Goal: Task Accomplishment & Management: Manage account settings

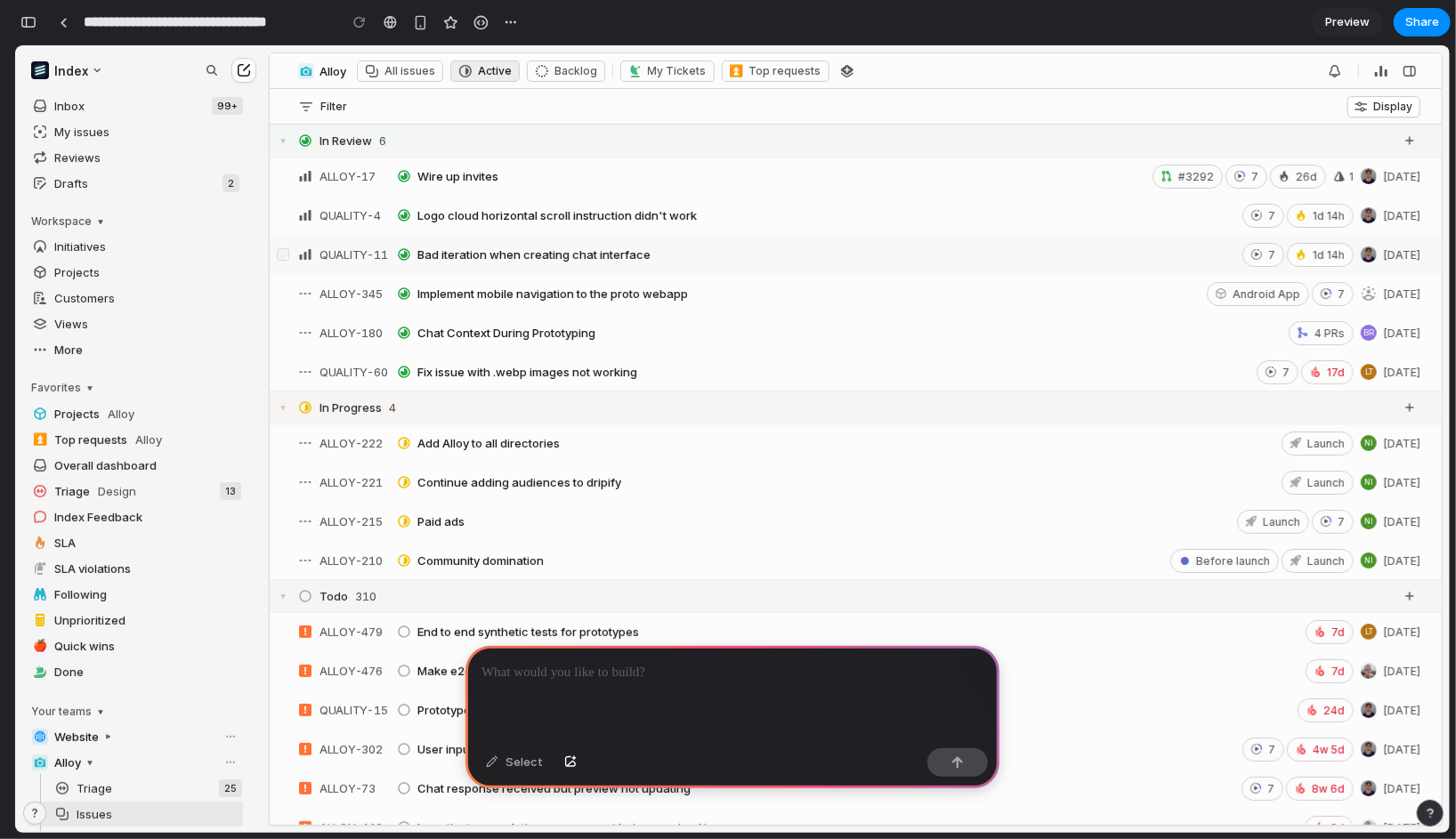
click at [504, 231] on div "QUALITY-4 Logo cloud horizontal scroll instruction didn't work 7 1d 14h Sep 8" at bounding box center [855, 215] width 1172 height 39
click at [510, 210] on span "Logo cloud horizontal scroll instruction didn't work" at bounding box center [557, 215] width 279 height 14
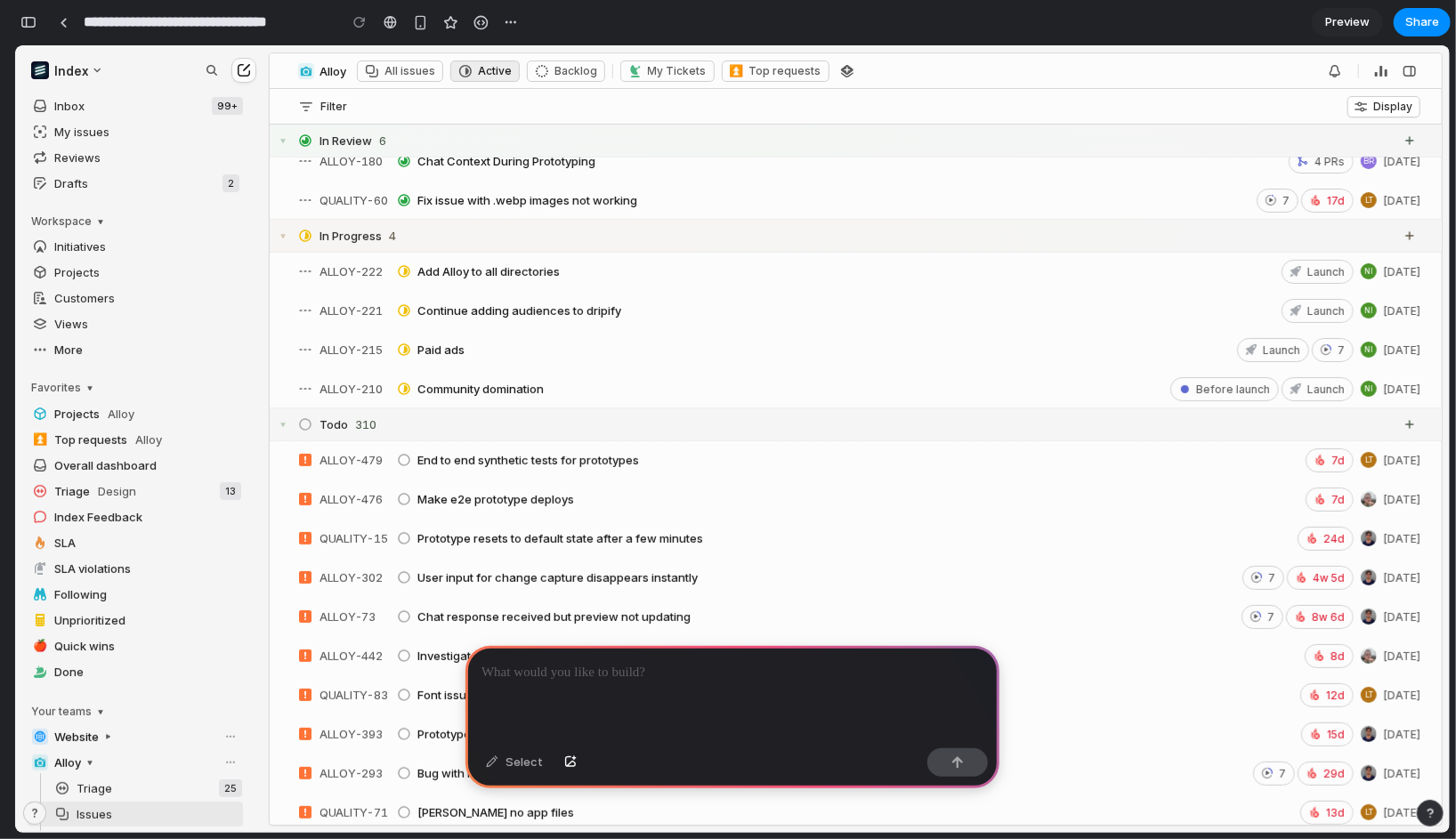
scroll to position [27, 0]
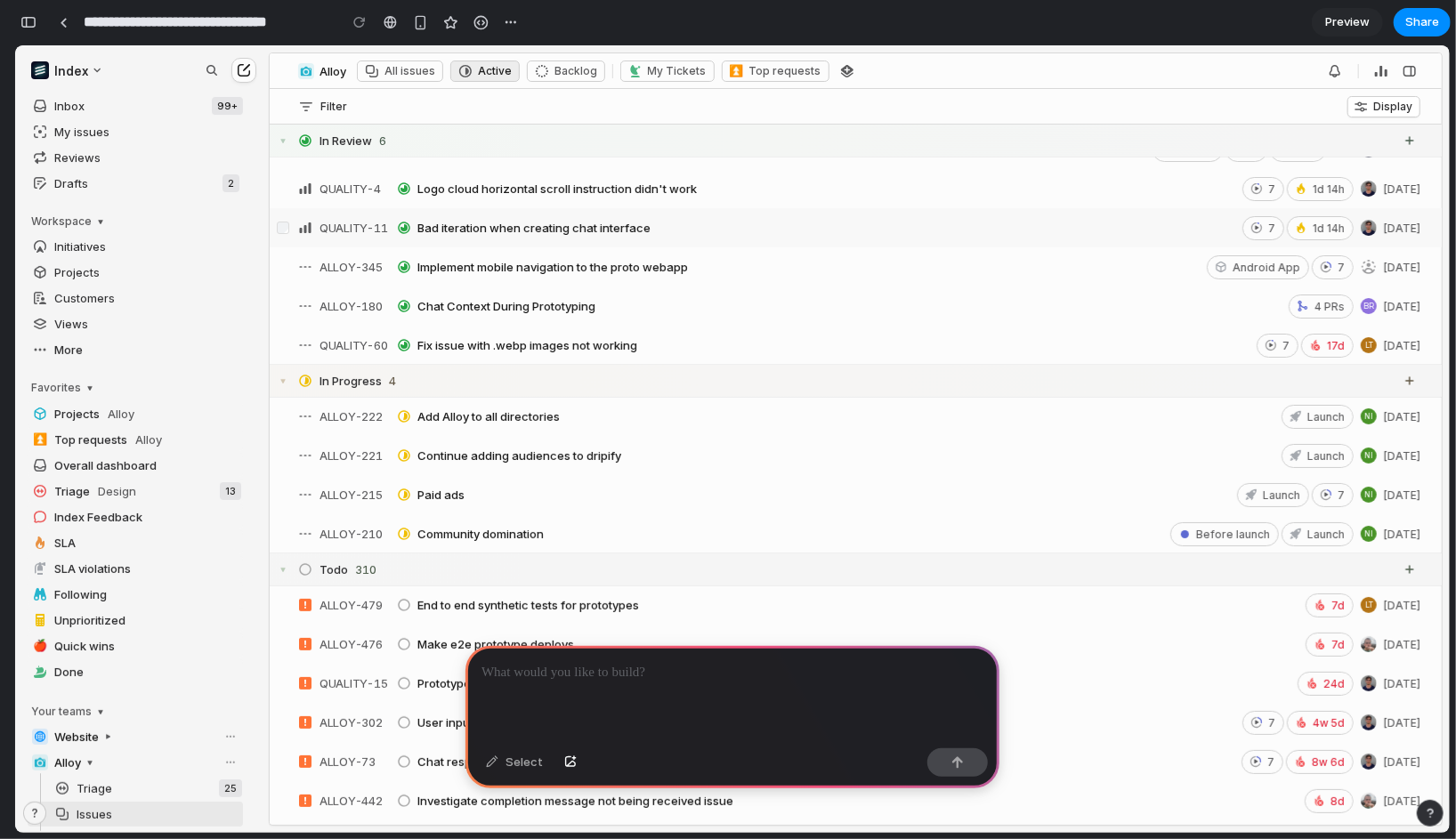
click at [501, 673] on p at bounding box center [732, 673] width 502 height 21
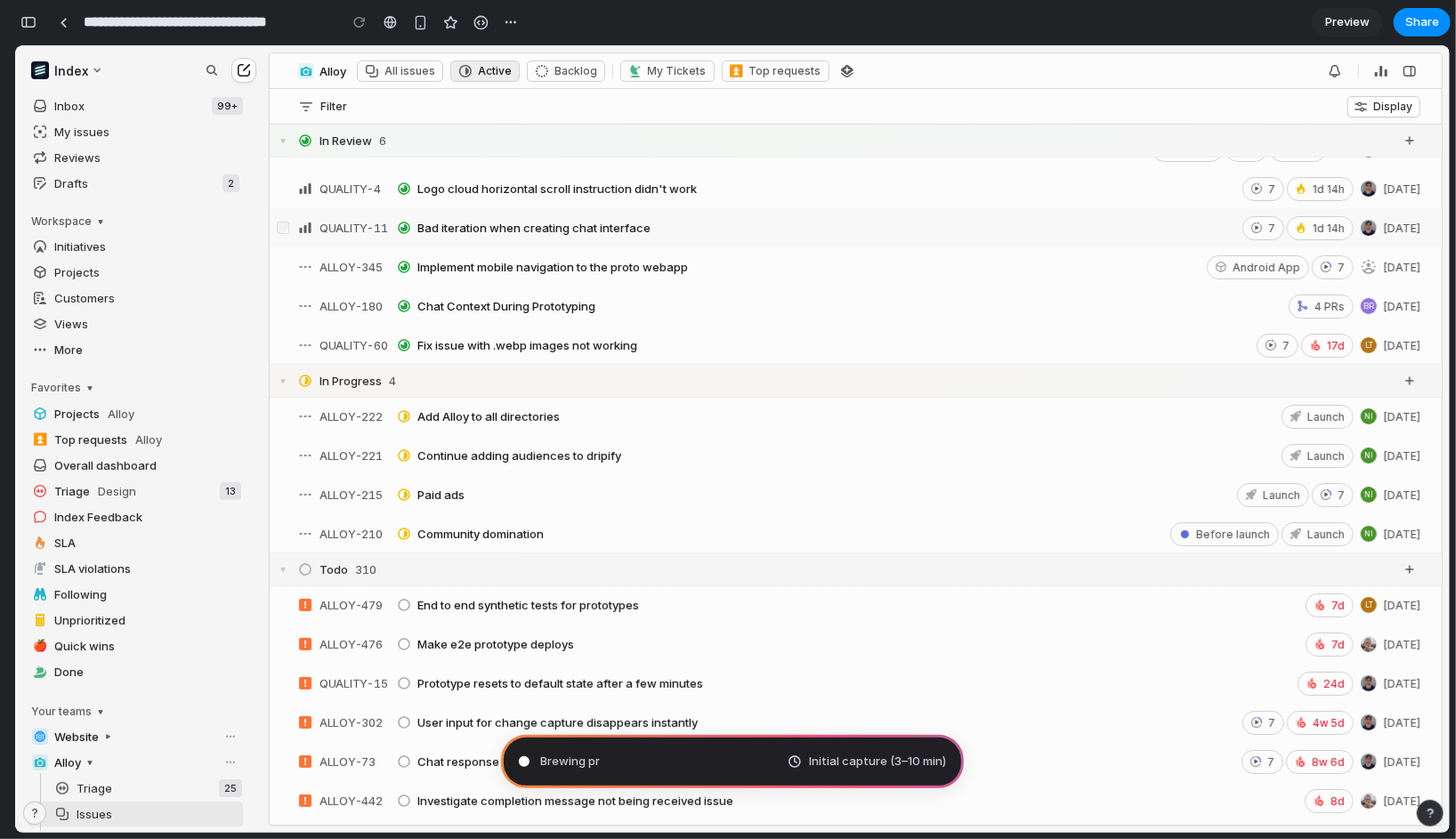
type input "**********"
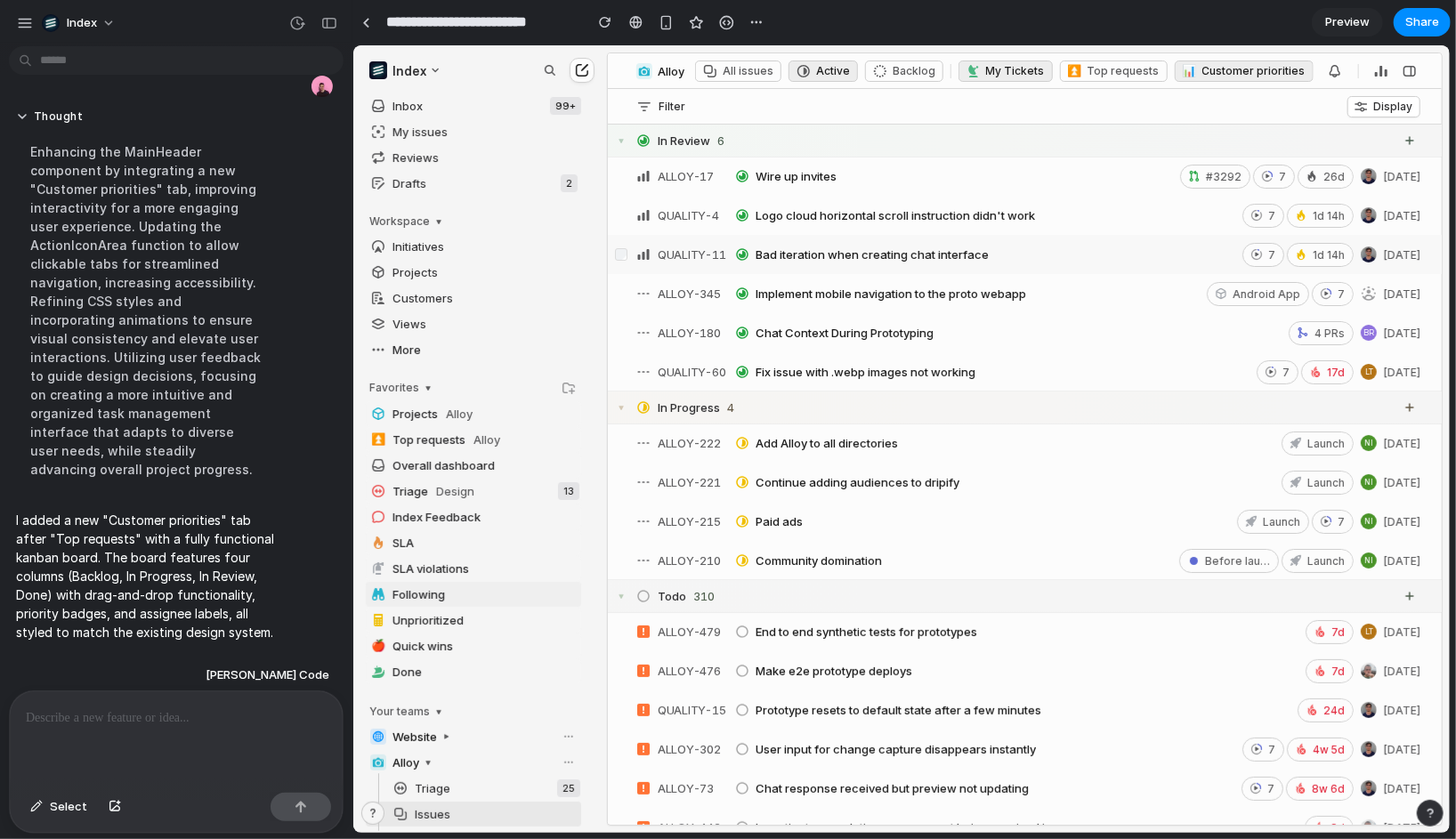
scroll to position [117, 0]
click at [1201, 72] on div "Customer priorities" at bounding box center [1252, 70] width 103 height 13
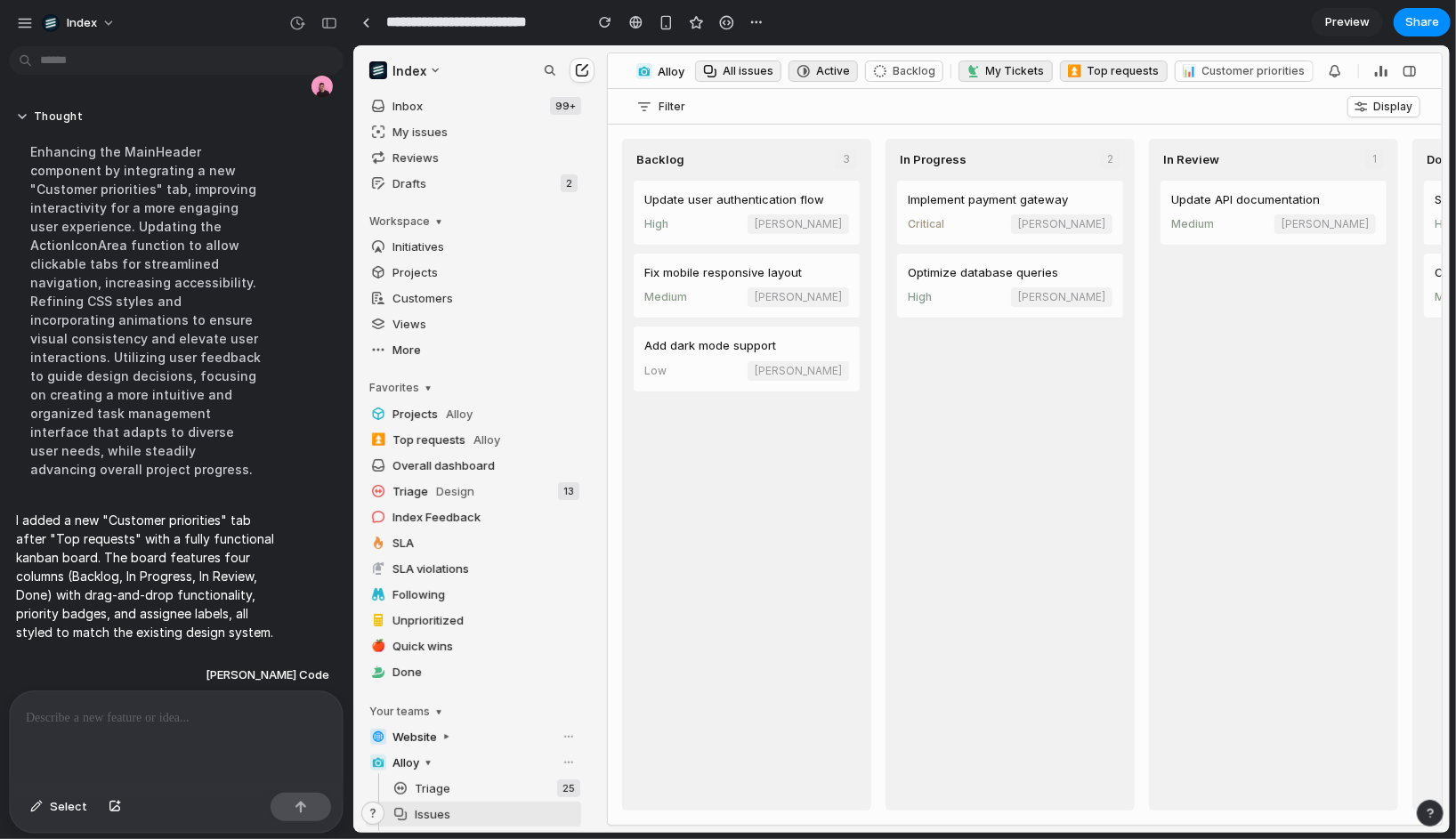
click at [728, 68] on div "All issues" at bounding box center [747, 70] width 51 height 13
click at [825, 70] on div "Active" at bounding box center [832, 70] width 34 height 13
click at [1201, 72] on div "Customer priorities" at bounding box center [1252, 70] width 103 height 13
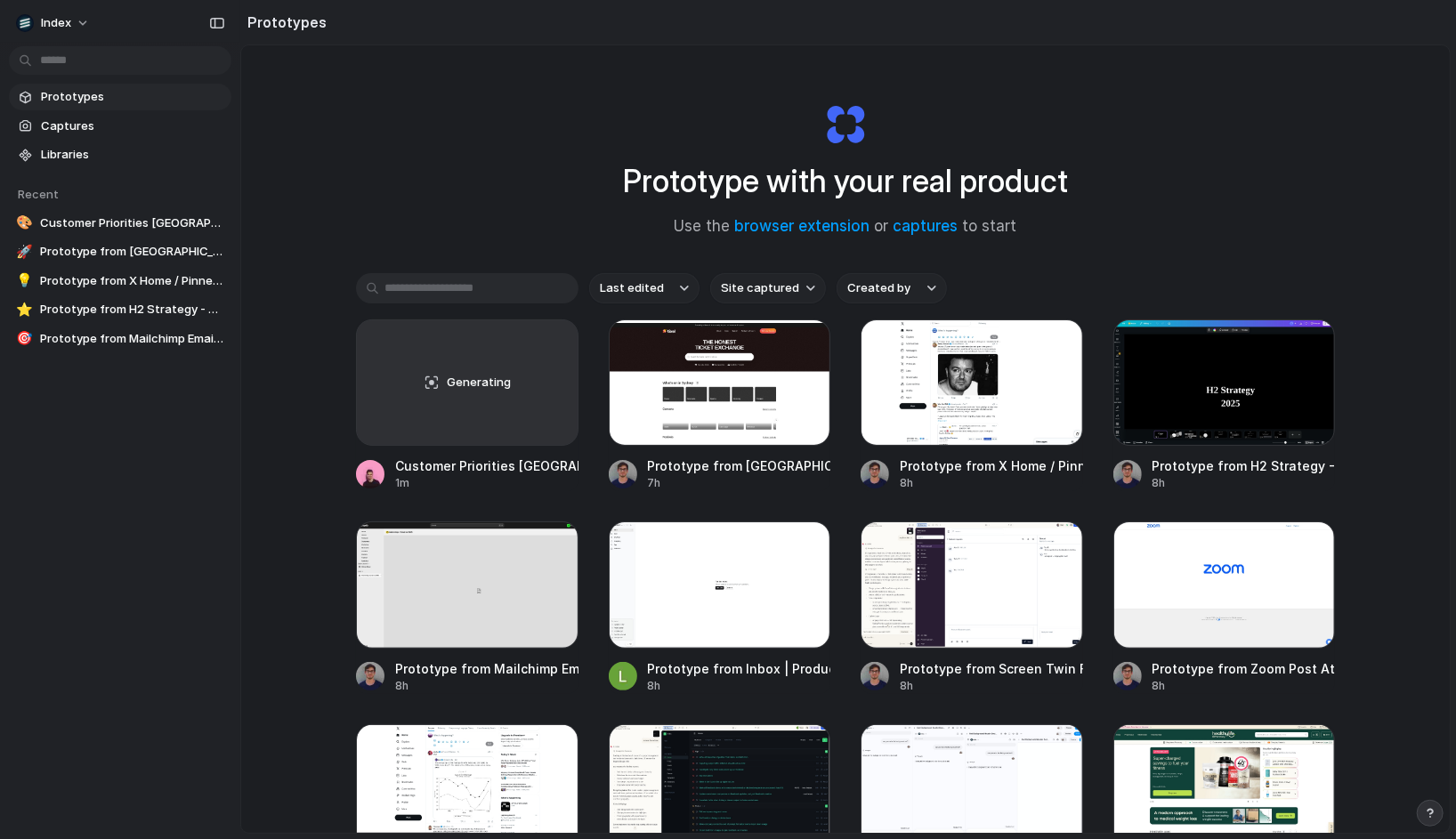
click at [765, 296] on button "Site captured" at bounding box center [767, 288] width 115 height 30
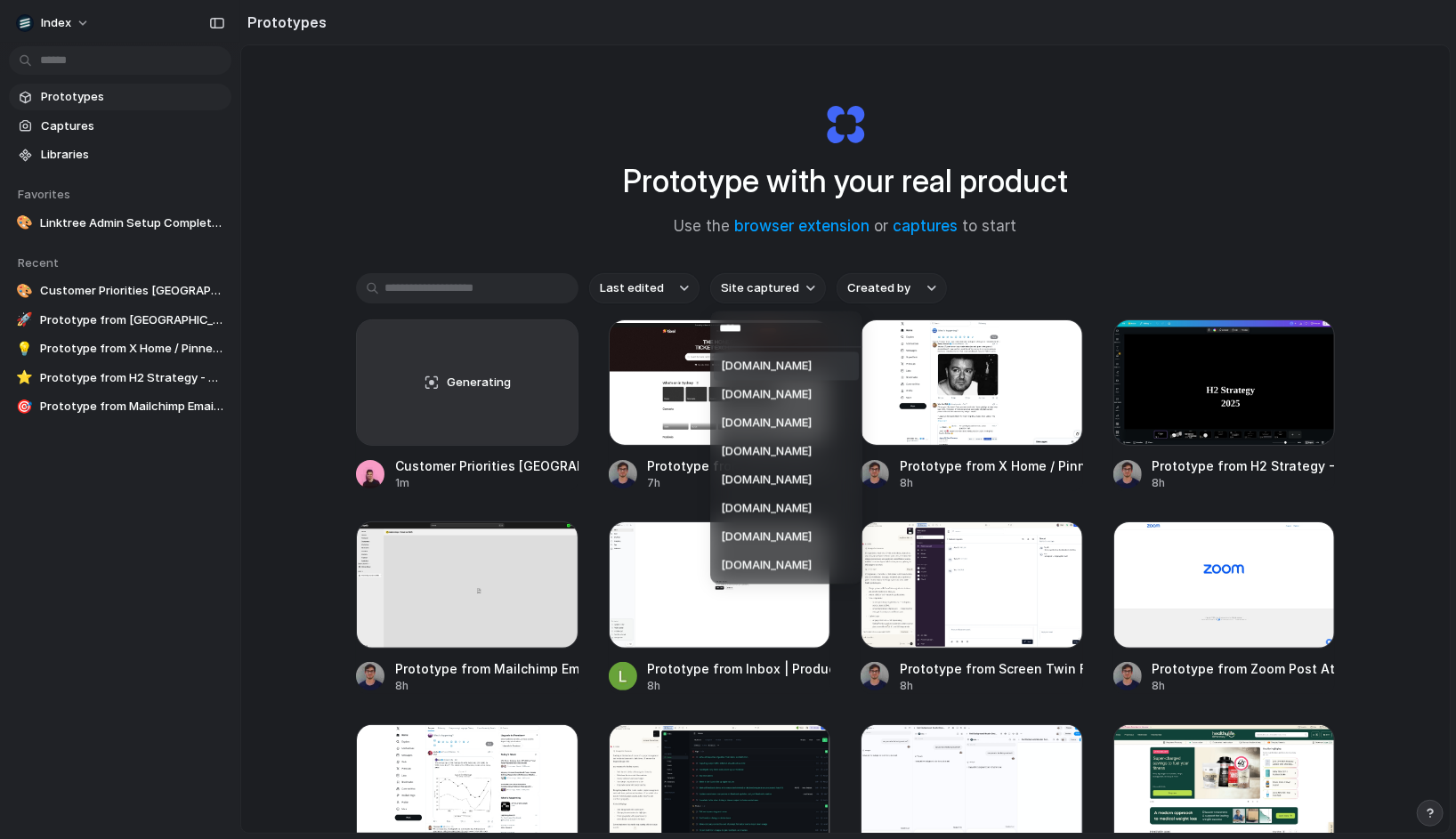
type input "******"
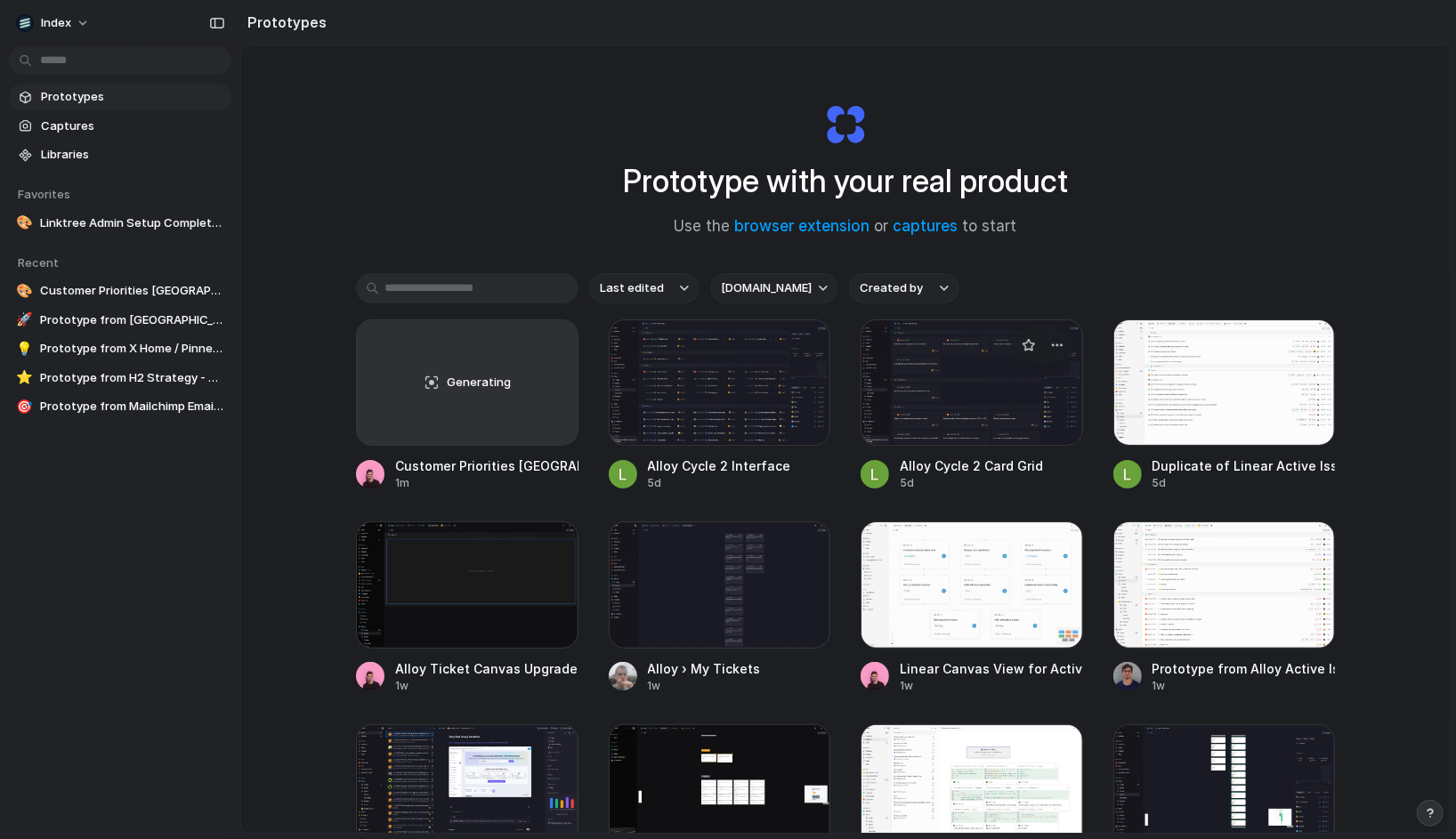
click at [930, 351] on div at bounding box center [971, 382] width 223 height 126
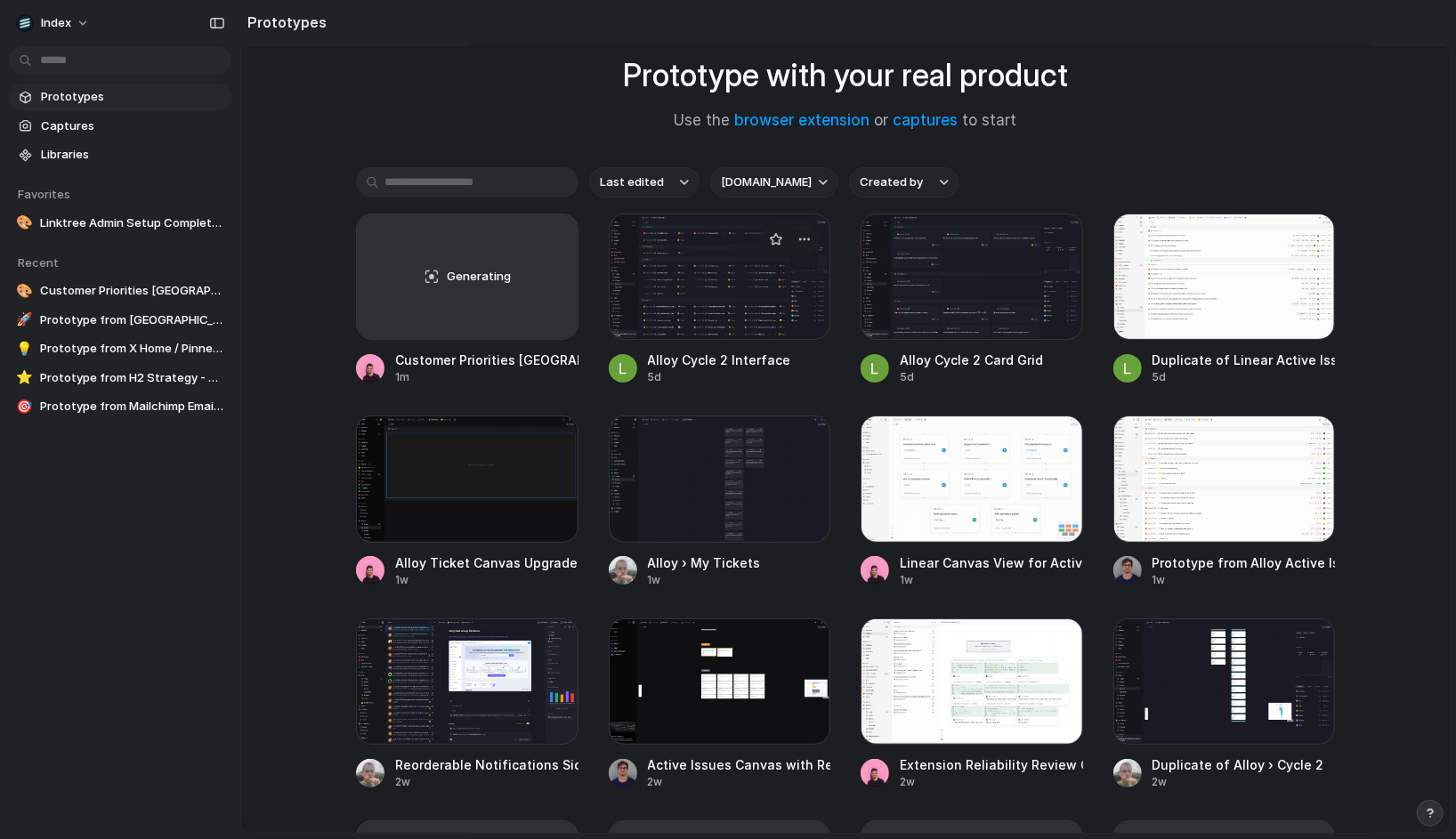
scroll to position [114, 0]
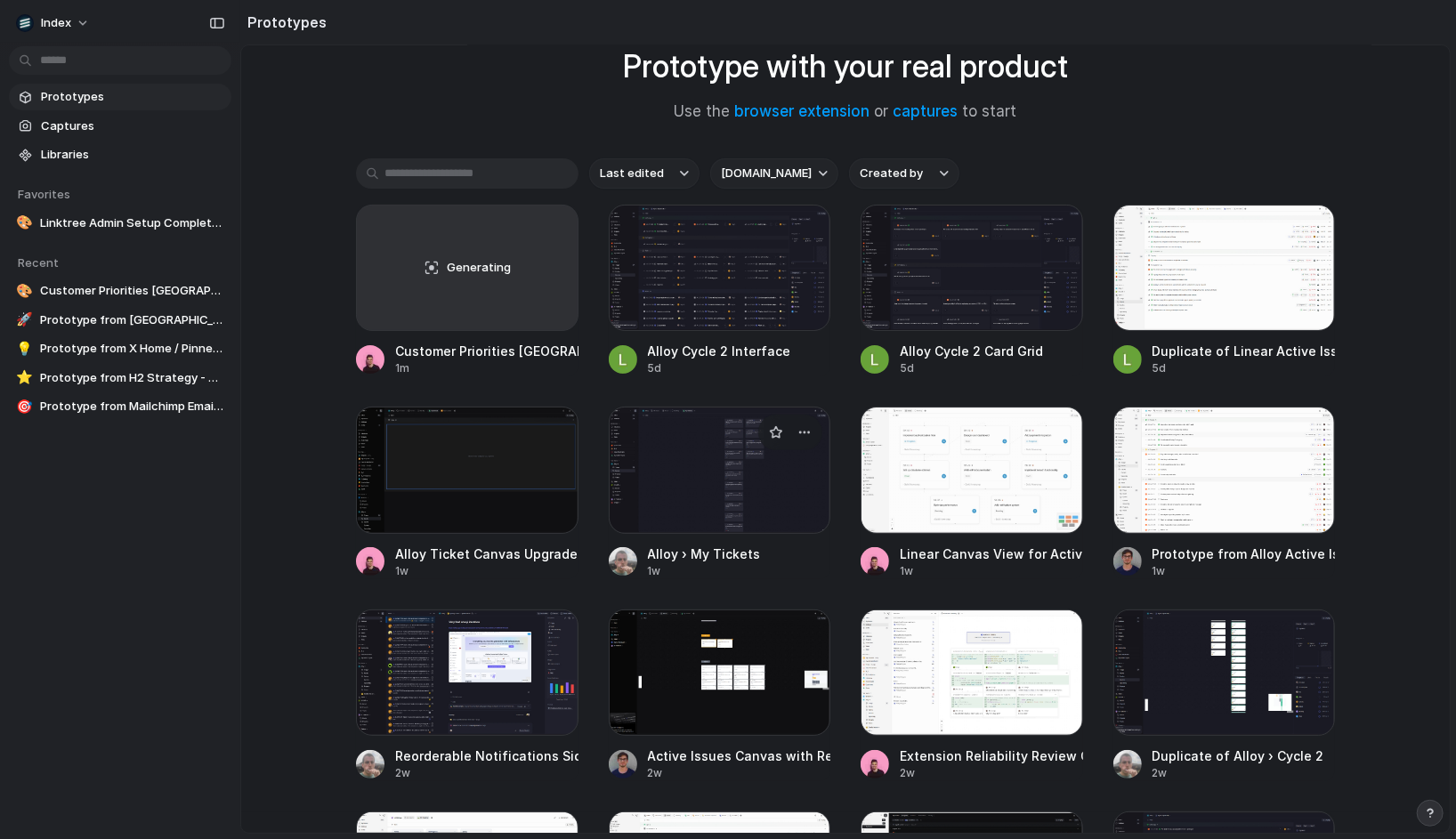
click at [697, 479] on div at bounding box center [720, 470] width 223 height 126
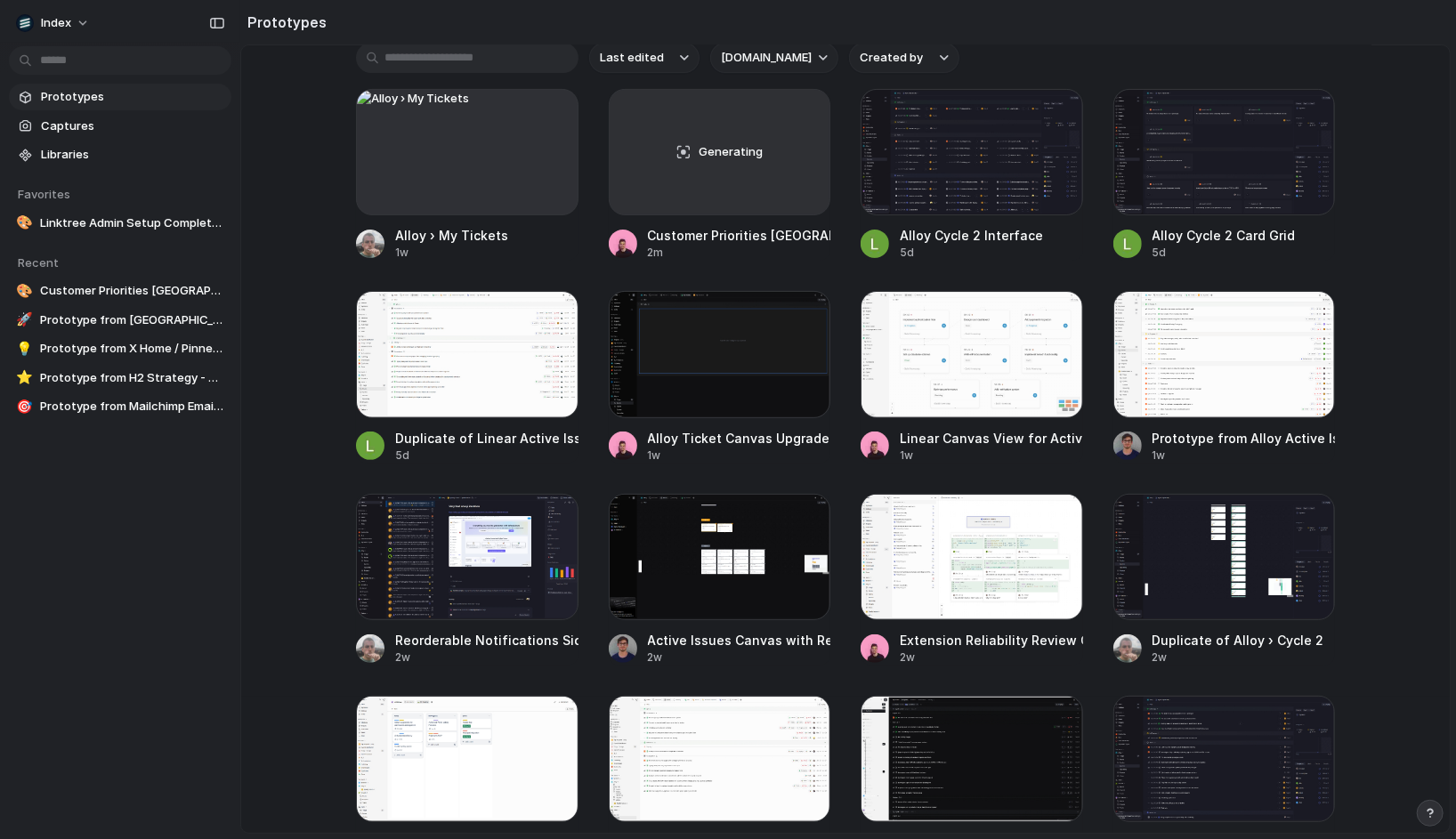
scroll to position [0, 0]
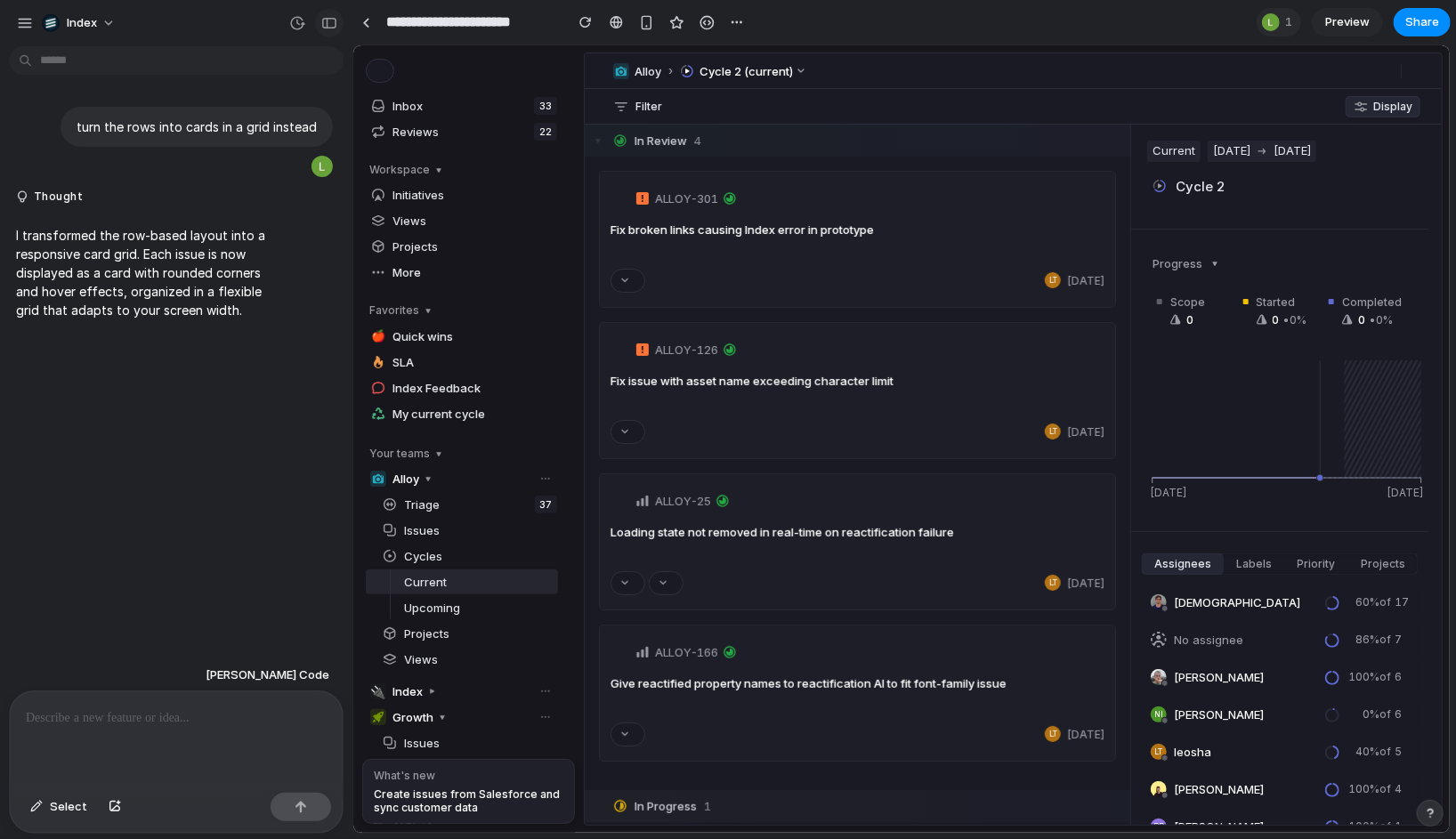
click at [334, 20] on div "button" at bounding box center [329, 23] width 16 height 13
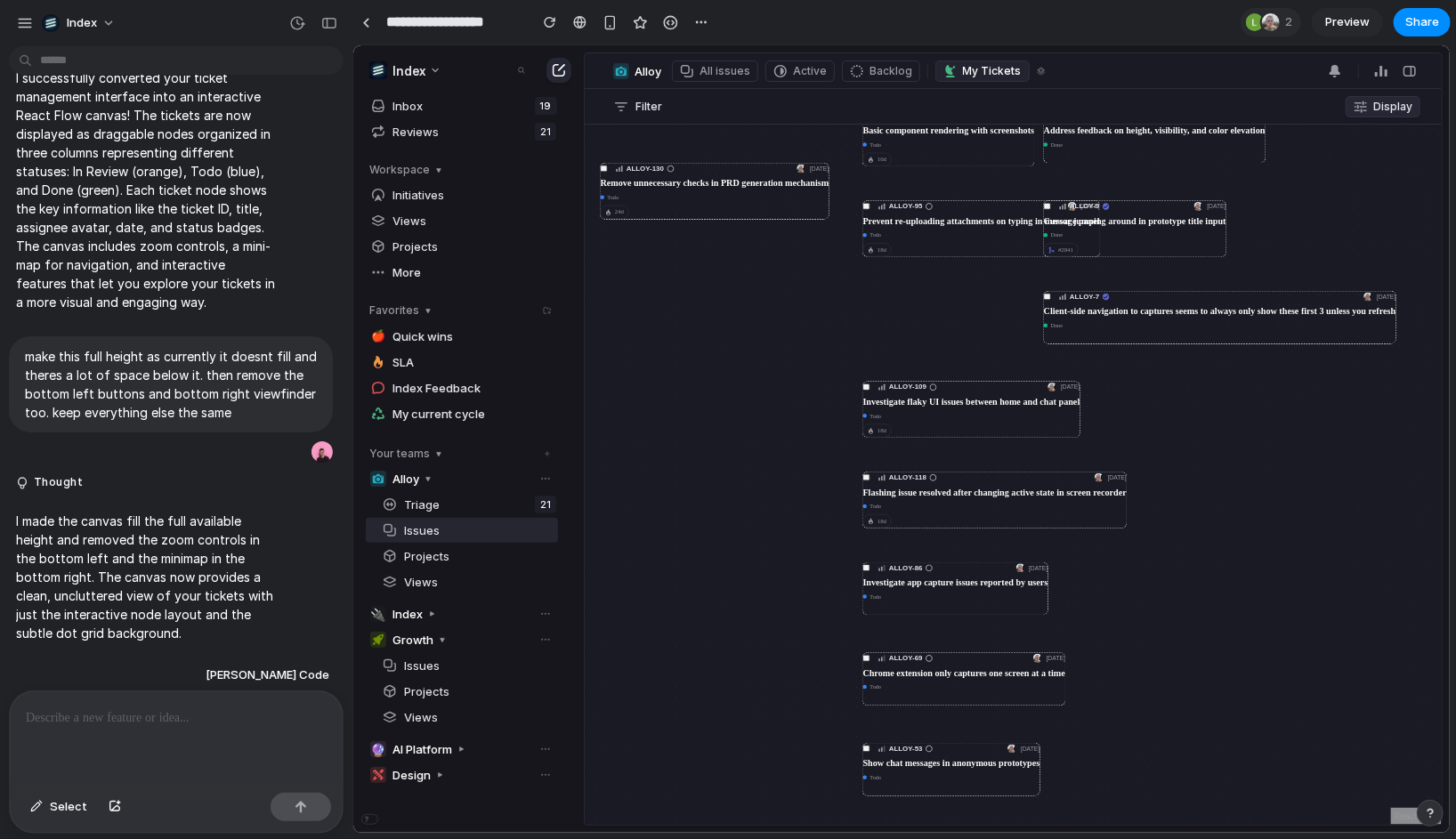
drag, startPoint x: 917, startPoint y: 313, endPoint x: 653, endPoint y: 184, distance: 293.8
click at [653, 184] on h3 "Remove unnecessary checks in PRD generation mechanism" at bounding box center [715, 182] width 229 height 12
drag, startPoint x: 935, startPoint y: 403, endPoint x: 787, endPoint y: 326, distance: 166.8
click at [787, 373] on h3 "Investigate flaky UI issues between home and chat panel" at bounding box center [846, 378] width 217 height 12
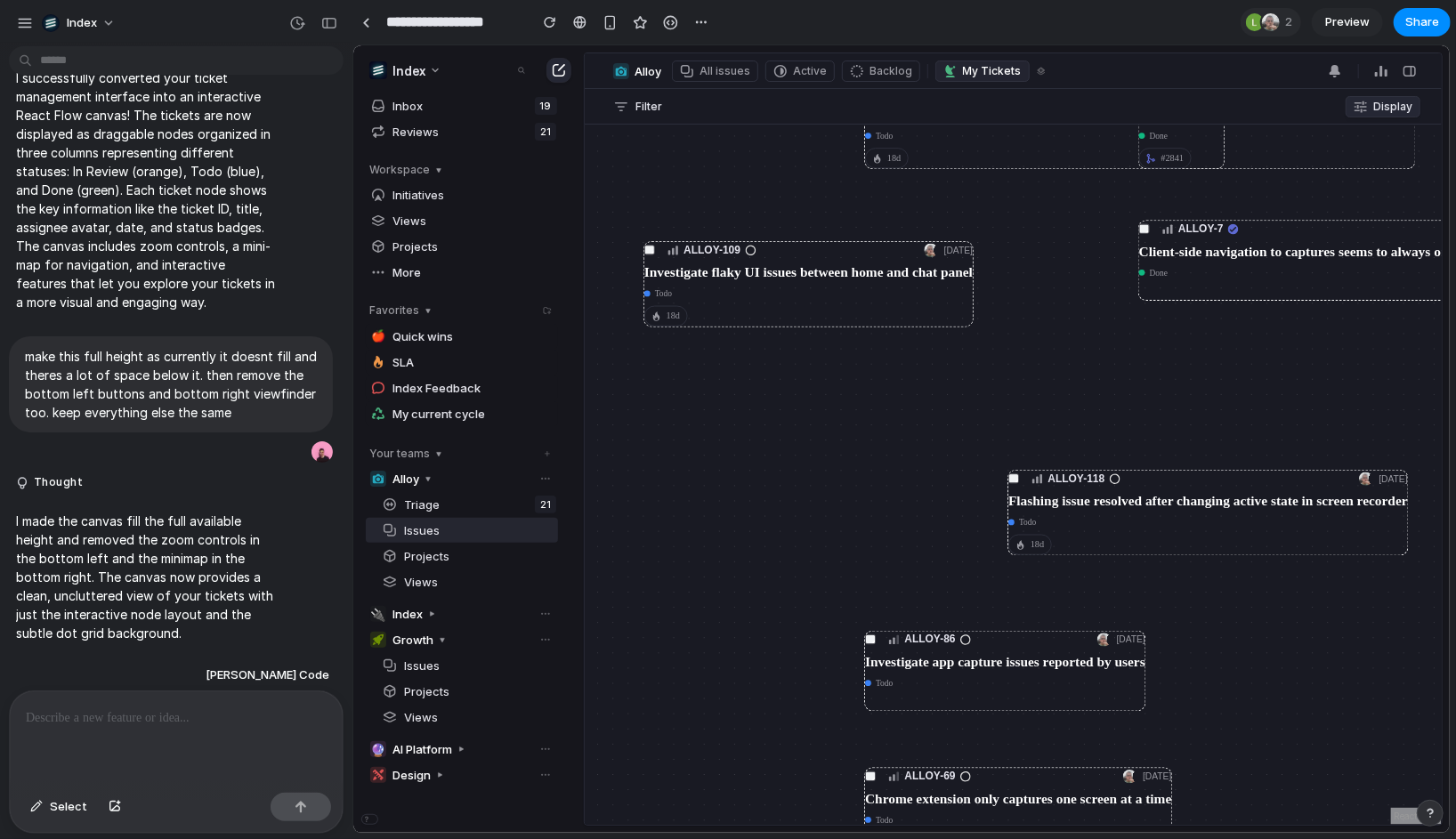
drag, startPoint x: 910, startPoint y: 527, endPoint x: 952, endPoint y: 456, distance: 82.5
click at [1007, 492] on h3 "Flashing issue resolved after changing active state in screen recorder" at bounding box center [1206, 500] width 400 height 17
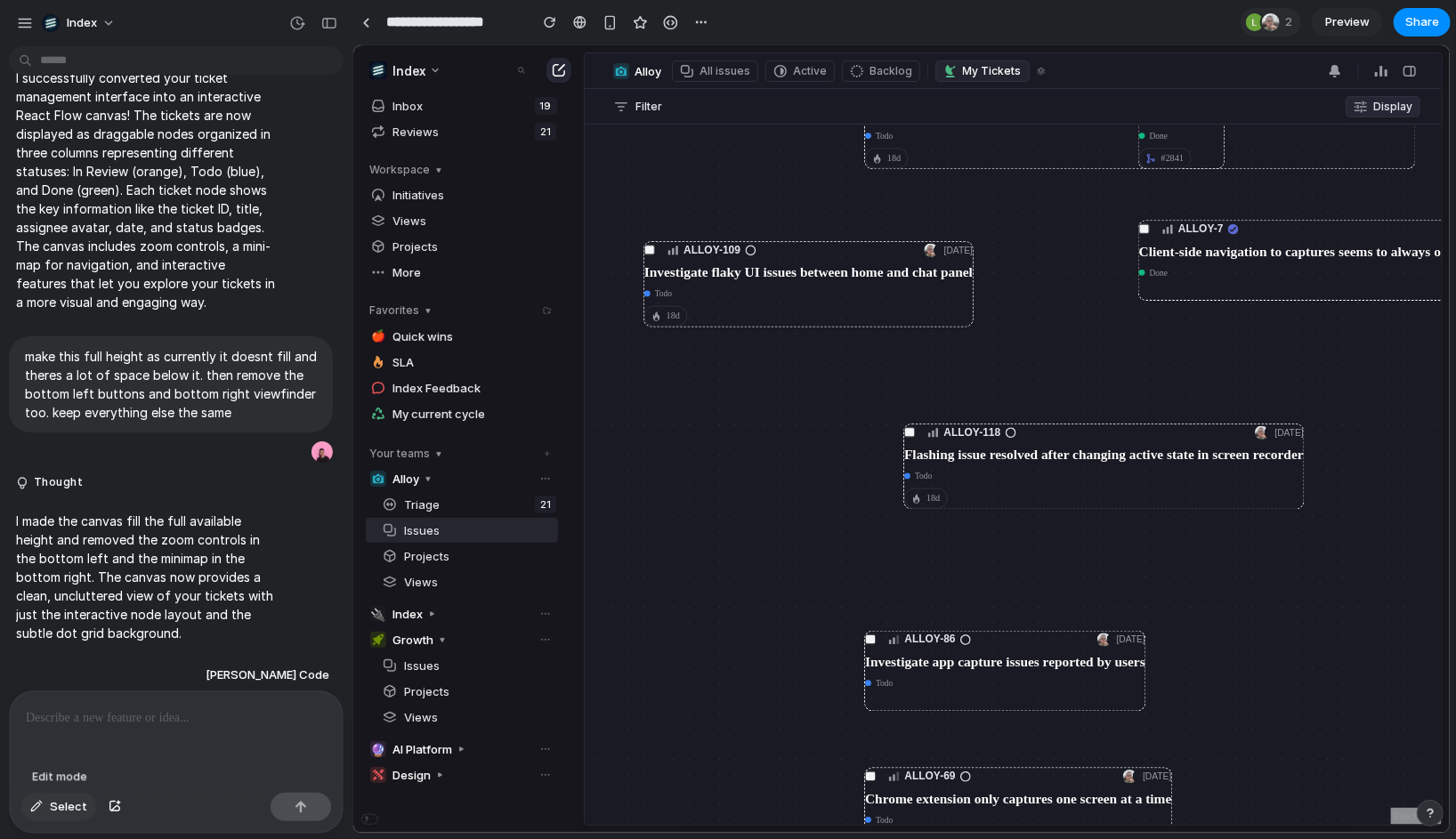
click at [47, 805] on button "Select" at bounding box center [59, 808] width 75 height 29
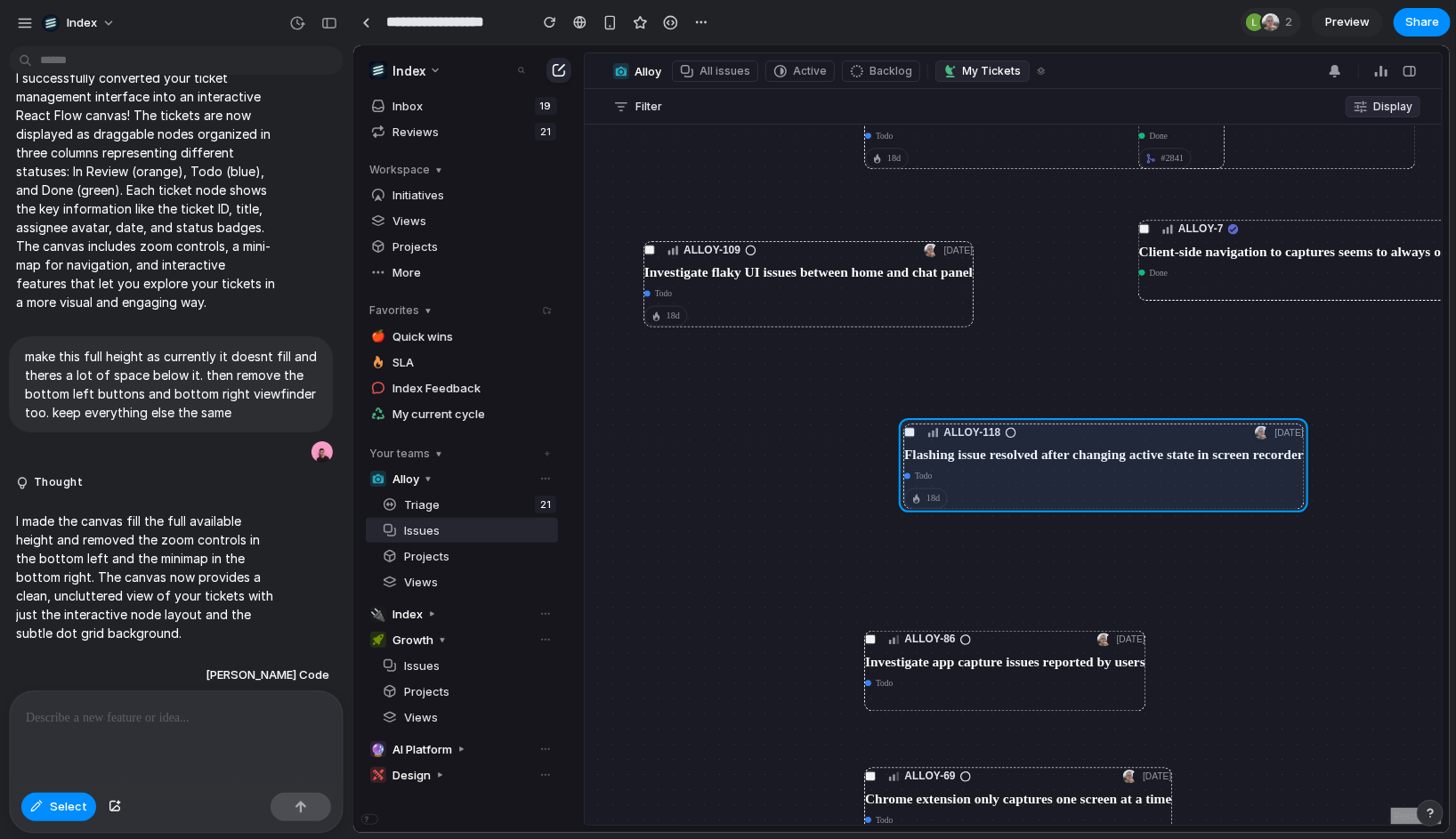
click at [1046, 443] on div at bounding box center [902, 439] width 1096 height 788
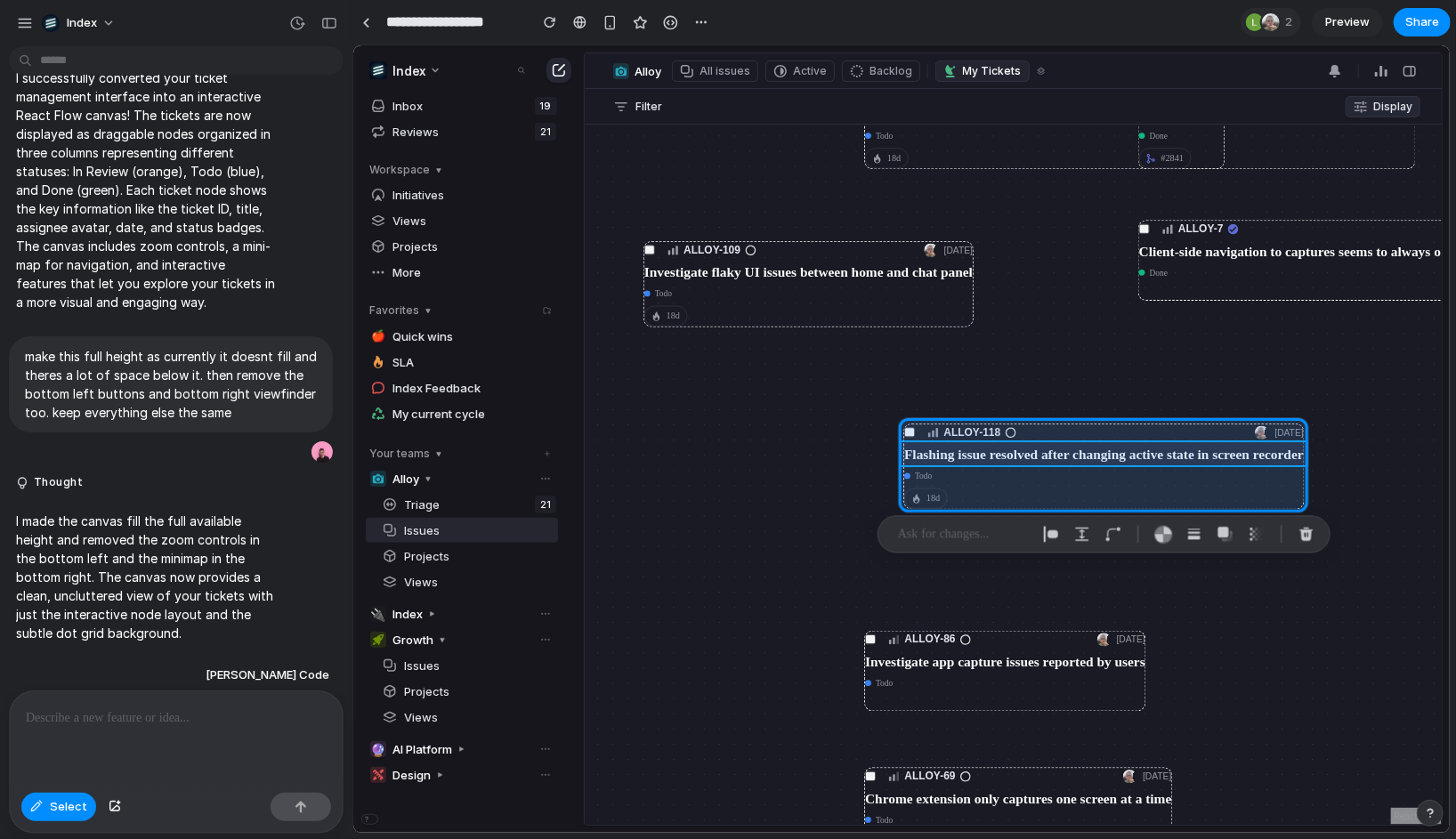
click at [1010, 456] on div at bounding box center [902, 439] width 1096 height 788
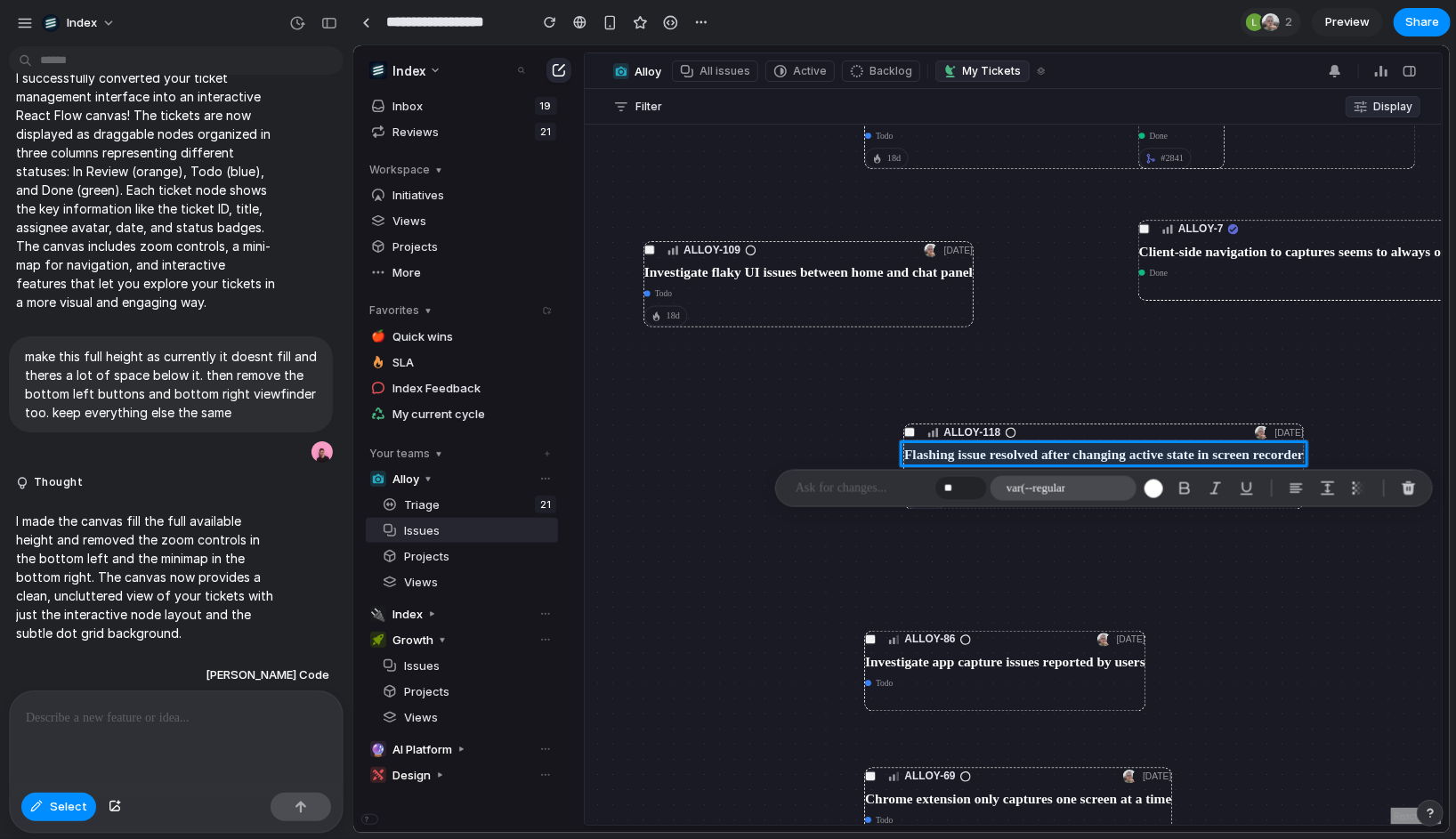
click at [1025, 482] on span "var(--regular" at bounding box center [1036, 488] width 59 height 18
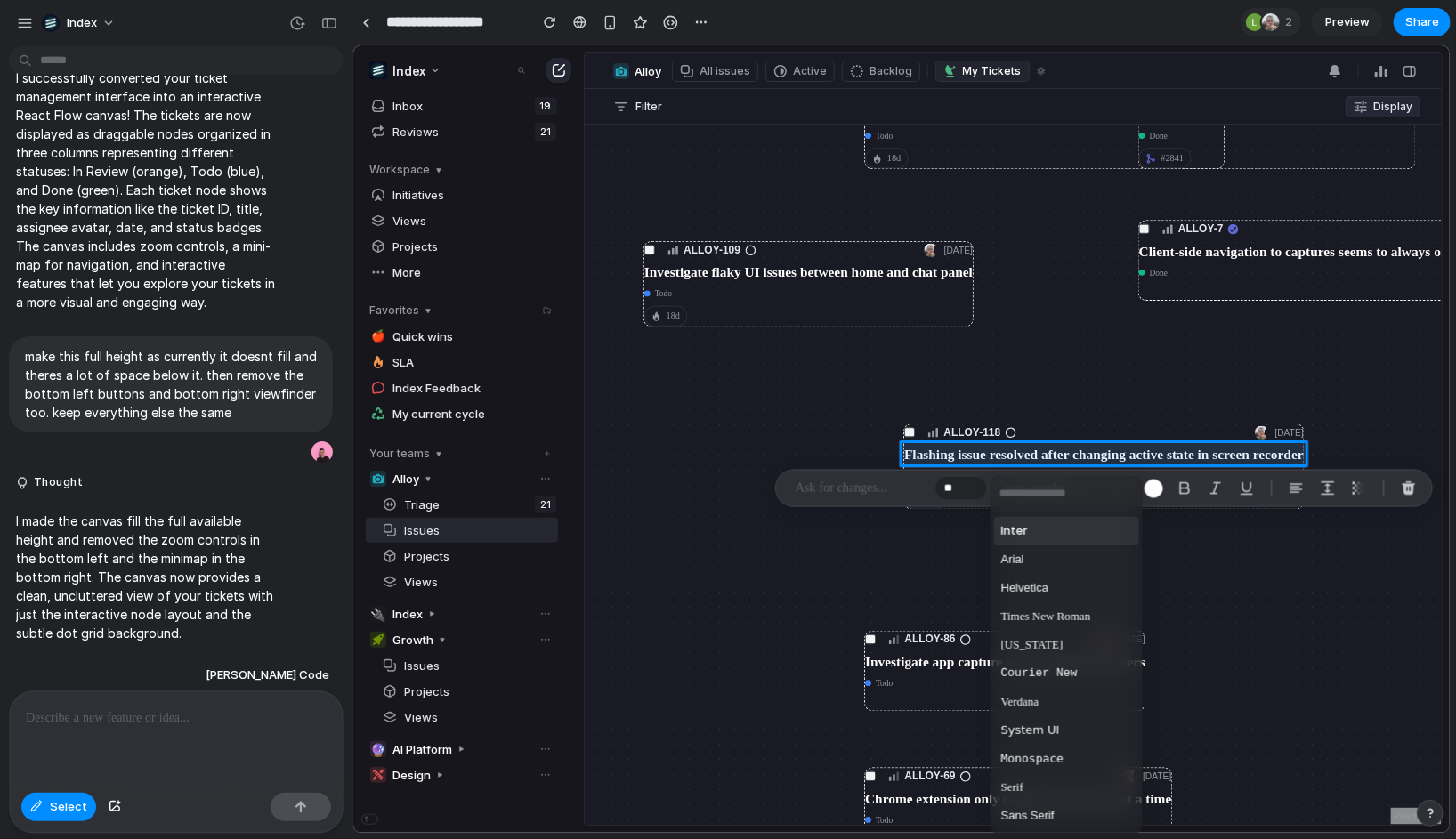
click at [1023, 527] on span "Inter" at bounding box center [1014, 531] width 27 height 18
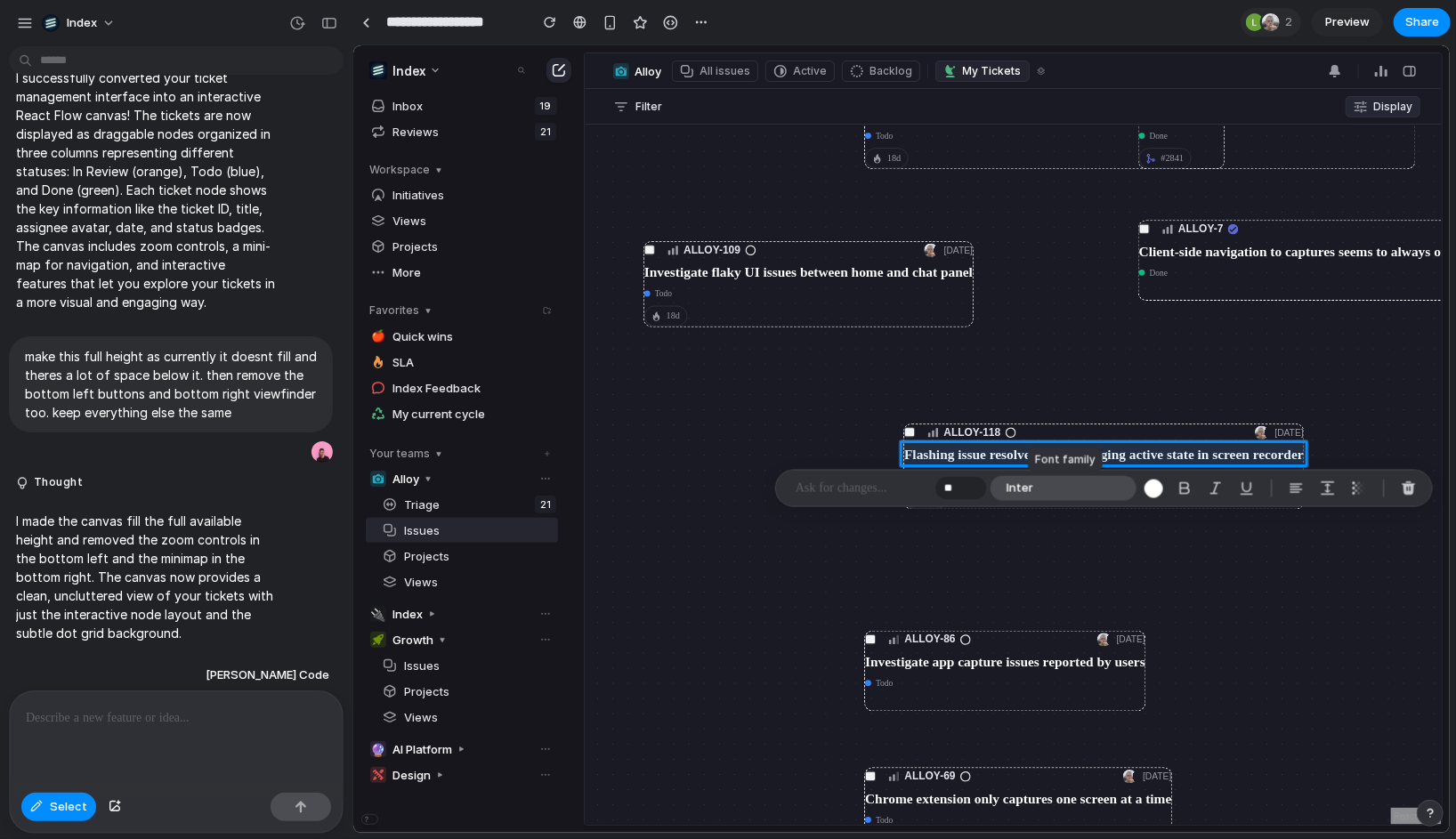
click at [1045, 479] on button "Inter" at bounding box center [1062, 488] width 146 height 25
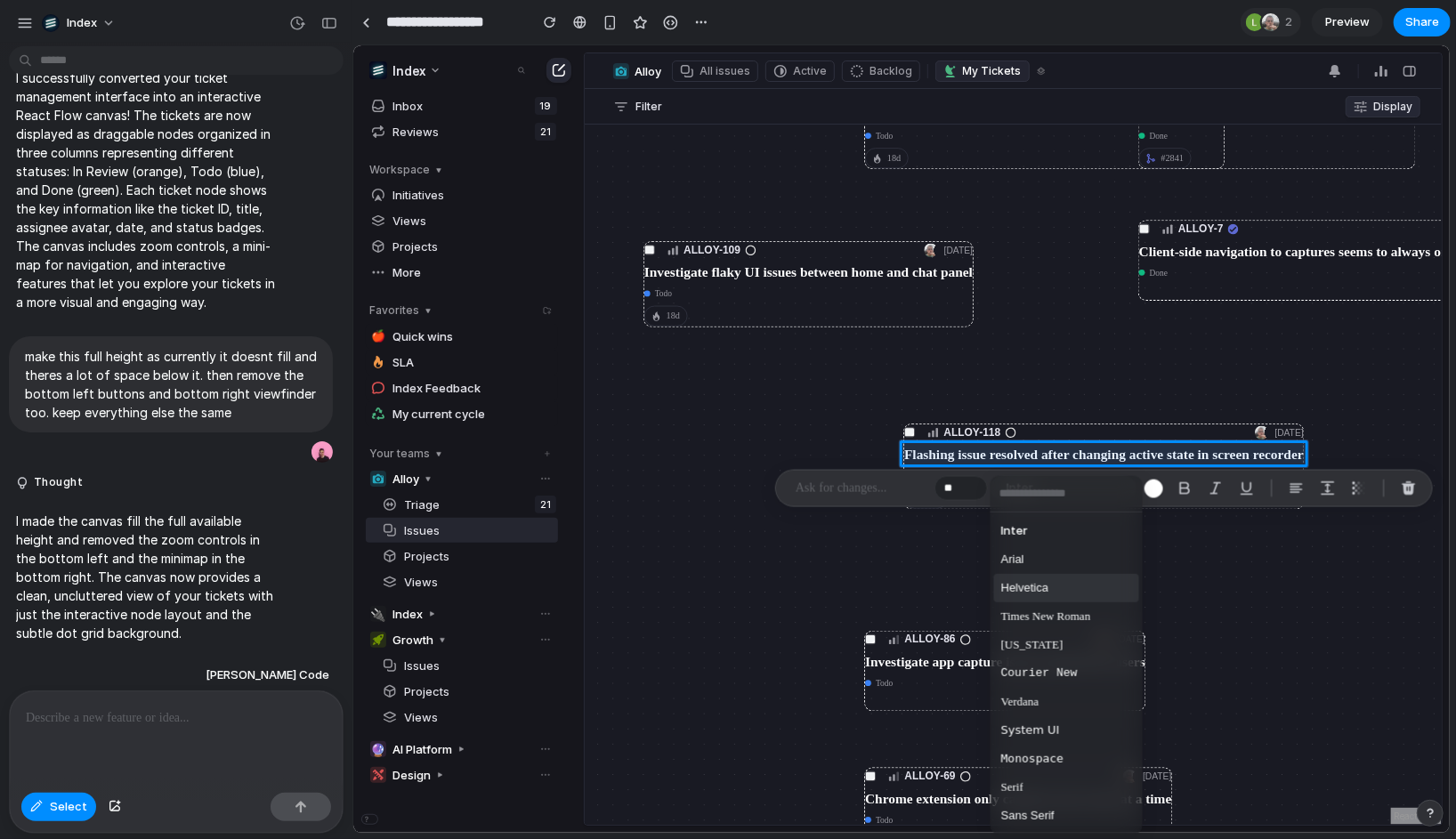
click at [1030, 583] on span "Helvetica" at bounding box center [1024, 589] width 47 height 18
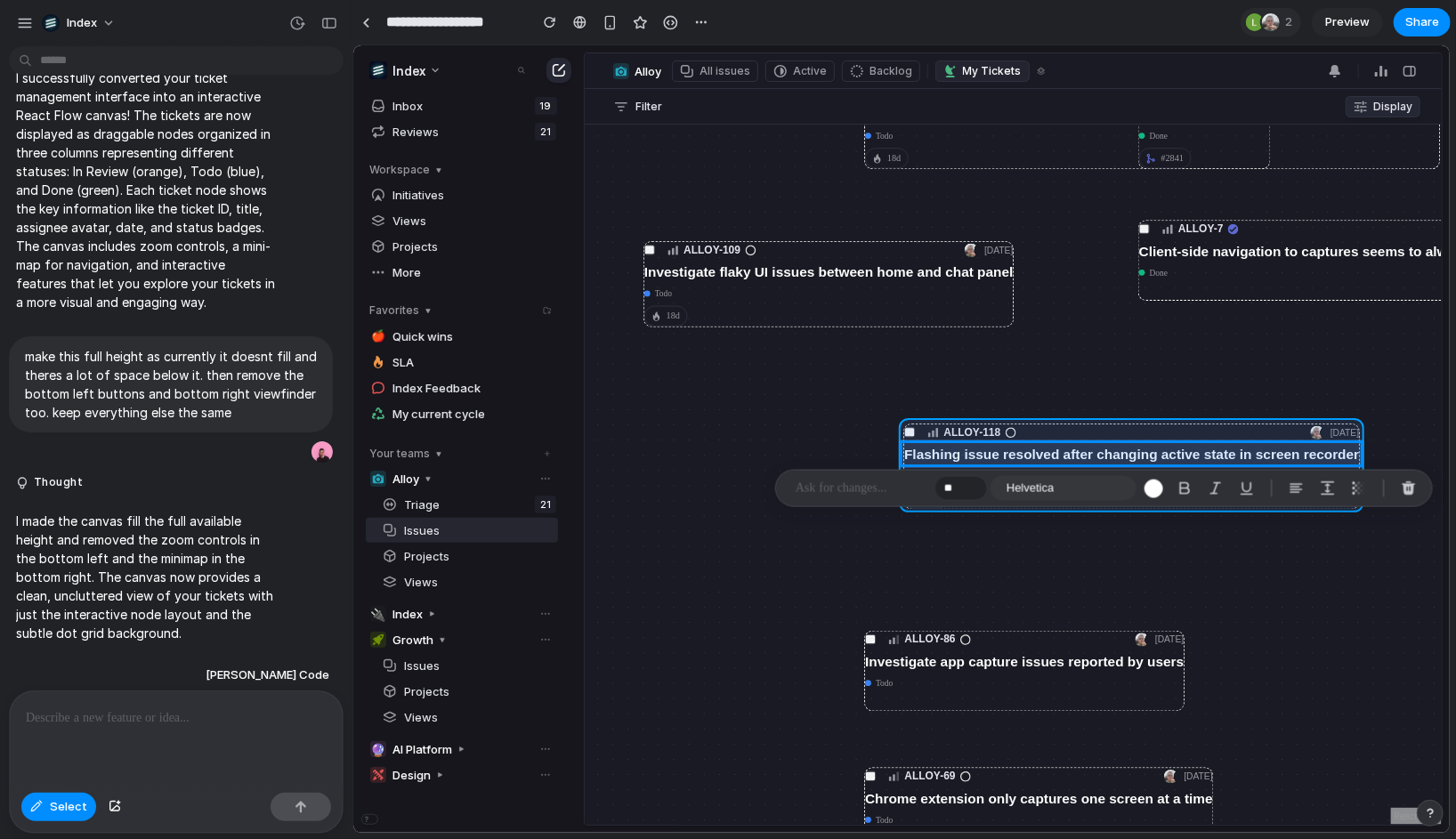
click at [1068, 441] on div at bounding box center [902, 439] width 1096 height 788
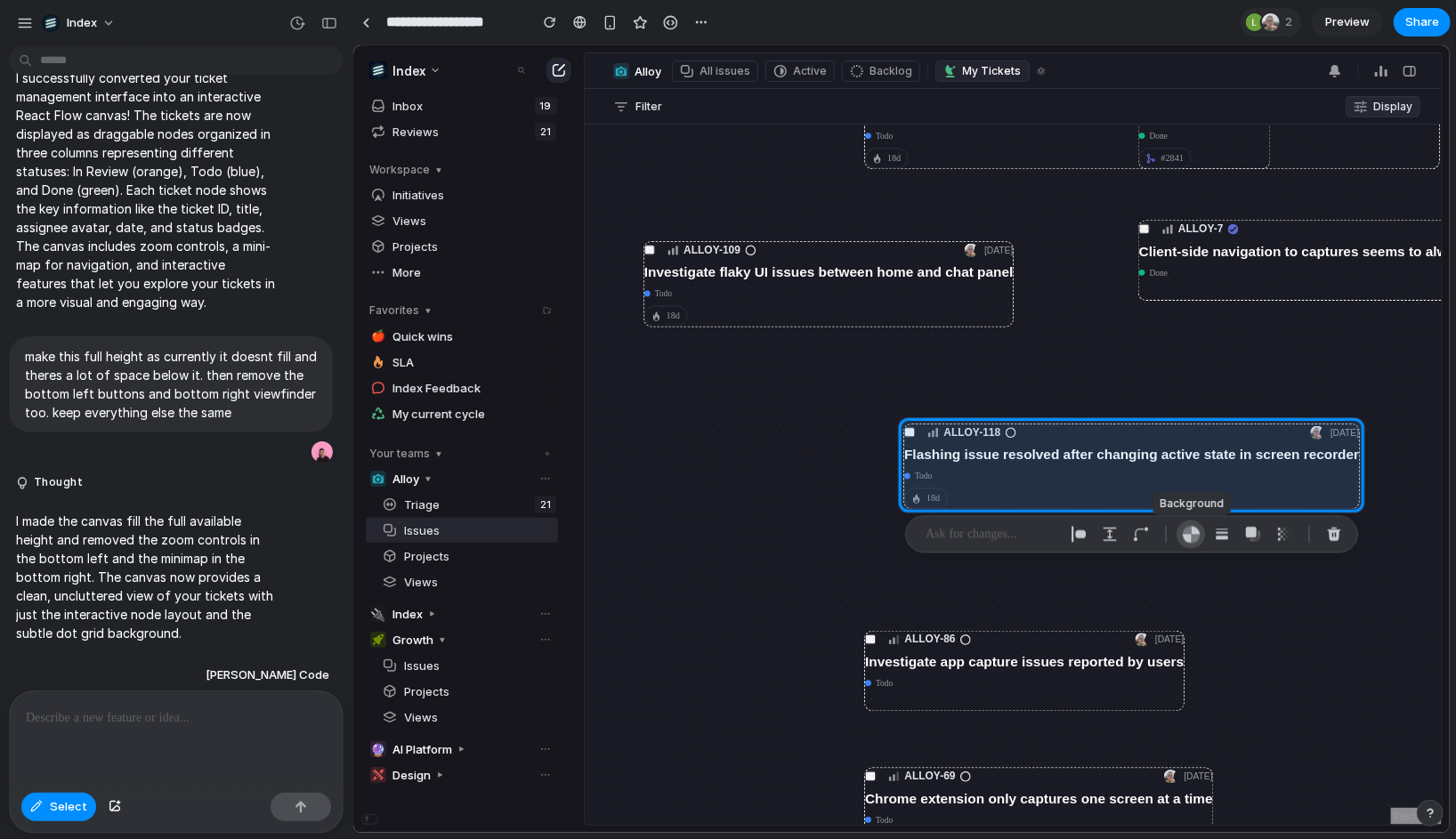
click at [1184, 538] on div "button" at bounding box center [1190, 534] width 19 height 19
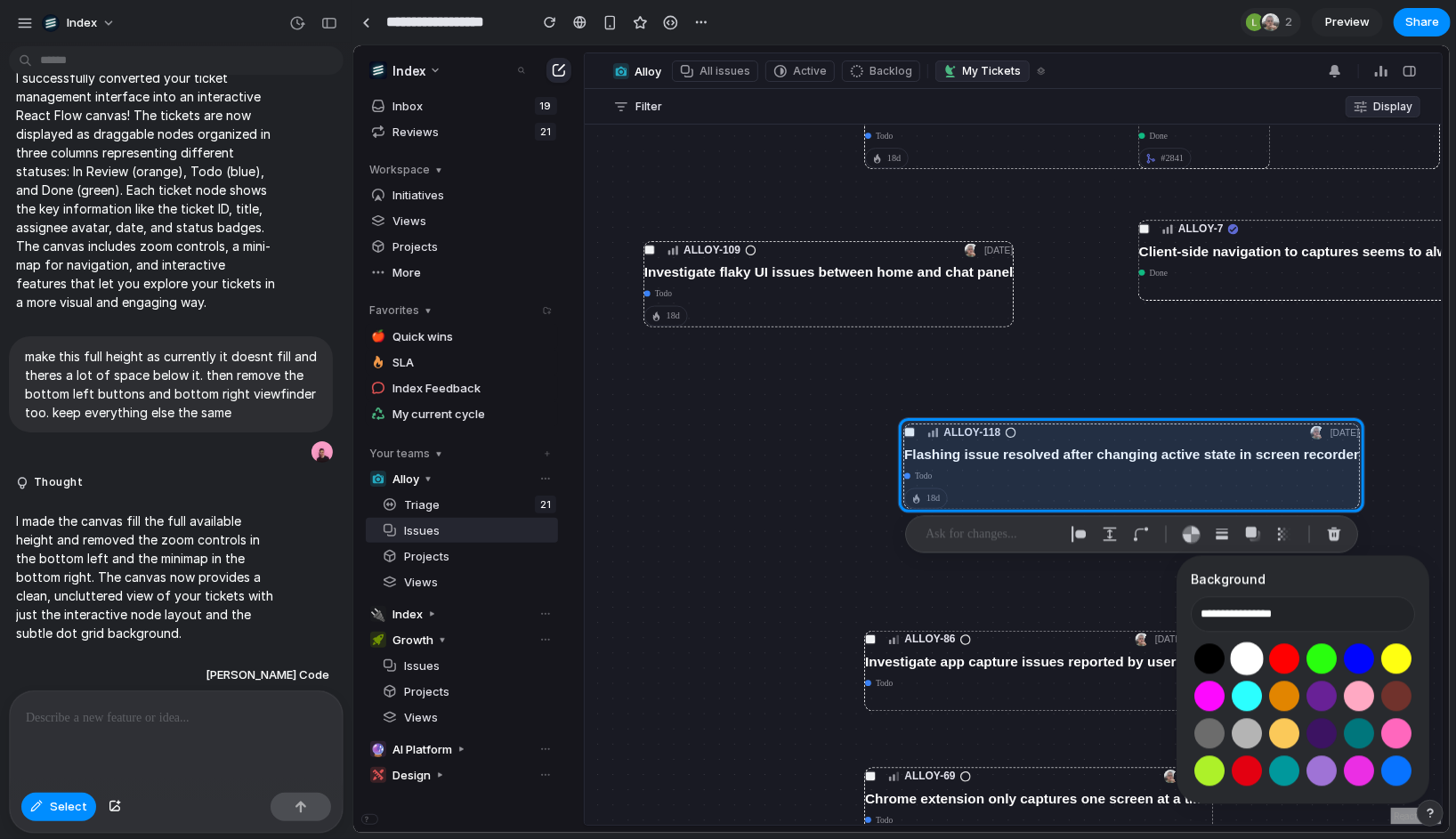
click at [1239, 658] on button "Select color oklch(1 0 0)" at bounding box center [1247, 658] width 33 height 33
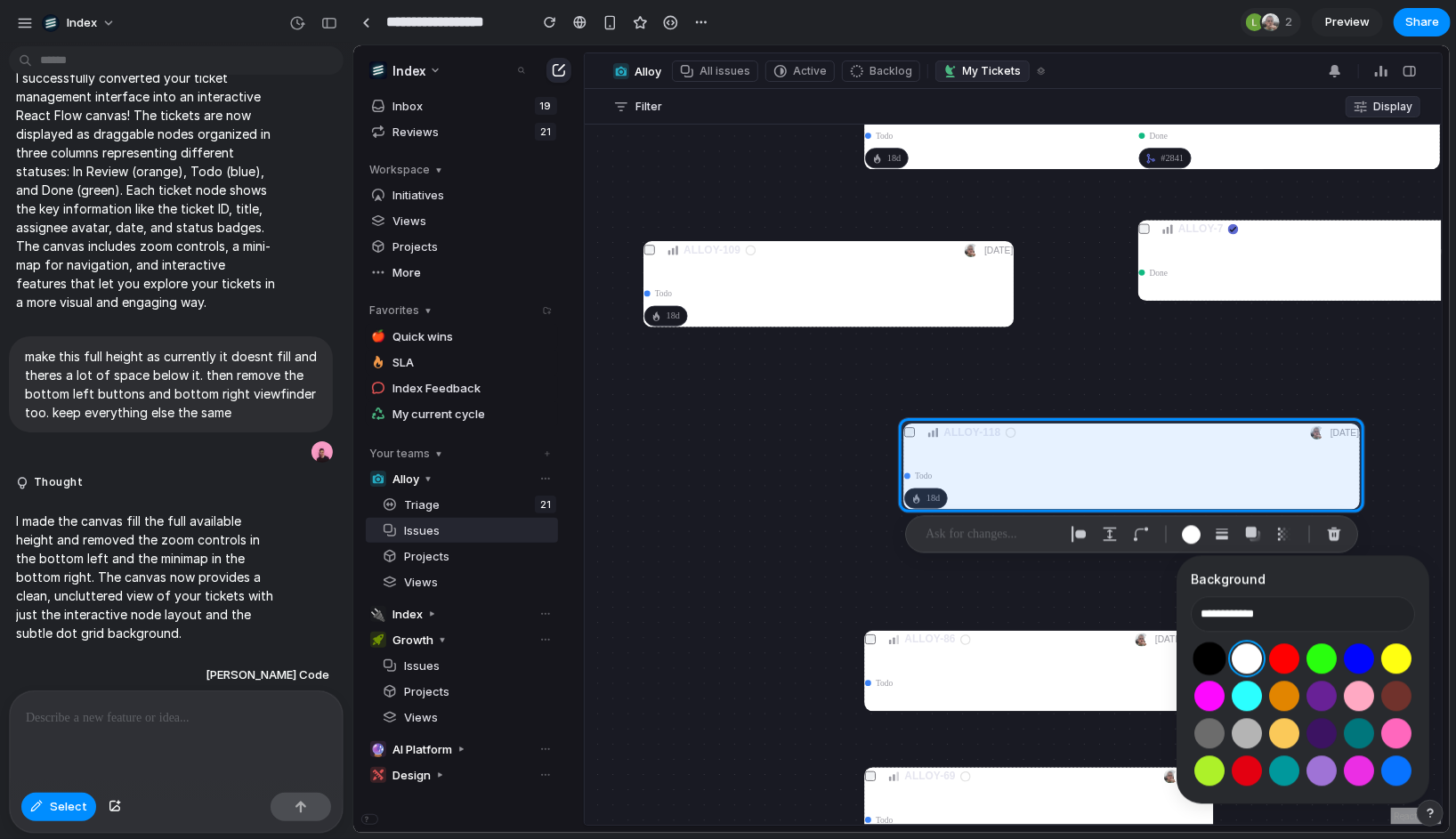
click at [1218, 660] on button "Select color oklch(0 0 0)" at bounding box center [1209, 658] width 33 height 33
type input "**********"
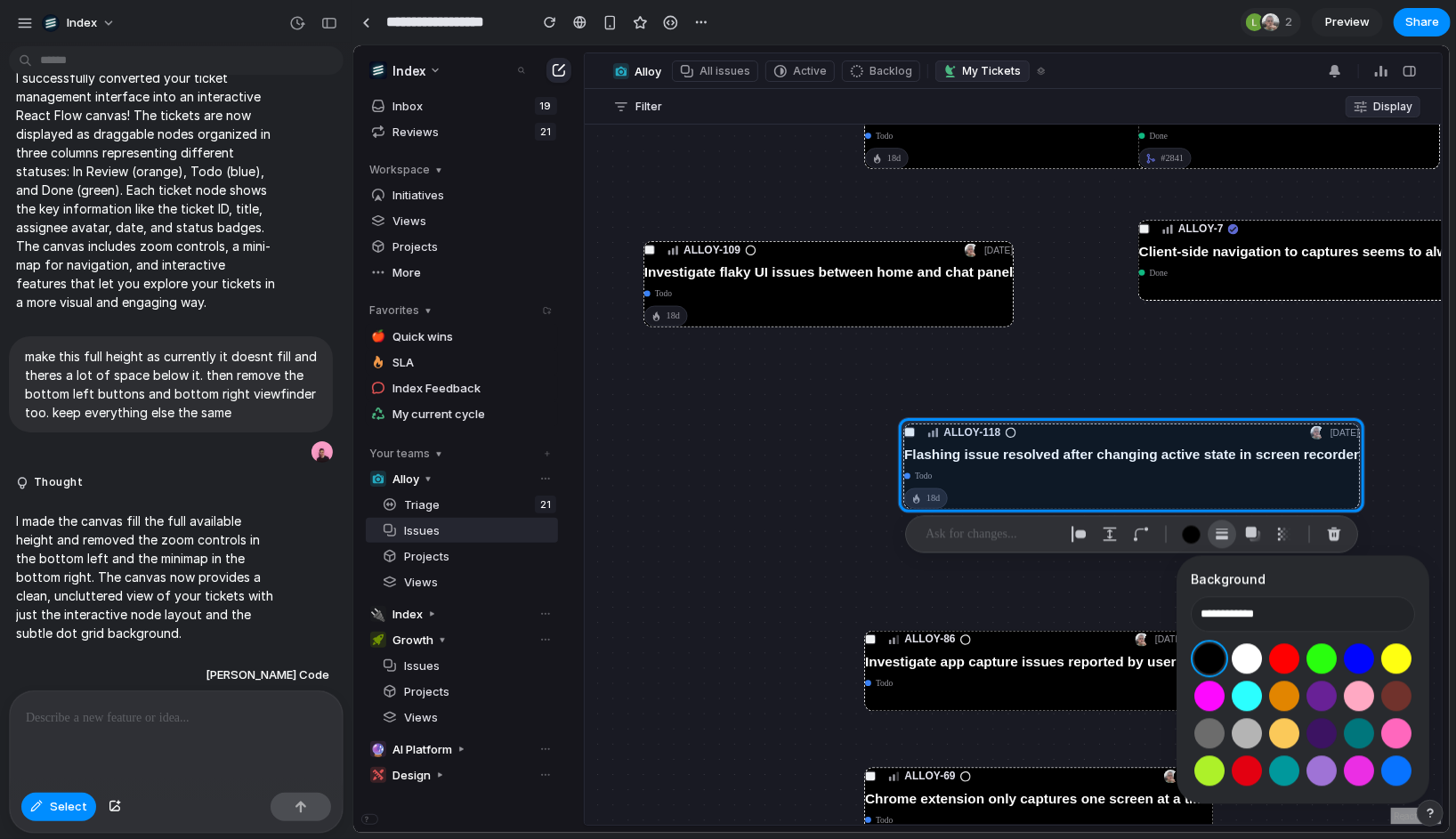
click at [1222, 531] on div "button" at bounding box center [1222, 534] width 16 height 16
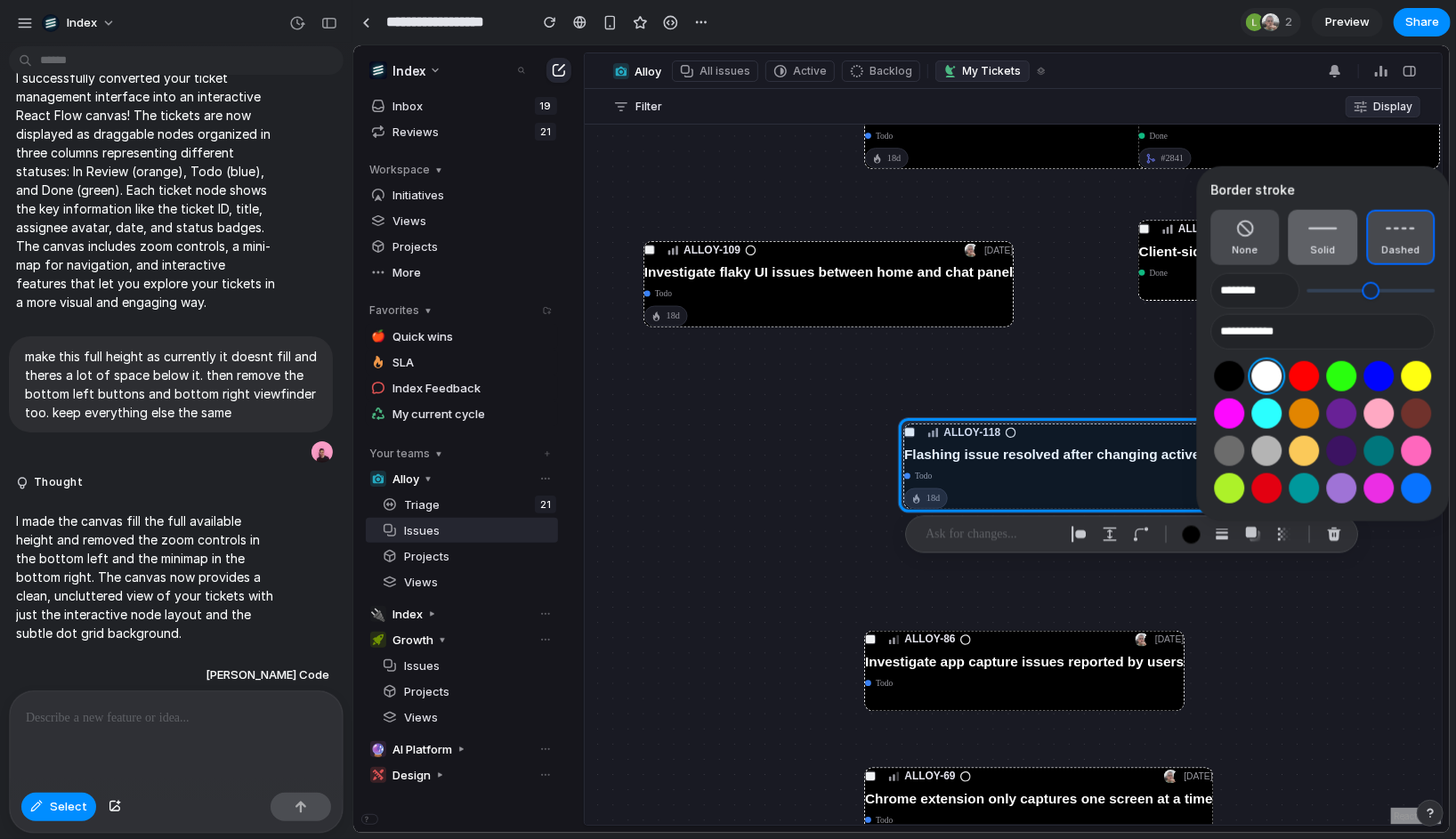
click at [1318, 228] on button "Solid" at bounding box center [1323, 238] width 69 height 55
click at [1251, 240] on button "None" at bounding box center [1245, 238] width 69 height 55
type input "*"
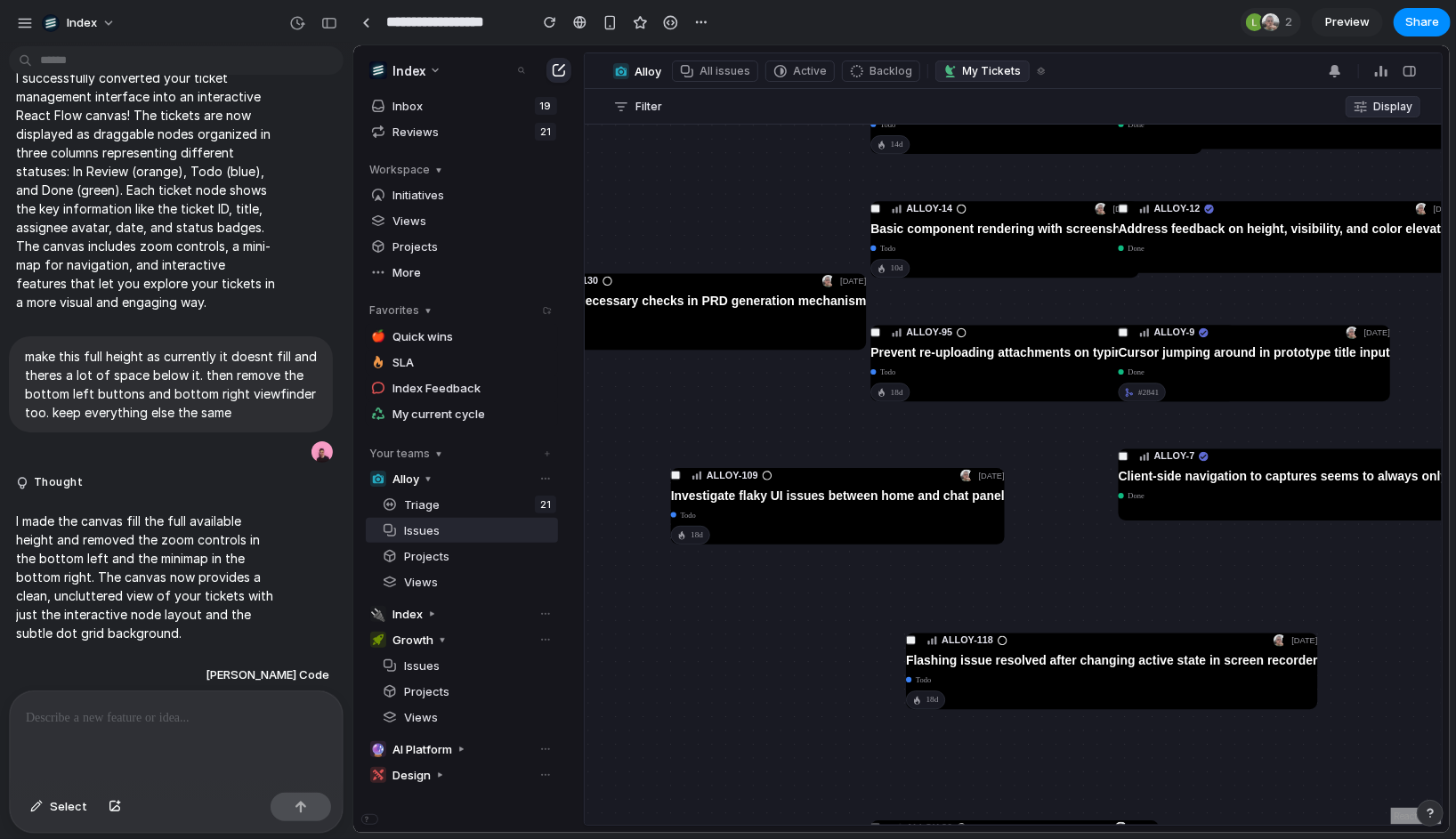
drag, startPoint x: 951, startPoint y: 342, endPoint x: 950, endPoint y: 555, distance: 213.0
click at [950, 555] on div "ALLOY-51 Aug 4 Prompt to PRD in review #2878 14d ALLOY-4 Jul 29 Fix routing iss…" at bounding box center [1012, 473] width 857 height 700
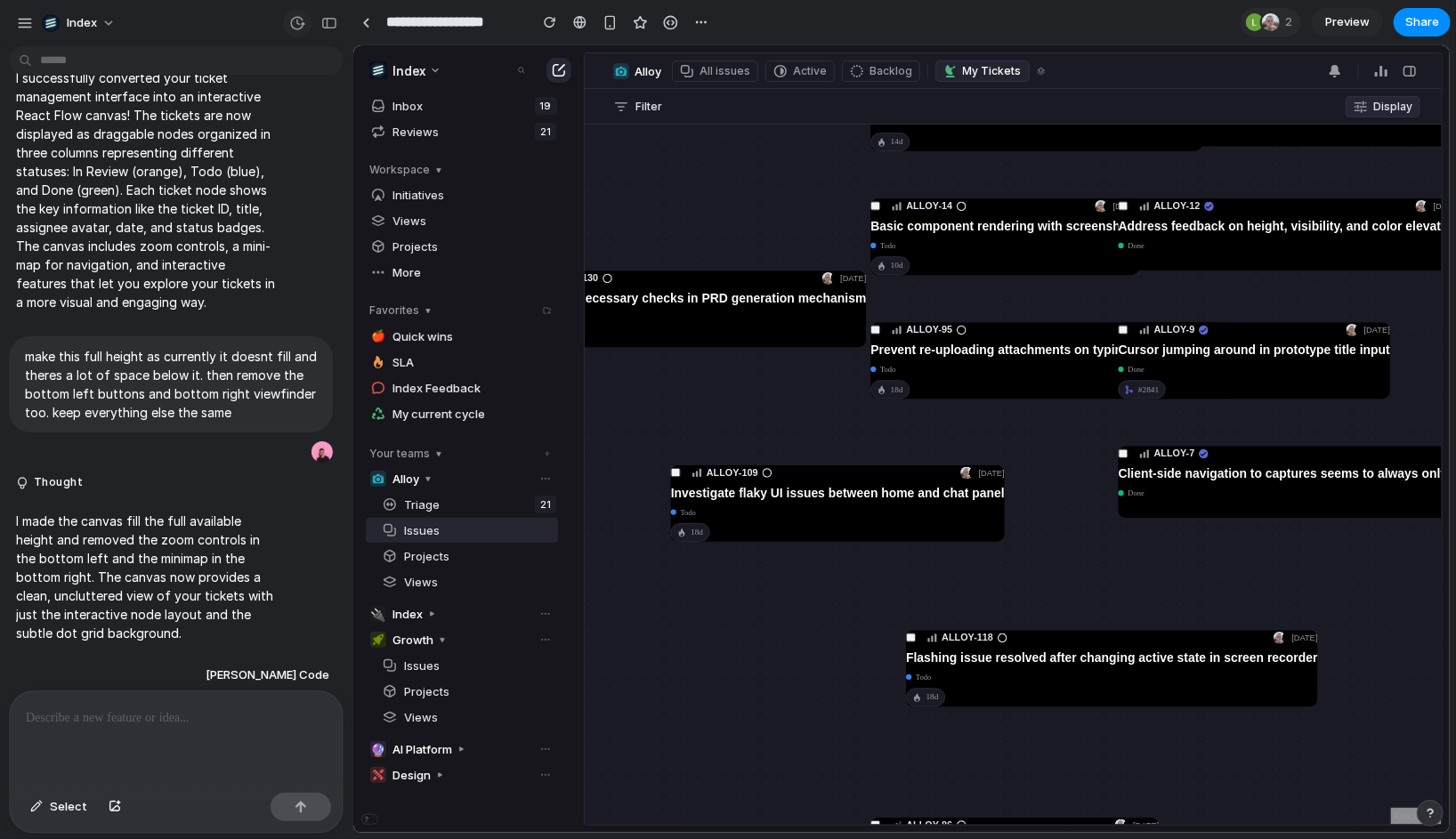
click at [300, 25] on div "button" at bounding box center [297, 23] width 16 height 16
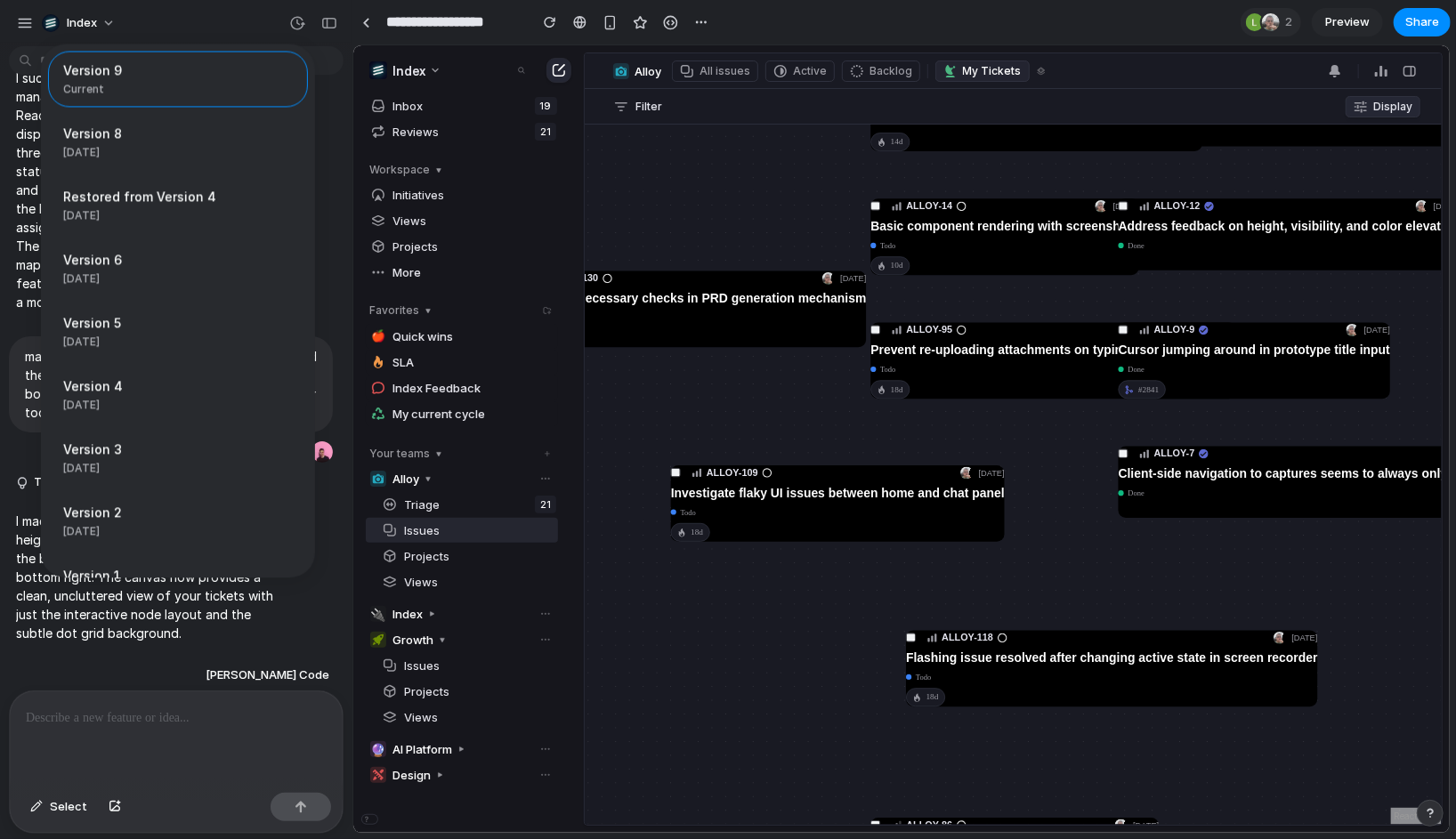
click at [791, 270] on div "Version 9 Current Version 8 1w ago Restore Restored from Version 4 1w ago Resto…" at bounding box center [728, 420] width 1456 height 839
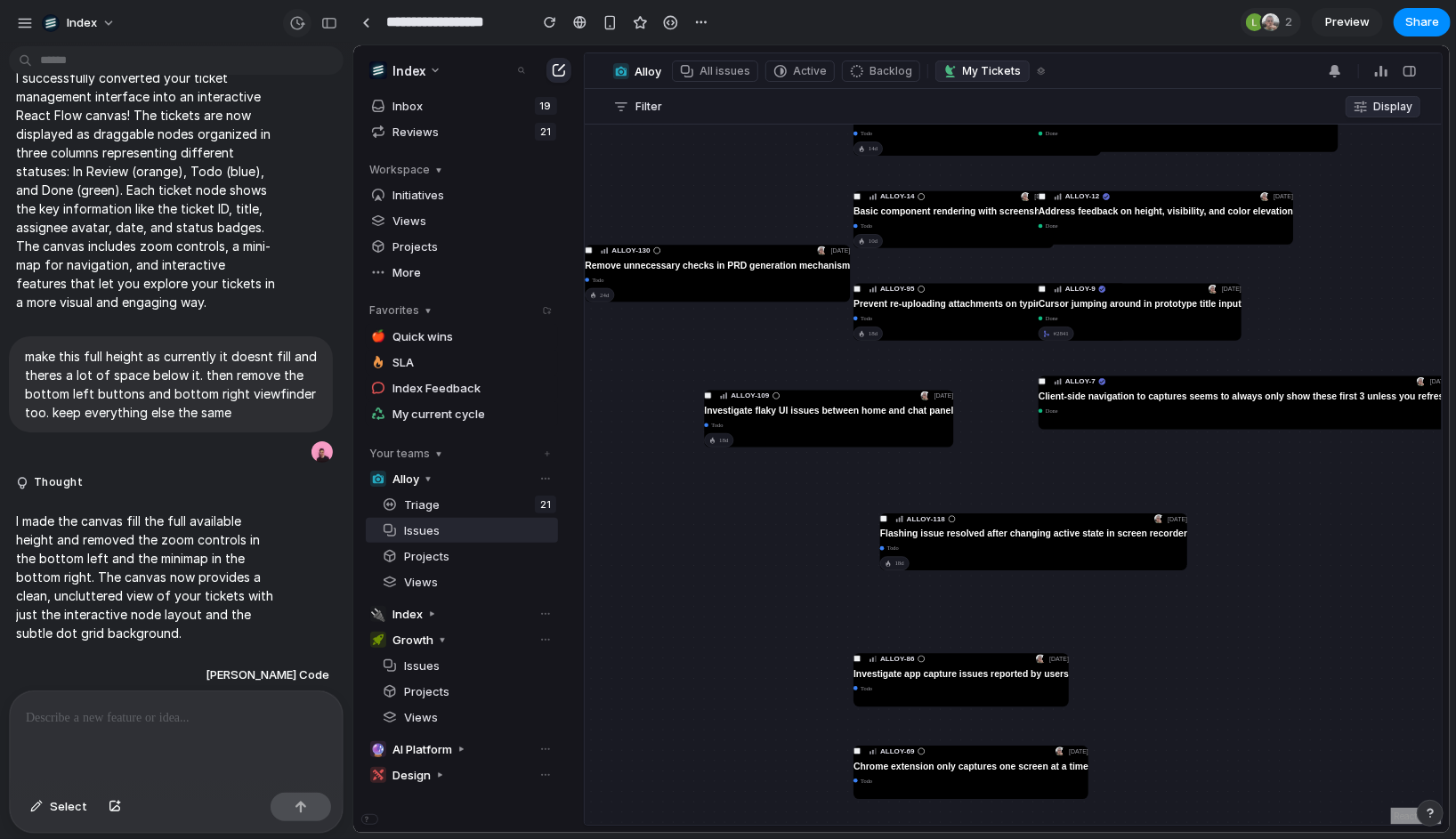
click at [292, 18] on div "button" at bounding box center [297, 23] width 16 height 16
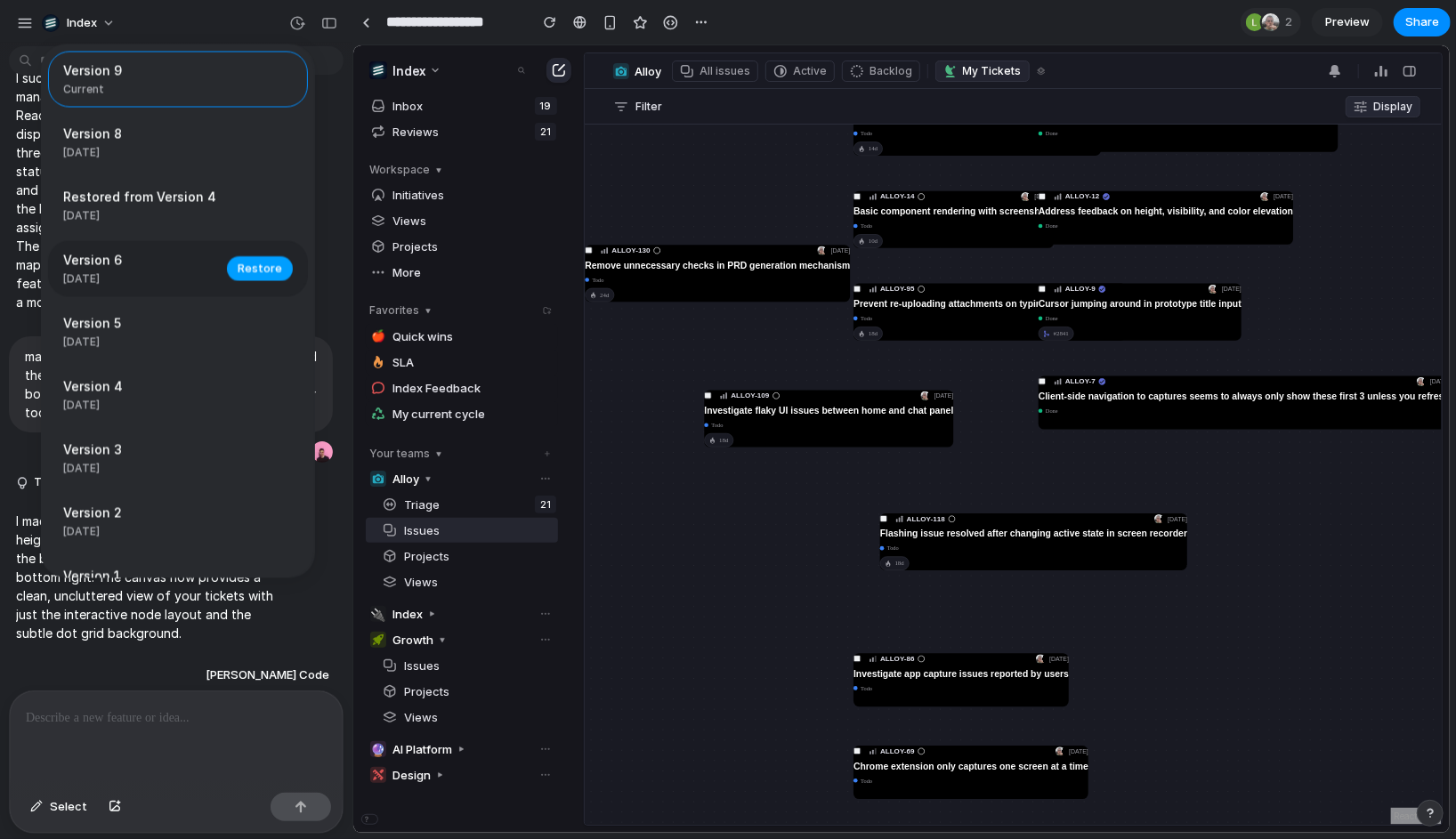
click at [248, 270] on span "Restore" at bounding box center [260, 269] width 45 height 18
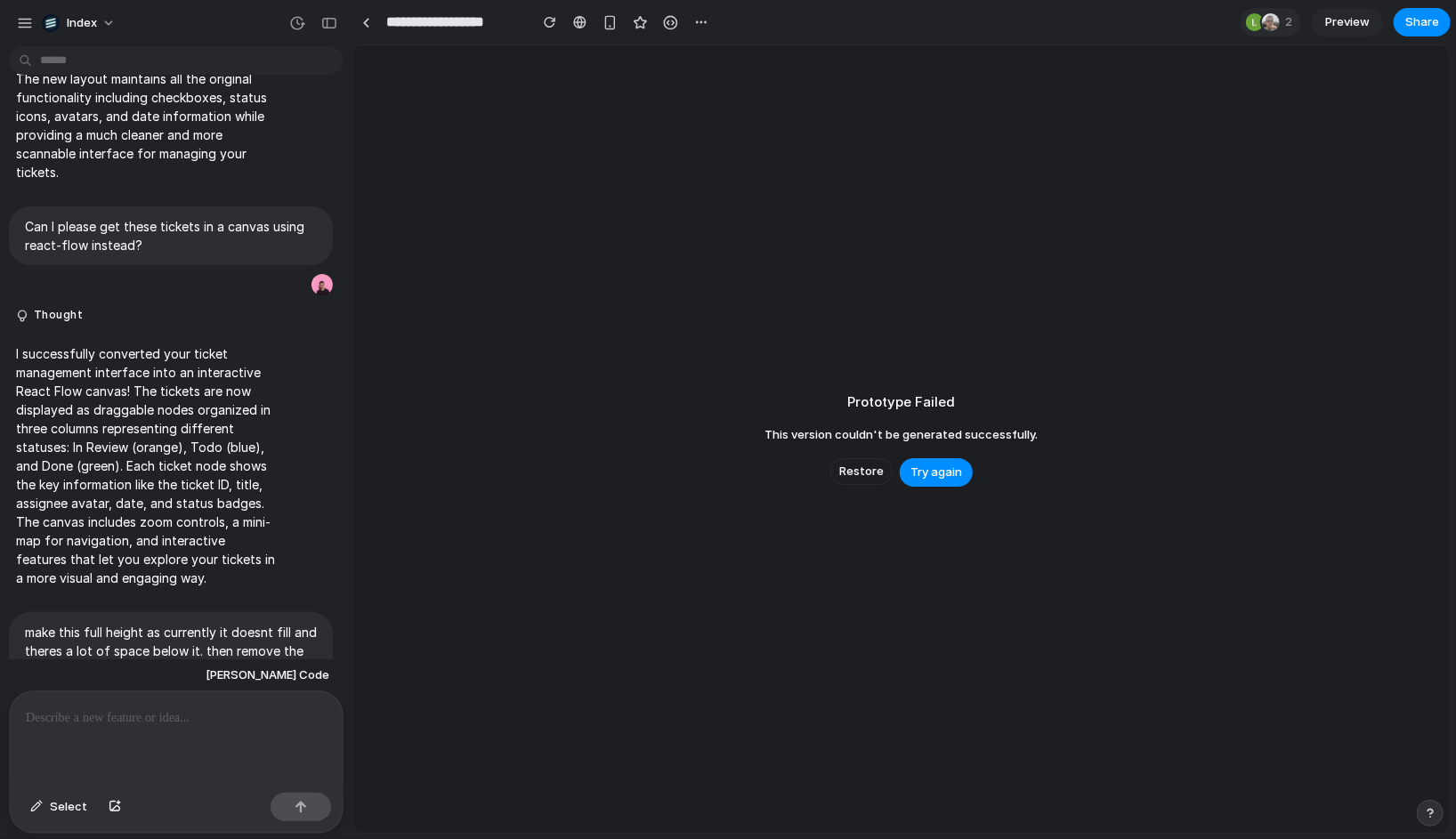
scroll to position [1078, 0]
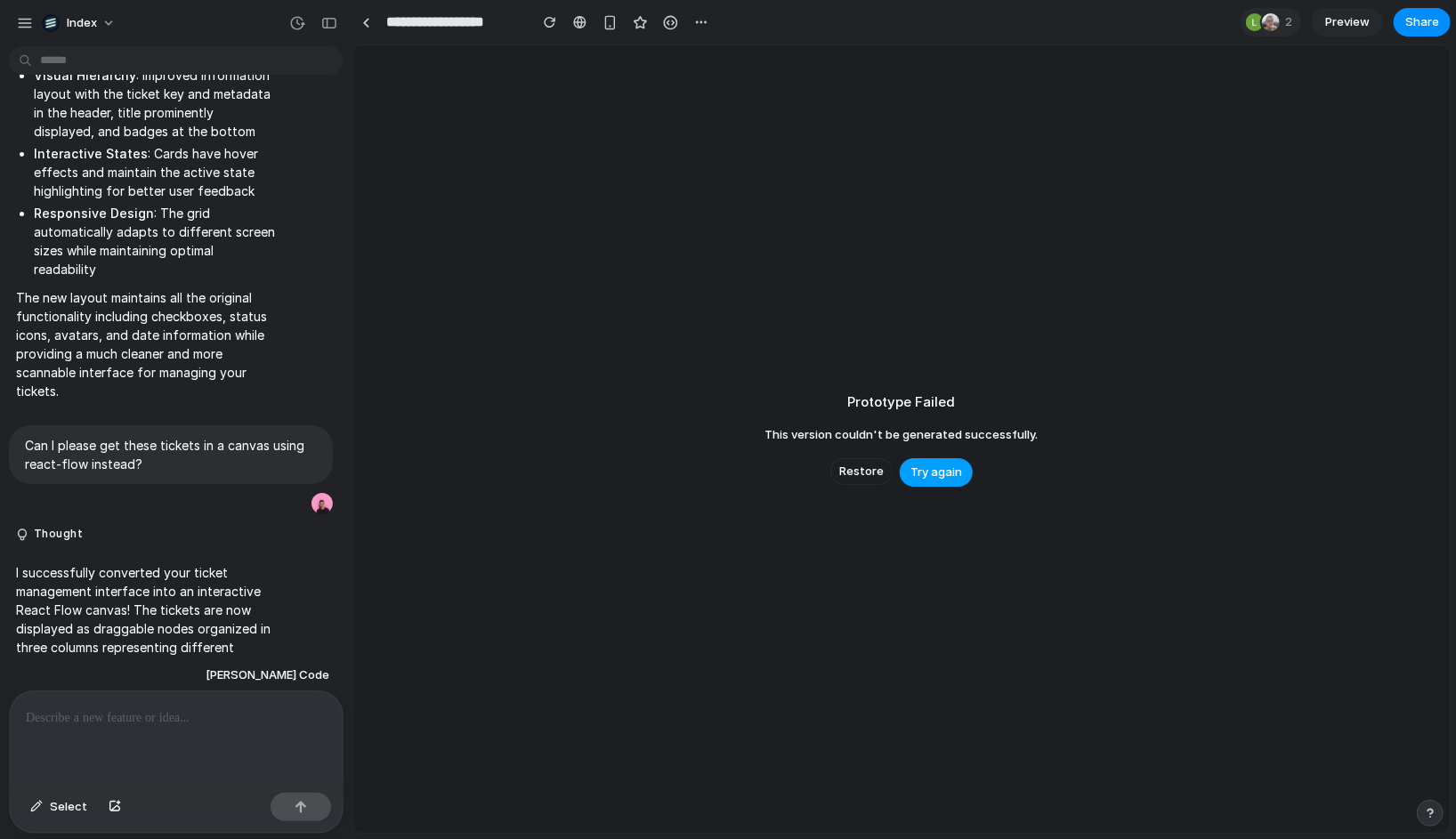
click at [937, 478] on span "Try again" at bounding box center [936, 472] width 52 height 18
click at [918, 390] on div "Prototype Failed This version couldn't be generated successfully. Restore Try a…" at bounding box center [902, 439] width 1096 height 788
click at [927, 479] on span "Try again" at bounding box center [936, 472] width 52 height 18
click at [928, 474] on span "Try again" at bounding box center [936, 472] width 52 height 18
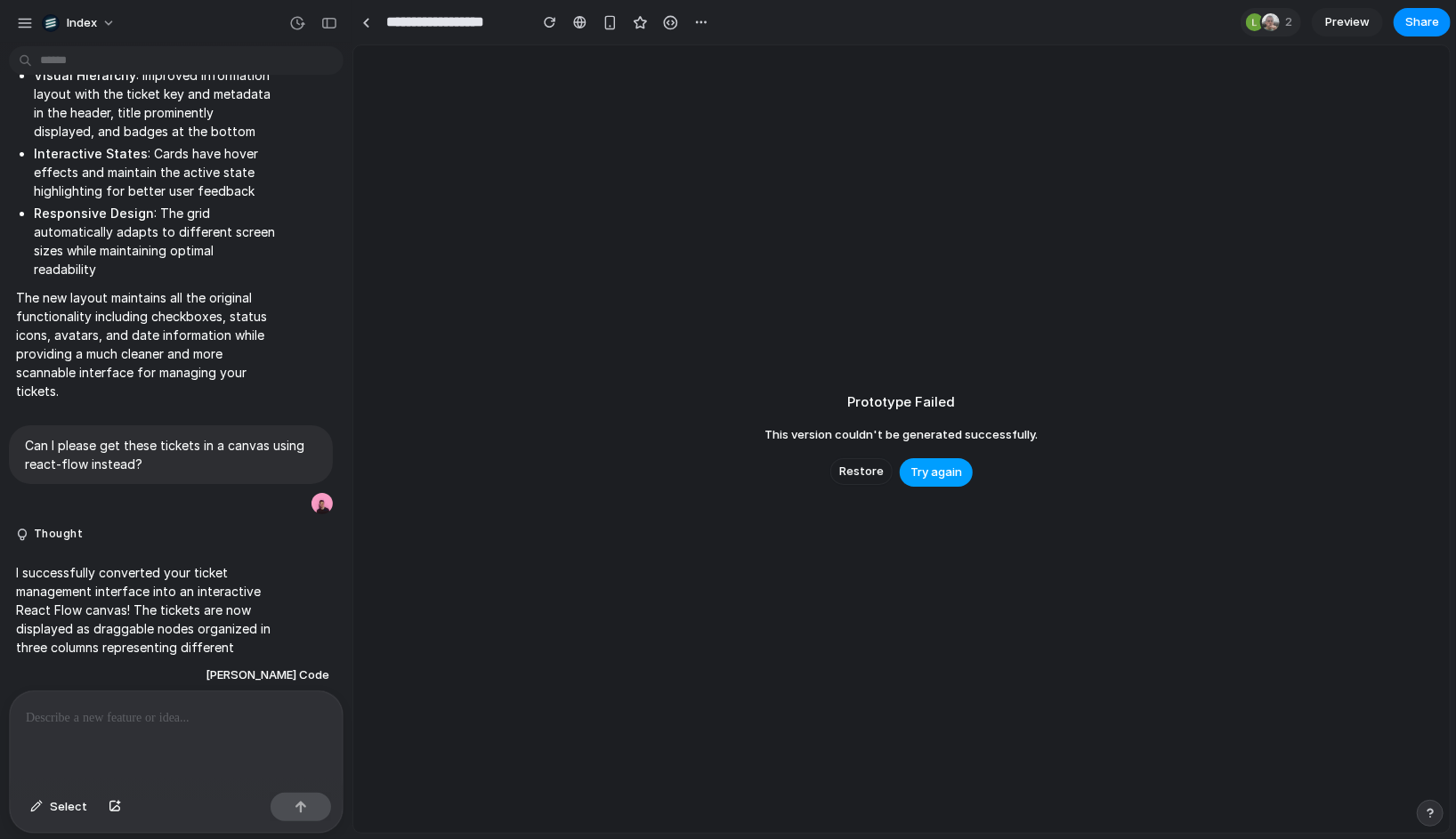
click at [928, 474] on span "Try again" at bounding box center [936, 472] width 52 height 18
click at [936, 467] on span "Try again" at bounding box center [936, 472] width 52 height 18
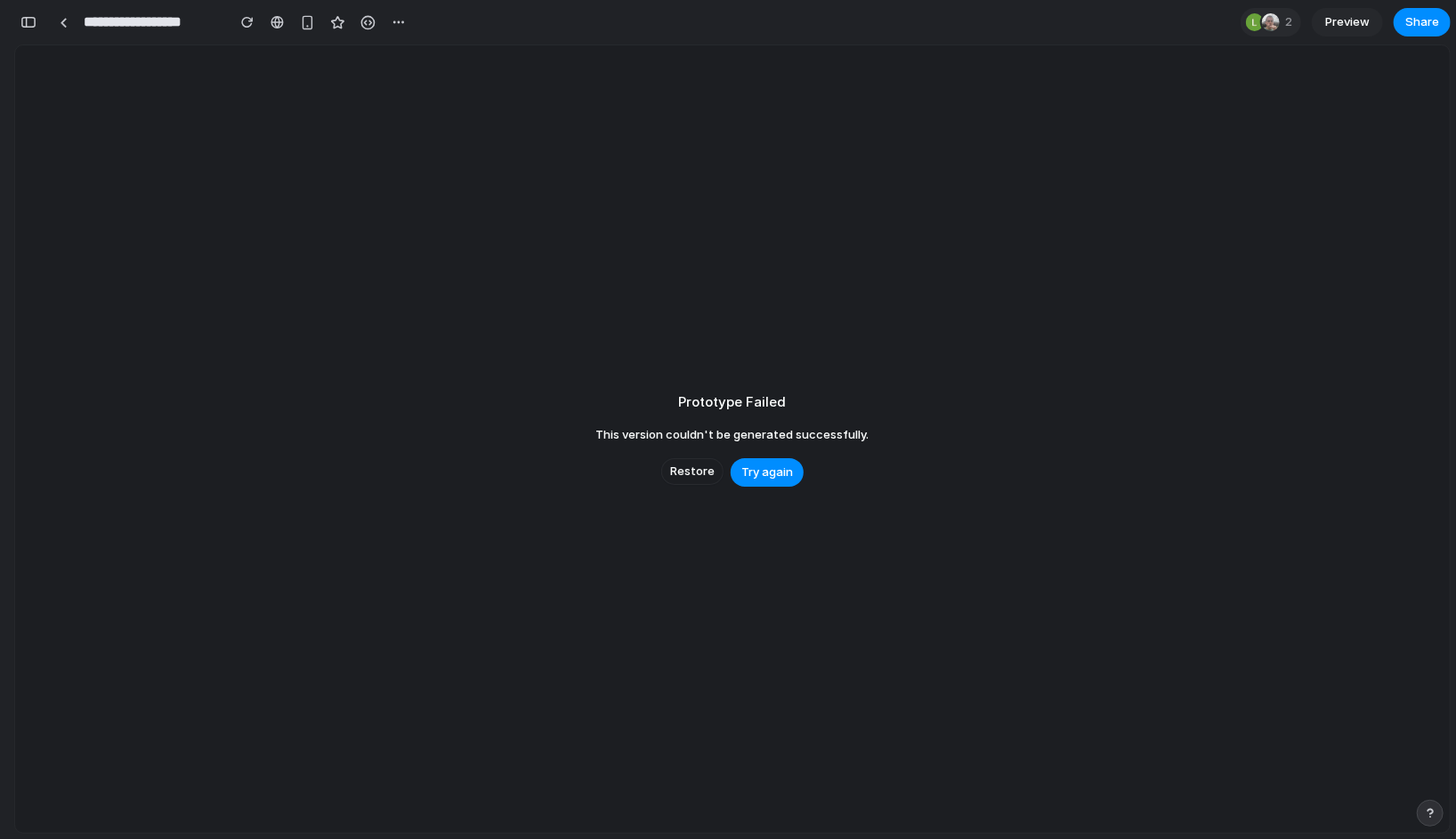
scroll to position [1750, 0]
click at [782, 477] on span "Try again" at bounding box center [767, 472] width 52 height 18
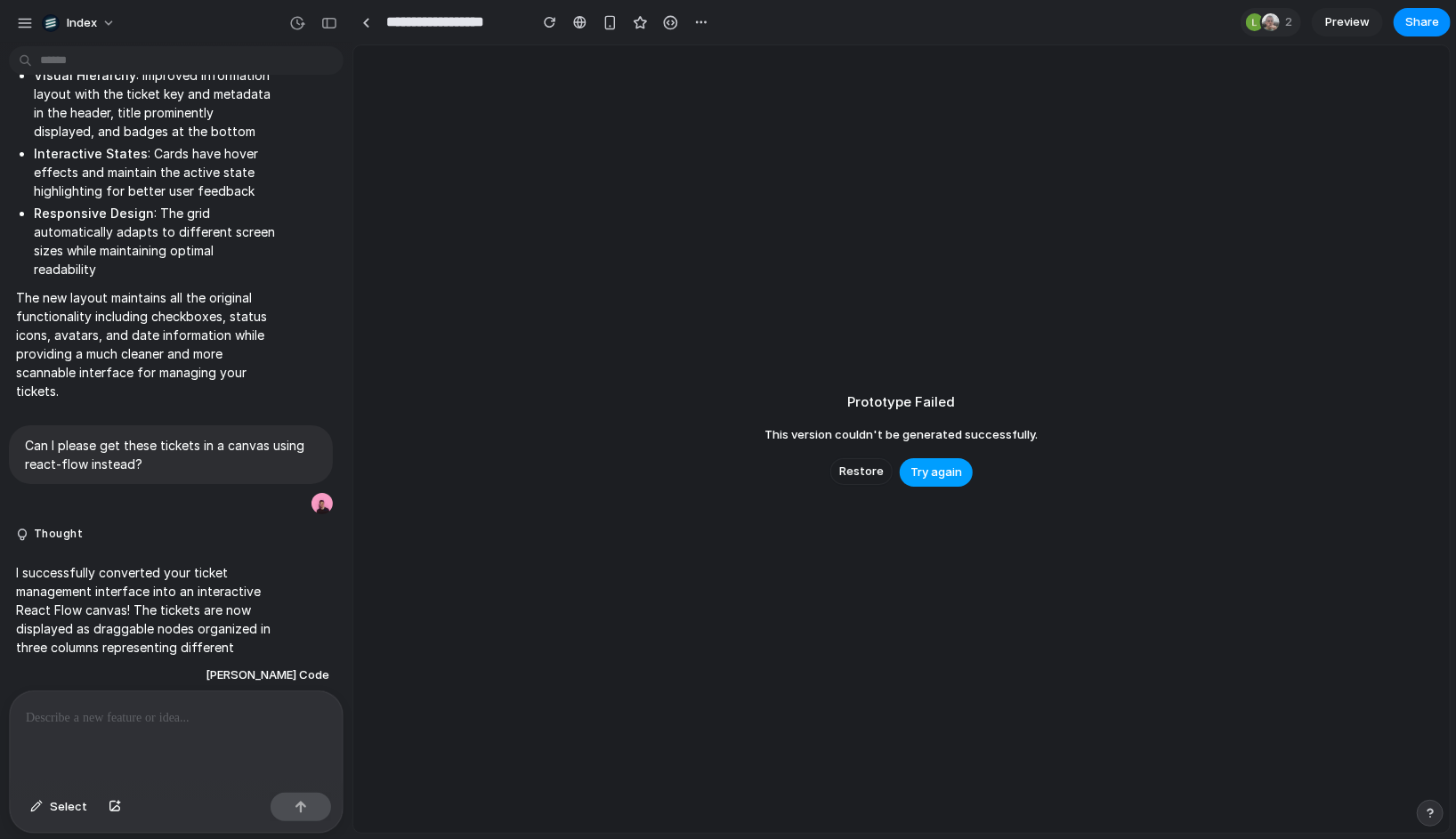
click at [938, 471] on span "Try again" at bounding box center [936, 472] width 52 height 18
click at [918, 372] on div "Prototype Failed This version couldn't be generated successfully. Restore Try a…" at bounding box center [902, 439] width 1096 height 788
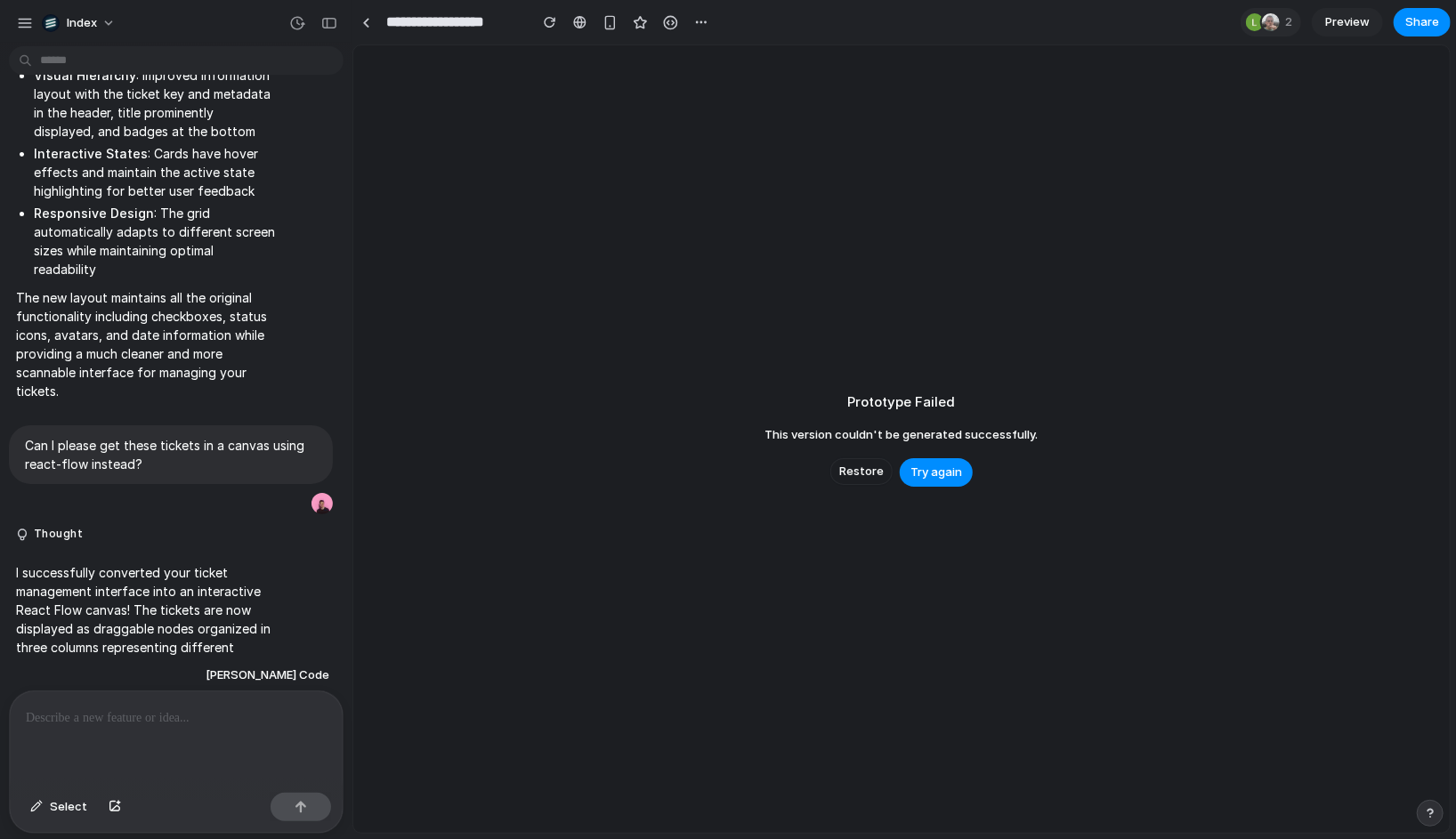
scroll to position [1750, 0]
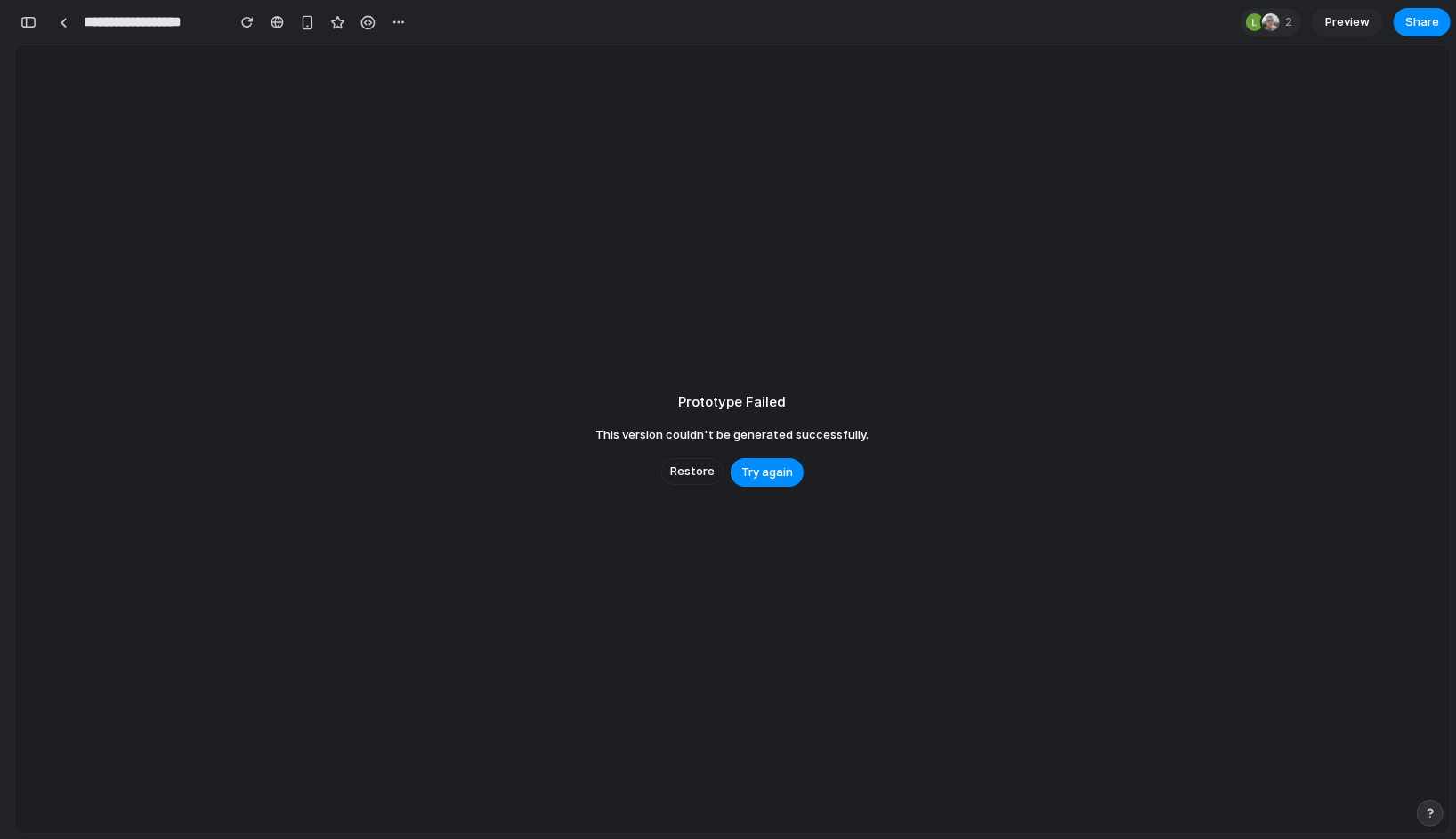
click at [49, 35] on div "**********" at bounding box center [213, 22] width 398 height 39
click at [64, 34] on link at bounding box center [63, 22] width 27 height 27
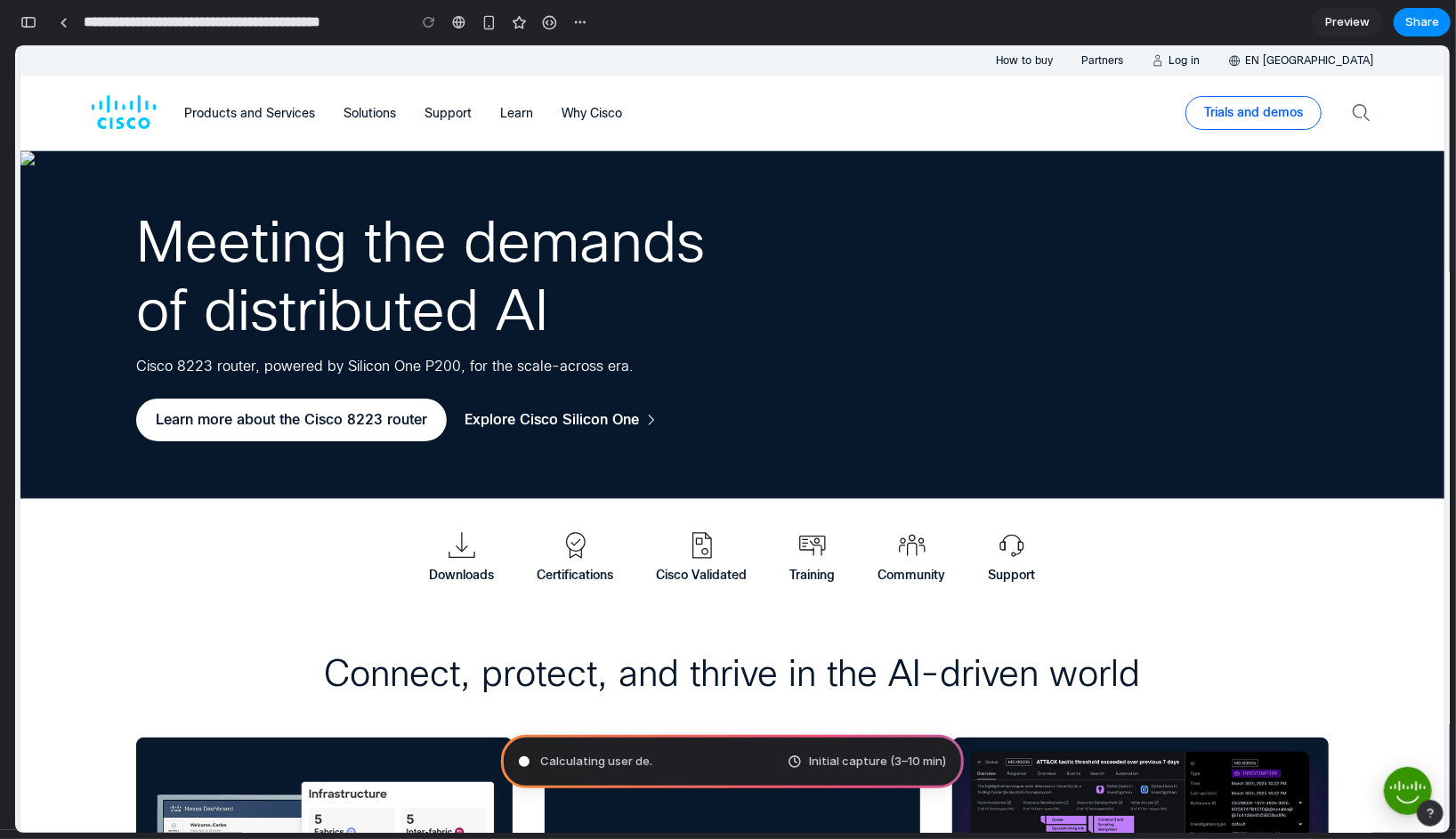
type input "**********"
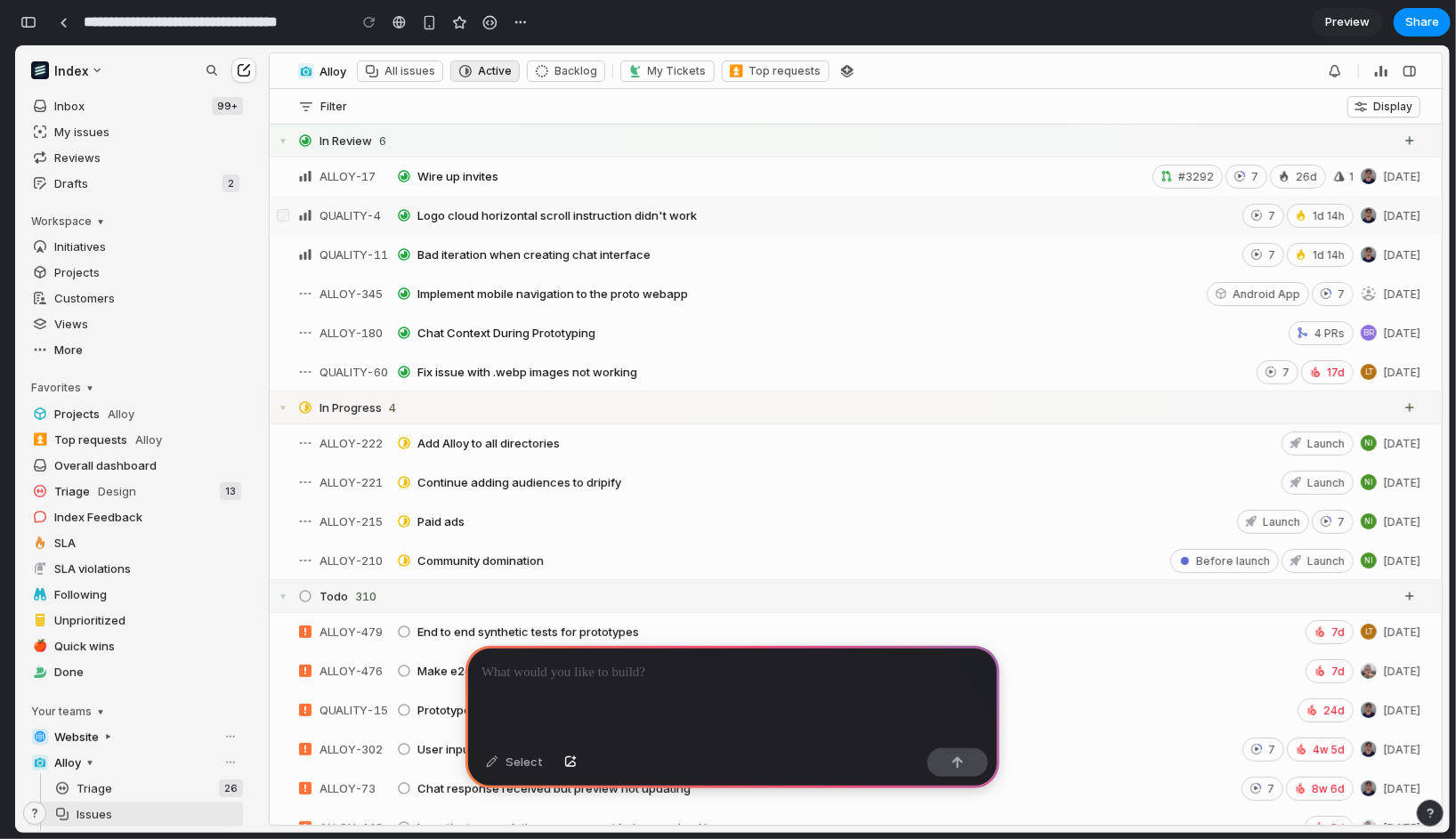
click at [580, 678] on p at bounding box center [732, 673] width 502 height 21
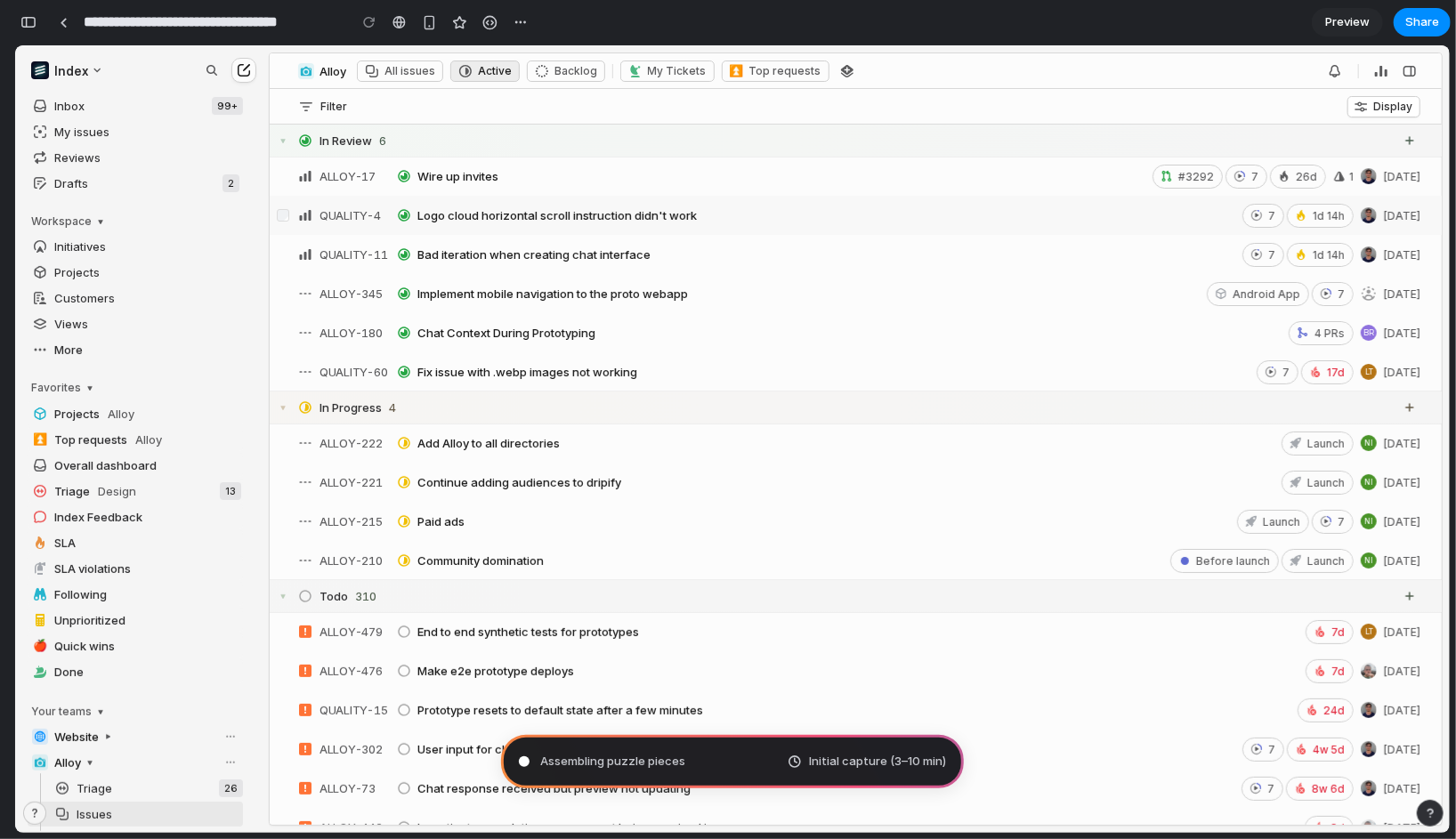
type input "**********"
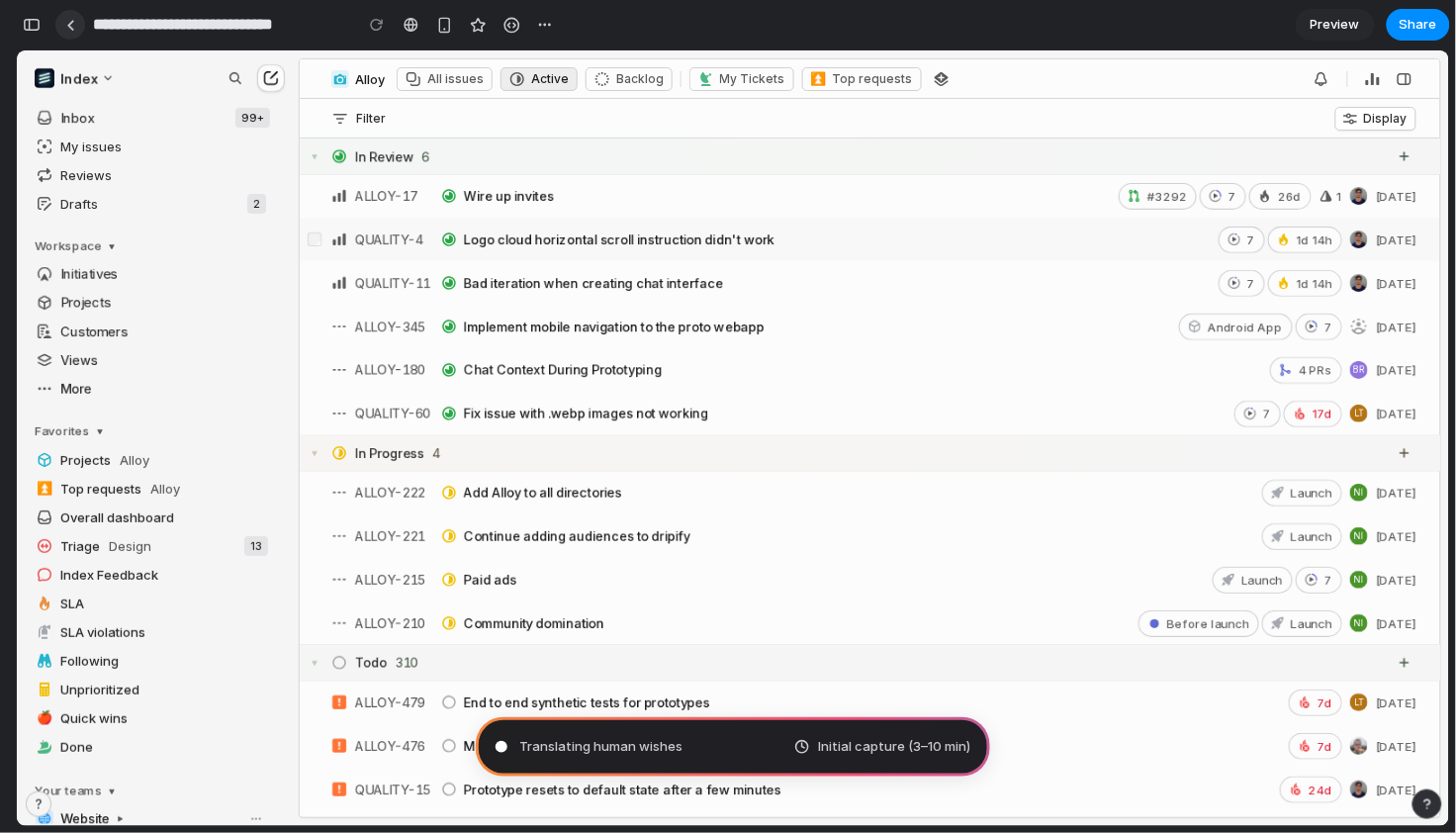
click at [78, 29] on link at bounding box center [71, 25] width 30 height 30
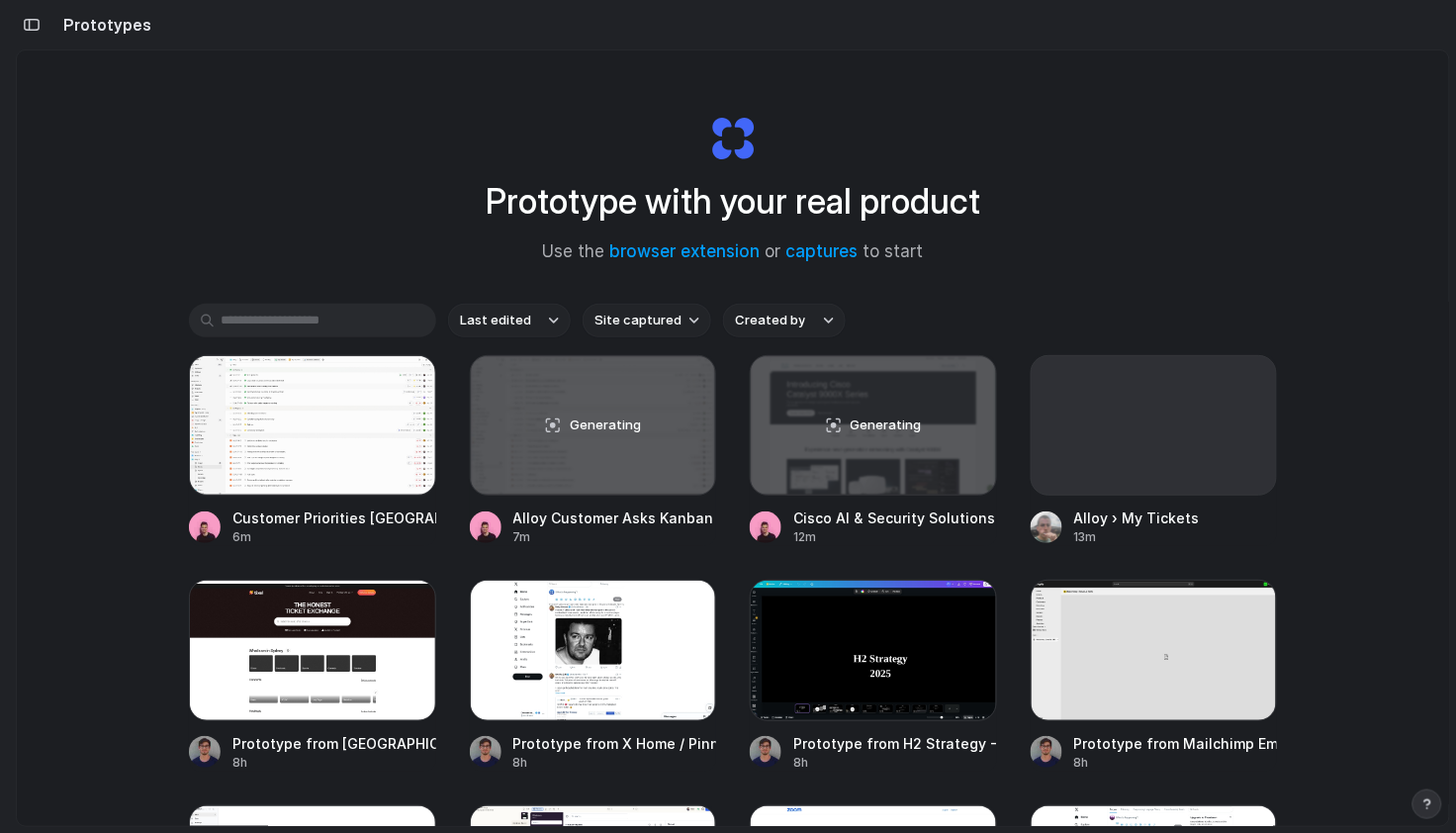
scroll to position [40, 0]
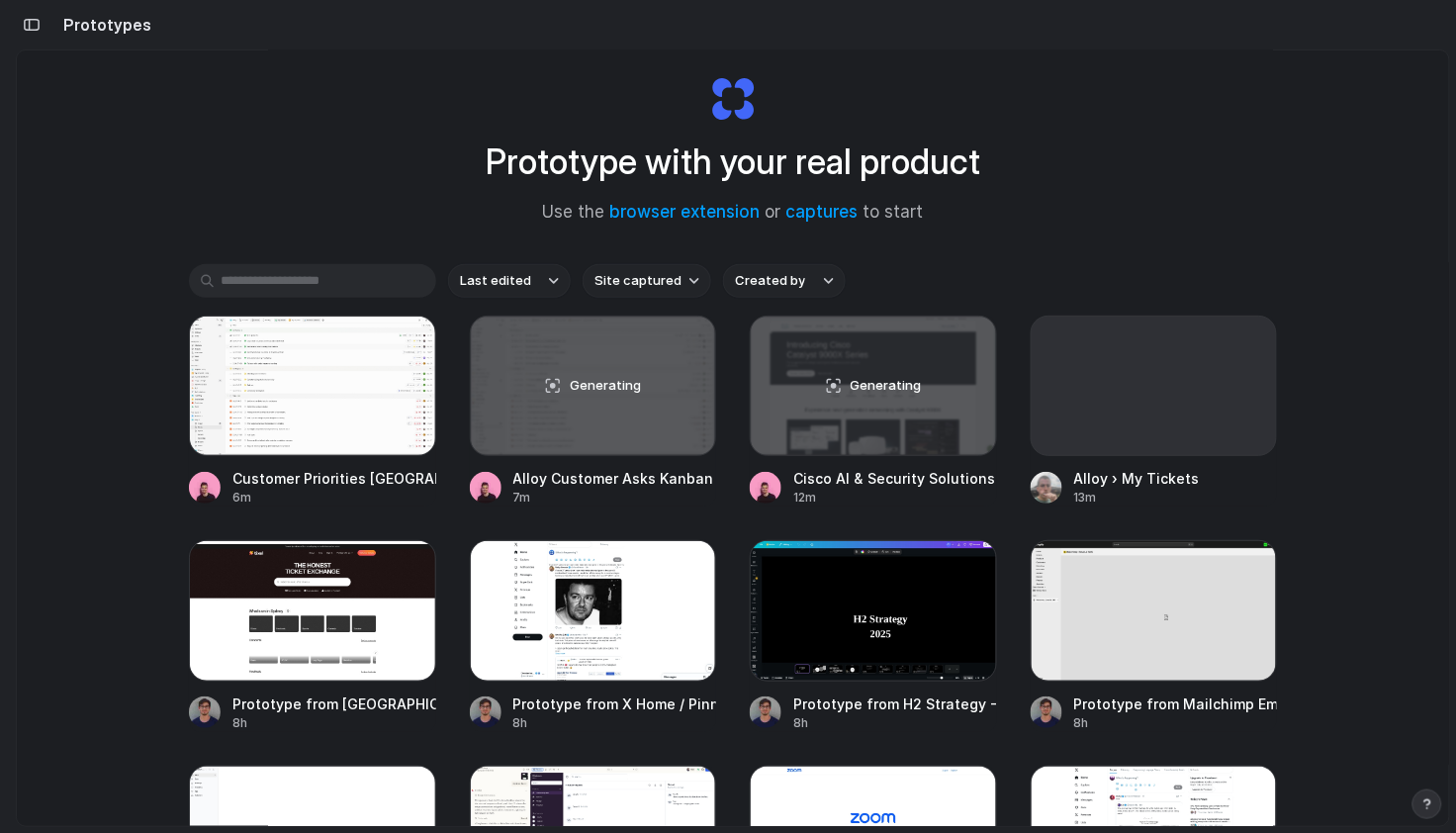
click at [668, 292] on button "Site captured" at bounding box center [646, 281] width 128 height 34
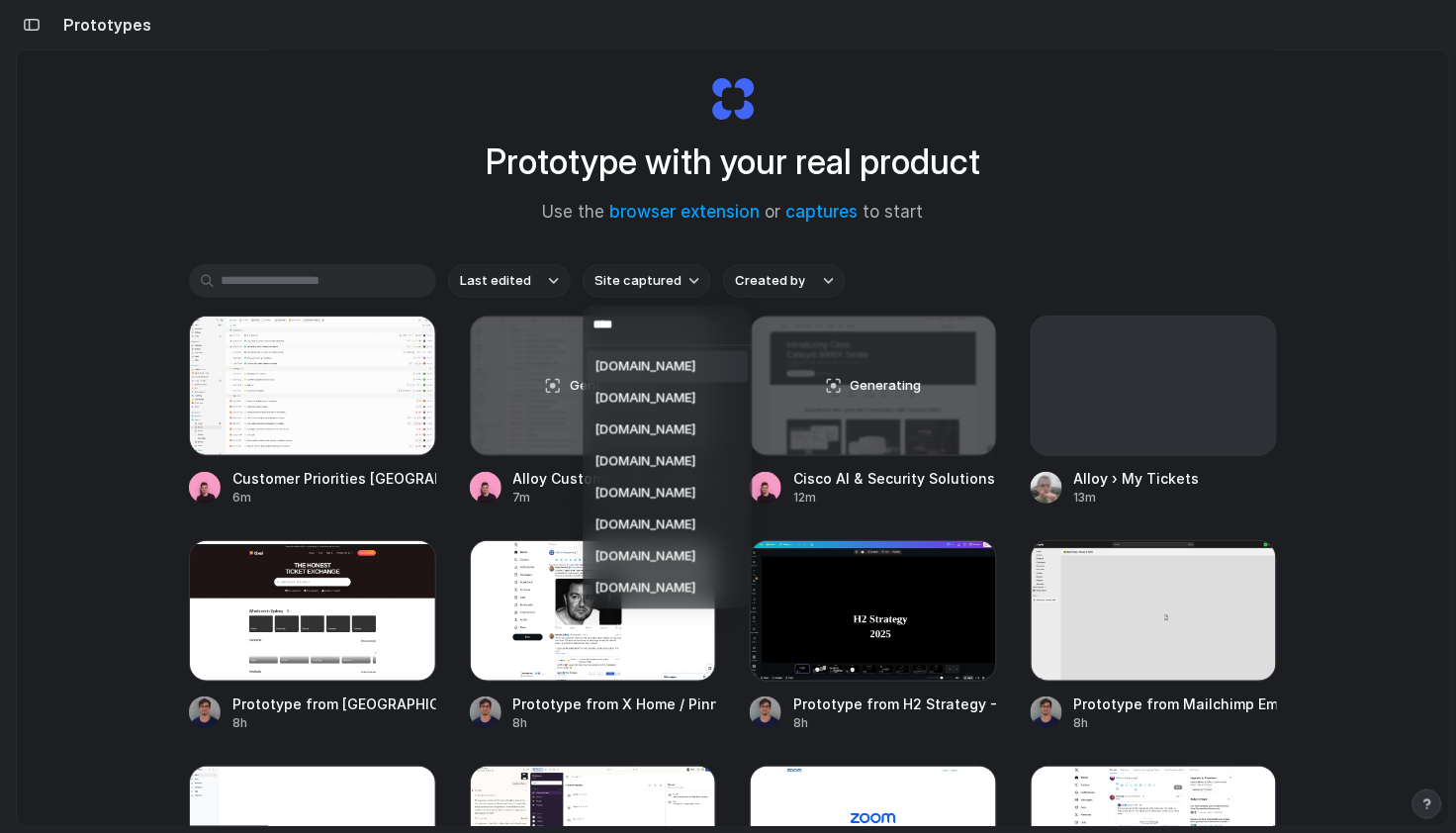
type input "*****"
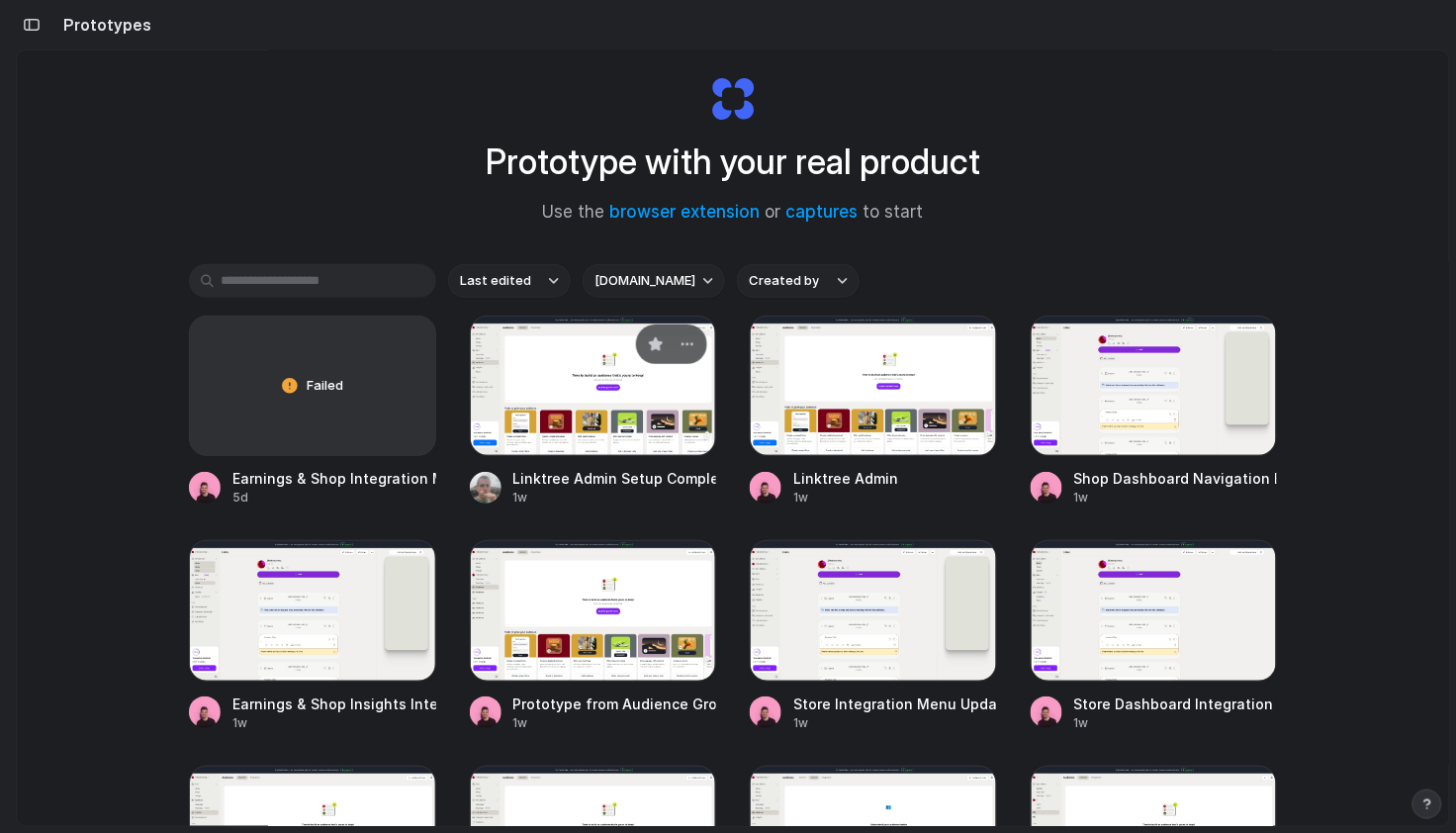
click at [561, 419] on div at bounding box center [593, 385] width 247 height 140
click at [31, 21] on div "button" at bounding box center [32, 25] width 18 height 14
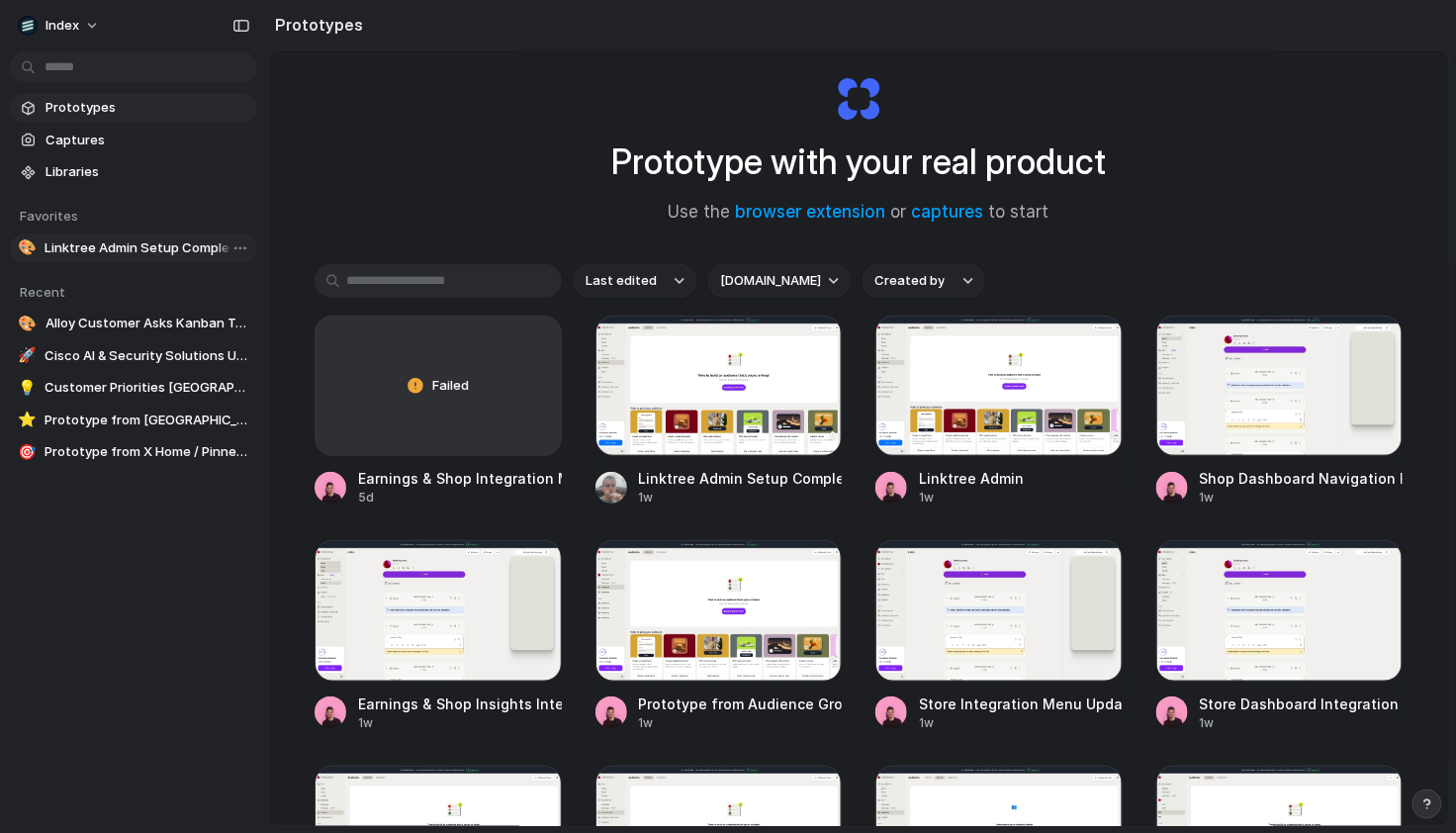
click at [201, 251] on span "Linktree Admin Setup Completion" at bounding box center [147, 249] width 205 height 20
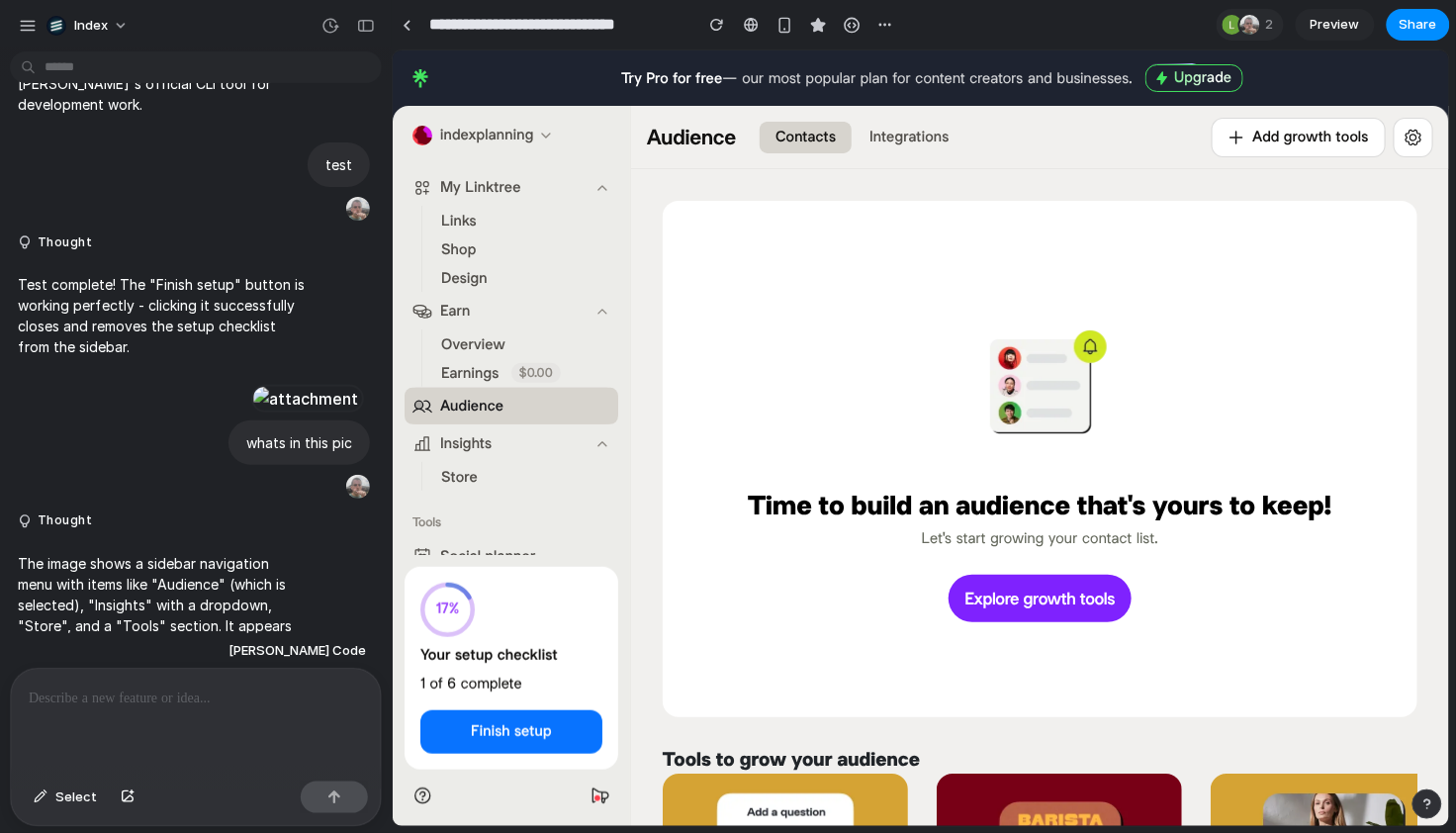
click at [462, 479] on span "Store" at bounding box center [458, 476] width 37 height 21
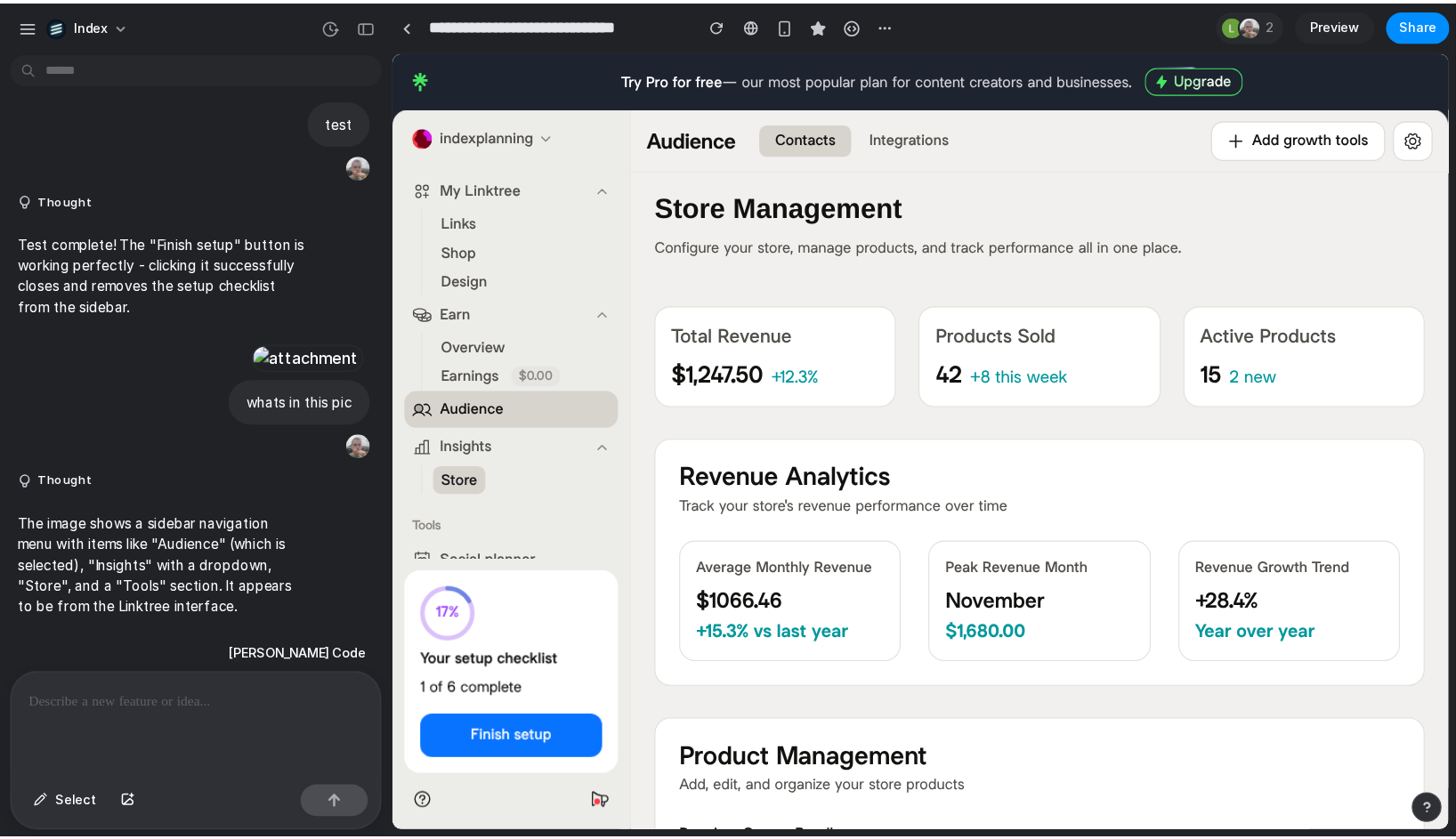
scroll to position [462, 0]
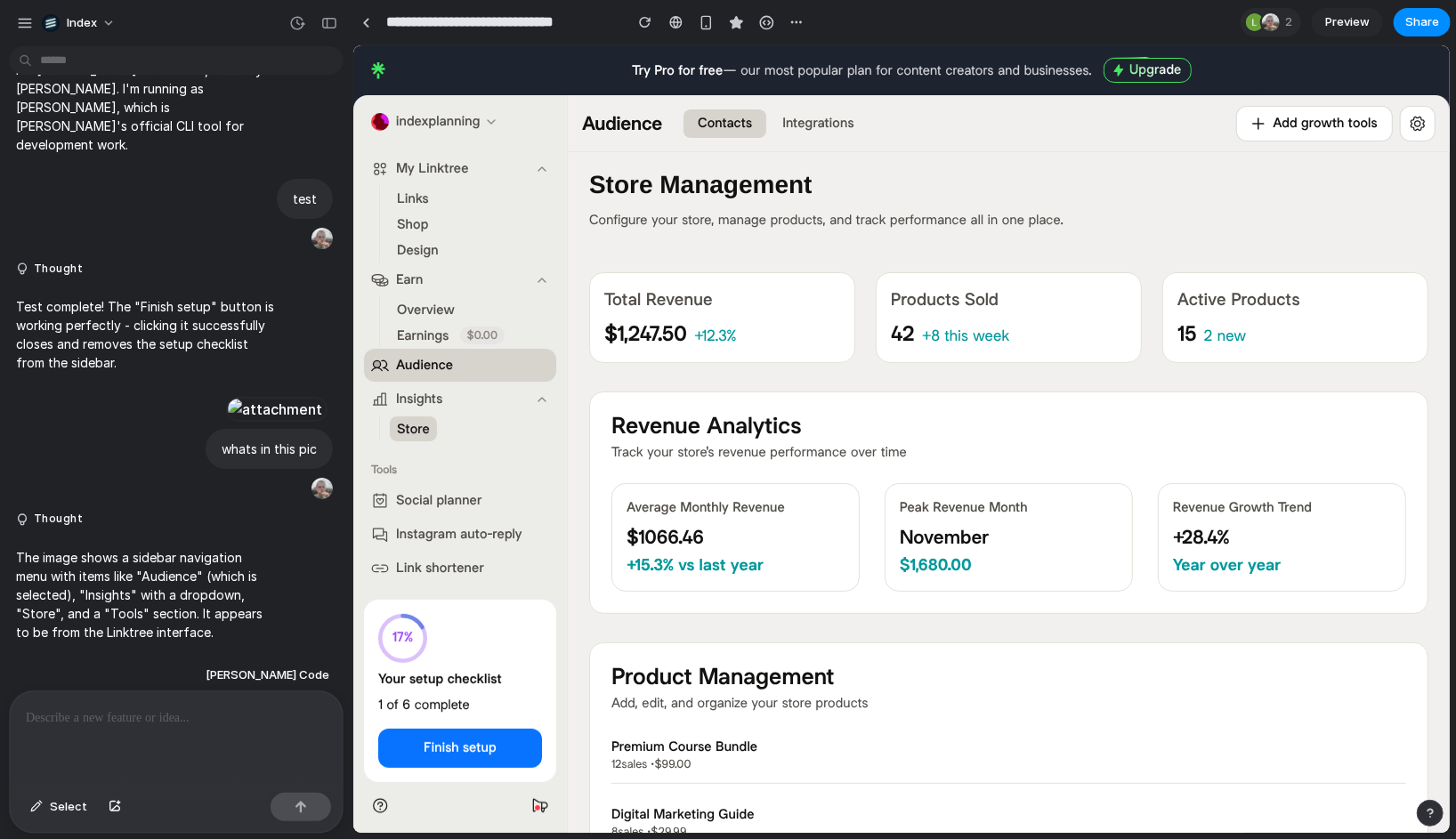
click at [652, 241] on div "Store Management Configure your store, manage products, and track performance a…" at bounding box center [1008, 197] width 839 height 91
click at [674, 24] on div at bounding box center [675, 22] width 13 height 14
click at [412, 364] on span "Audience" at bounding box center [424, 364] width 57 height 19
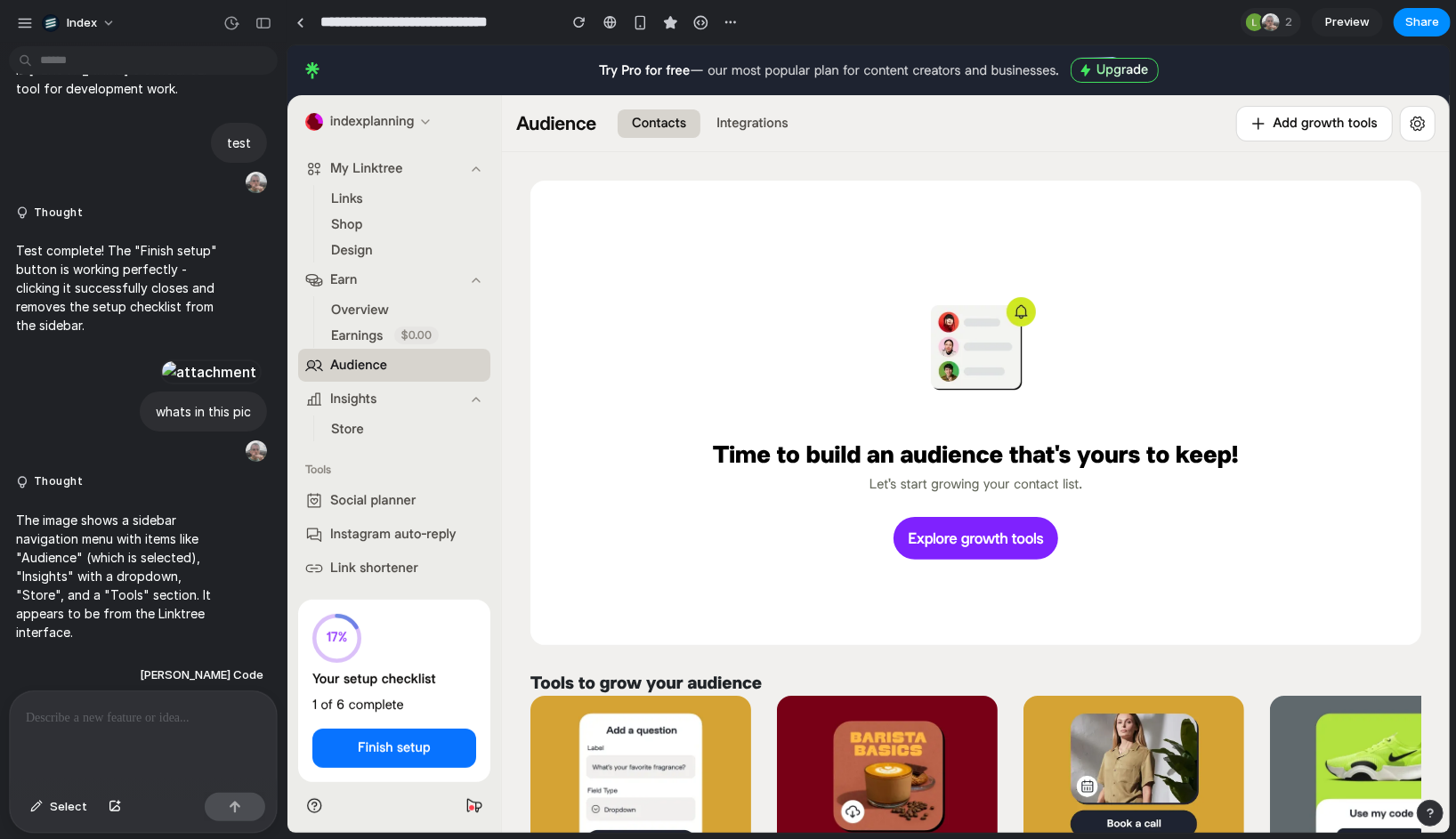
scroll to position [534, 0]
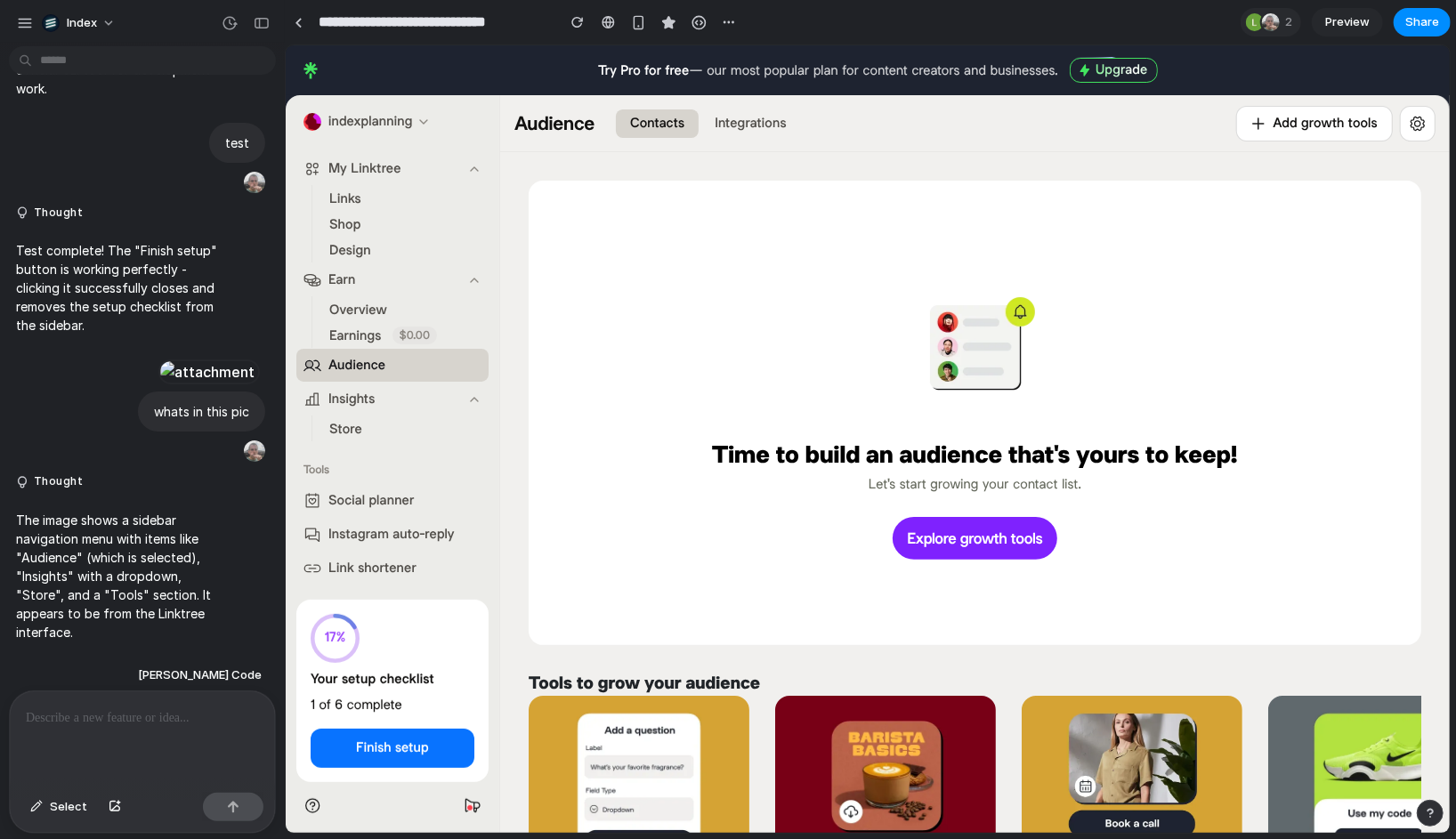
drag, startPoint x: 348, startPoint y: 129, endPoint x: 284, endPoint y: 129, distance: 64.0
click at [656, 289] on div "Time to build an audience that's yours to keep! Let's start growing your contac…" at bounding box center [974, 412] width 835 height 408
click at [297, 22] on div at bounding box center [298, 22] width 8 height 10
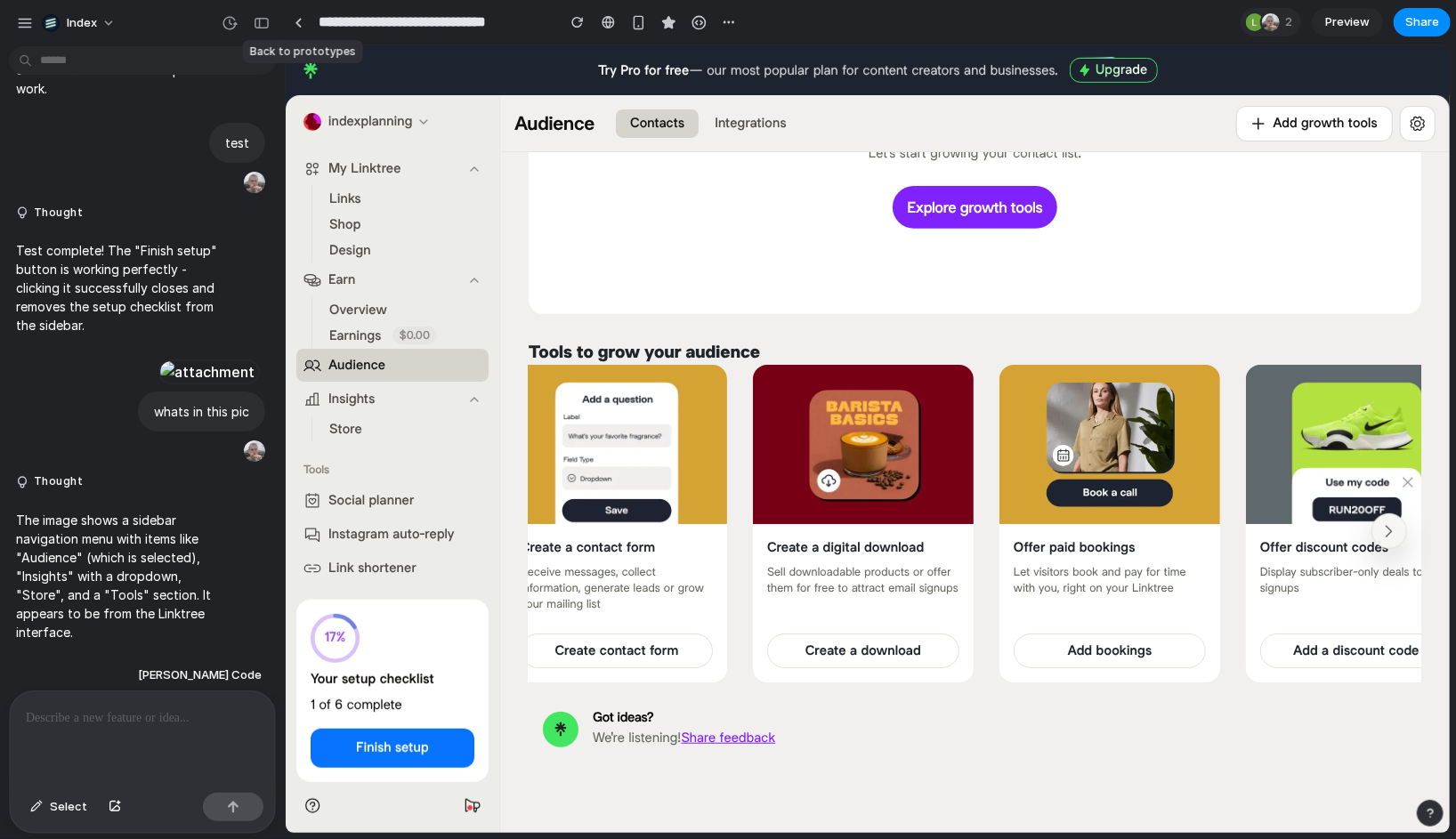
scroll to position [0, 0]
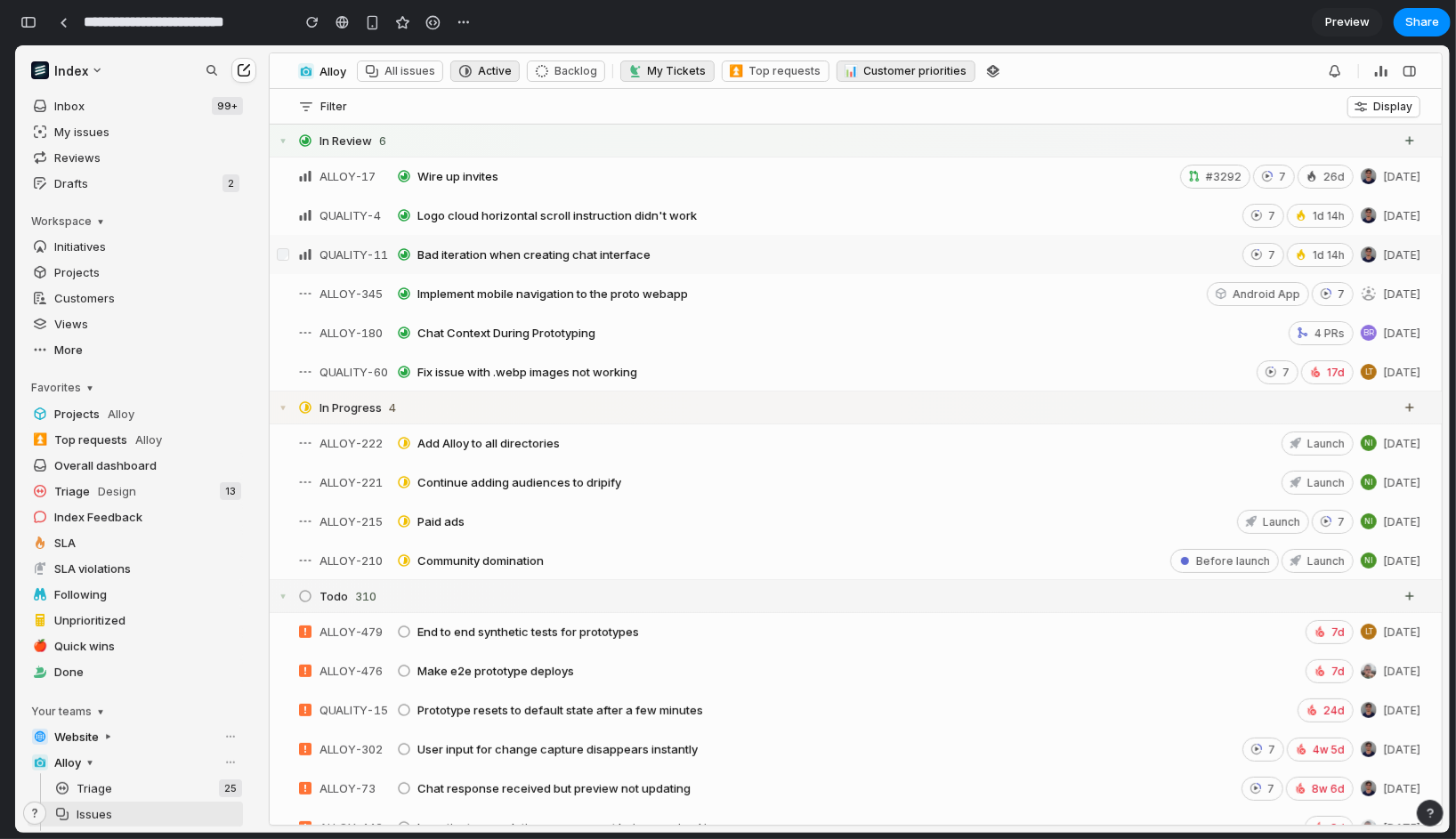
click at [864, 65] on div "Customer priorities" at bounding box center [915, 70] width 103 height 13
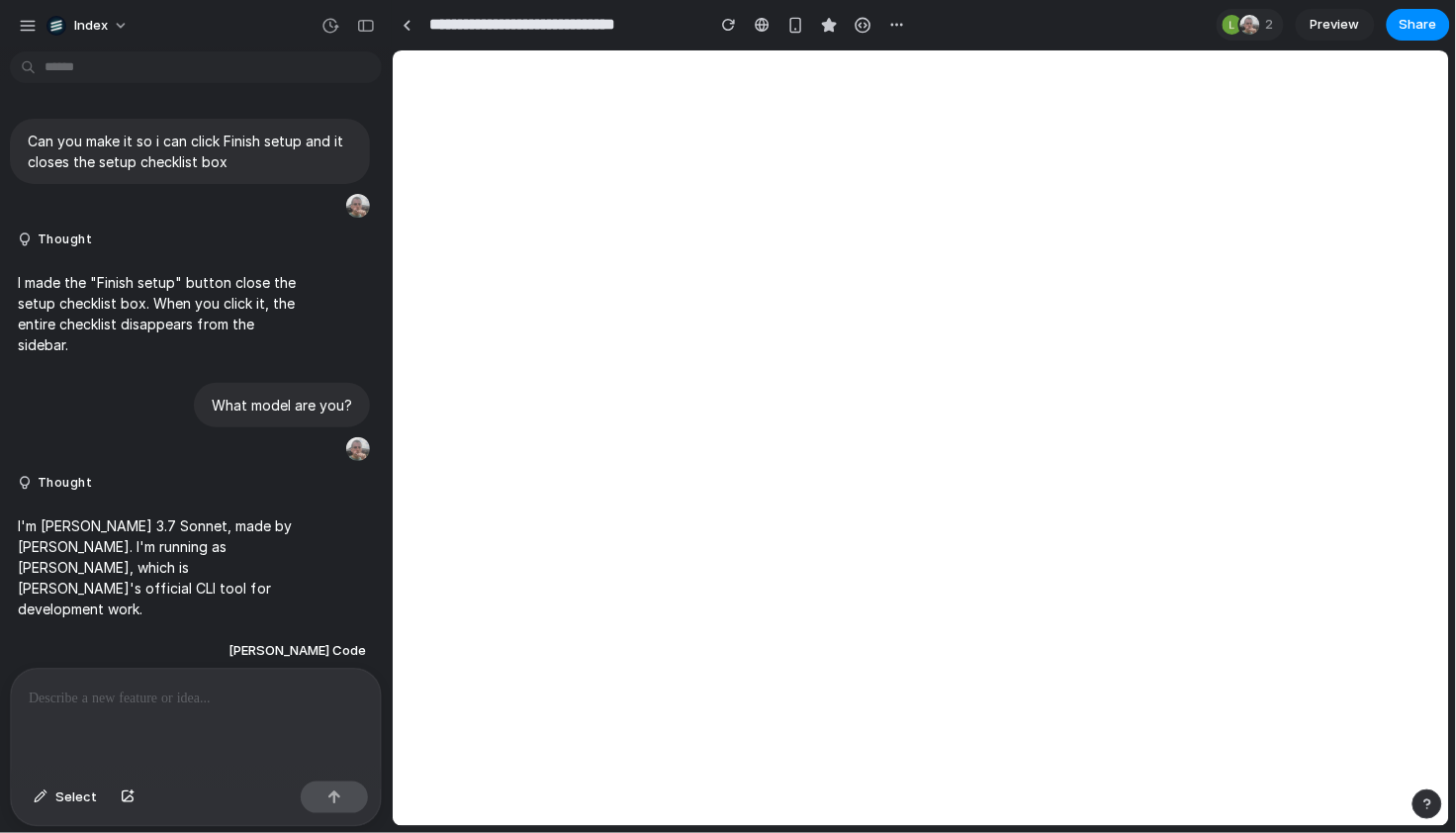
scroll to position [503, 0]
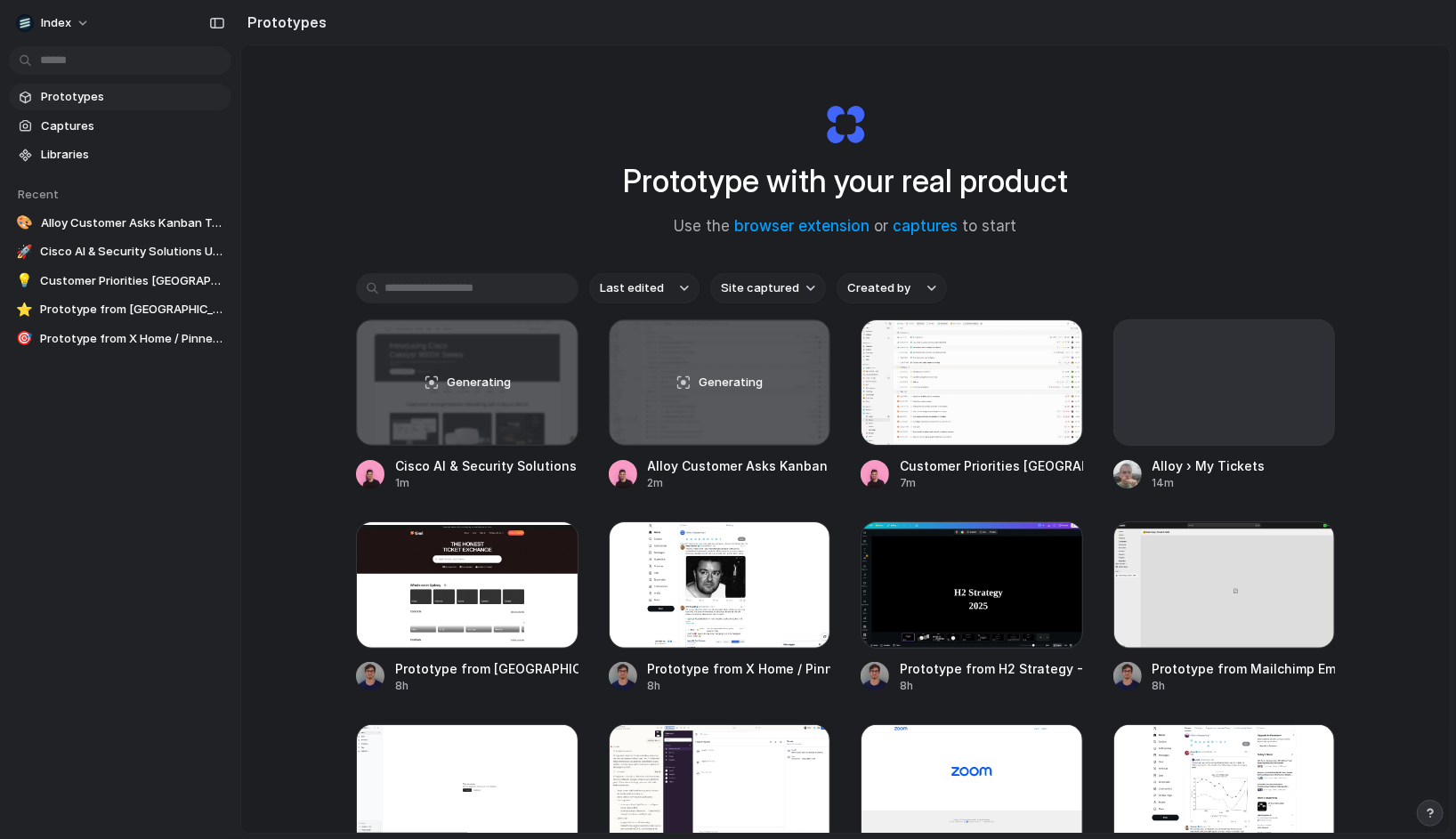
click at [332, 134] on div "Prototype with your real product Use the browser extension or captures to start…" at bounding box center [845, 487] width 1208 height 882
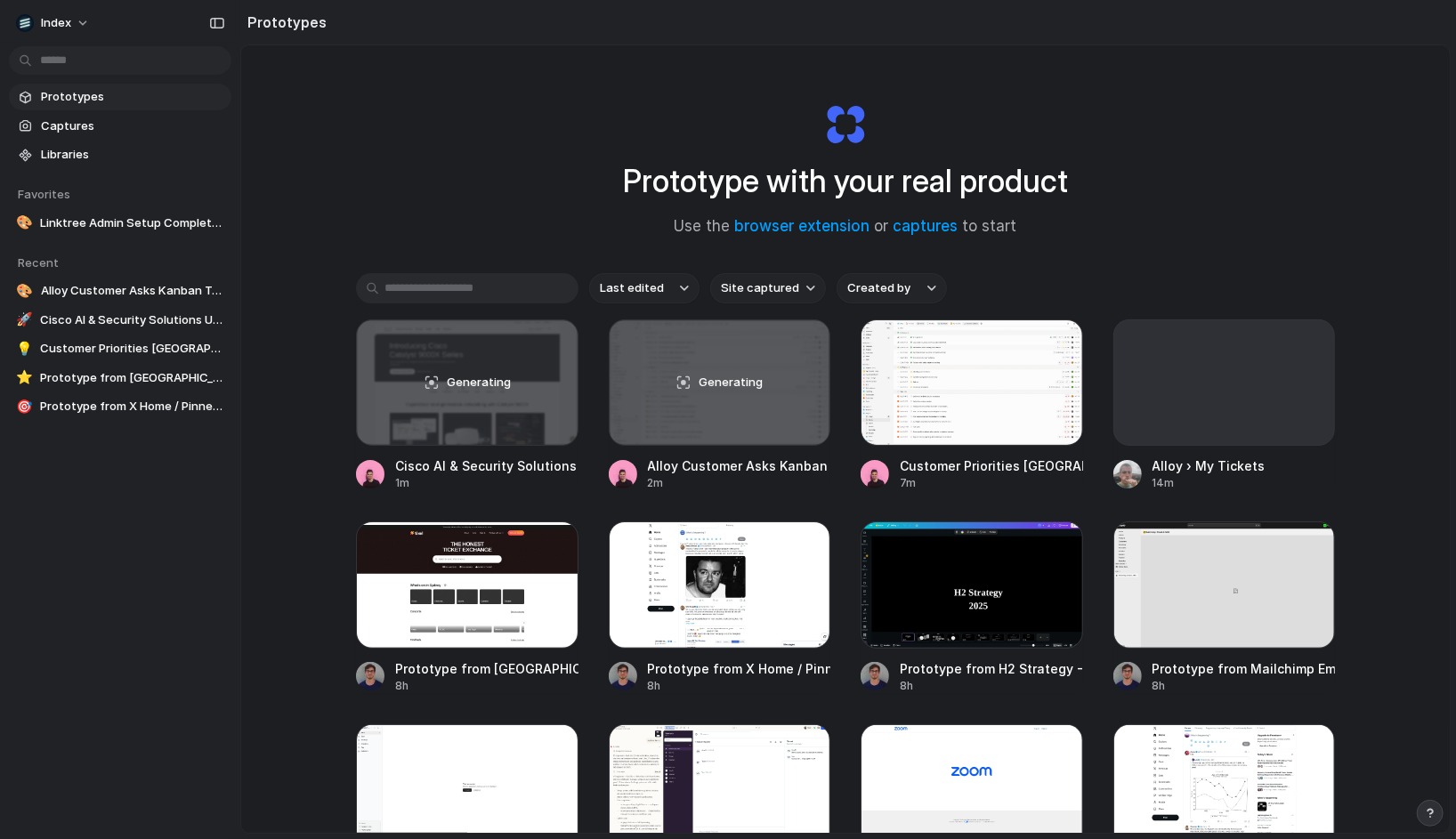
click at [301, 395] on div "Prototype with your real product Use the browser extension or captures to start…" at bounding box center [845, 487] width 1208 height 882
click at [734, 292] on span "Site captured" at bounding box center [760, 288] width 79 height 18
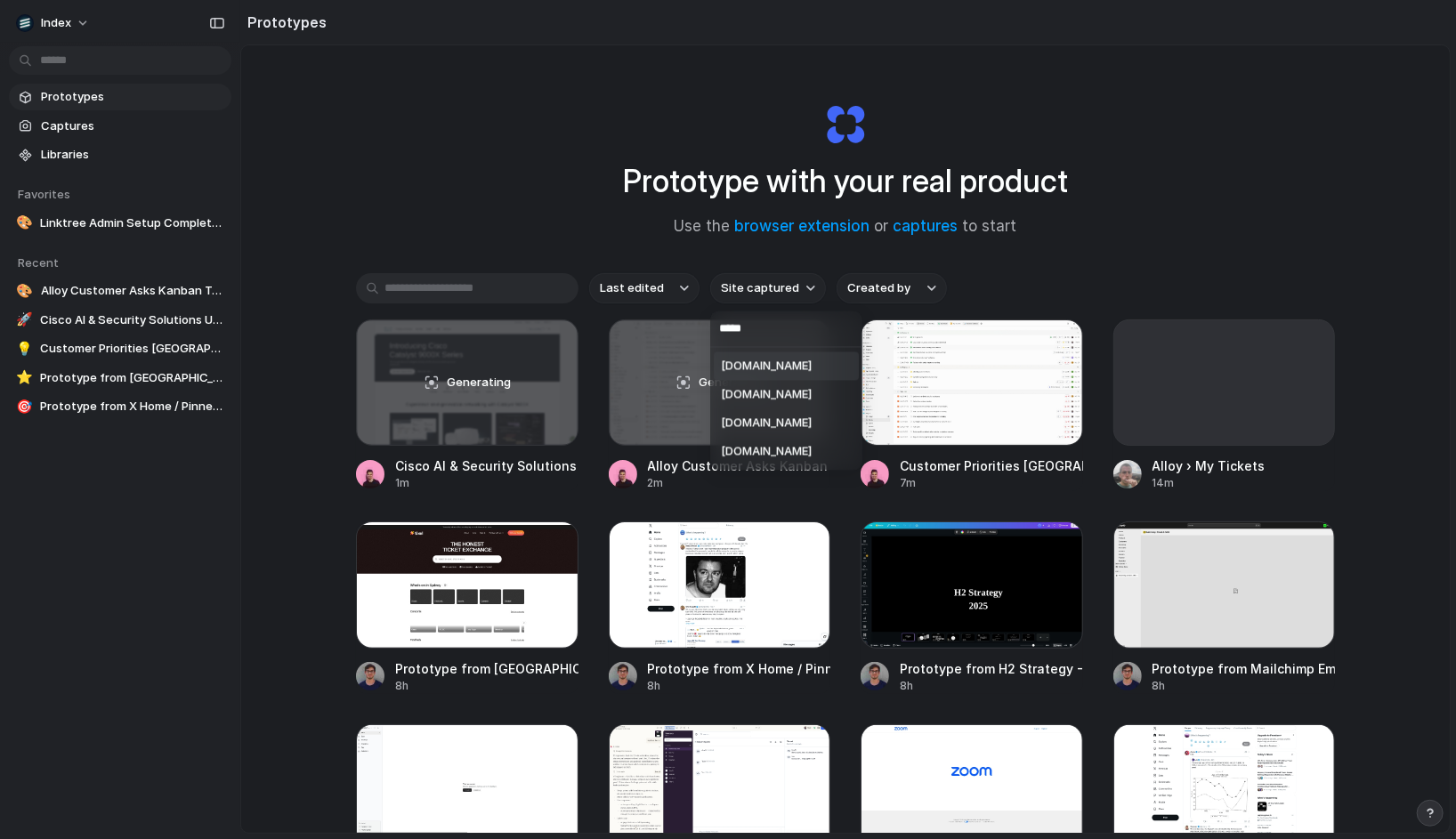
type input "******"
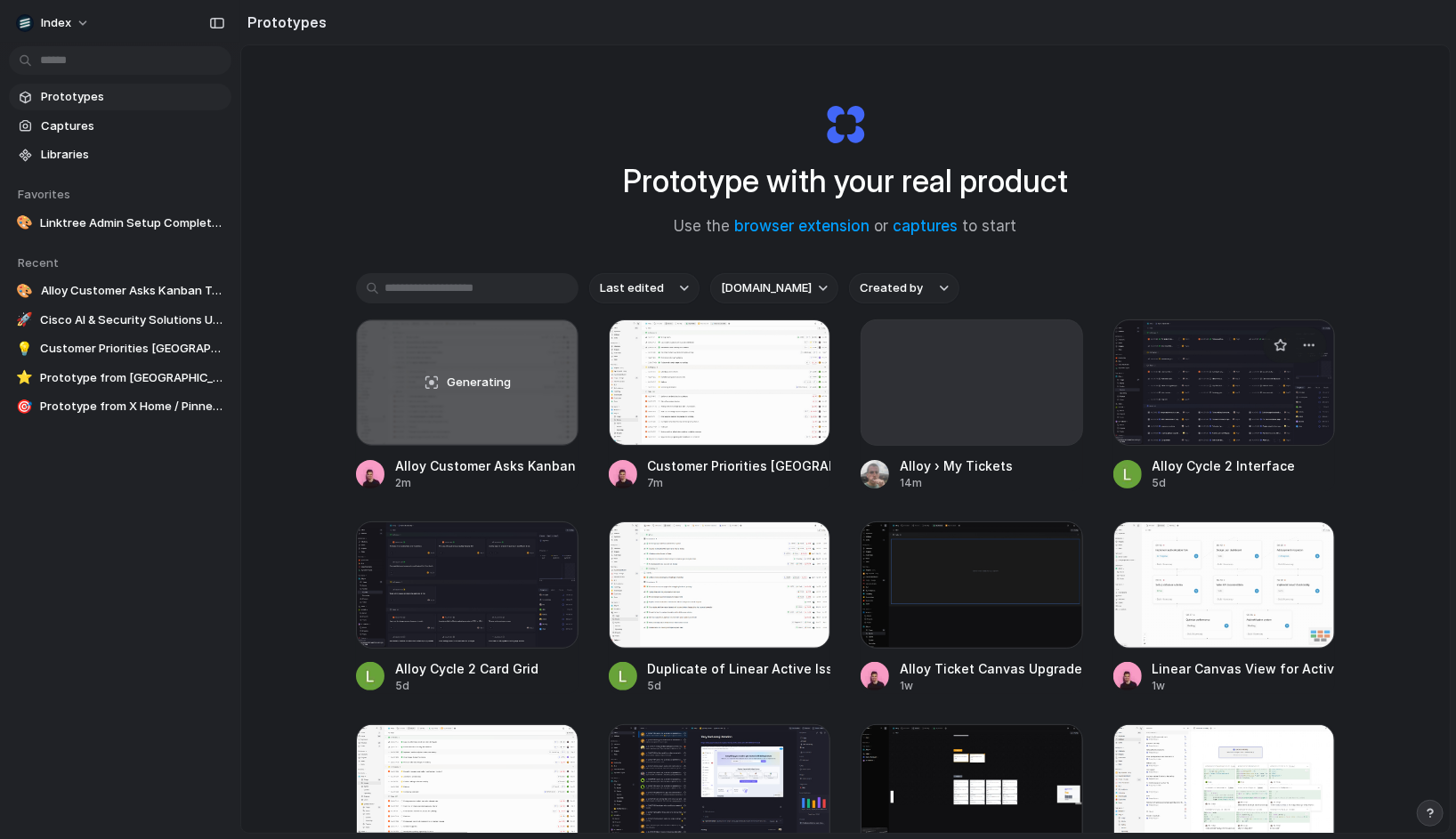
click at [1164, 369] on div at bounding box center [1224, 382] width 223 height 126
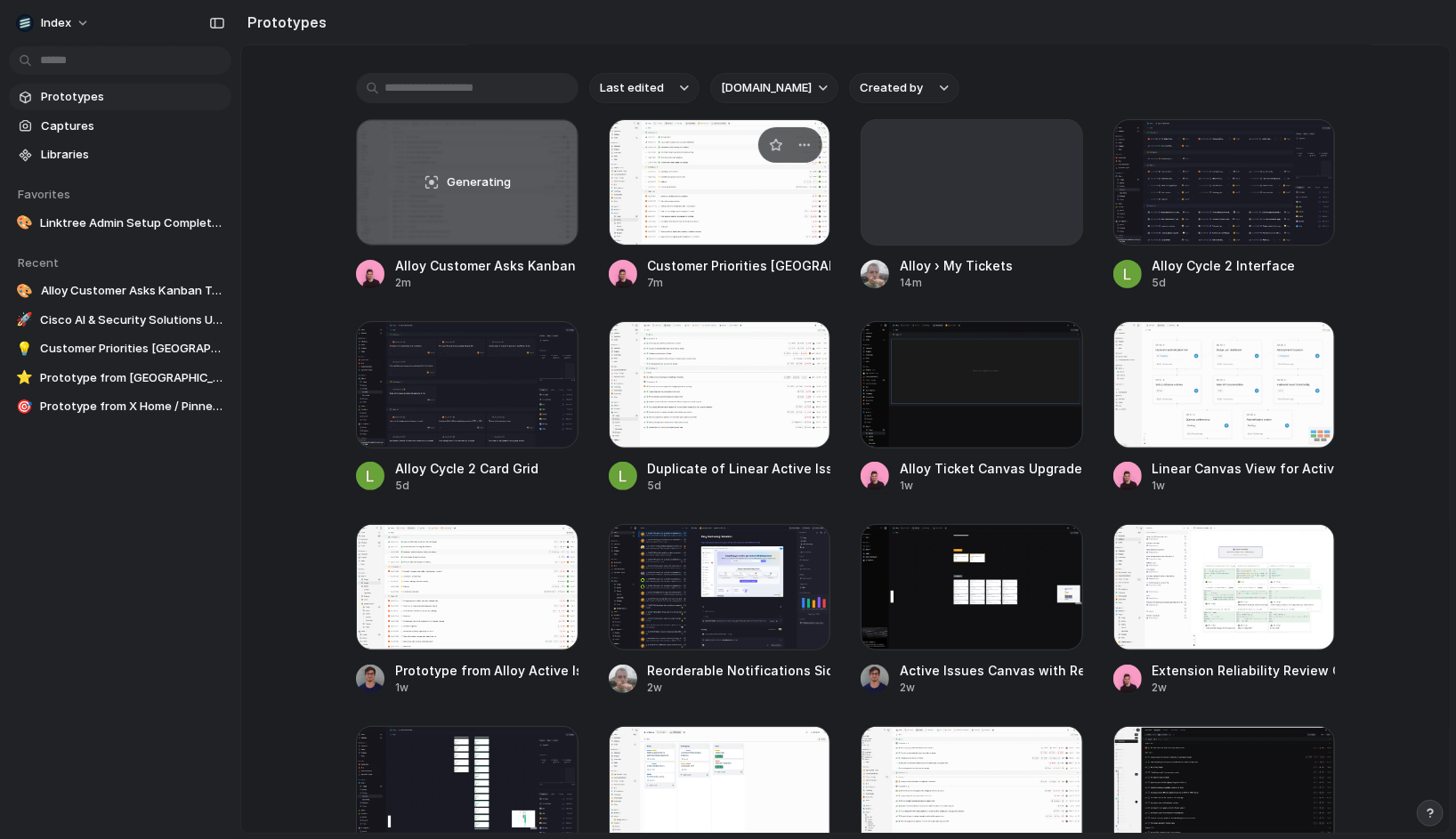
scroll to position [242, 0]
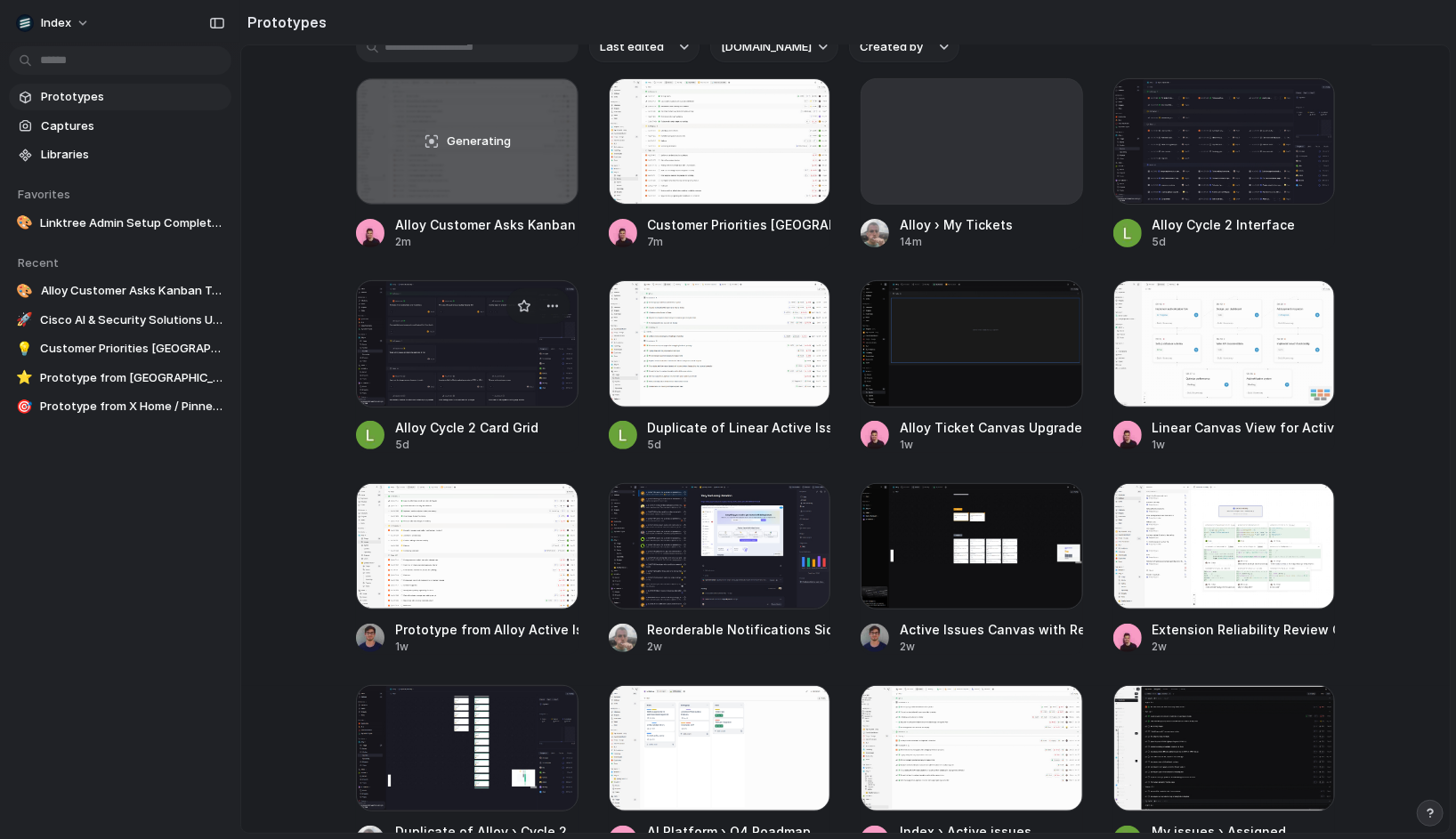
click at [472, 365] on div at bounding box center [467, 343] width 223 height 126
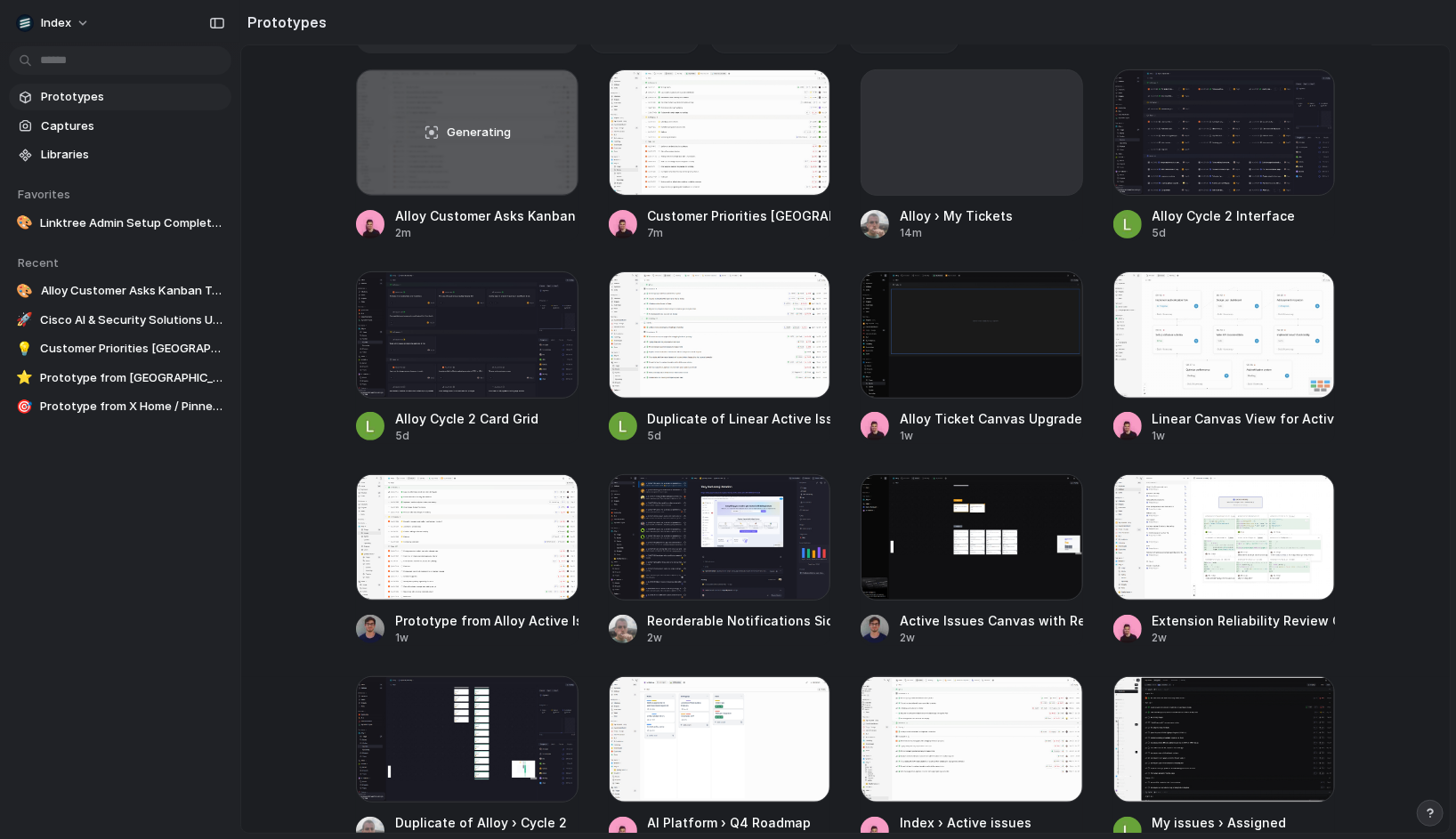
scroll to position [0, 0]
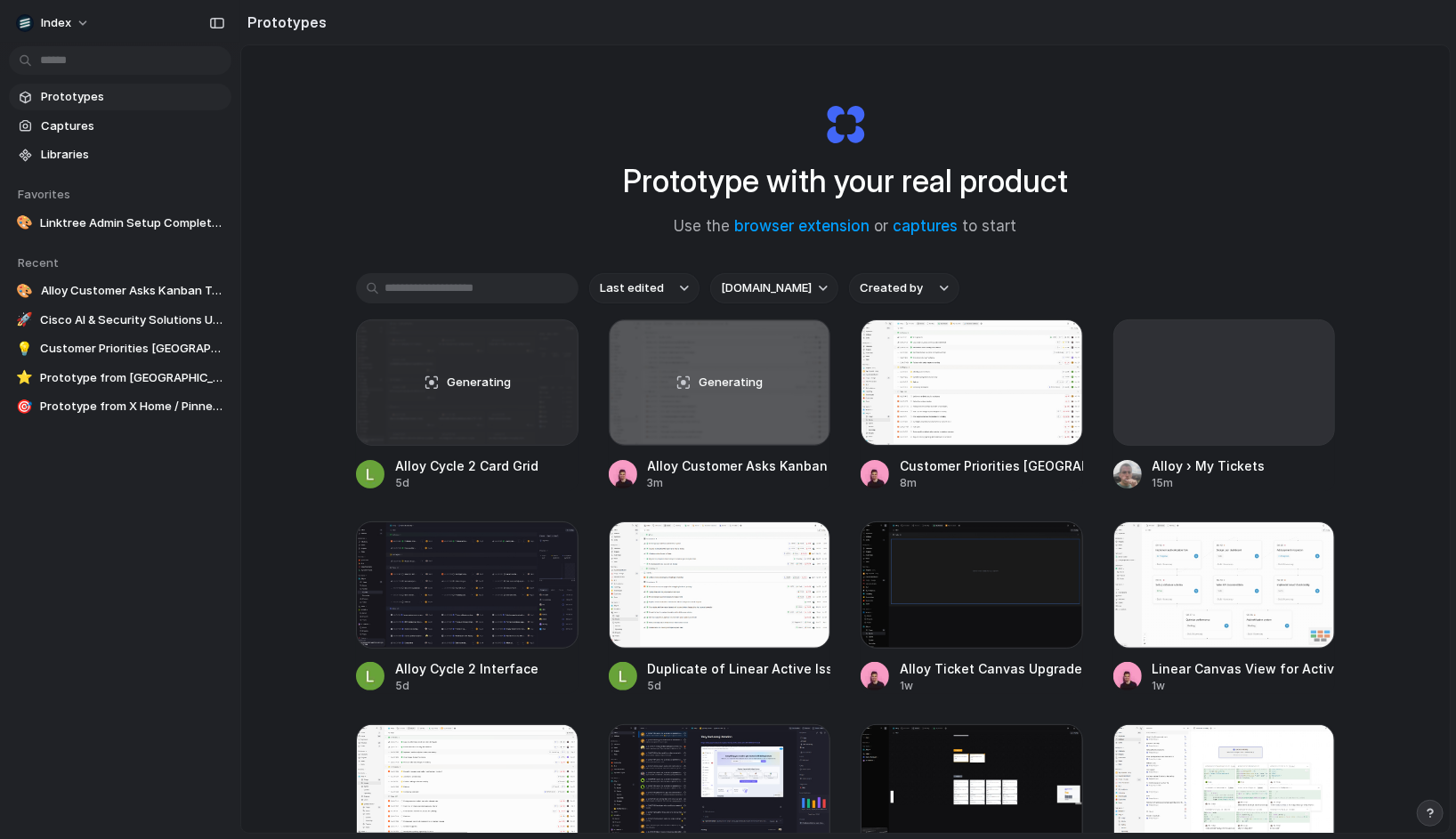
click at [460, 207] on div "Prototype with your real product Use the browser extension or captures to start…" at bounding box center [845, 487] width 1208 height 882
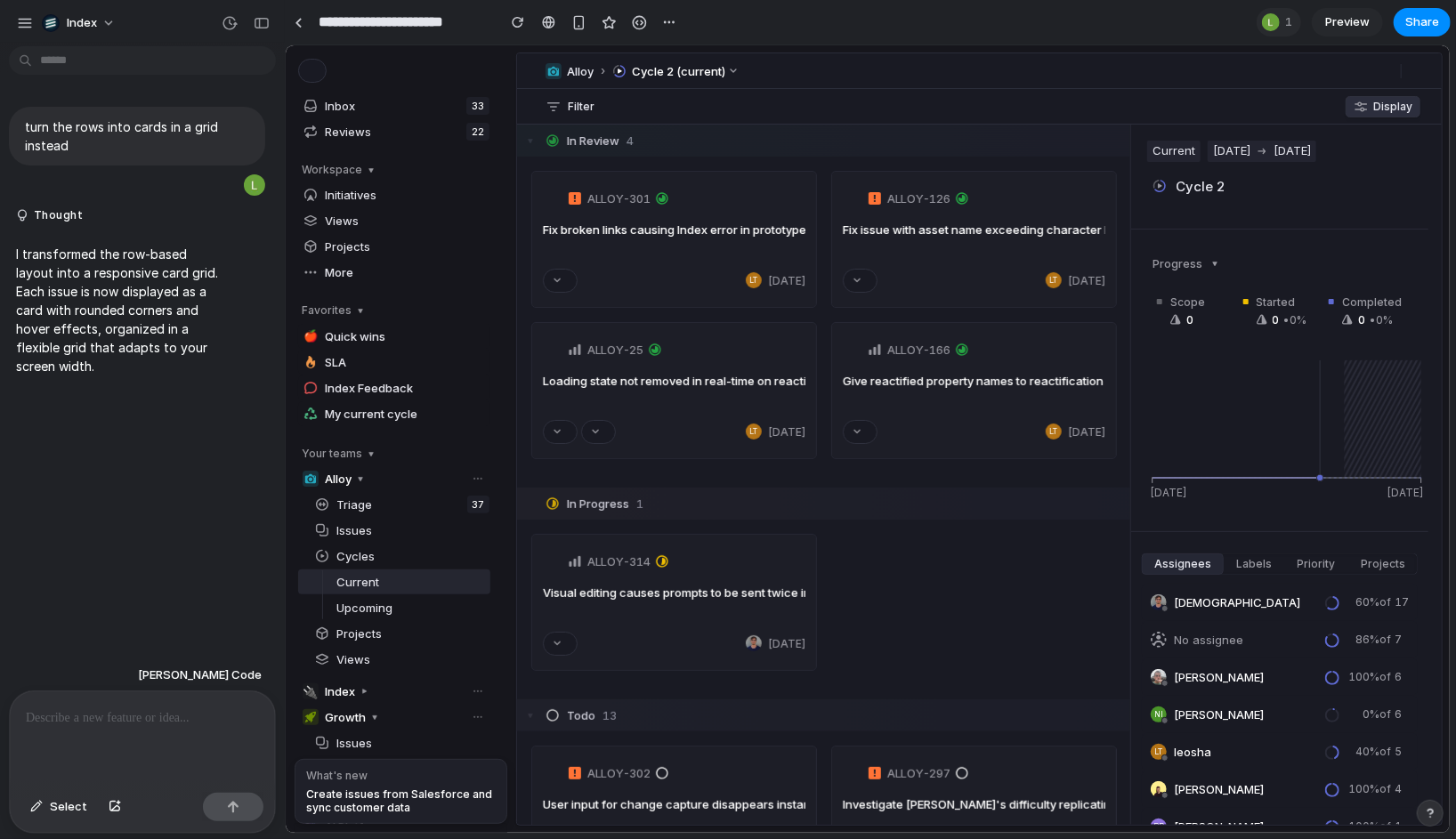
click at [1375, 111] on button "Display" at bounding box center [1382, 106] width 75 height 21
click at [1396, 110] on span "Display" at bounding box center [1392, 105] width 39 height 13
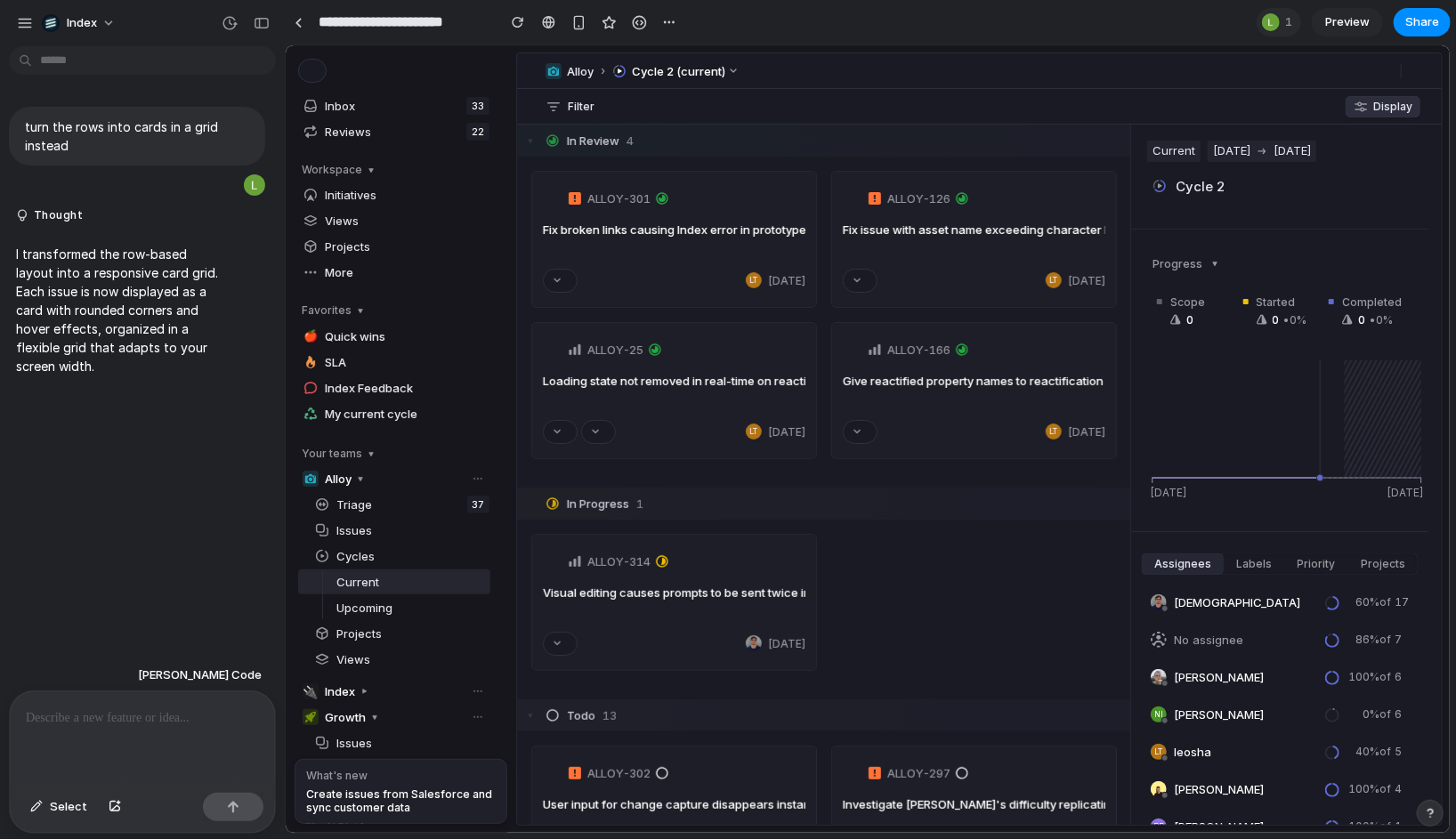
click at [1396, 110] on span "Display" at bounding box center [1392, 105] width 39 height 13
click at [73, 737] on div at bounding box center [142, 738] width 266 height 94
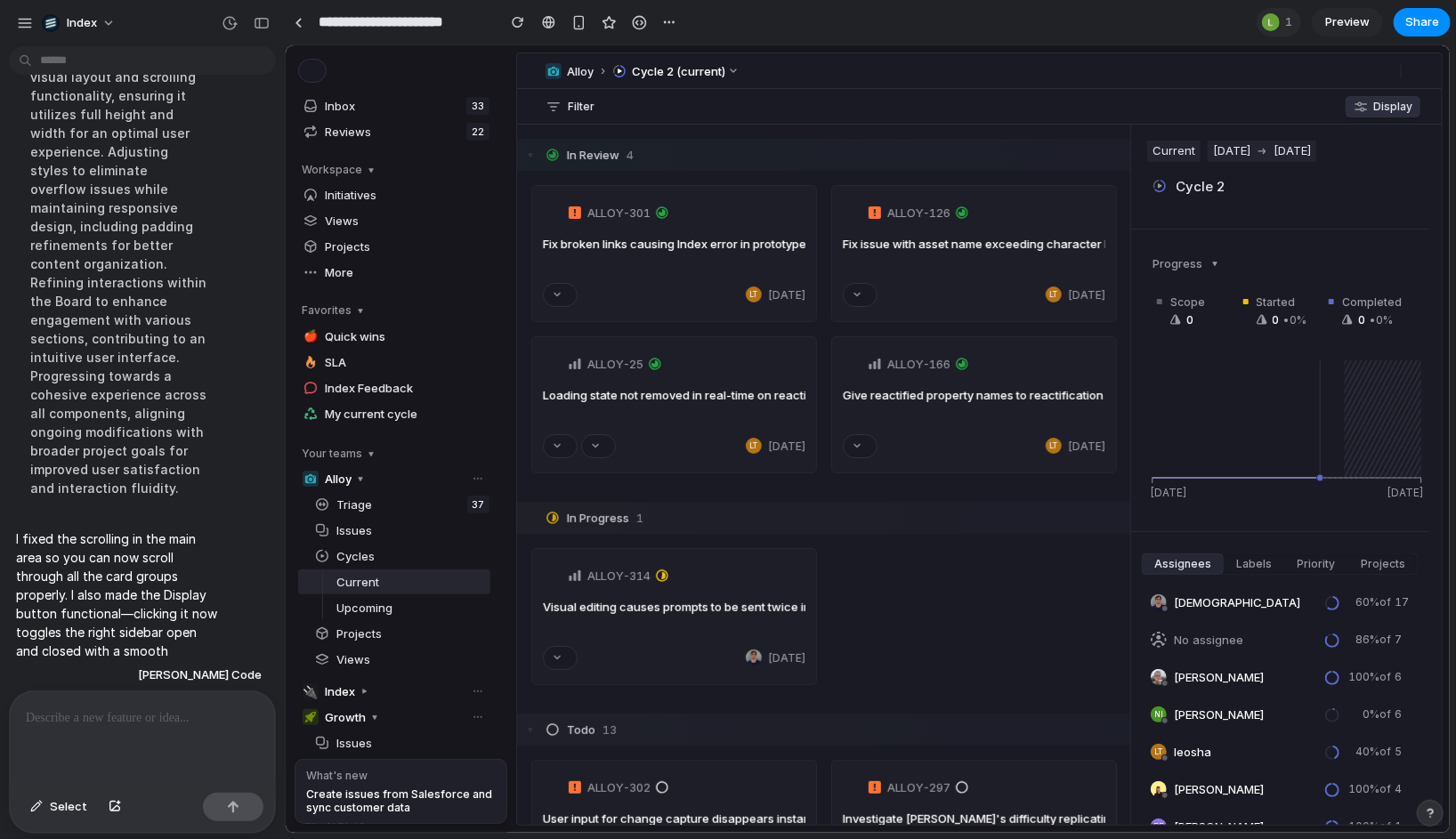
click at [1390, 103] on span "Display" at bounding box center [1392, 105] width 39 height 13
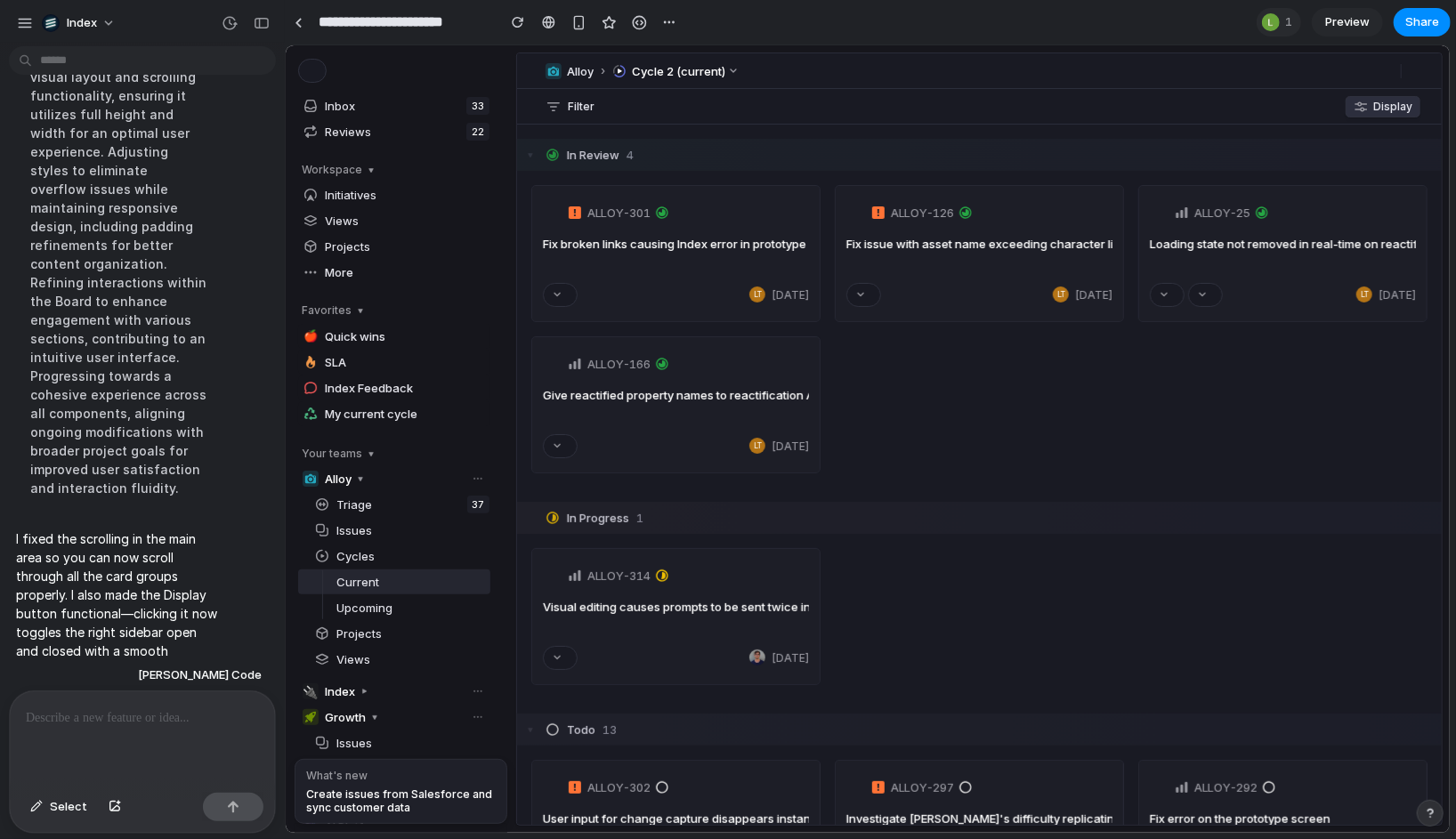
click at [1390, 103] on span "Display" at bounding box center [1392, 105] width 39 height 13
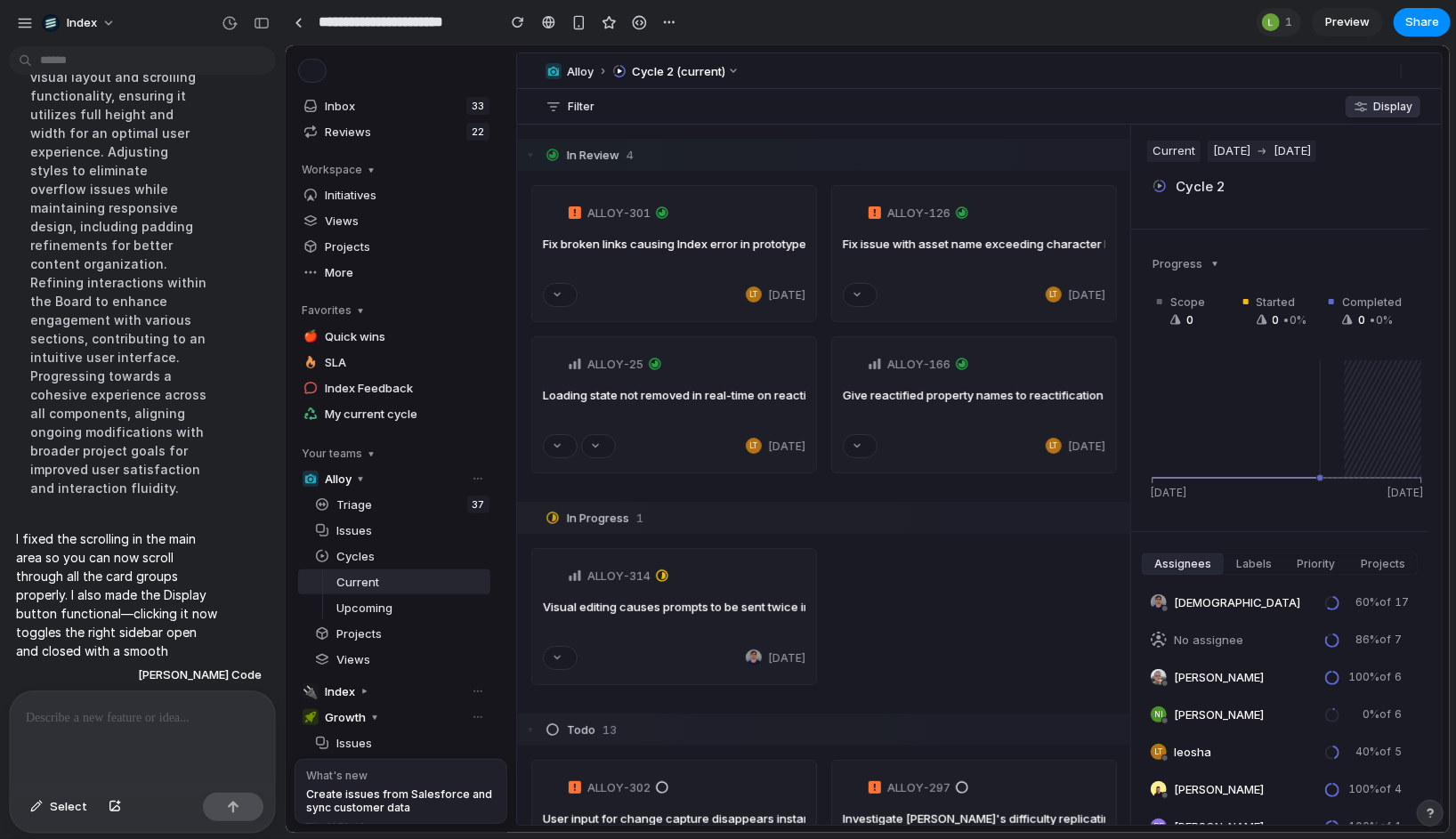
click at [1390, 103] on span "Display" at bounding box center [1392, 105] width 39 height 13
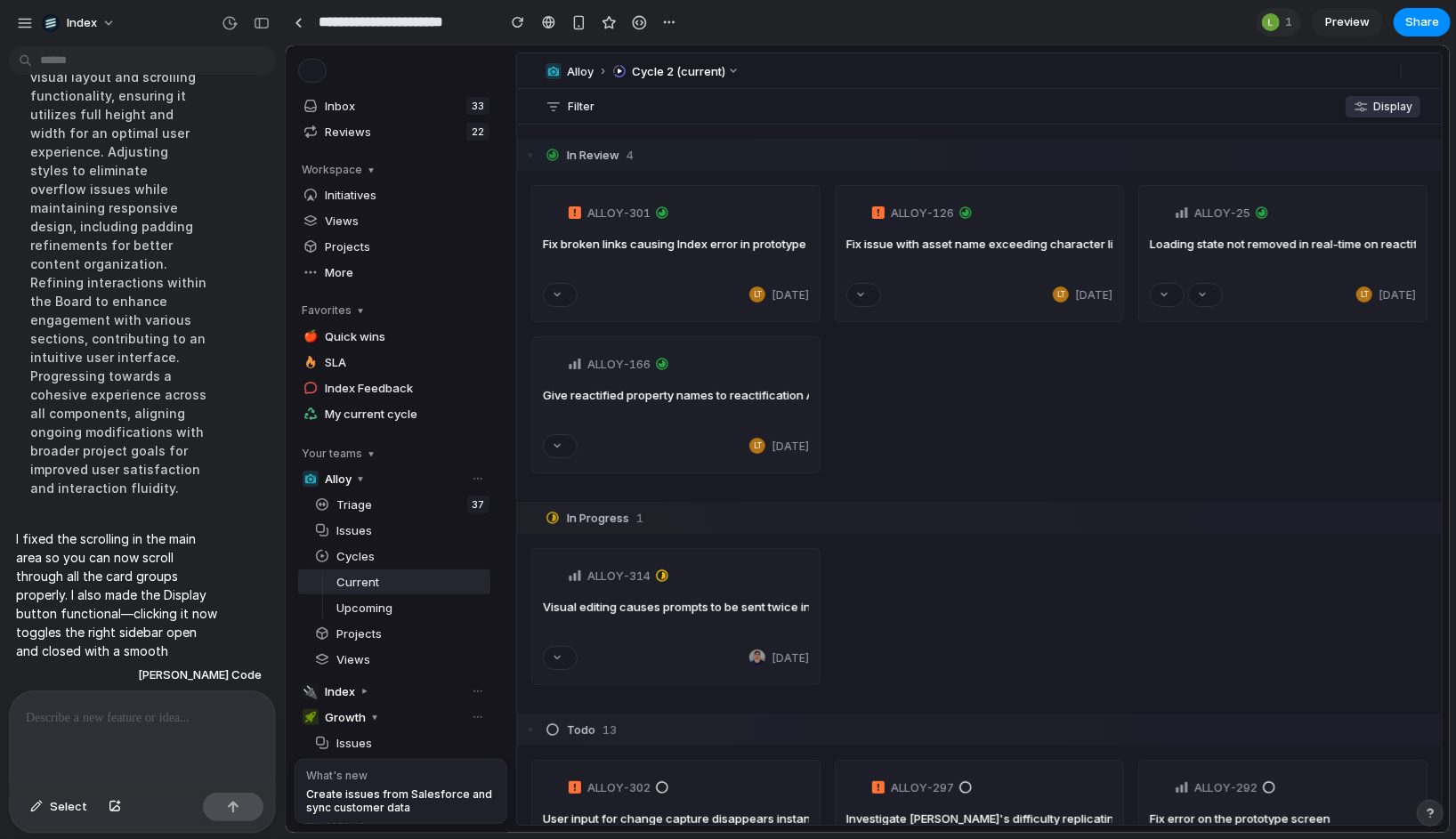
click at [1390, 103] on span "Display" at bounding box center [1392, 105] width 39 height 13
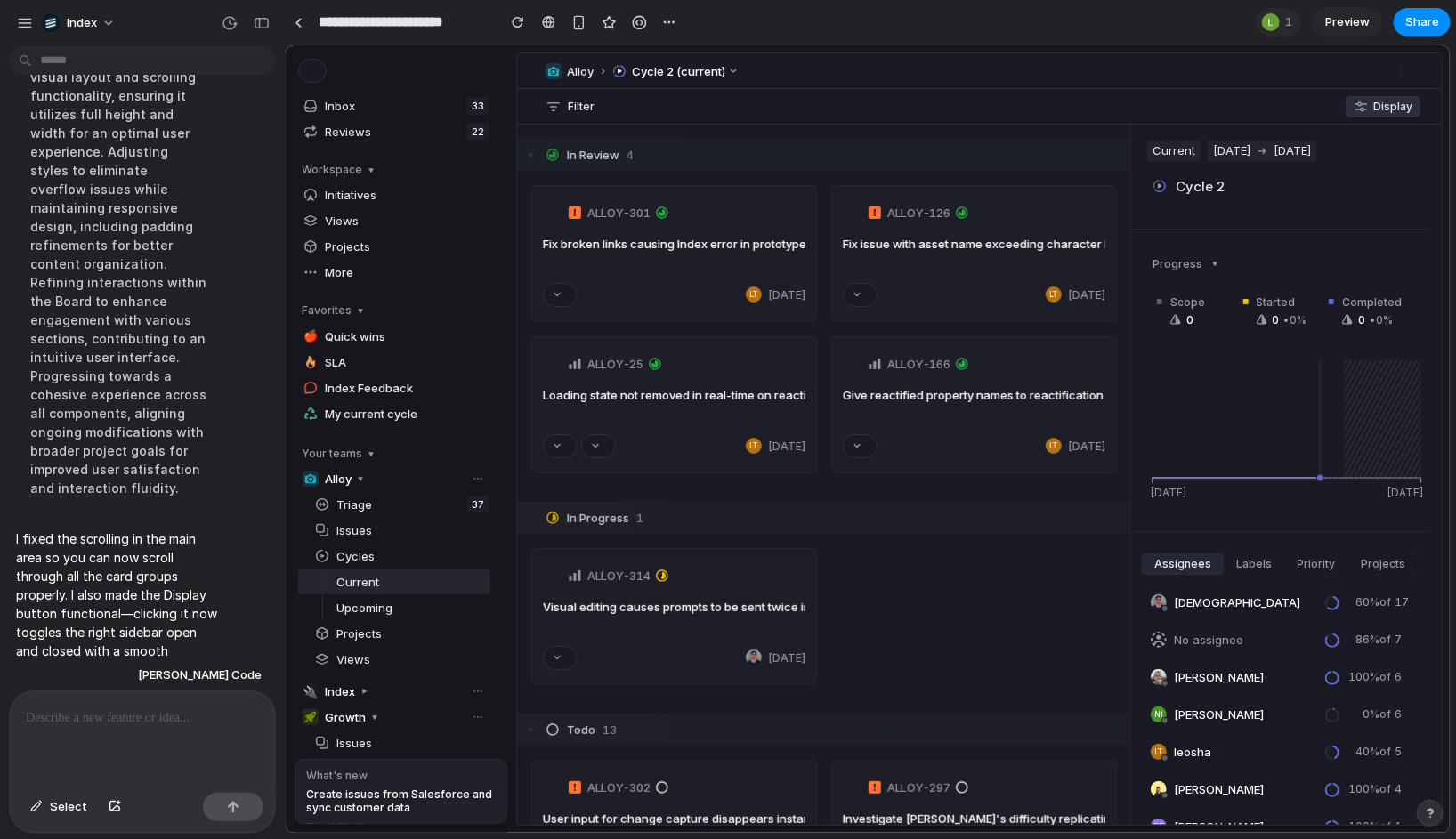
click at [1390, 103] on span "Display" at bounding box center [1392, 105] width 39 height 13
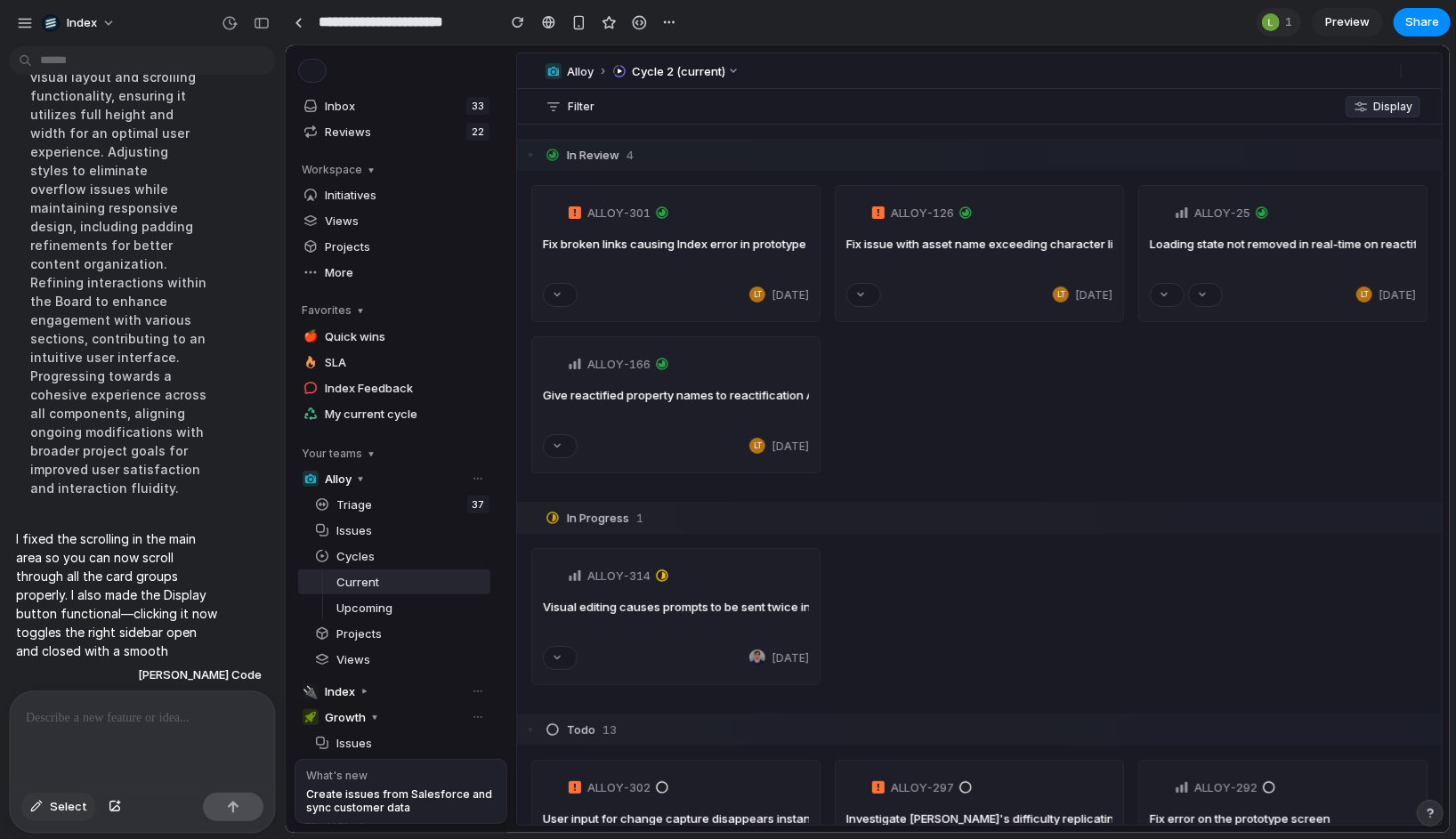
click at [56, 814] on span "Select" at bounding box center [69, 808] width 38 height 18
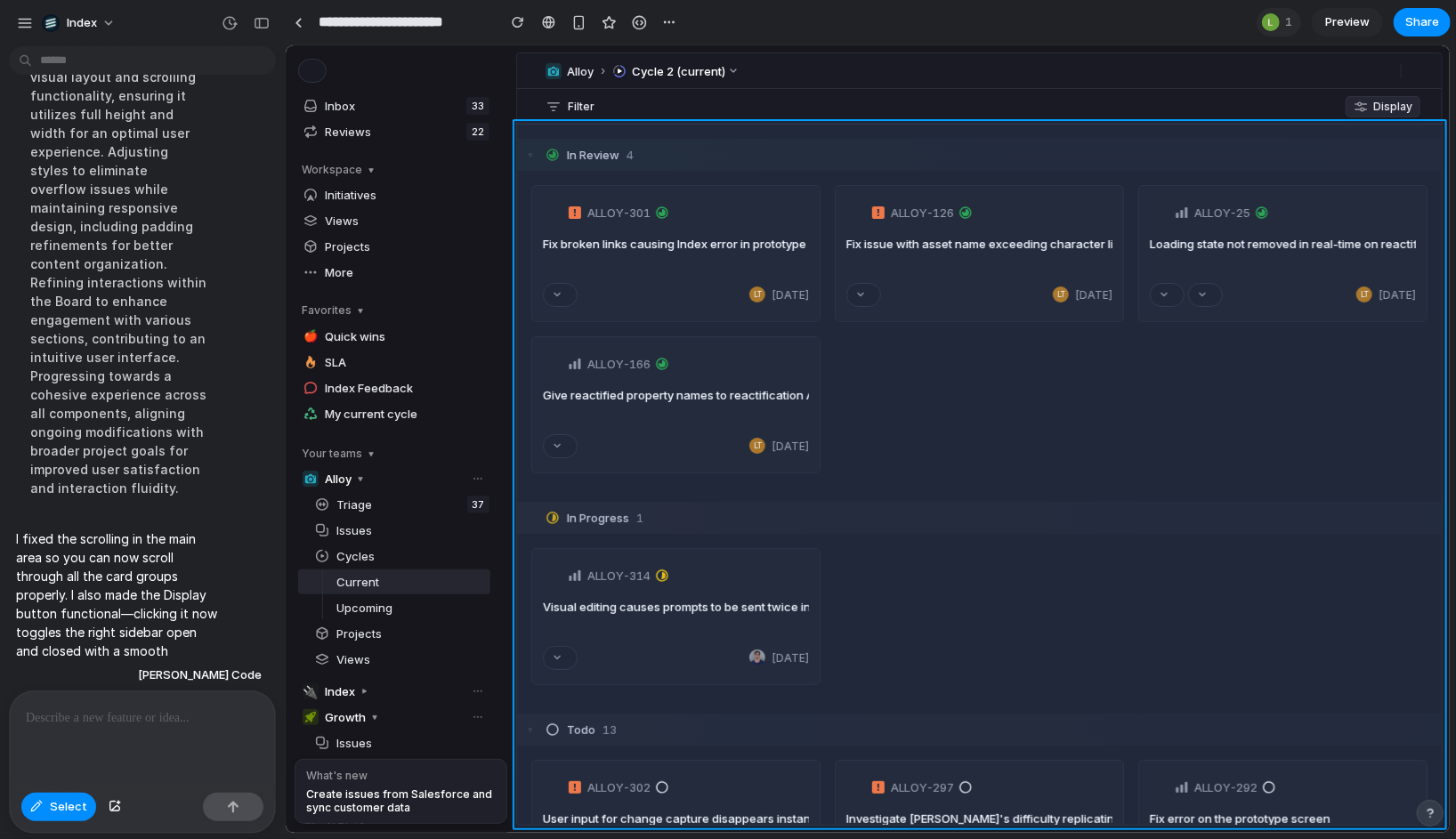
click at [528, 129] on div at bounding box center [867, 439] width 1164 height 788
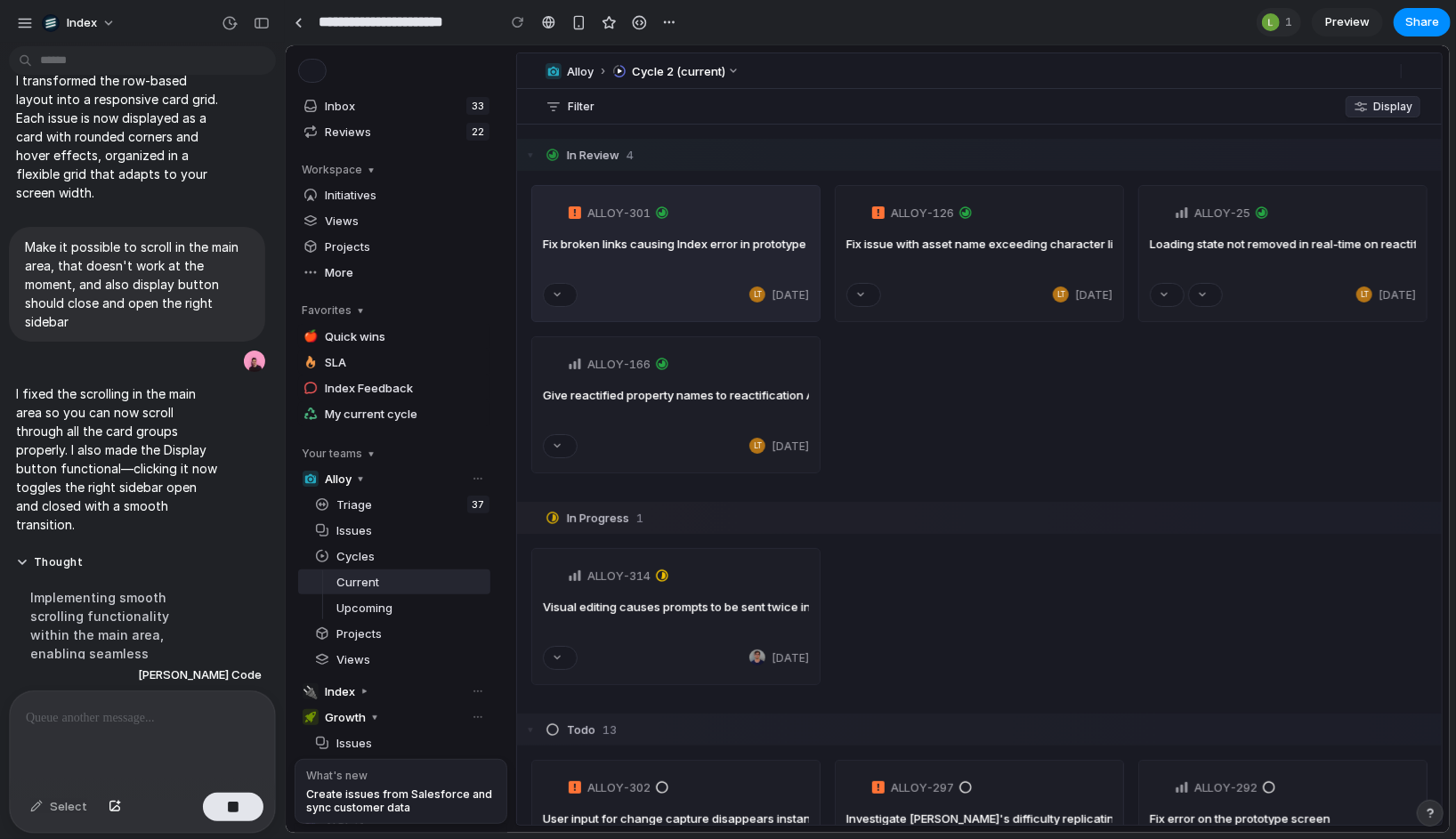
scroll to position [630, 0]
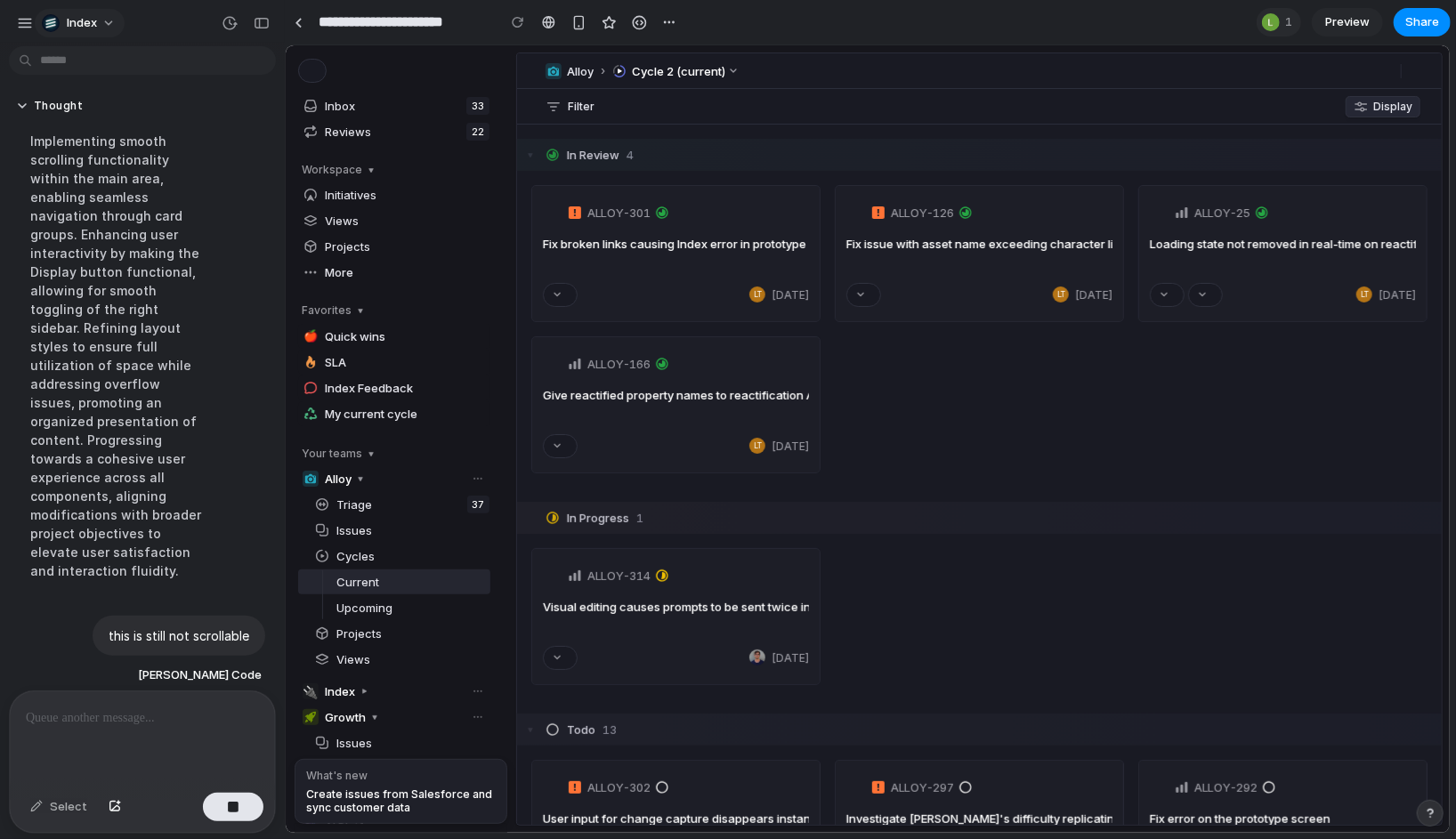
click at [89, 27] on span "Index" at bounding box center [82, 23] width 30 height 18
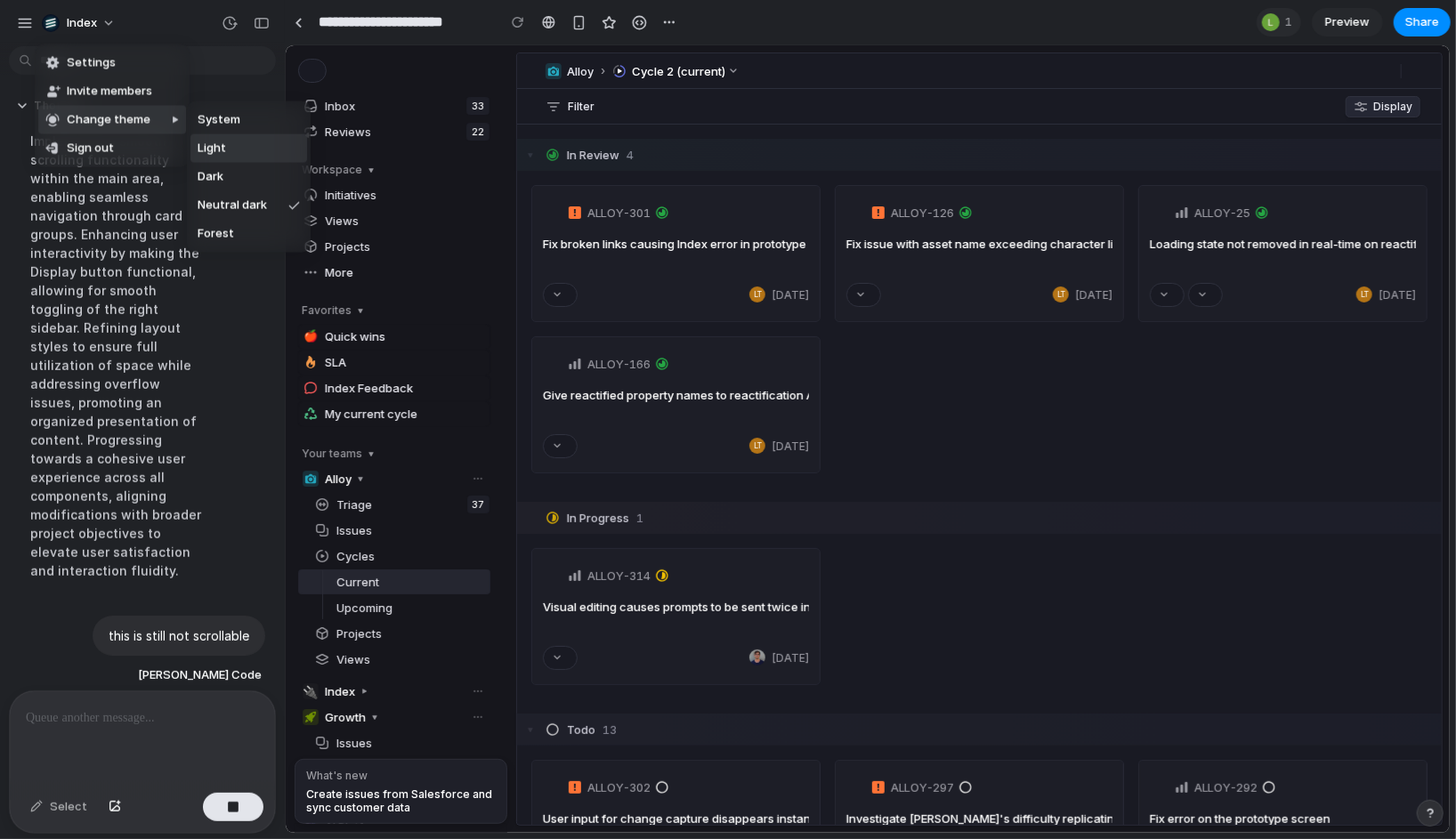
click at [223, 169] on span "Dark" at bounding box center [210, 177] width 26 height 18
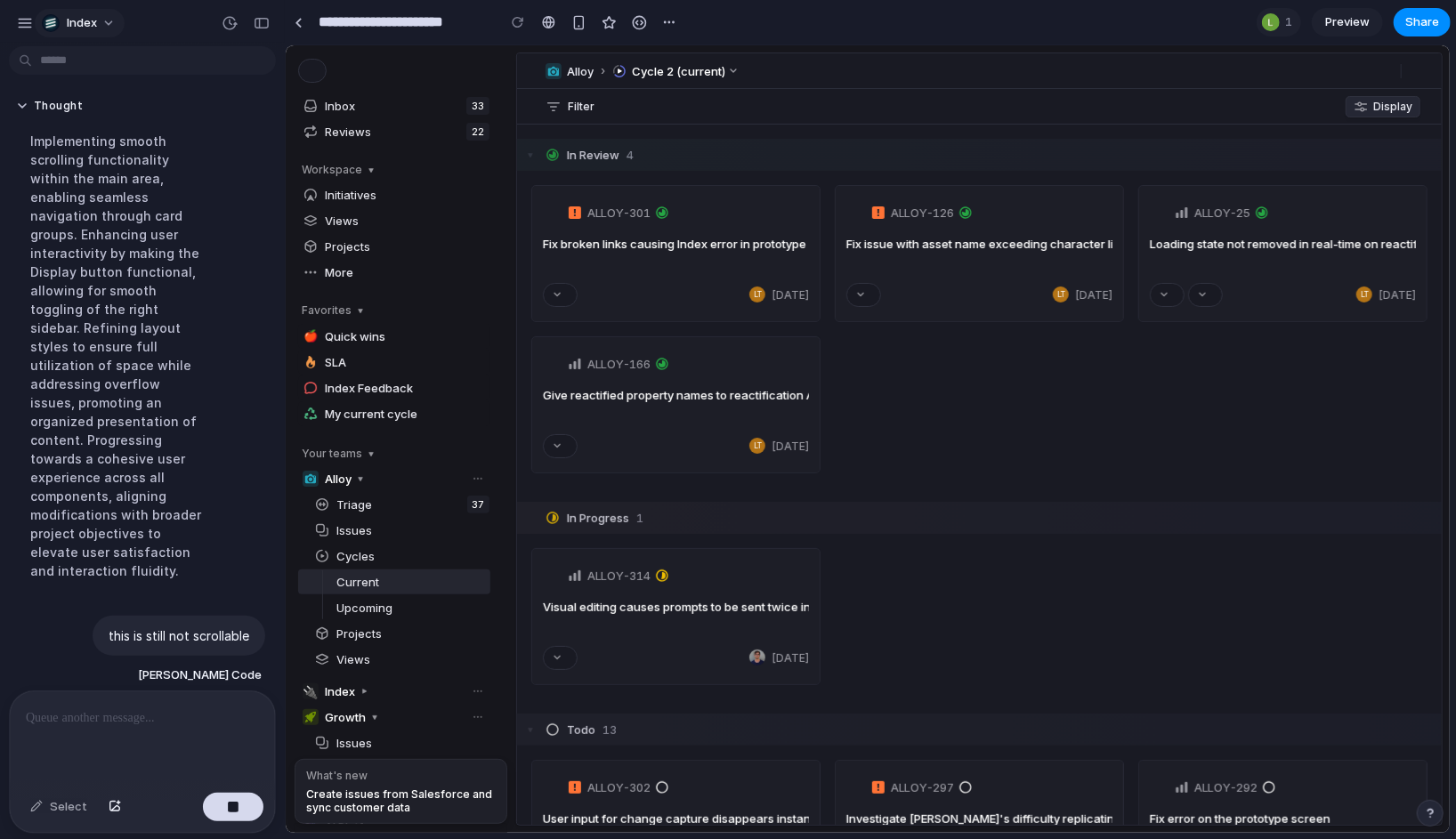
click at [106, 22] on button "Index" at bounding box center [80, 23] width 89 height 29
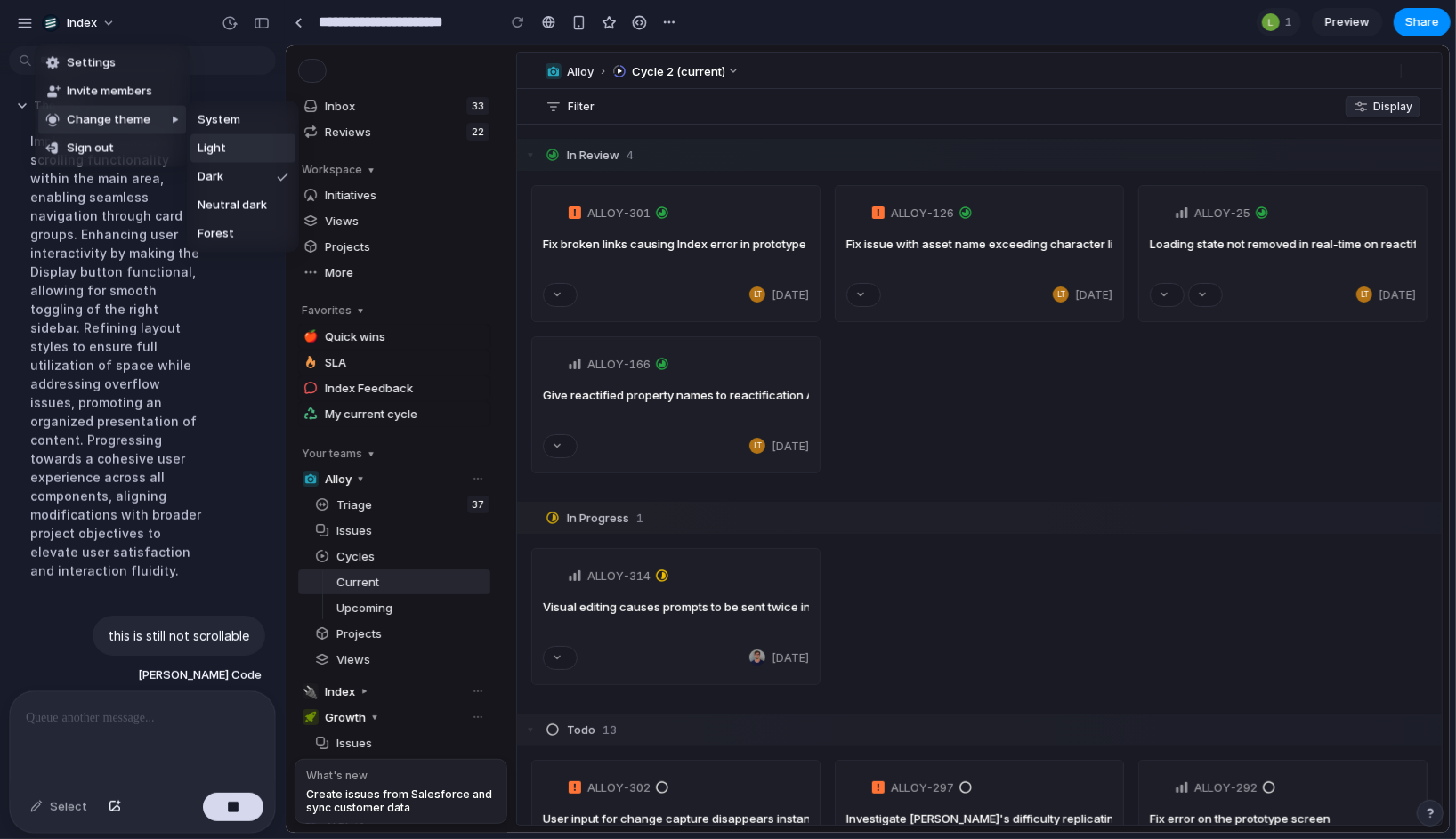
click at [212, 153] on span "Light" at bounding box center [212, 148] width 29 height 18
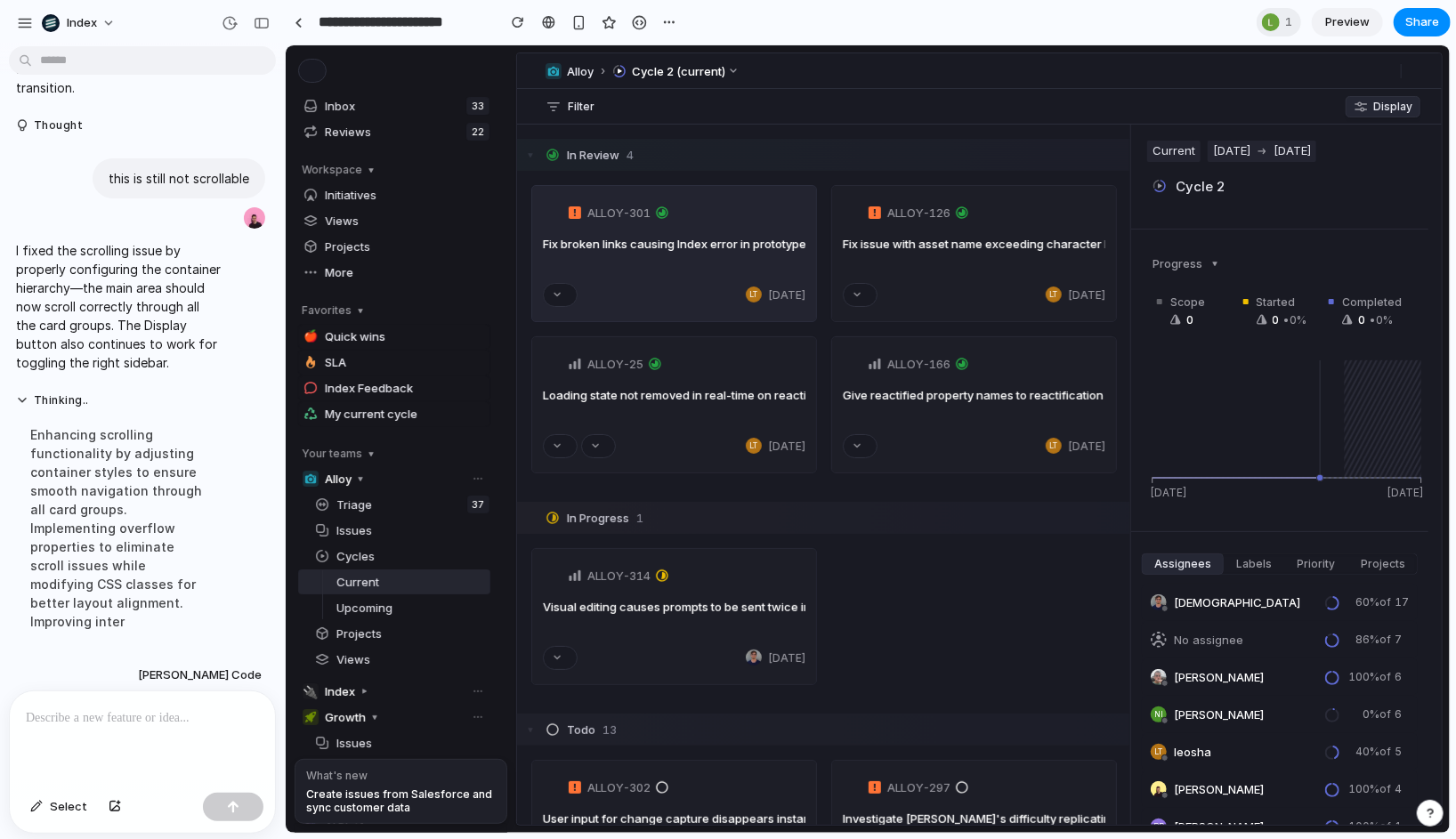
scroll to position [0, 0]
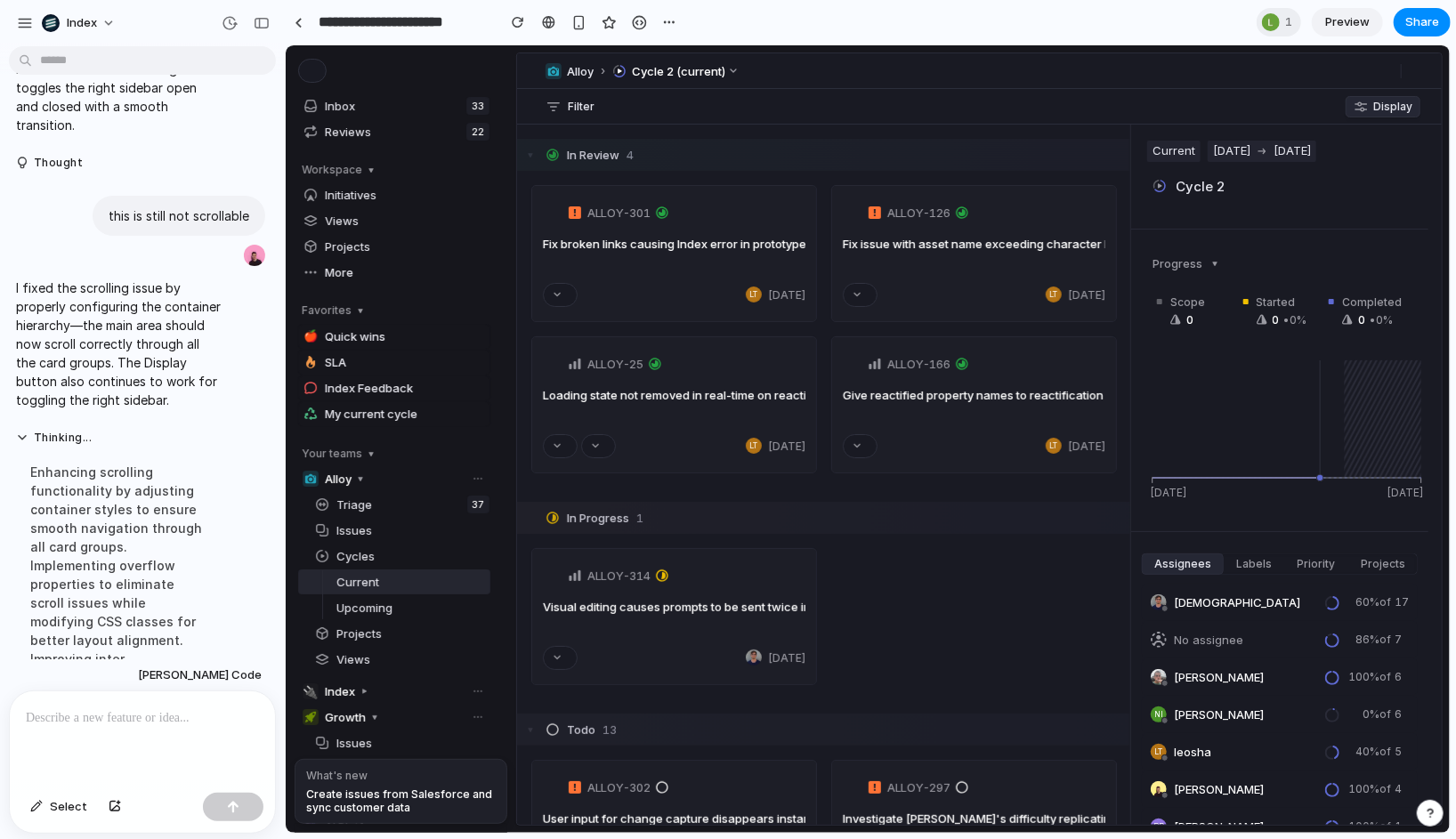
click at [915, 626] on div "ALLOY-314 Visual editing causes prompts to be sent twice in chat Sep 3" at bounding box center [823, 615] width 614 height 137
click at [1393, 112] on button "Display" at bounding box center [1382, 106] width 75 height 21
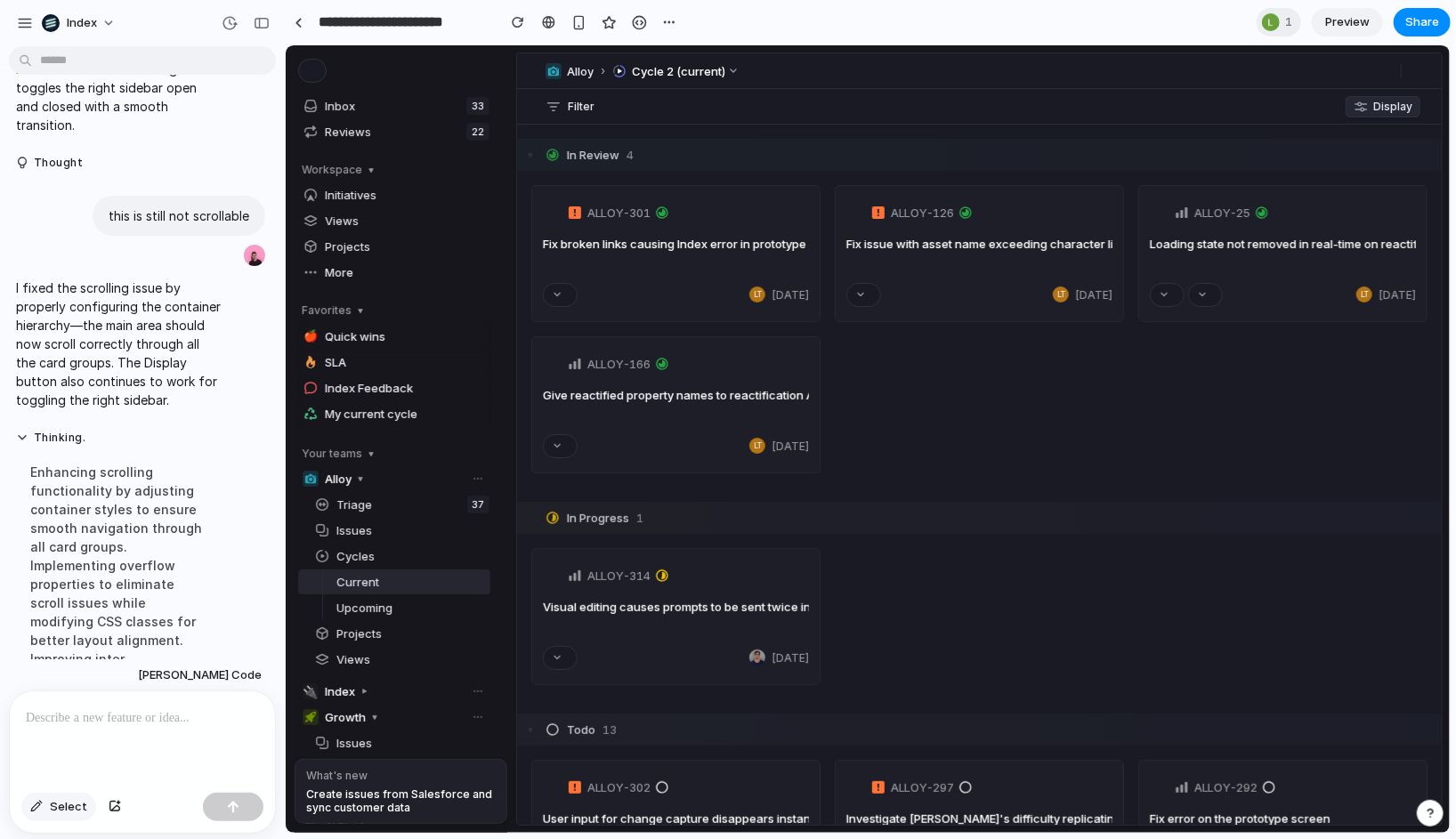
click at [68, 804] on span "Select" at bounding box center [69, 808] width 38 height 18
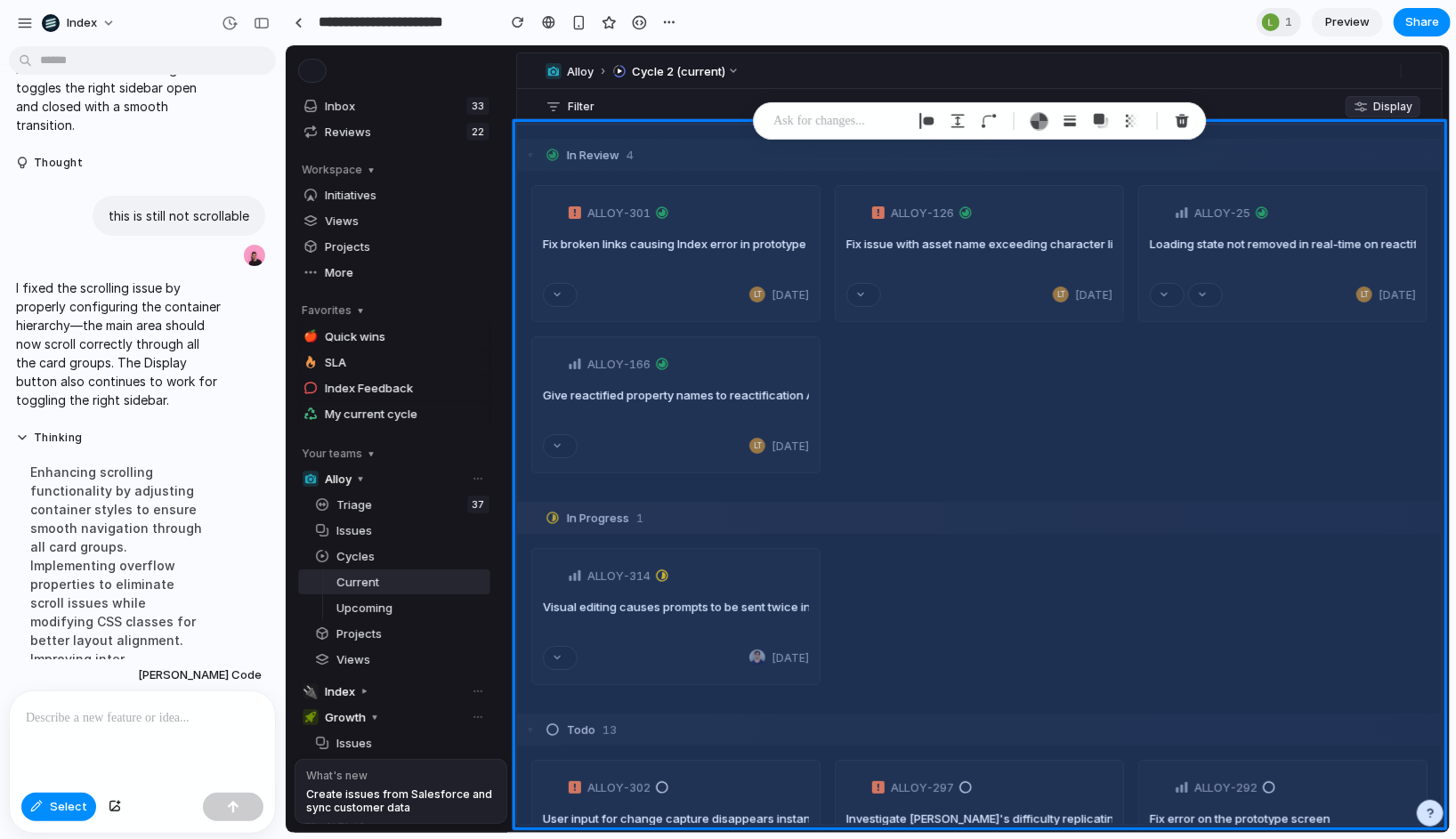
click at [563, 140] on div at bounding box center [867, 439] width 1164 height 788
click at [703, 132] on div at bounding box center [867, 439] width 1164 height 788
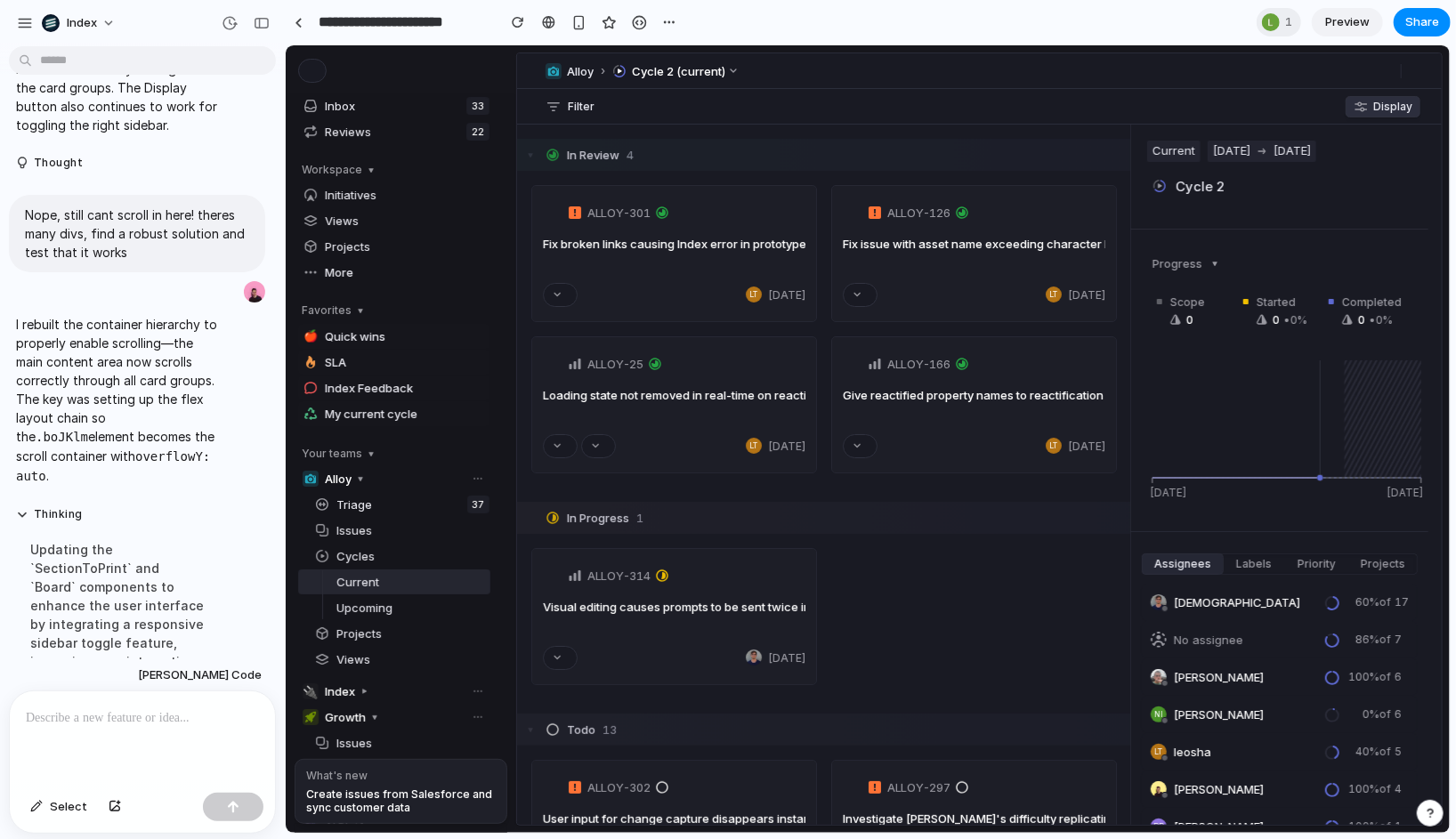
click at [1382, 99] on span "Display" at bounding box center [1392, 105] width 39 height 13
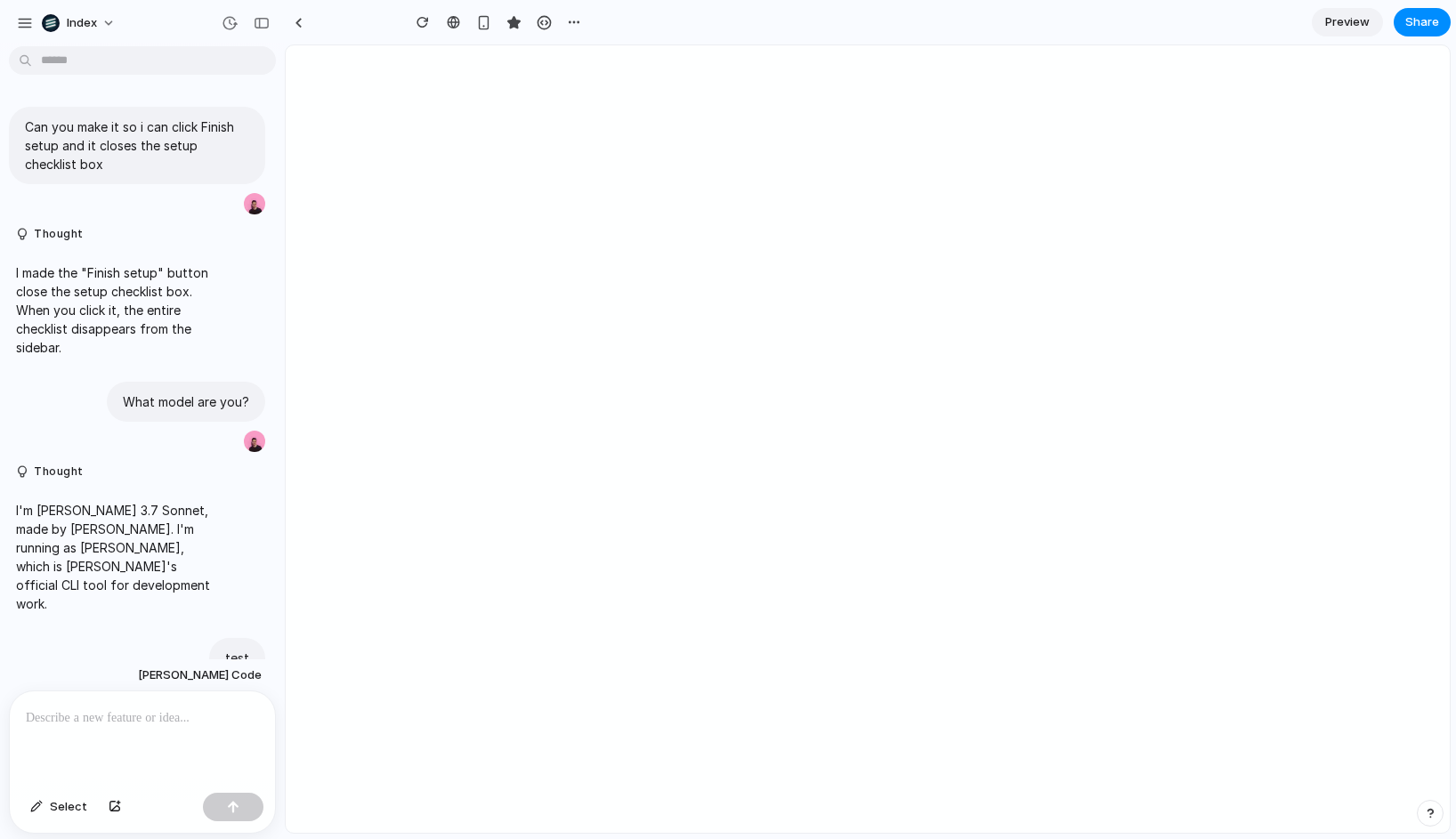
type input "**********"
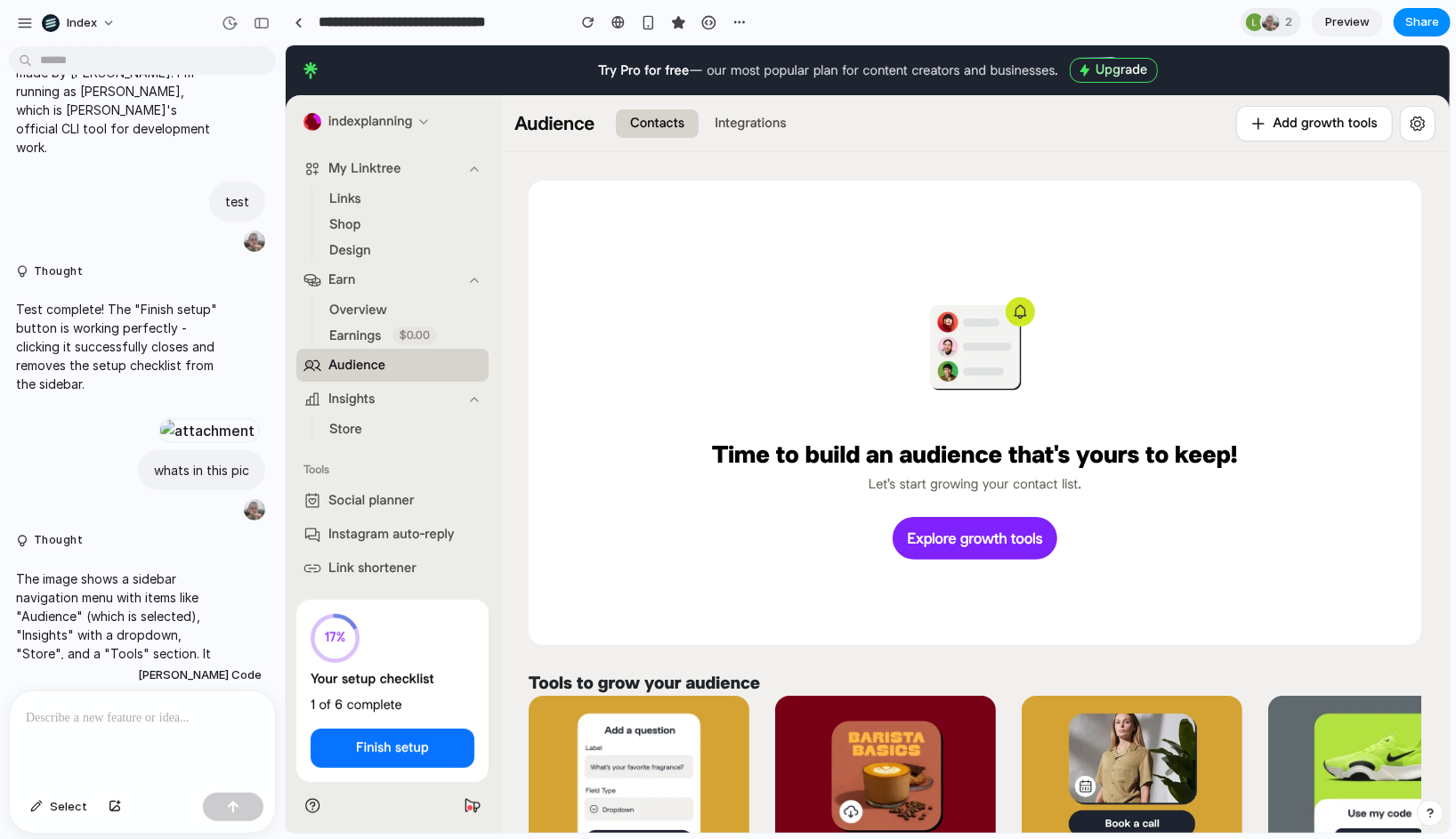
click at [352, 427] on span "Store" at bounding box center [344, 428] width 33 height 19
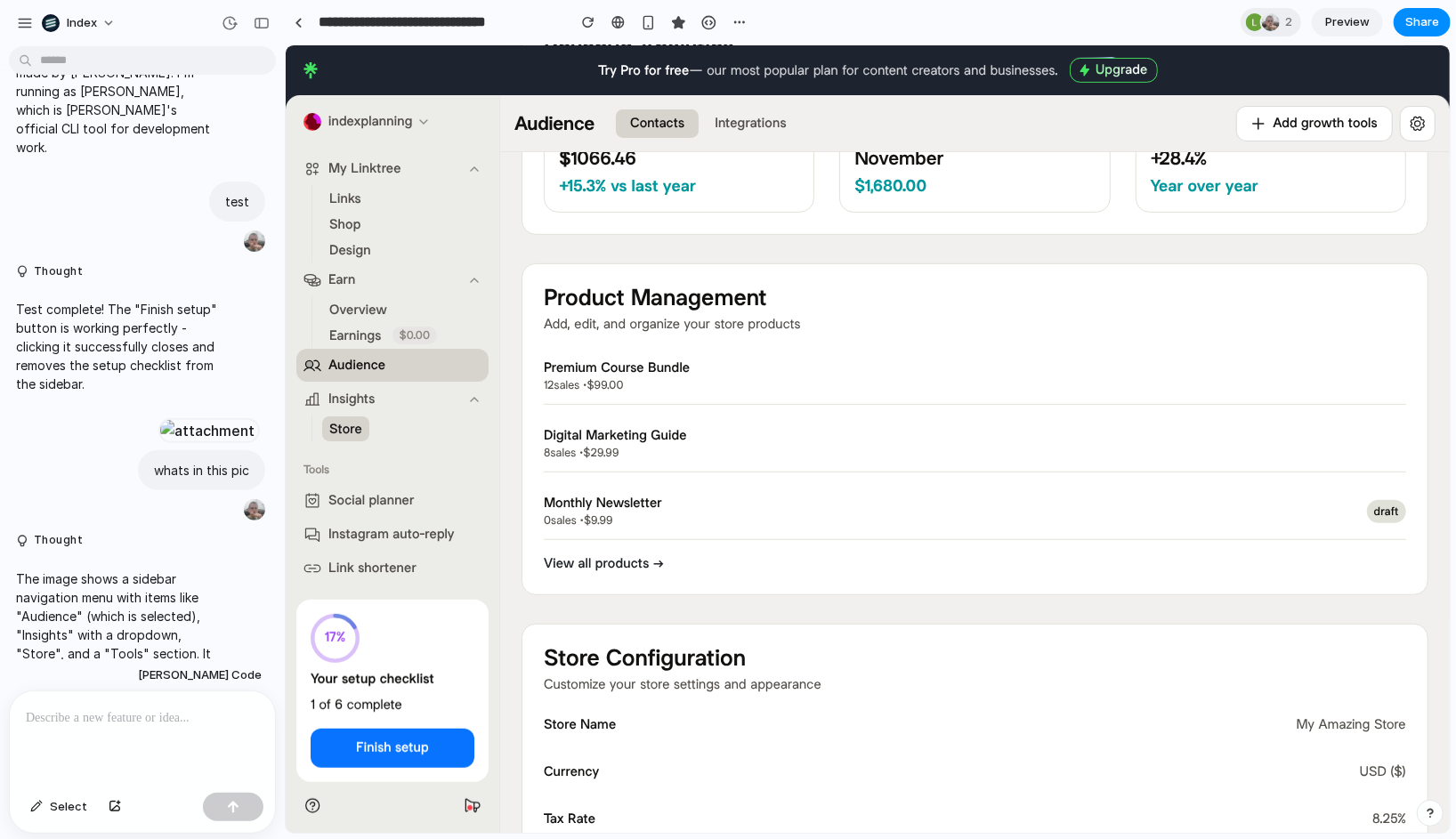
click at [398, 358] on button "Audience" at bounding box center [391, 364] width 192 height 33
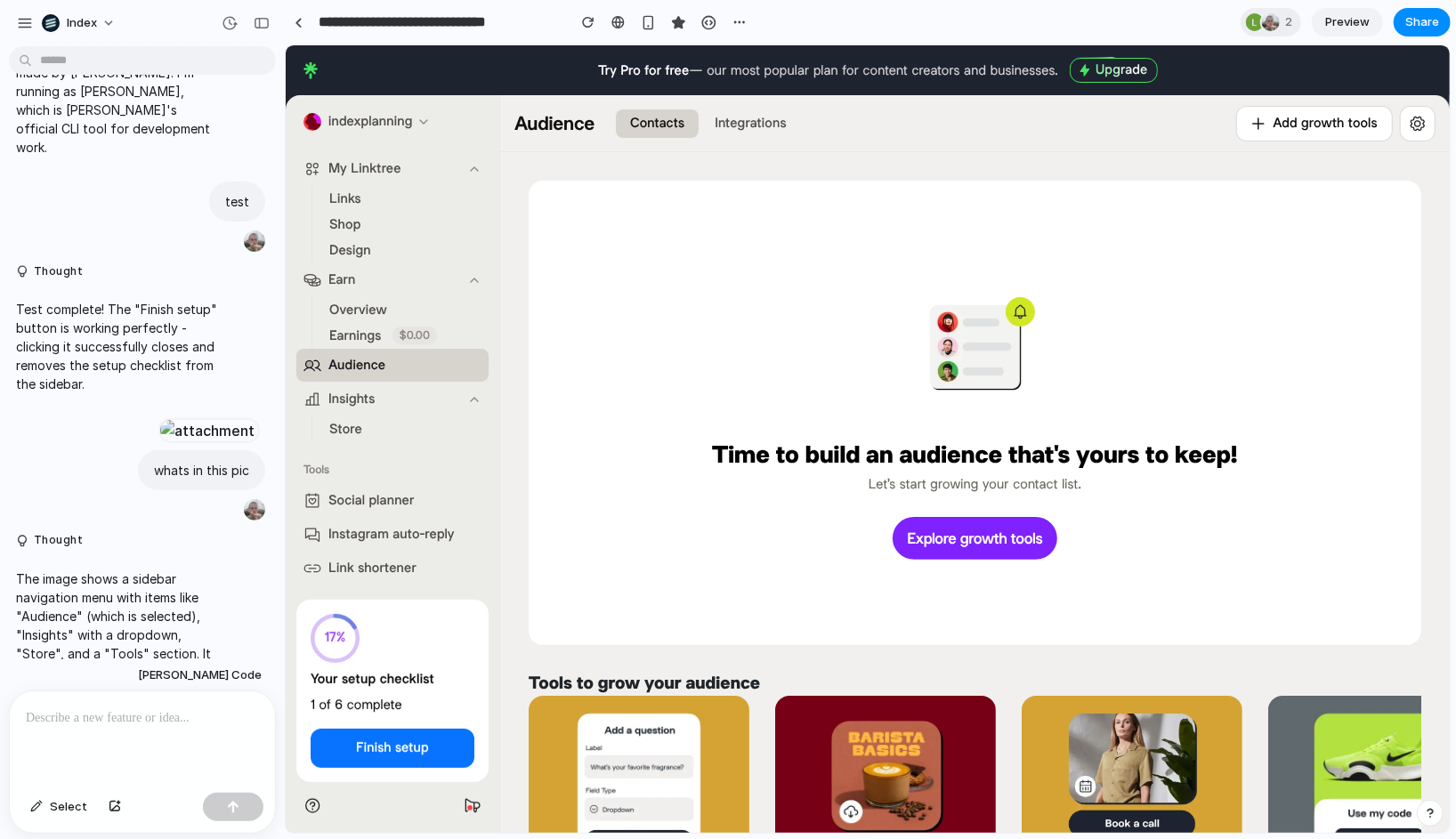
click at [356, 429] on span "Store" at bounding box center [344, 428] width 33 height 19
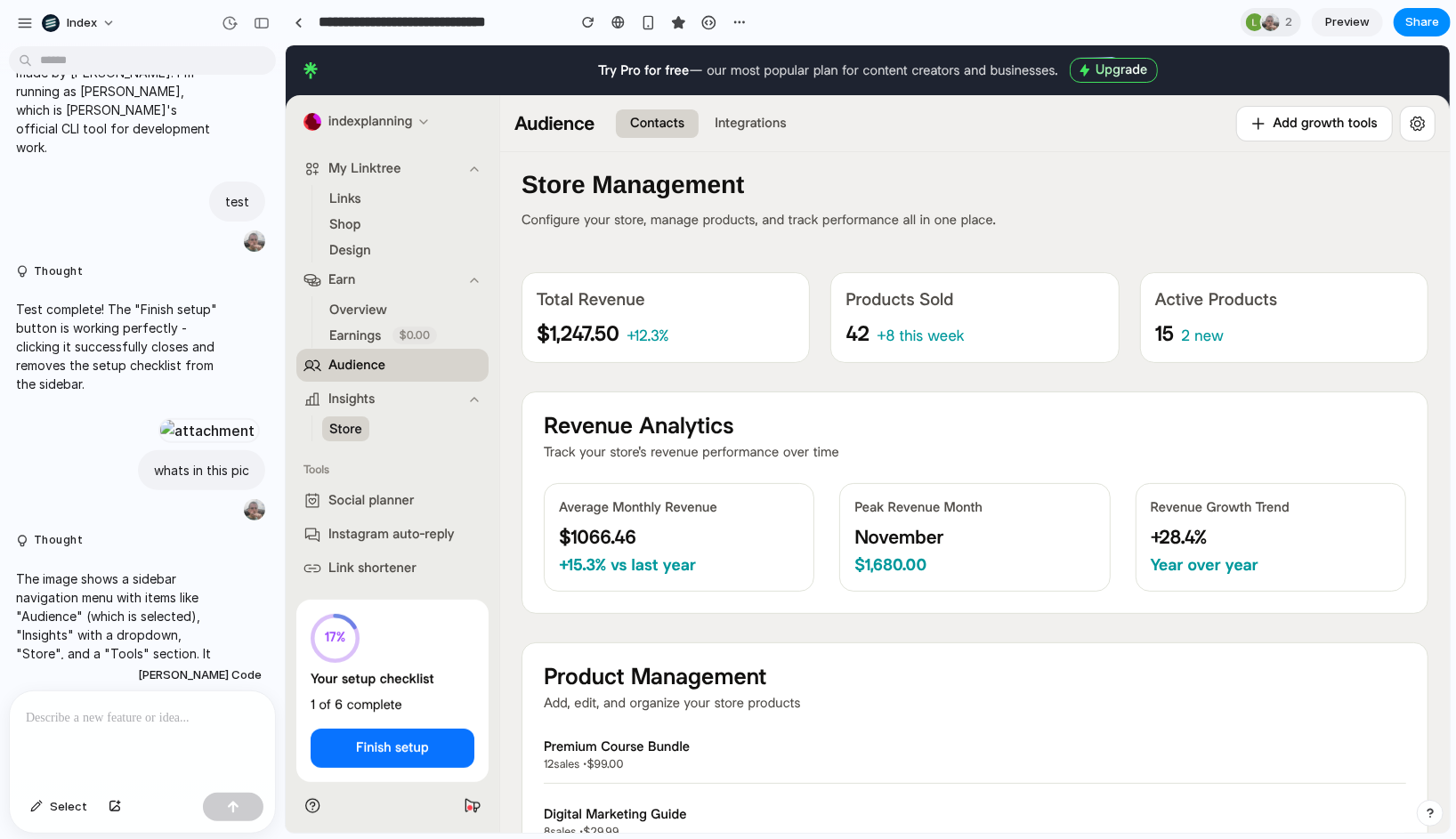
click at [359, 375] on button "Audience" at bounding box center [391, 364] width 192 height 33
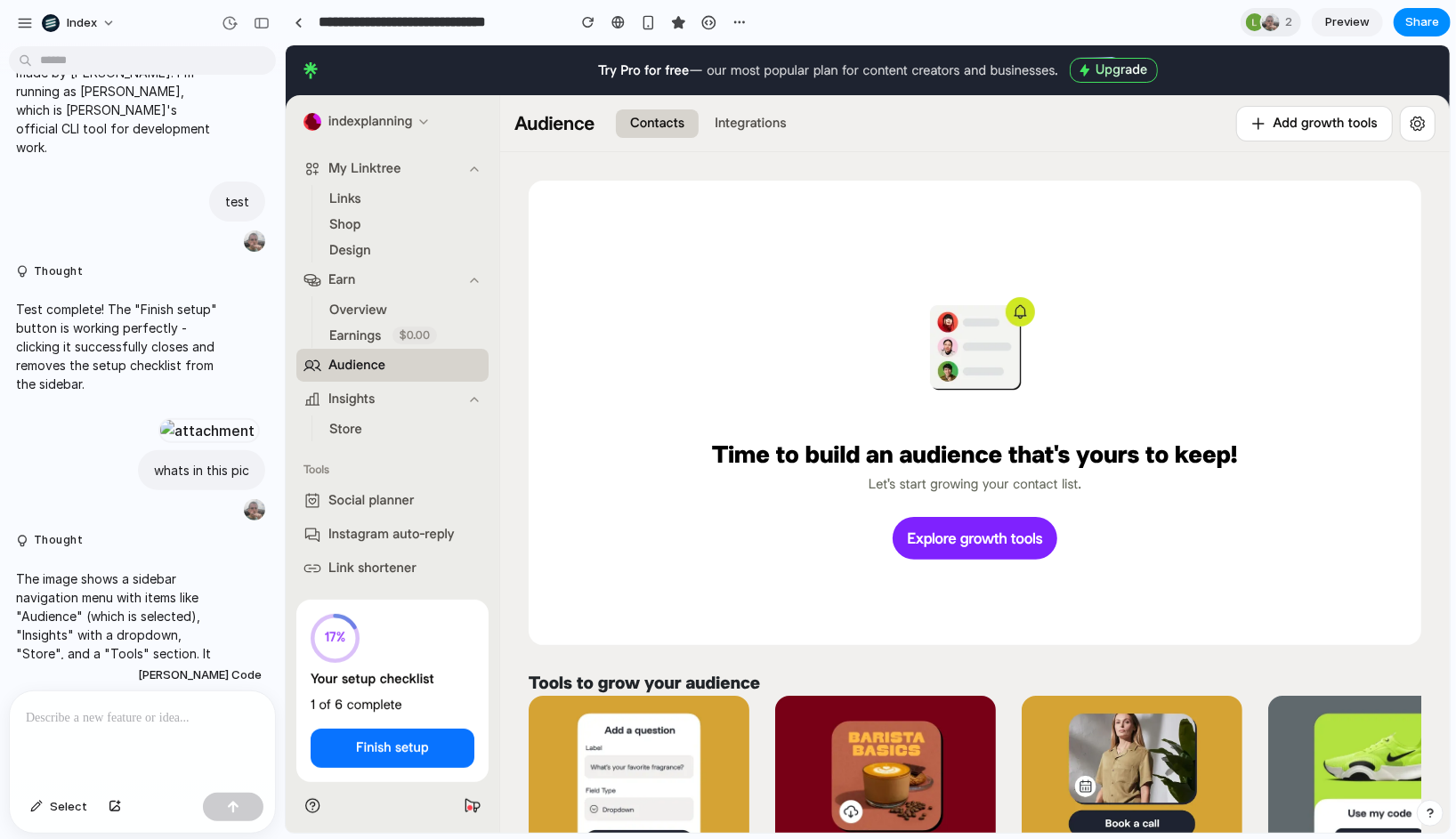
click at [783, 244] on div "Time to build an audience that's yours to keep! Let's start growing your contac…" at bounding box center [974, 412] width 835 height 408
click at [840, 155] on div "Time to build an audience that's yours to keep! Let's start growing your contac…" at bounding box center [974, 657] width 950 height 1012
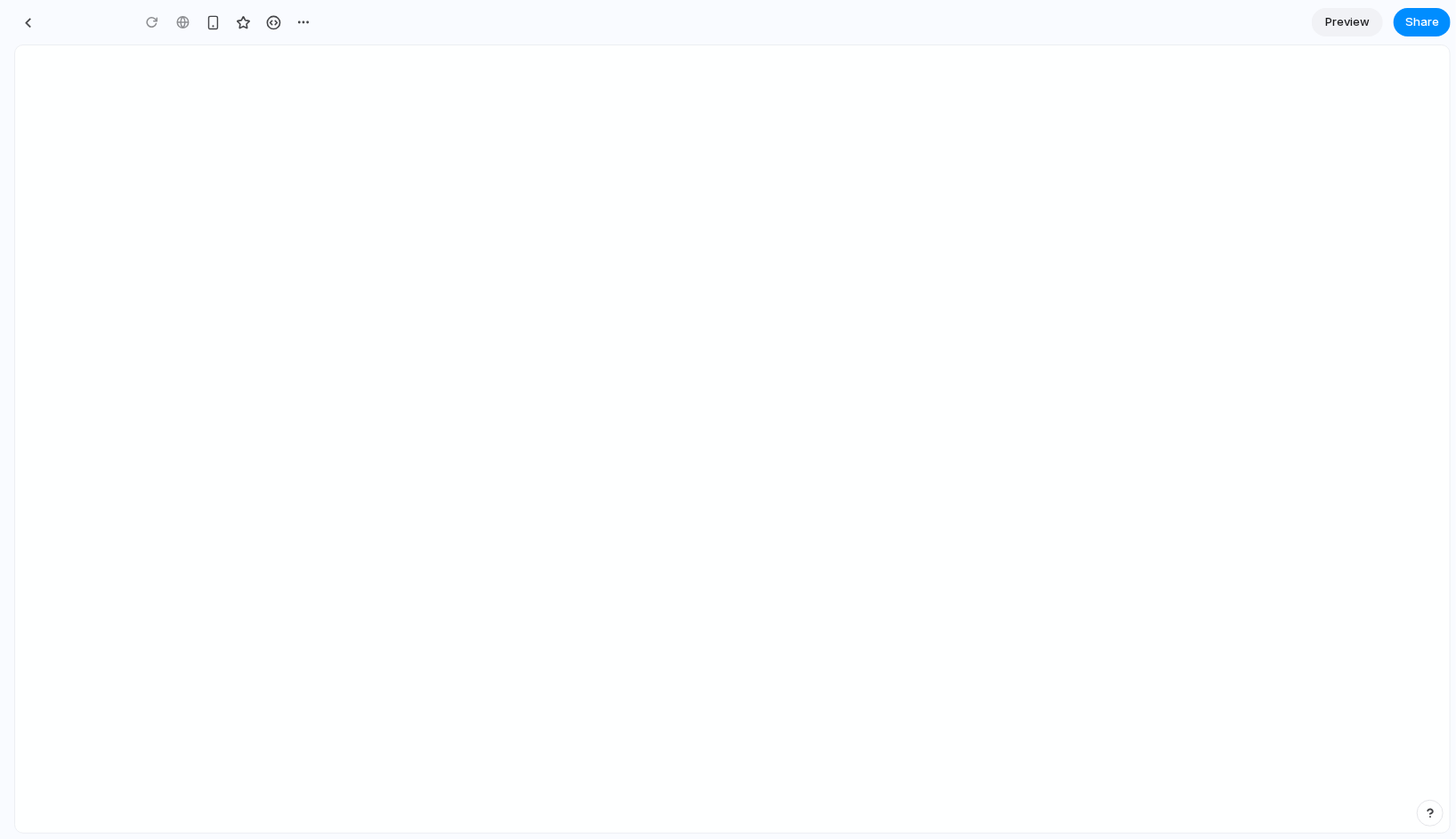
type input "**********"
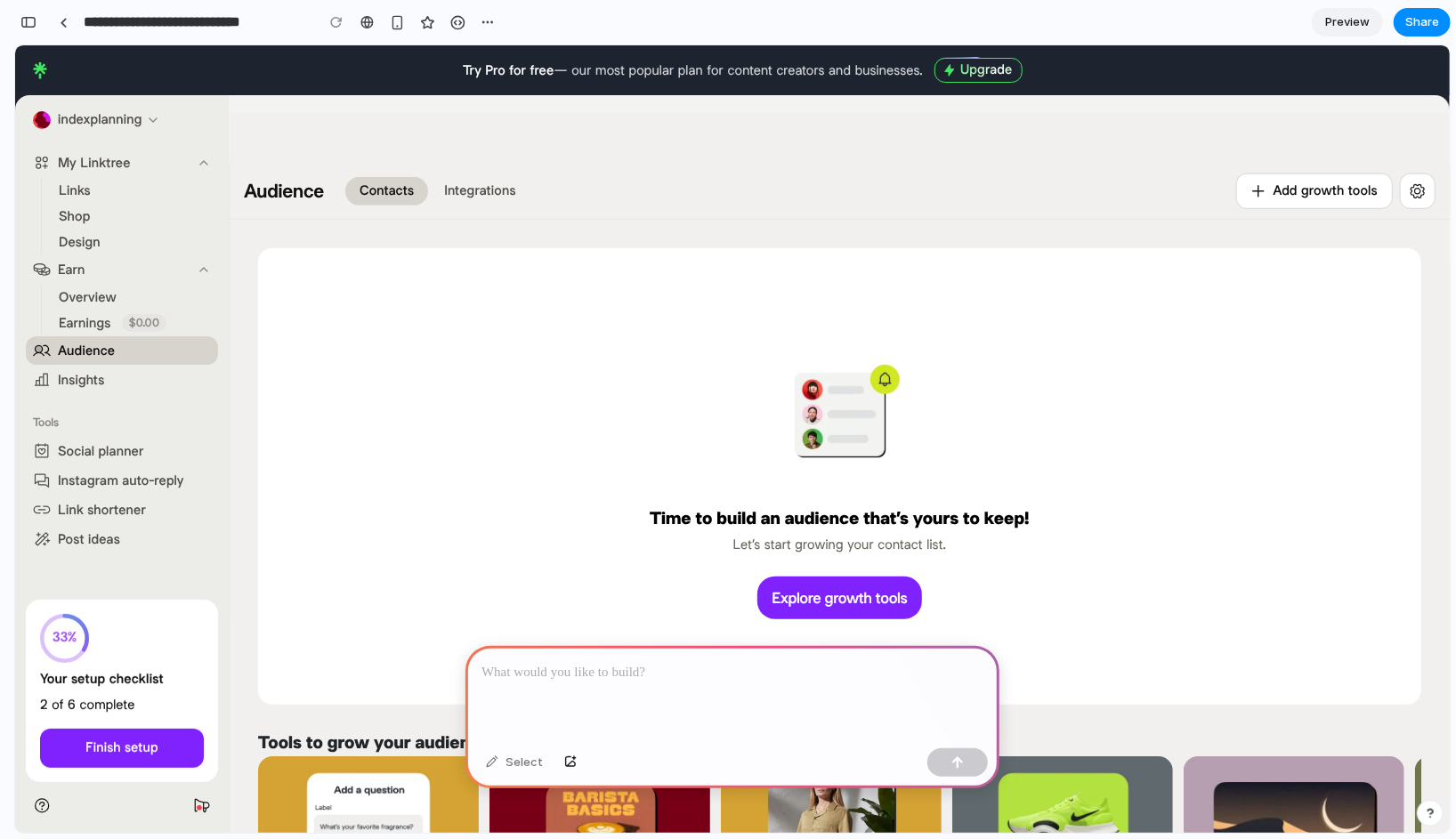
scroll to position [510, 0]
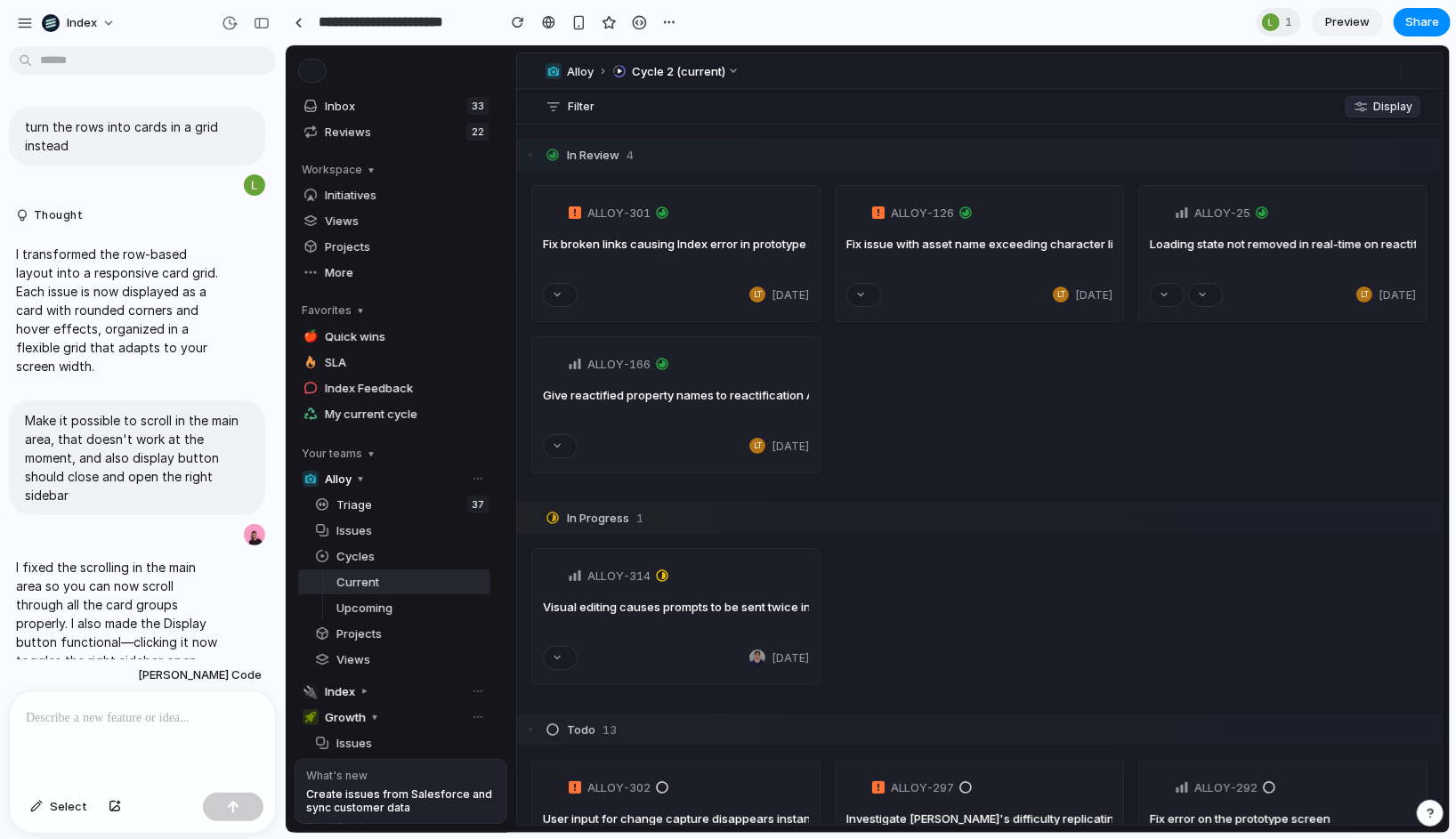
scroll to position [848, 0]
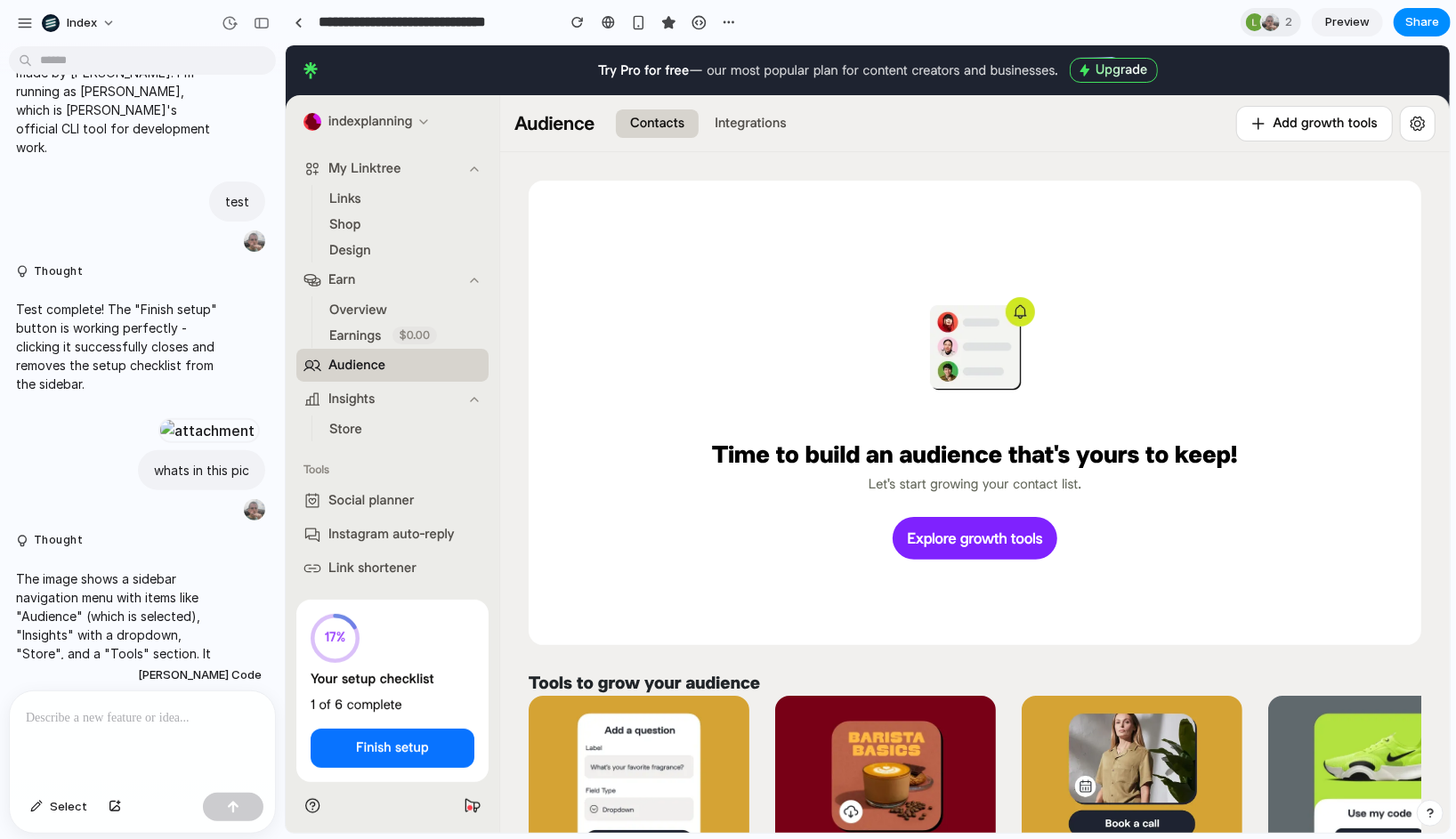
click at [334, 430] on span "Store" at bounding box center [344, 428] width 33 height 19
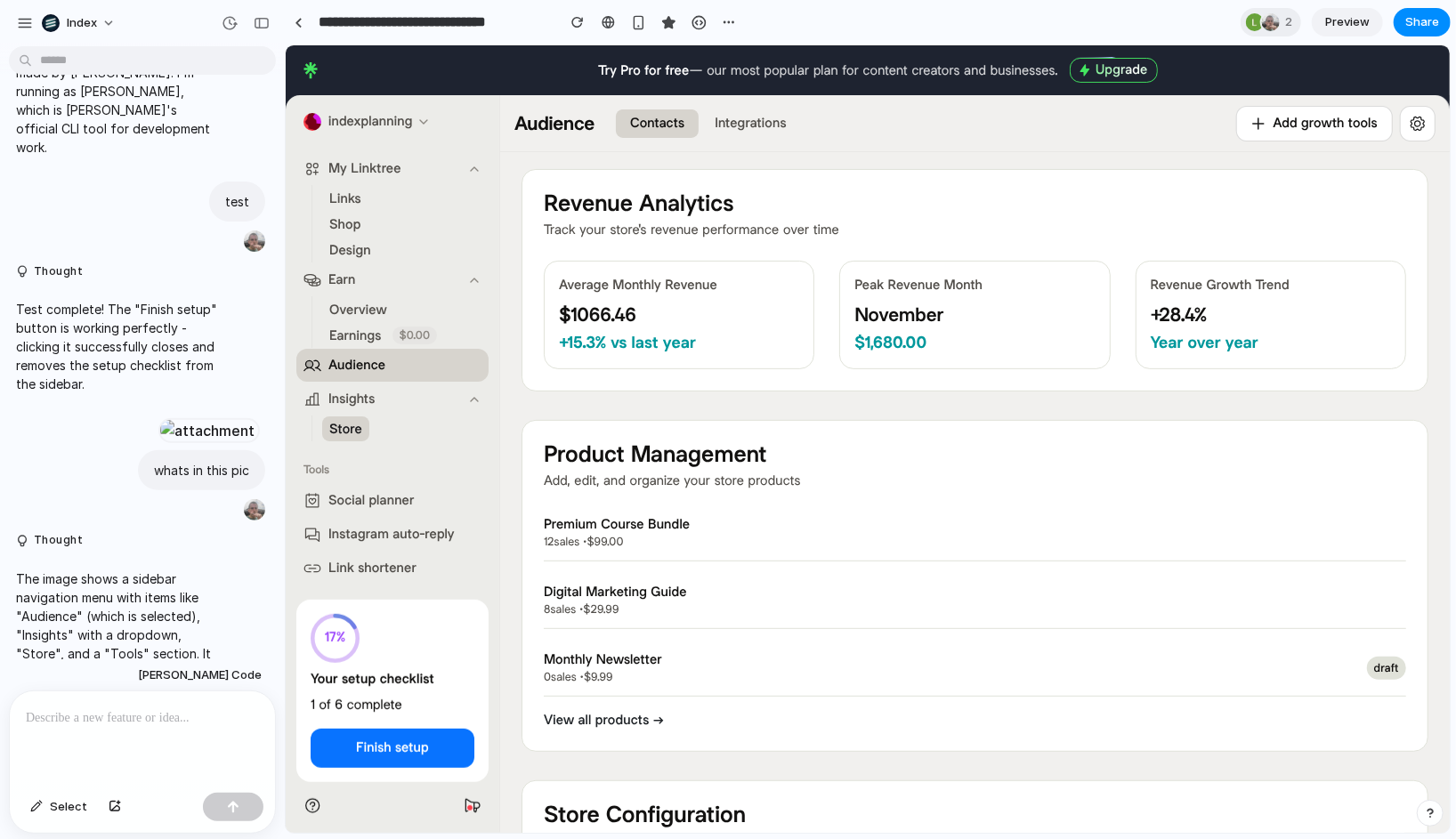
scroll to position [218, 0]
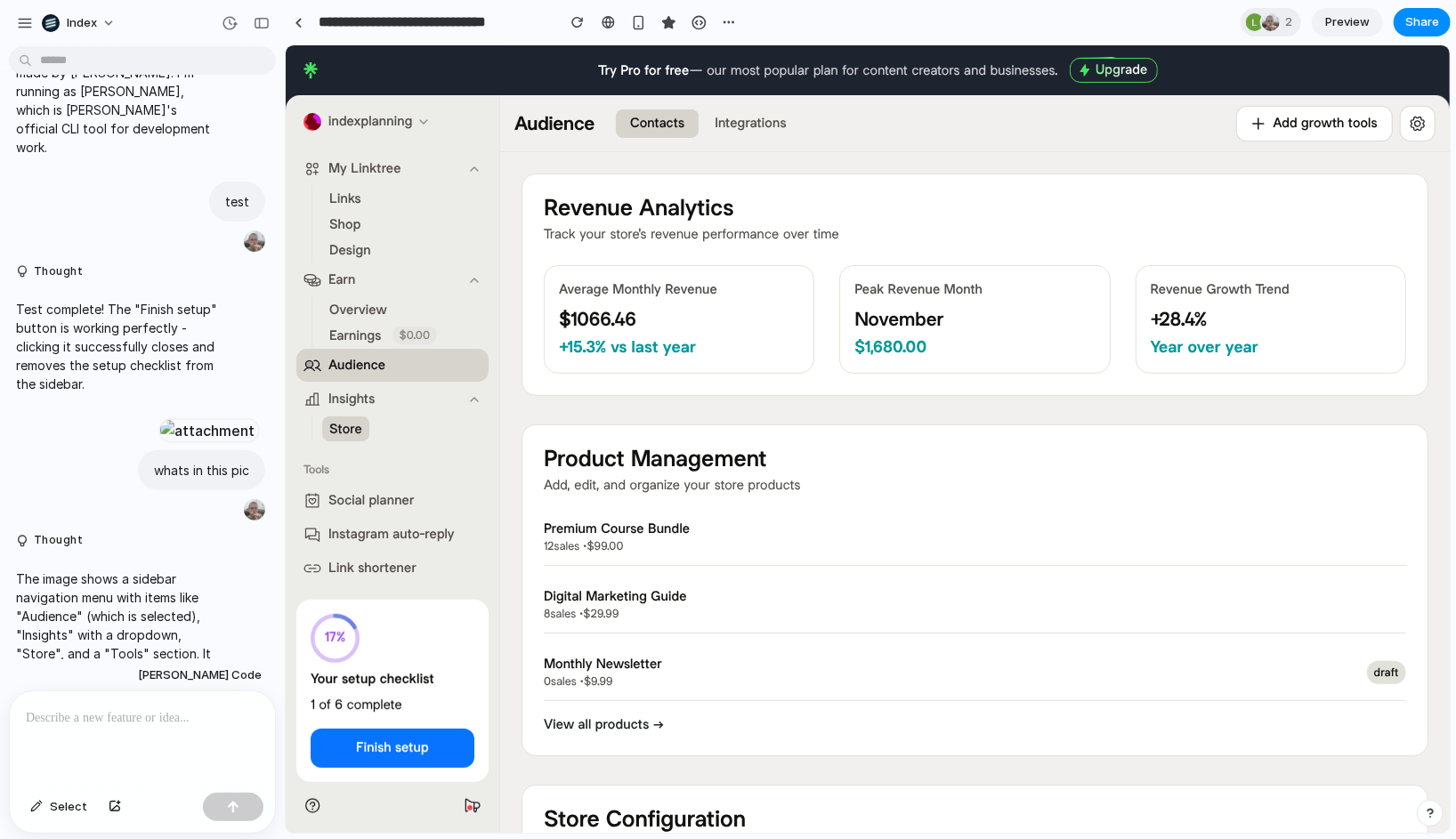
click at [325, 365] on button "Audience" at bounding box center [391, 364] width 192 height 33
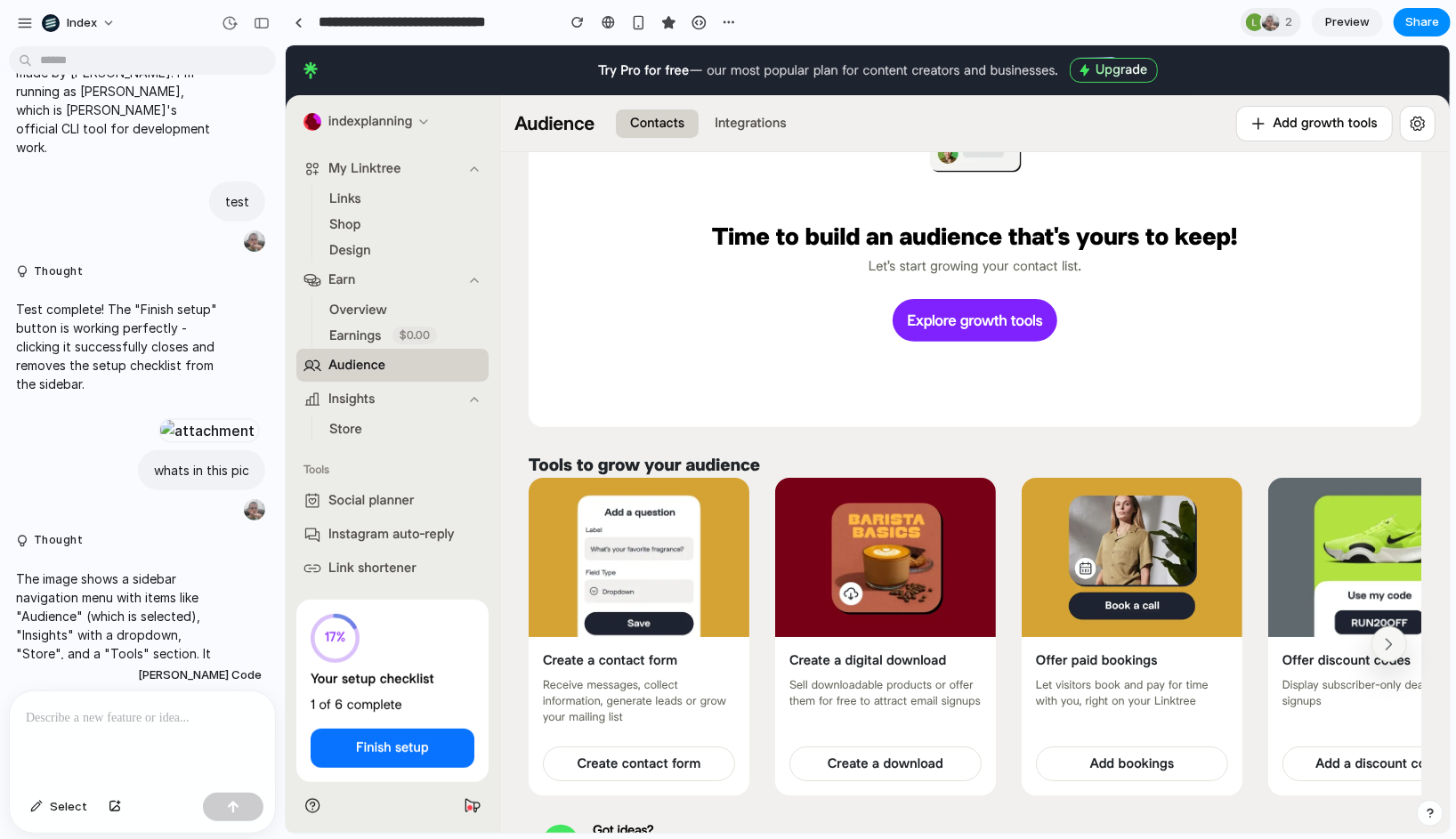
click at [357, 436] on span "Store" at bounding box center [344, 428] width 33 height 19
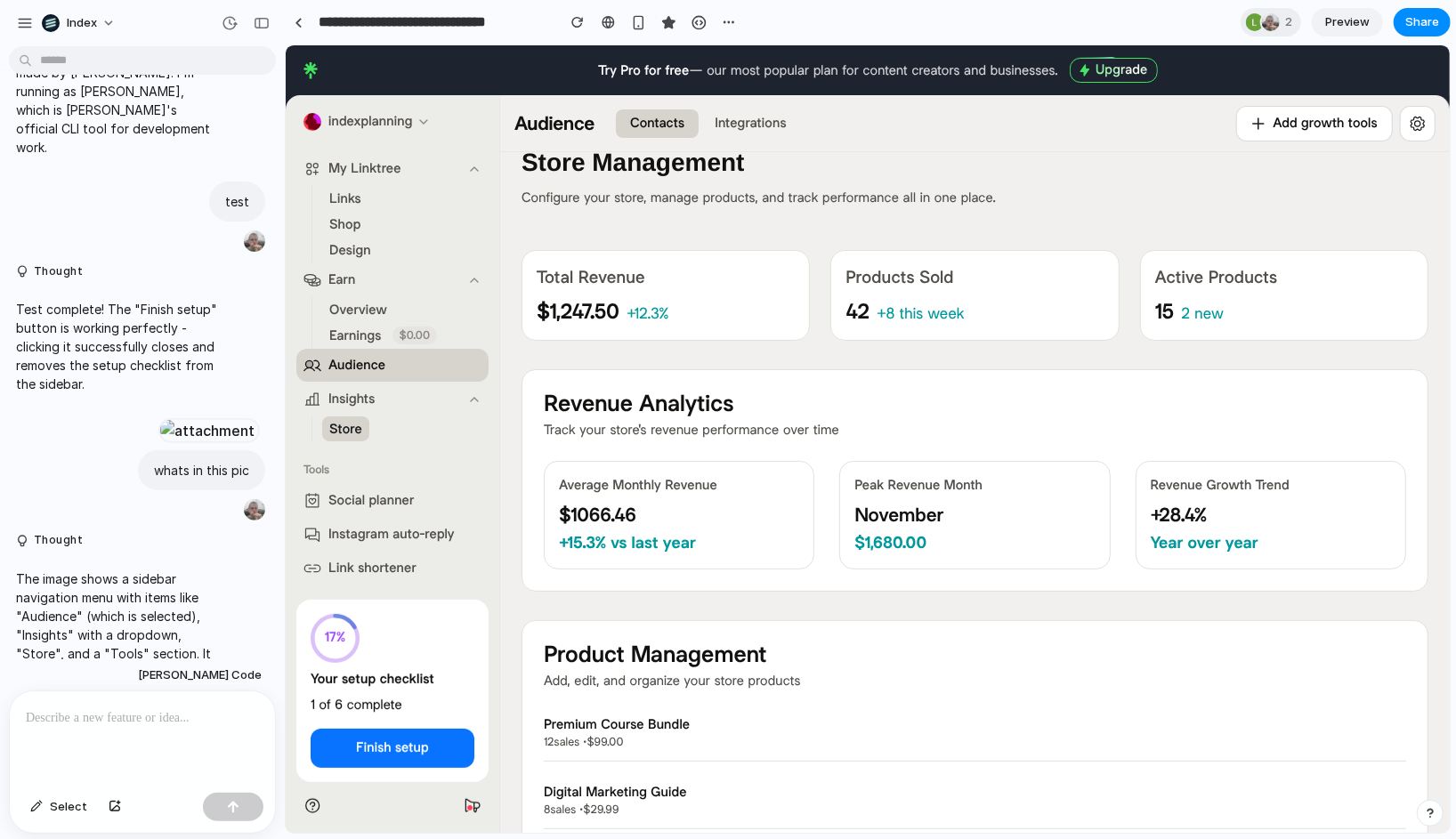
scroll to position [0, 0]
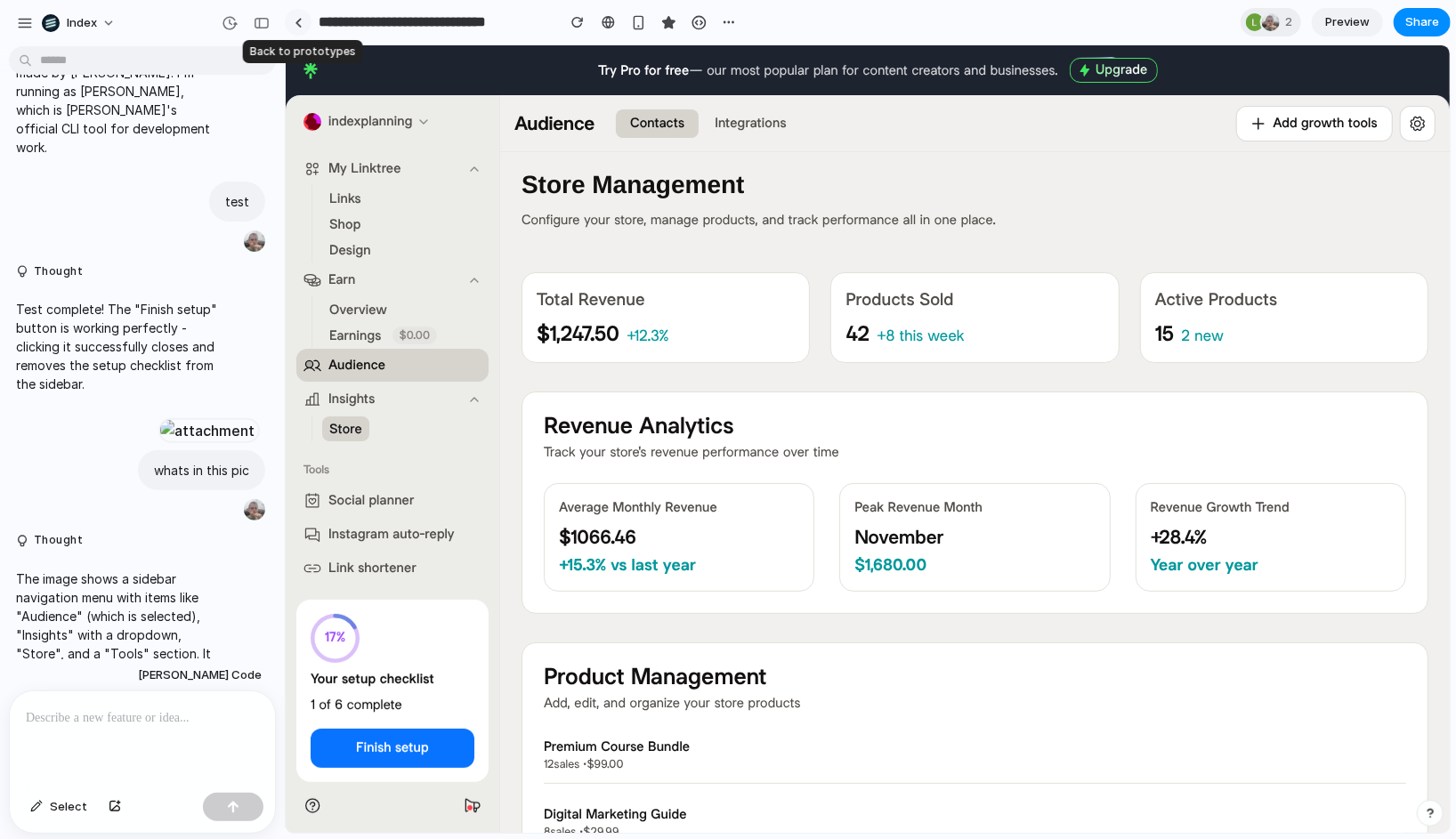
click at [289, 23] on link at bounding box center [298, 22] width 27 height 27
click at [350, 355] on span "Audience" at bounding box center [356, 364] width 57 height 19
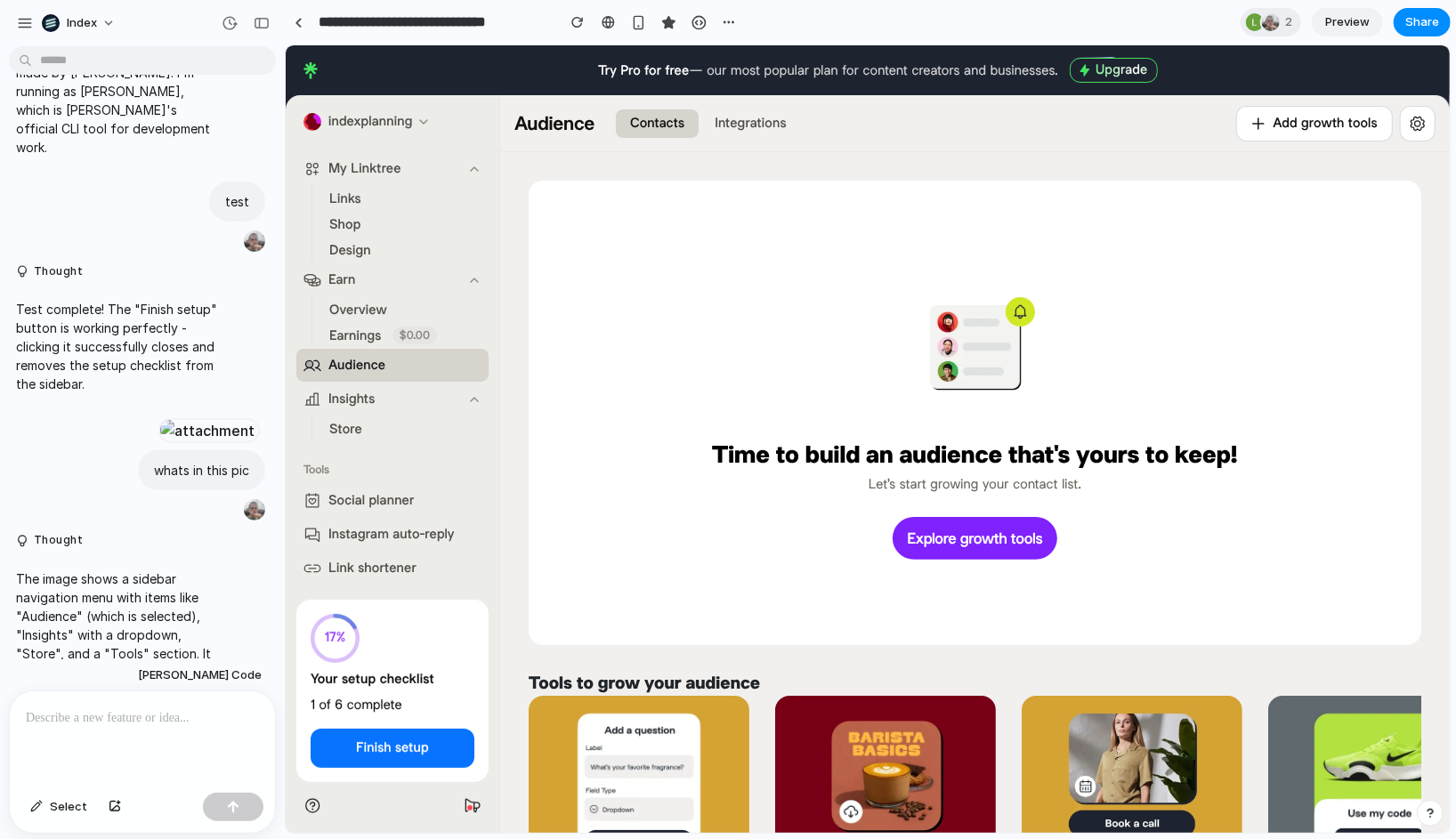
click at [349, 432] on span "Store" at bounding box center [344, 428] width 33 height 19
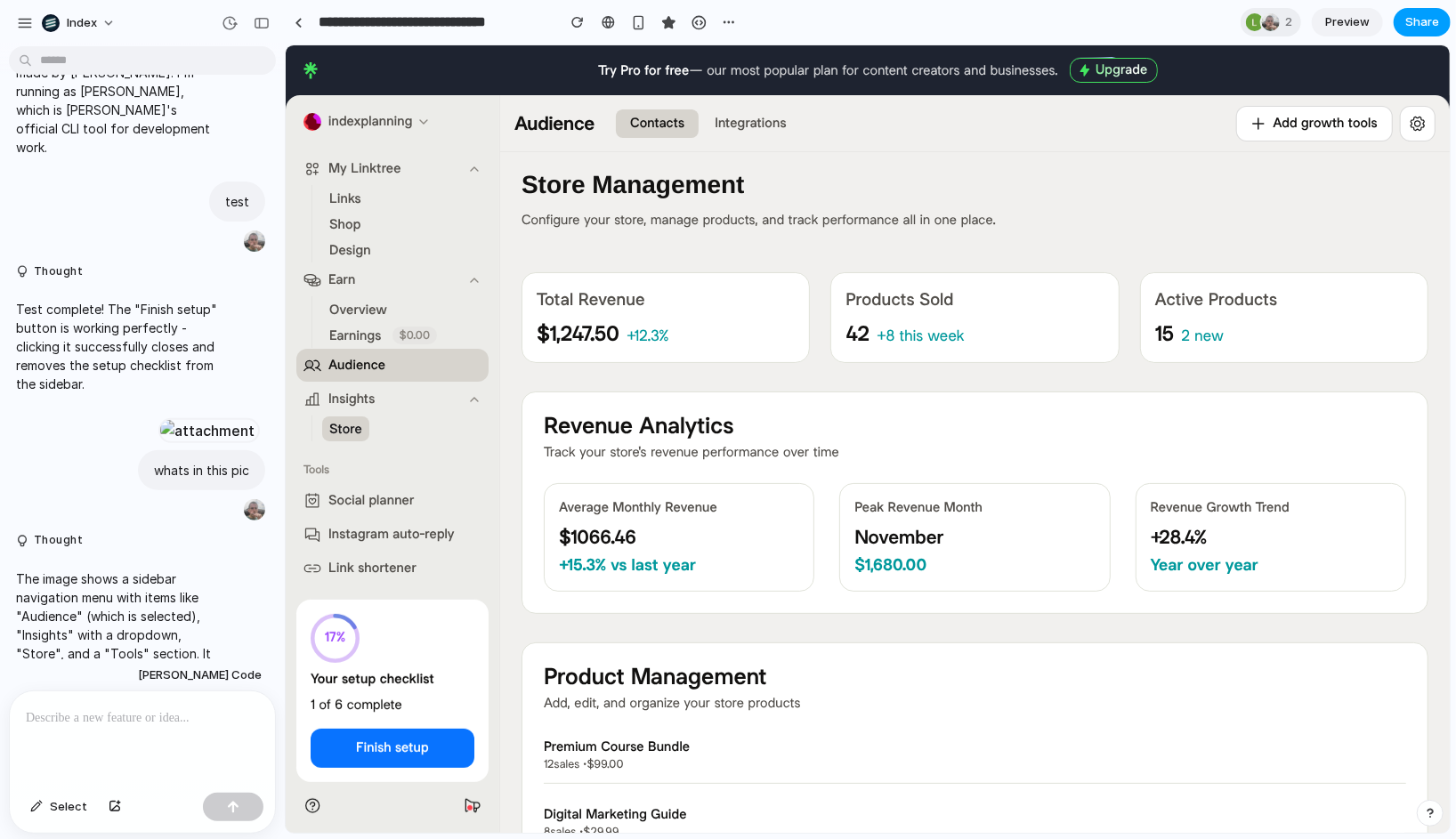
click at [1411, 31] on button "Share" at bounding box center [1422, 22] width 57 height 29
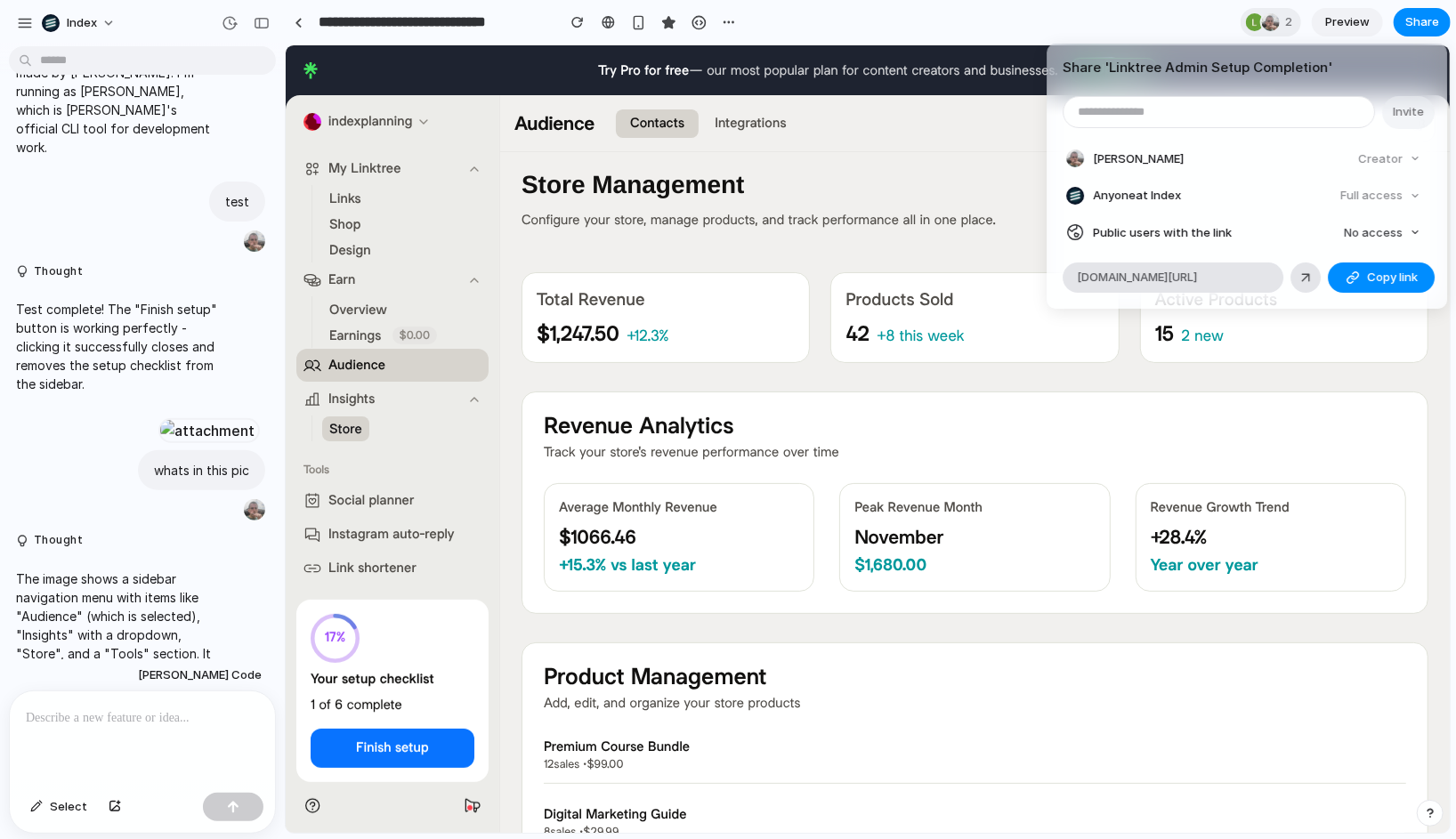
click at [999, 213] on div "Share ' Linktree Admin Setup Completion ' Invite Leo Denham Creator Anyone at I…" at bounding box center [728, 420] width 1456 height 839
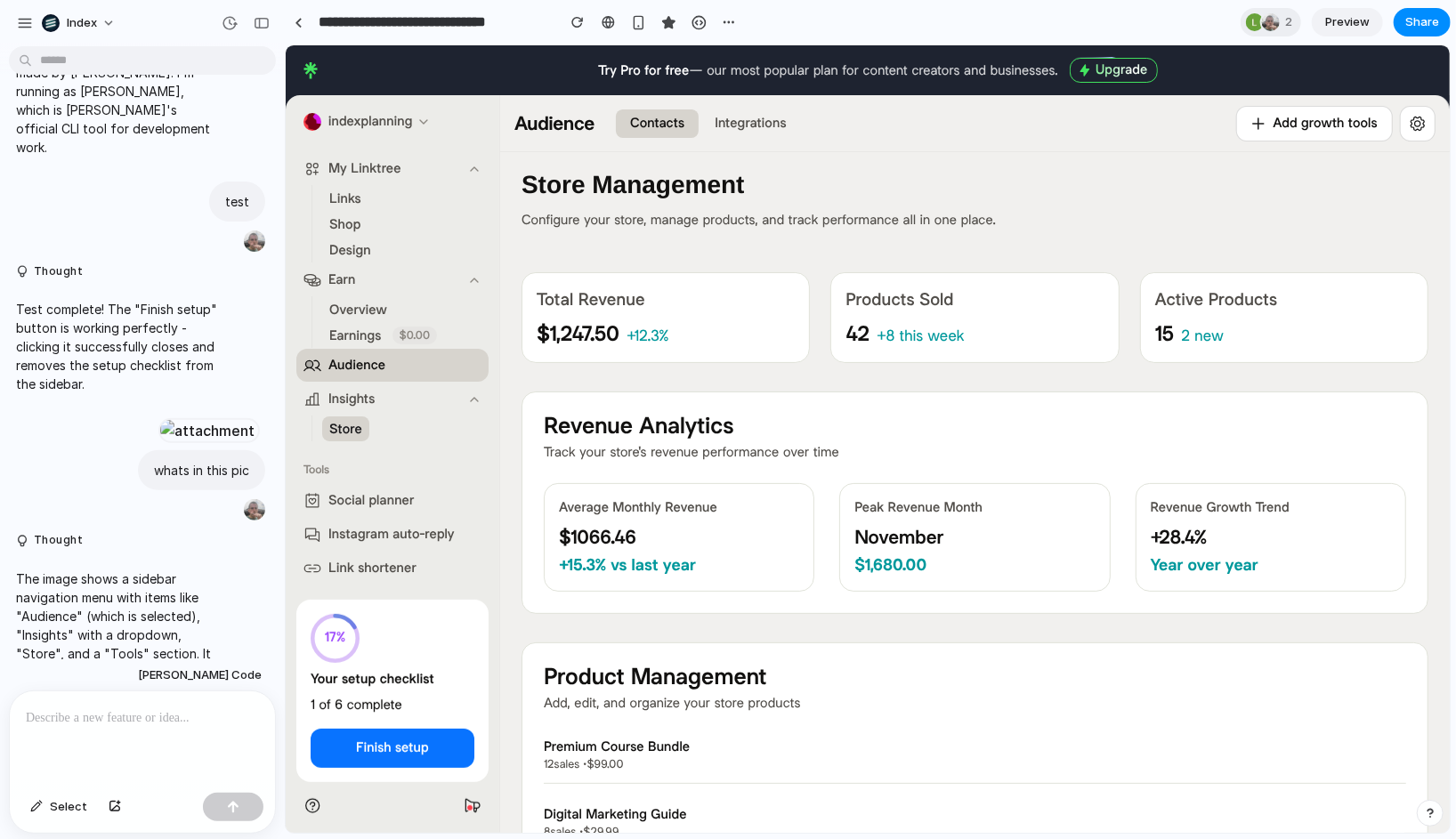
click at [347, 369] on span "Audience" at bounding box center [356, 364] width 57 height 19
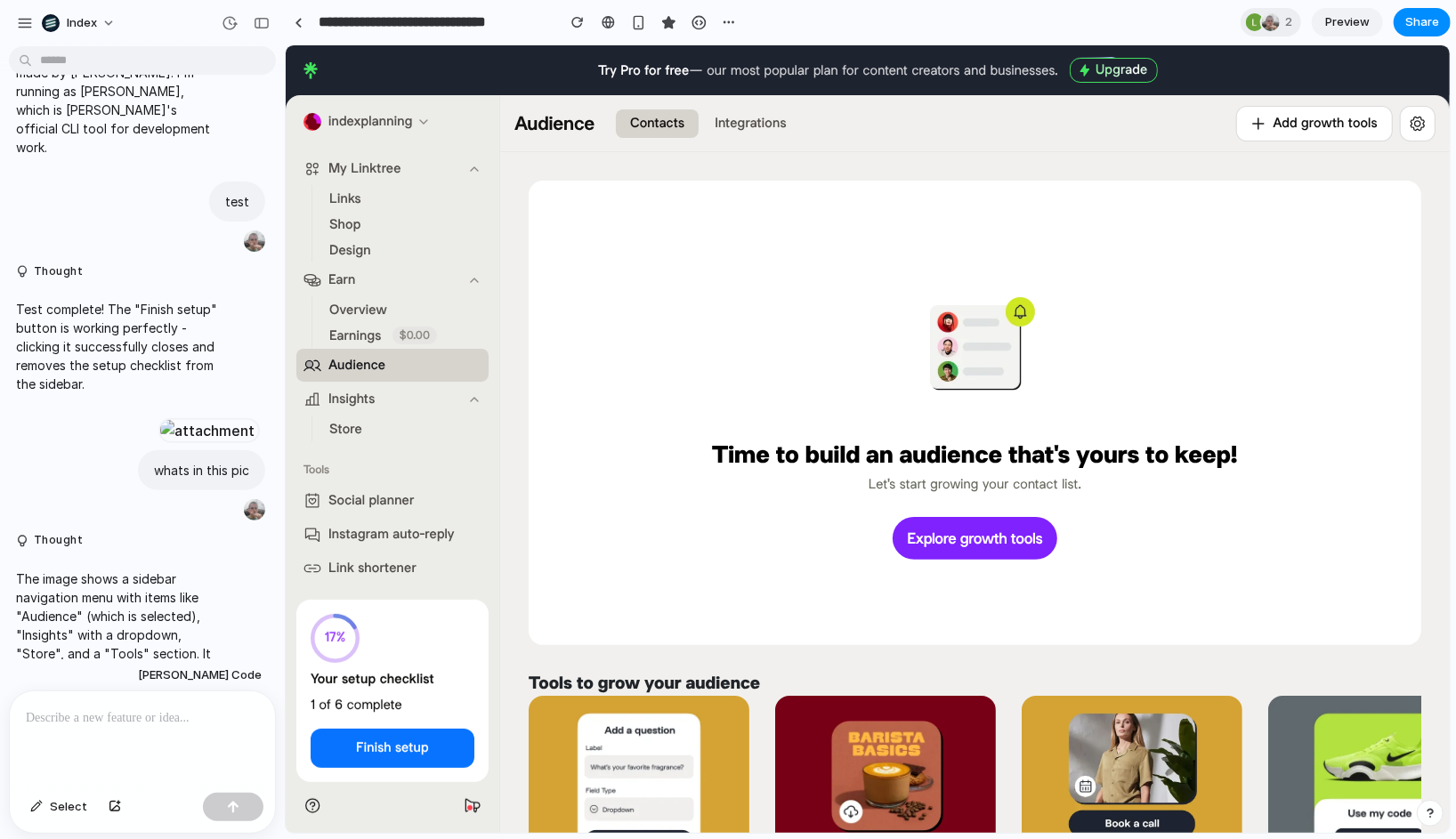
click at [354, 432] on span "Store" at bounding box center [344, 428] width 33 height 19
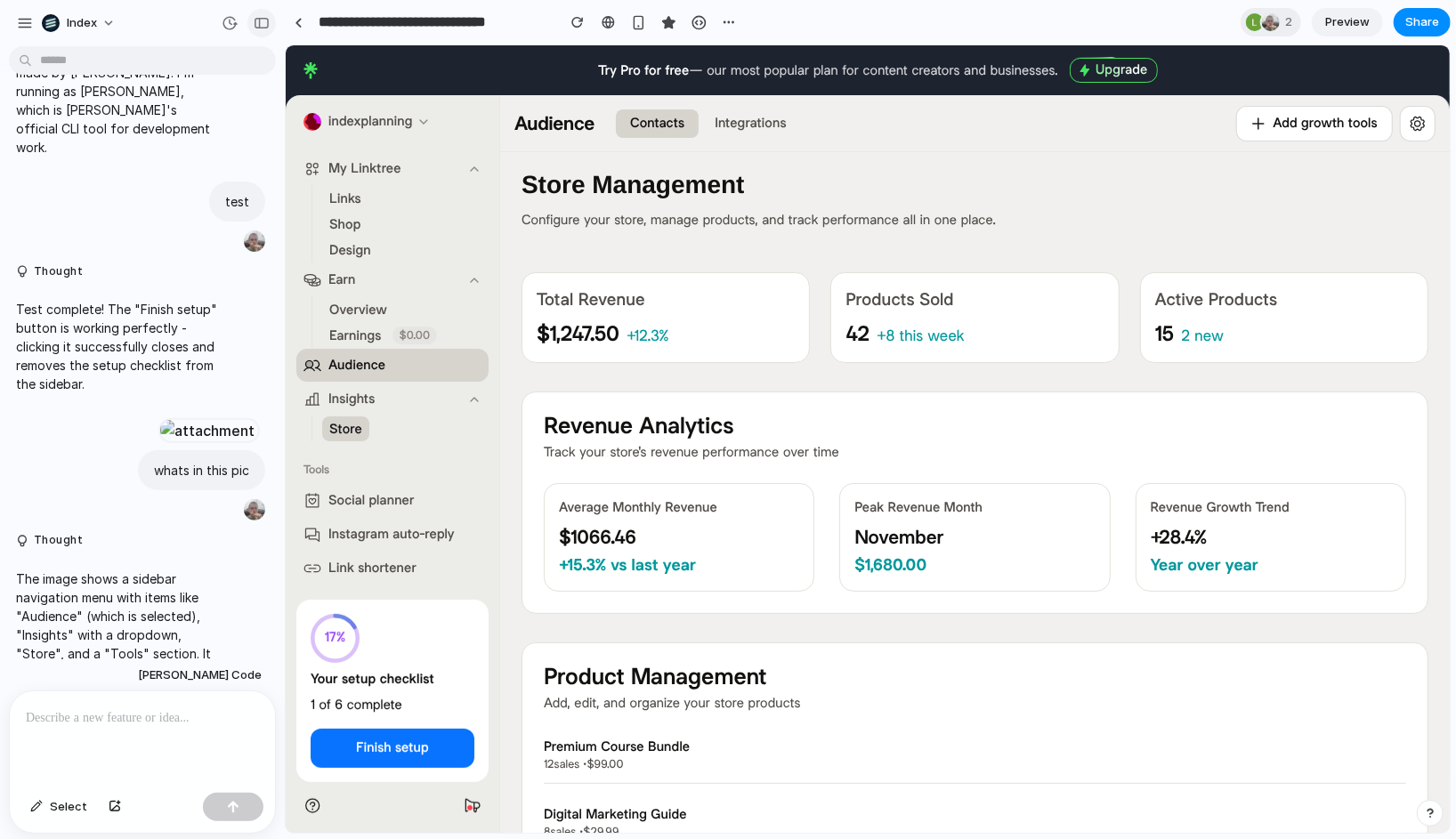
click at [258, 27] on div "button" at bounding box center [262, 23] width 16 height 13
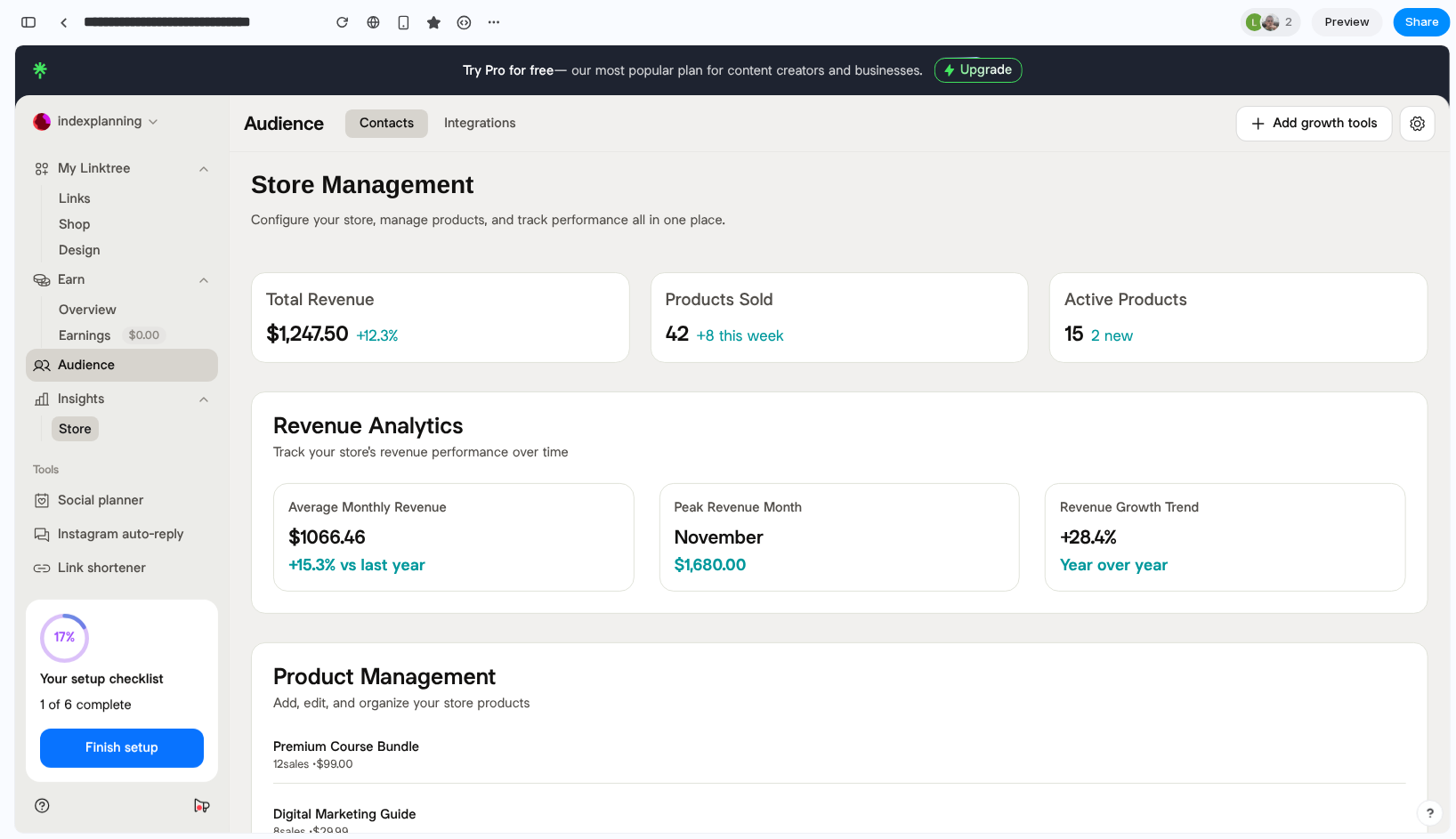
scroll to position [513, 0]
click at [519, 288] on h3 "Total Revenue" at bounding box center [441, 298] width 349 height 24
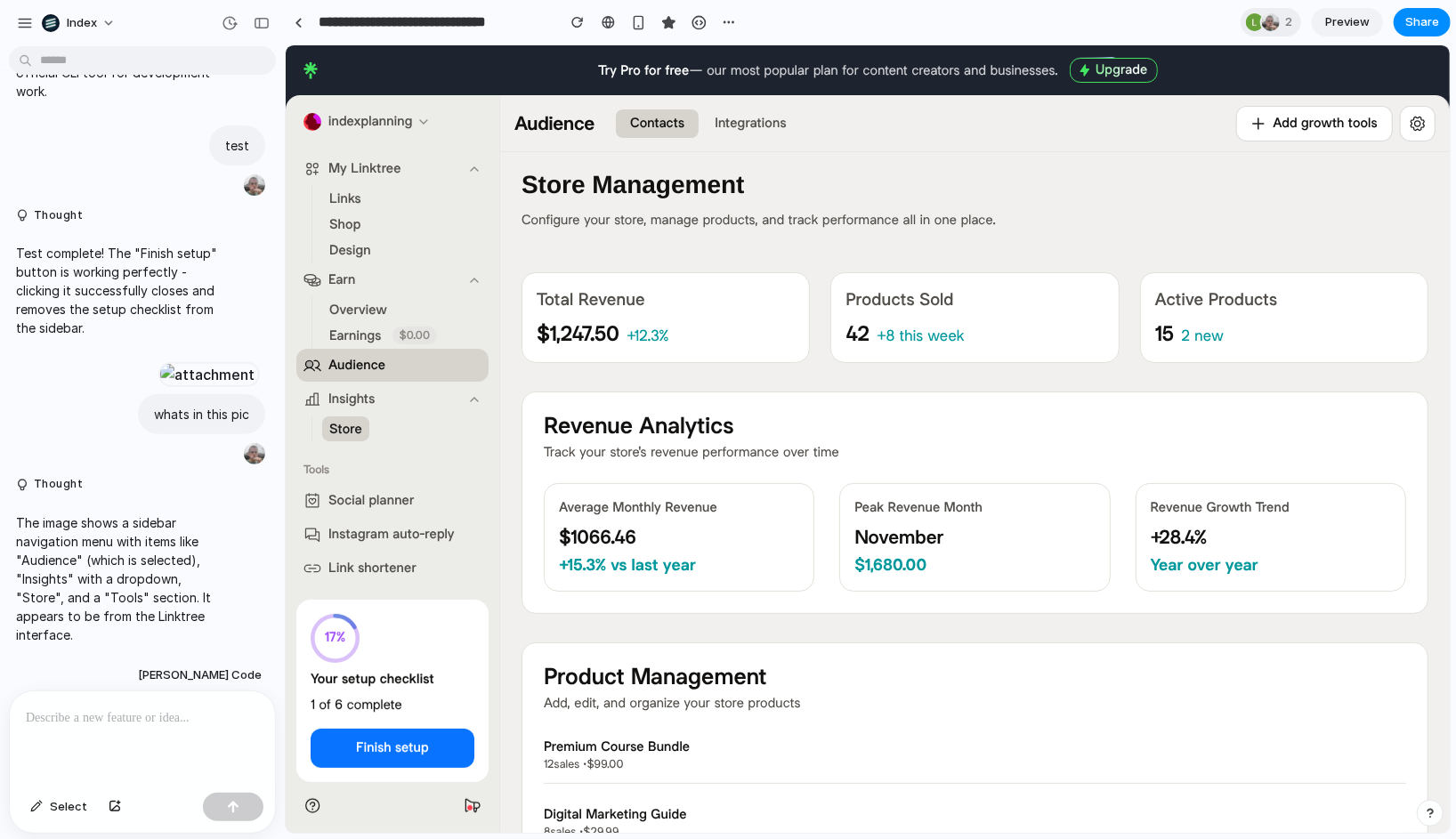
scroll to position [456, 0]
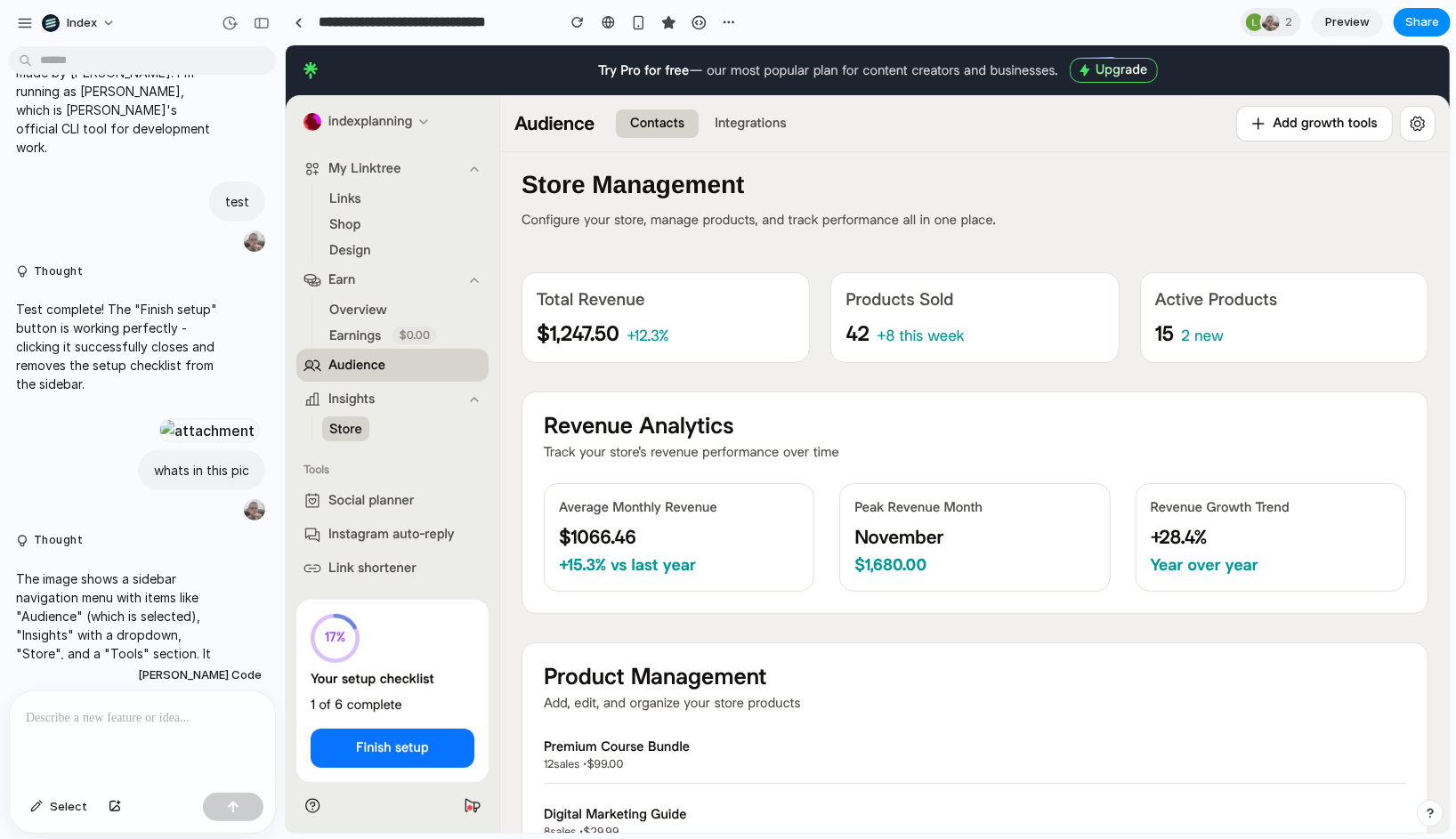
click at [360, 358] on span "Audience" at bounding box center [356, 364] width 57 height 19
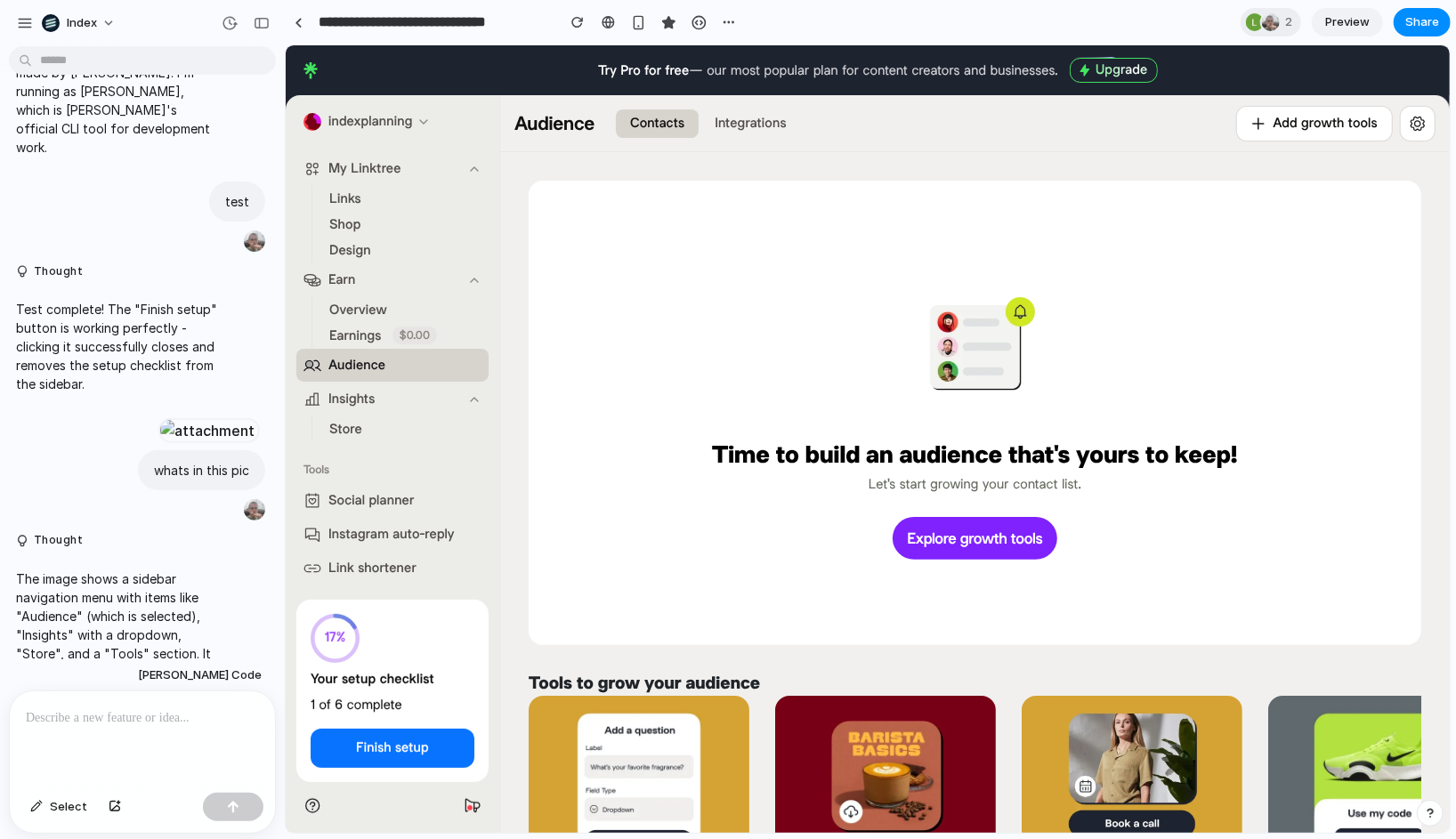
click at [341, 418] on button "Store" at bounding box center [344, 428] width 47 height 25
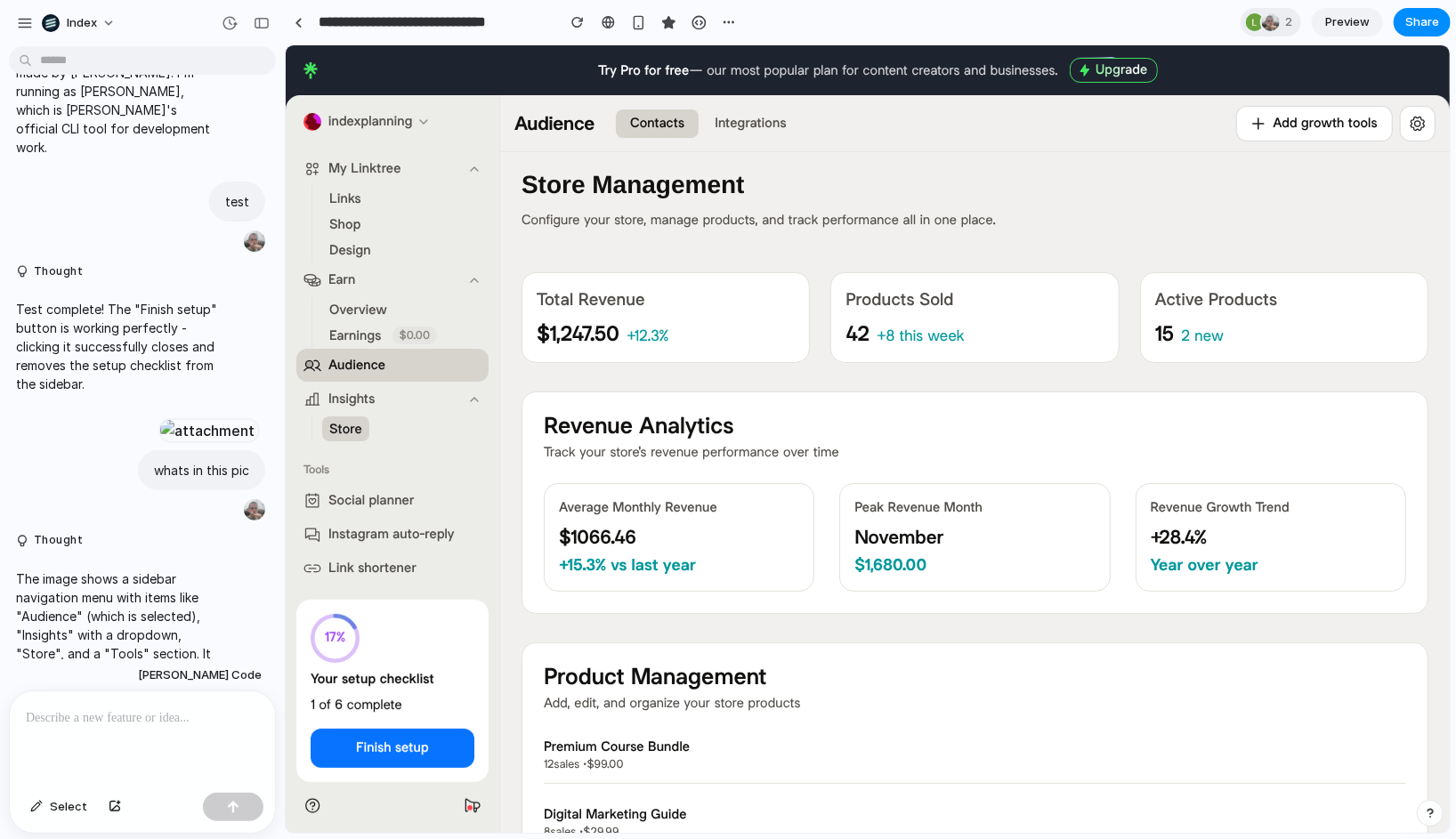
click at [351, 375] on button "Audience" at bounding box center [391, 364] width 192 height 33
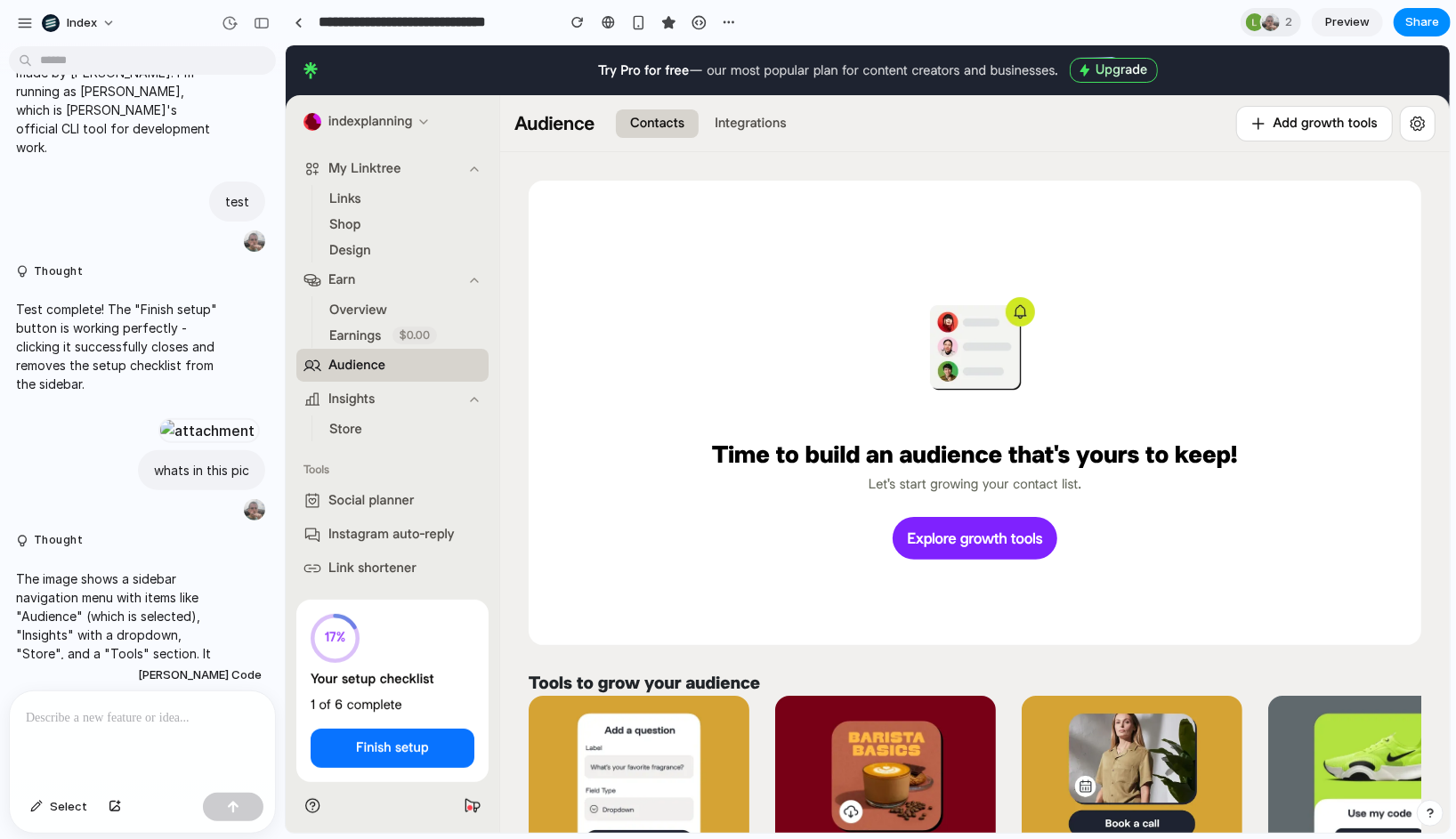
click at [343, 435] on span "Store" at bounding box center [344, 428] width 33 height 19
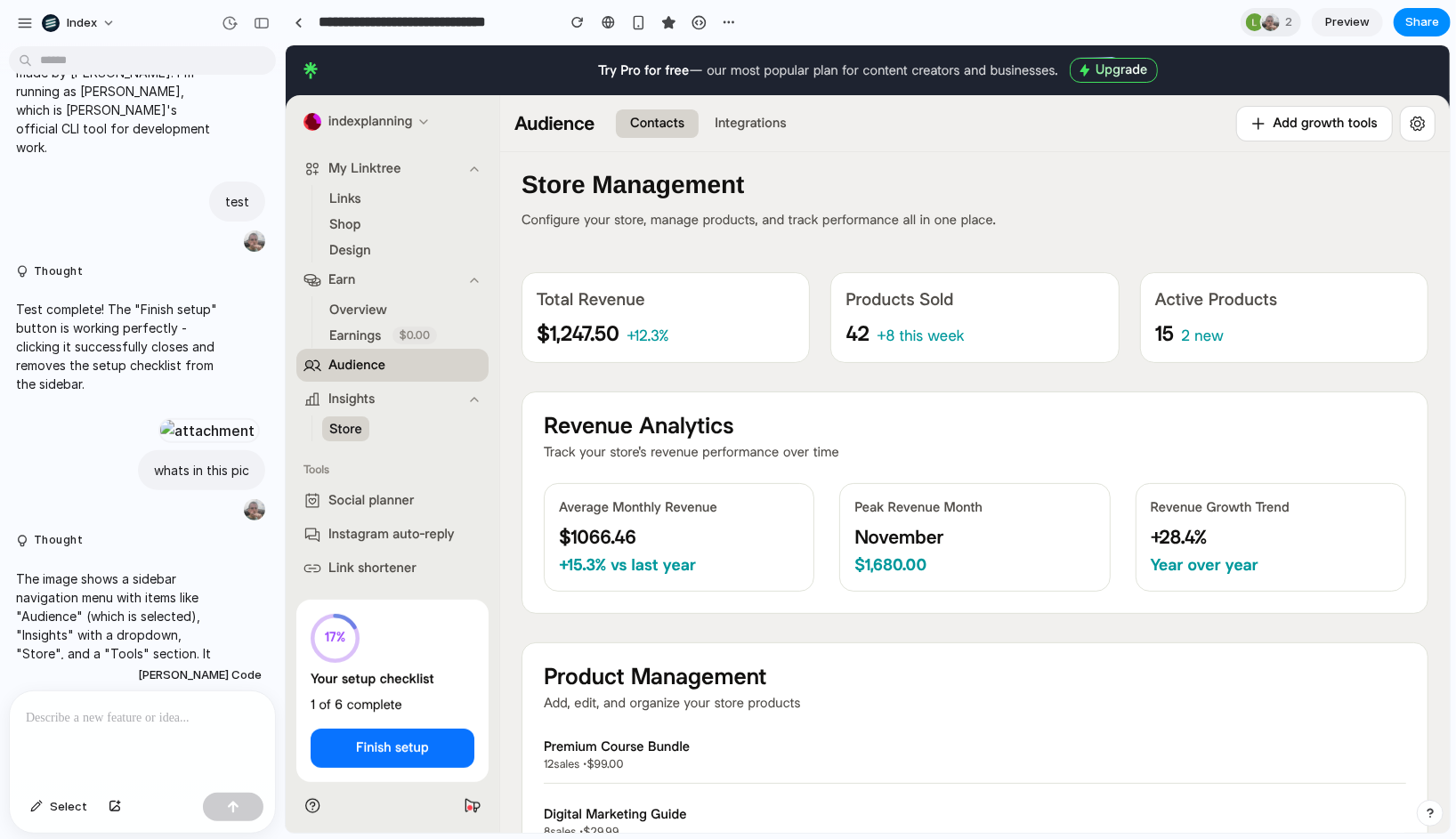
click at [937, 171] on h1 "Store Management" at bounding box center [974, 184] width 907 height 38
click at [339, 369] on span "Audience" at bounding box center [356, 364] width 57 height 19
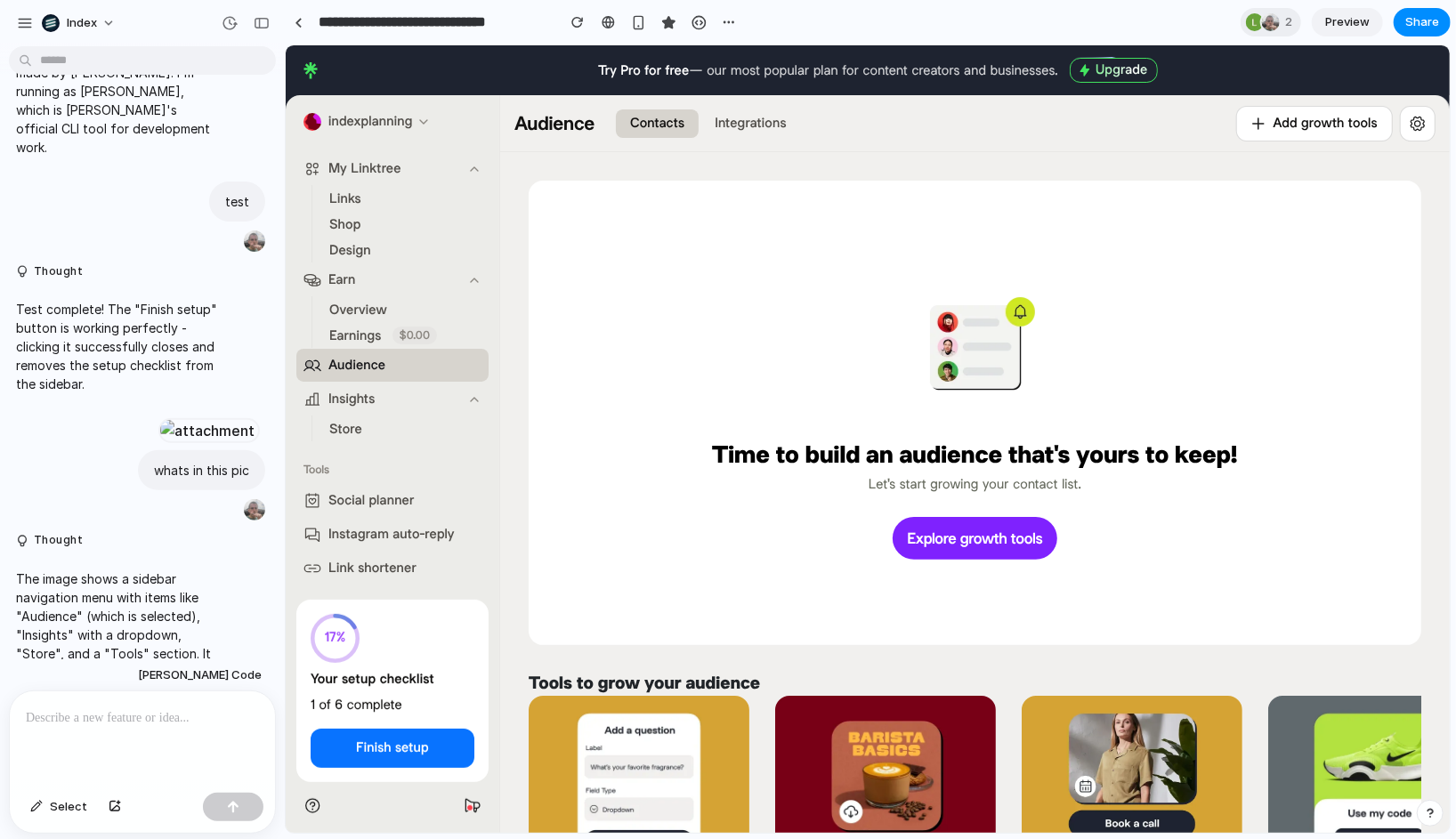
click at [355, 430] on span "Store" at bounding box center [344, 428] width 33 height 19
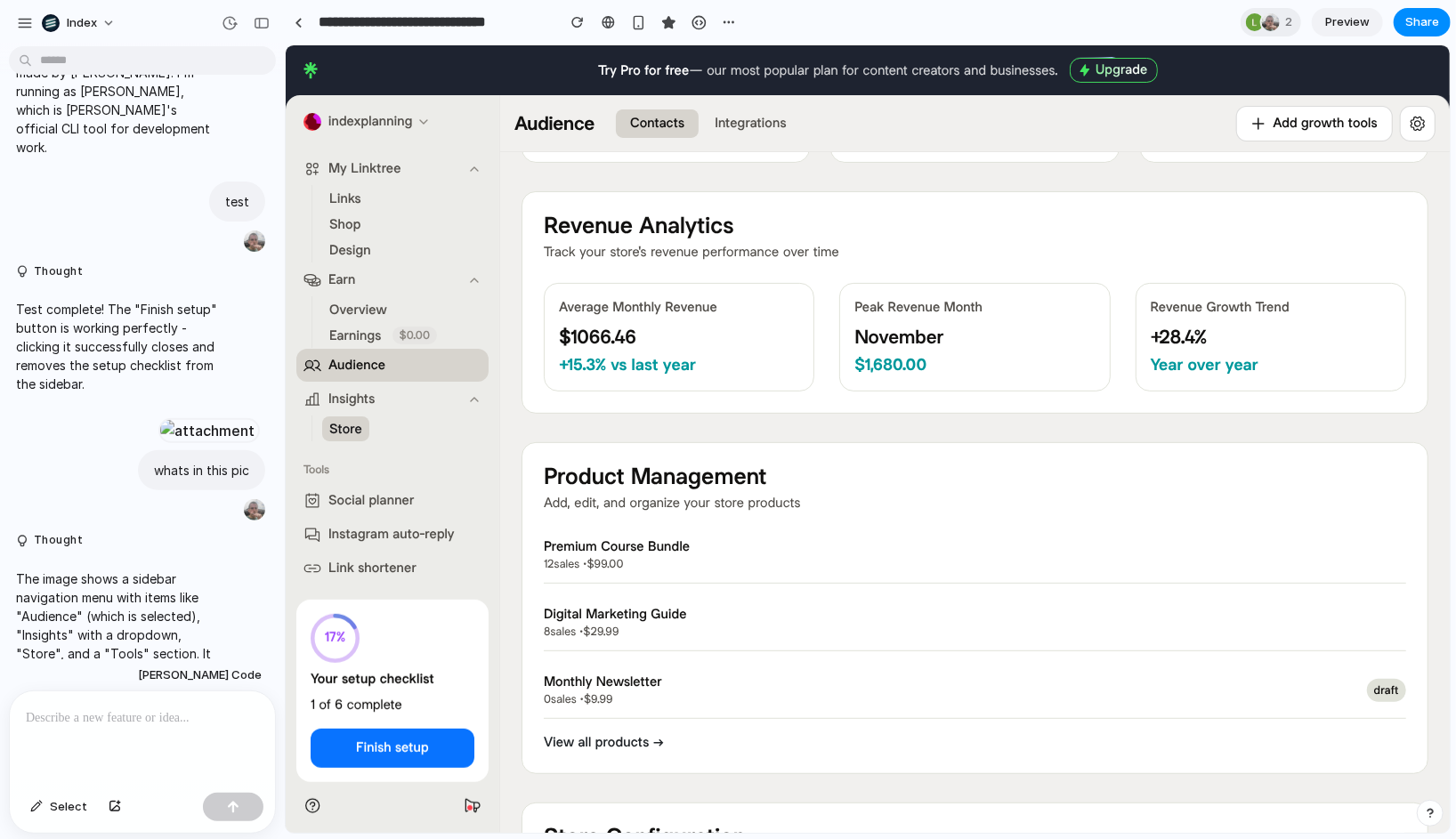
scroll to position [0, 0]
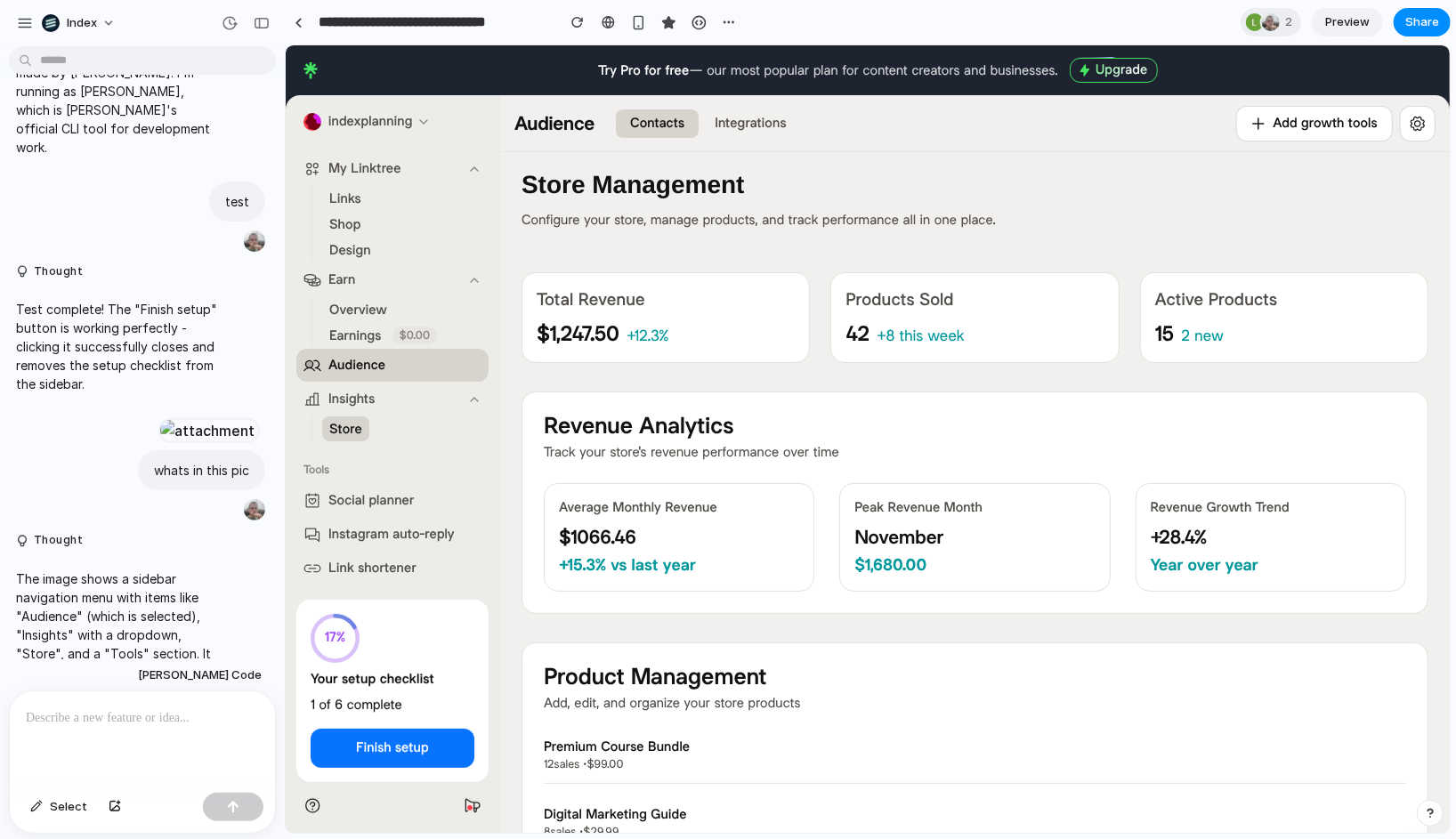
click at [88, 746] on div at bounding box center [142, 738] width 266 height 94
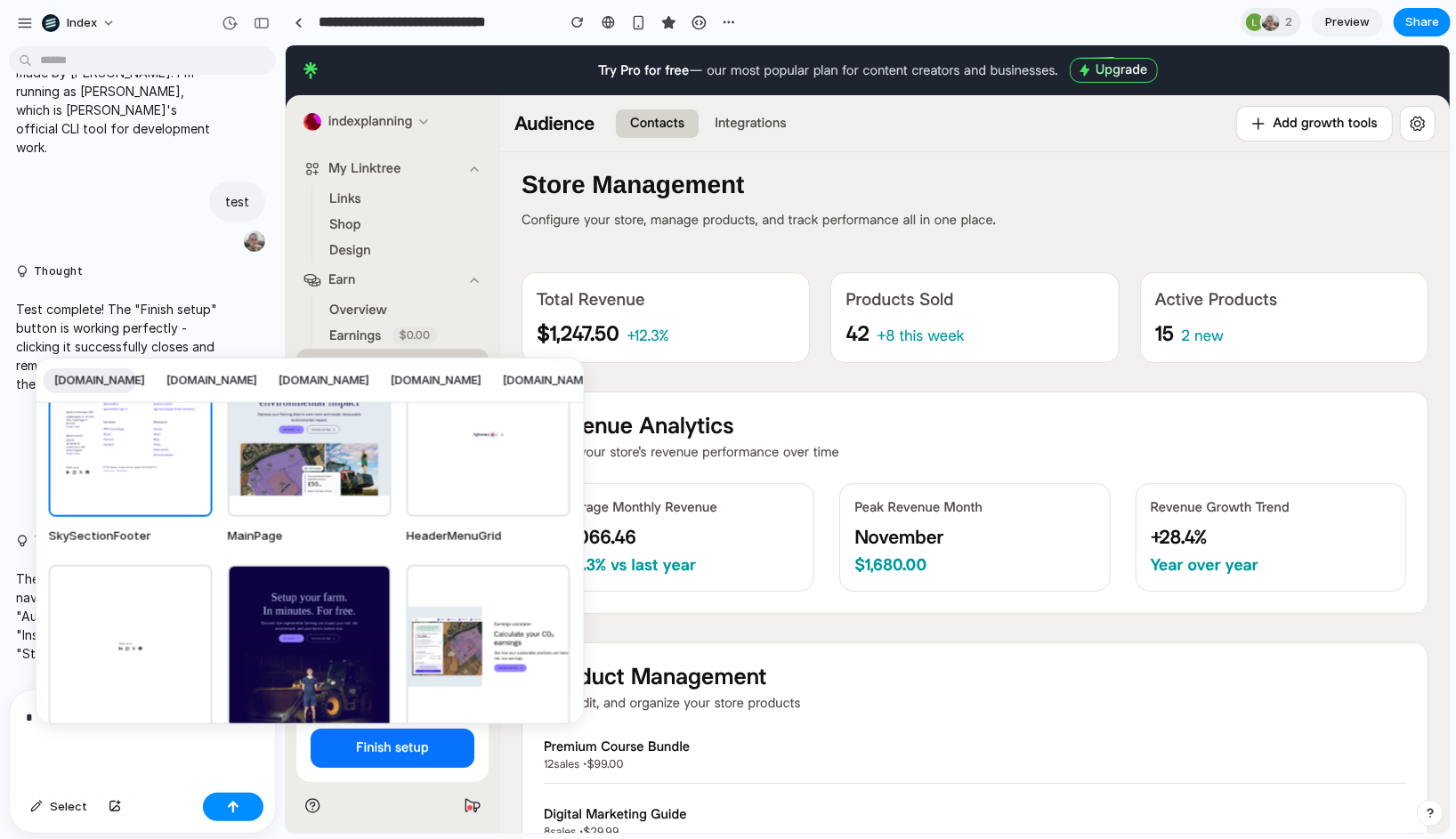
scroll to position [46, 0]
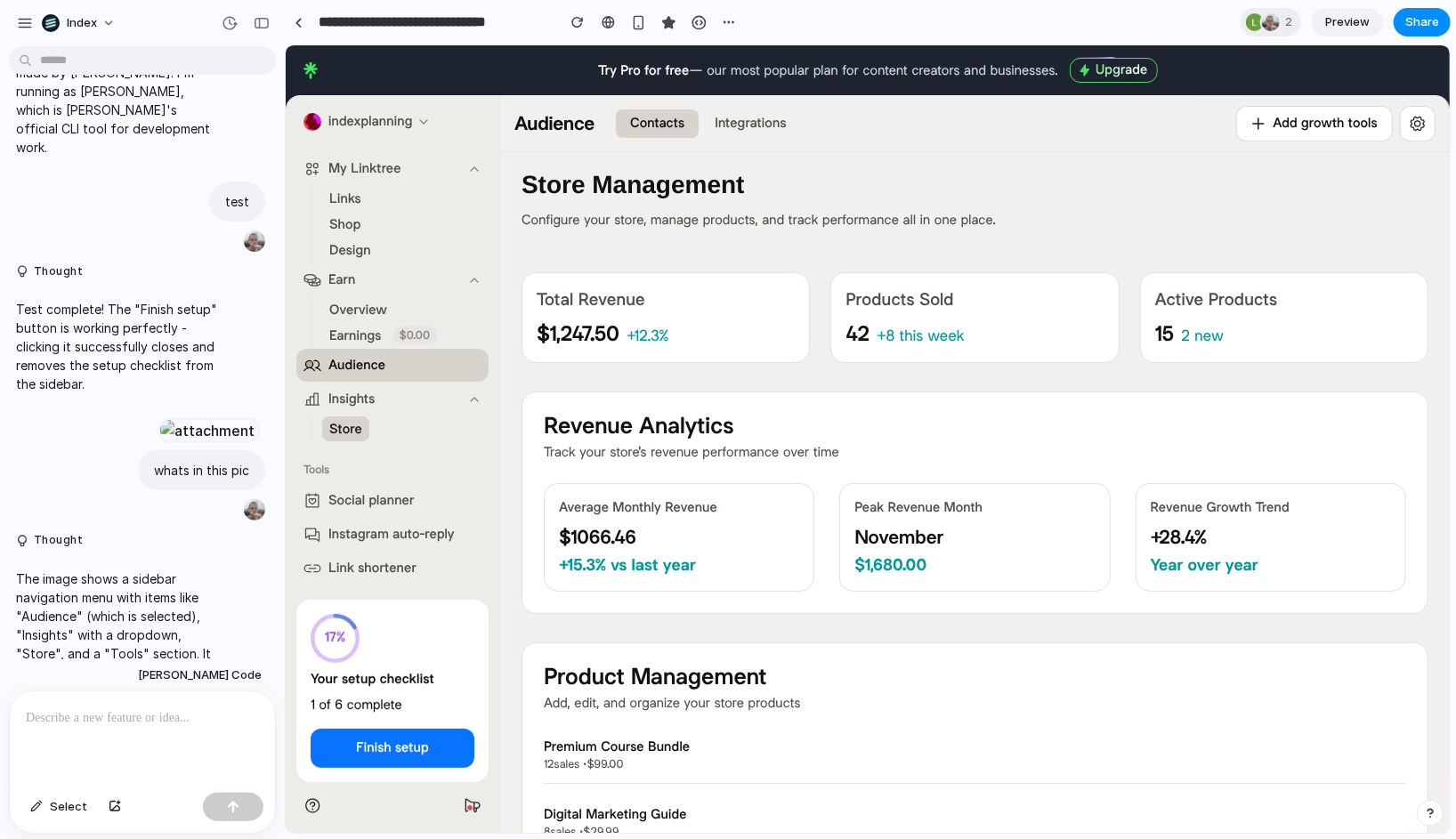
click at [339, 366] on span "Audience" at bounding box center [356, 364] width 57 height 19
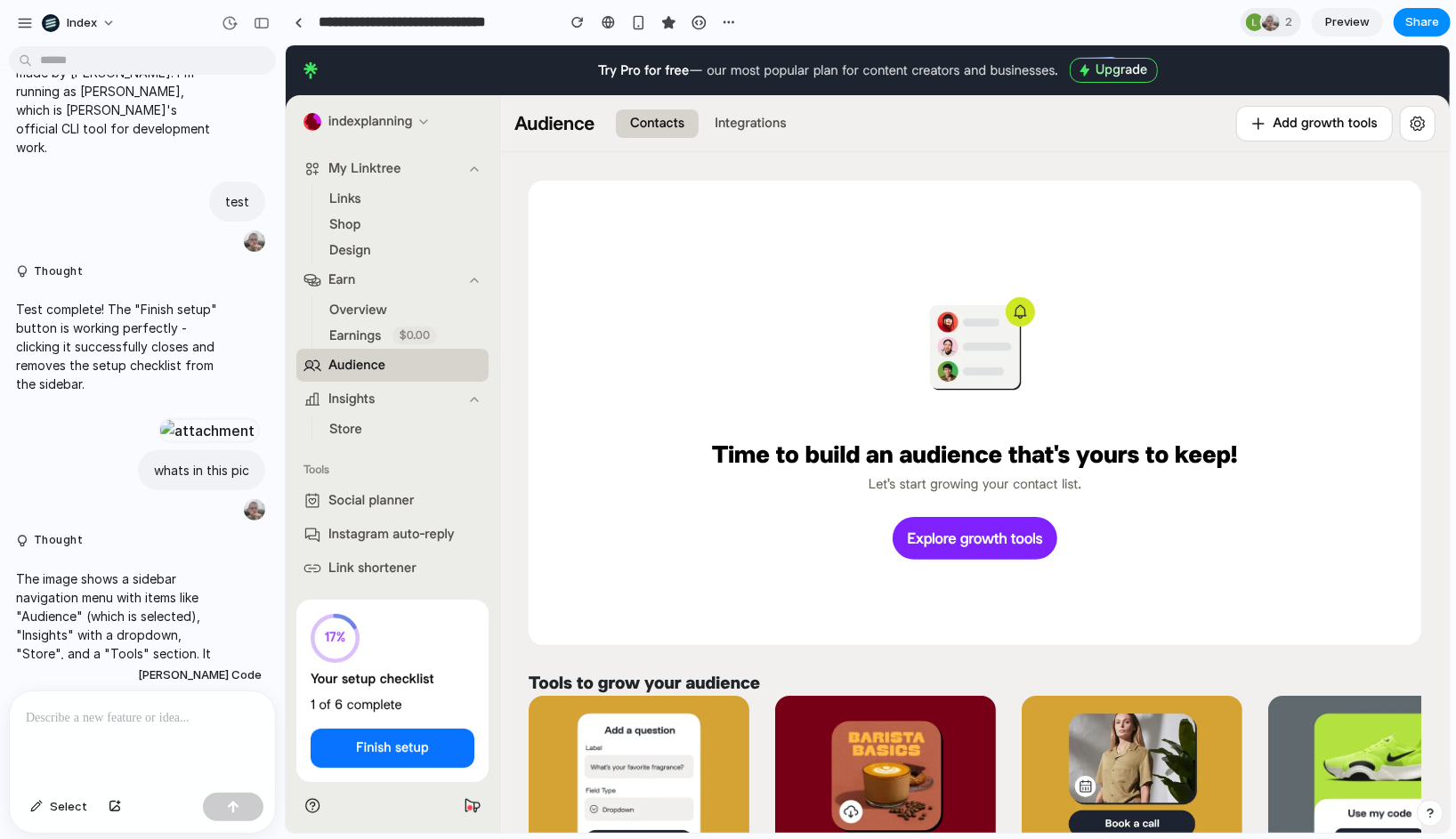
click at [338, 428] on span "Store" at bounding box center [344, 428] width 33 height 19
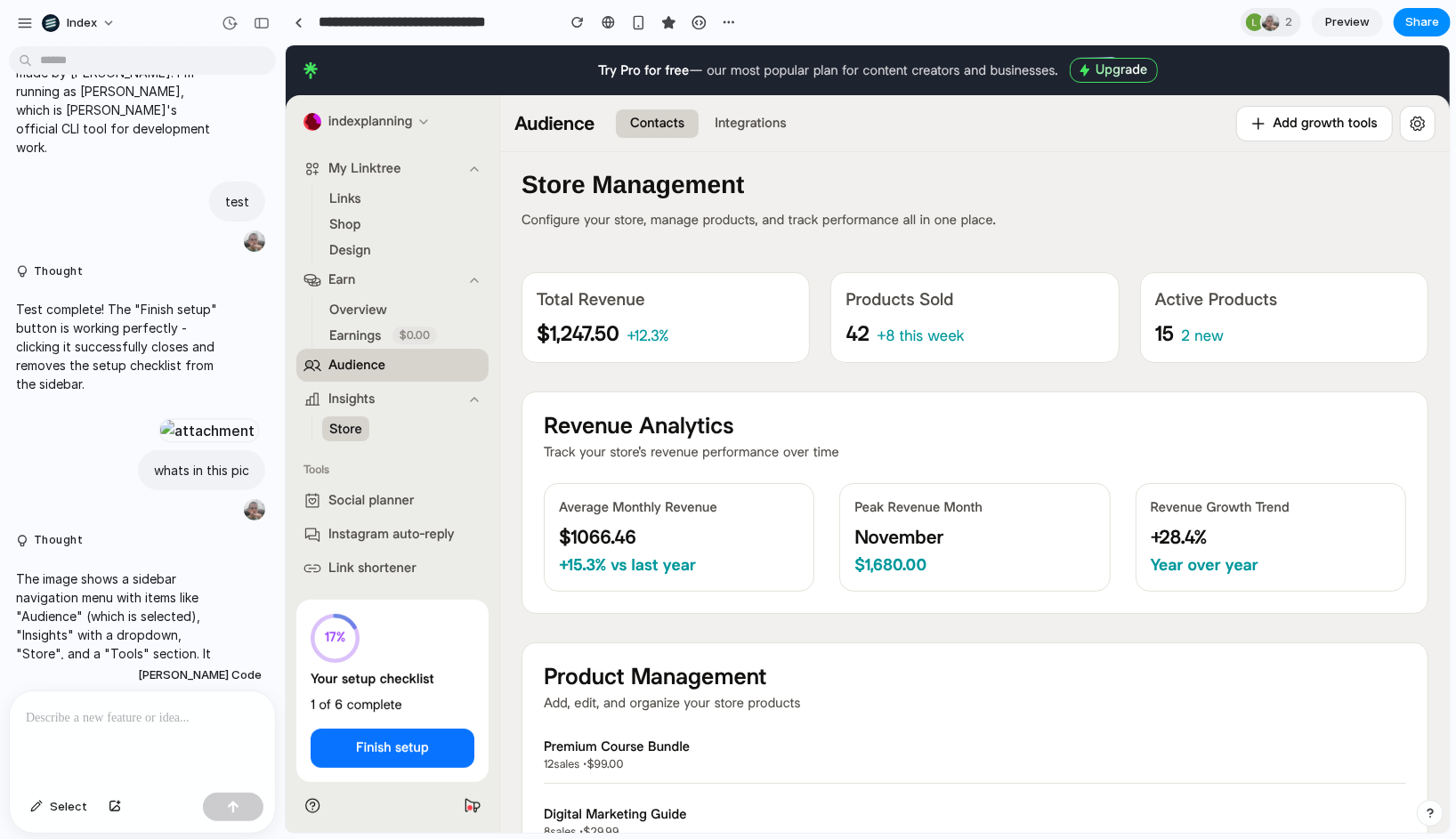
click at [392, 364] on button "Audience" at bounding box center [391, 364] width 192 height 33
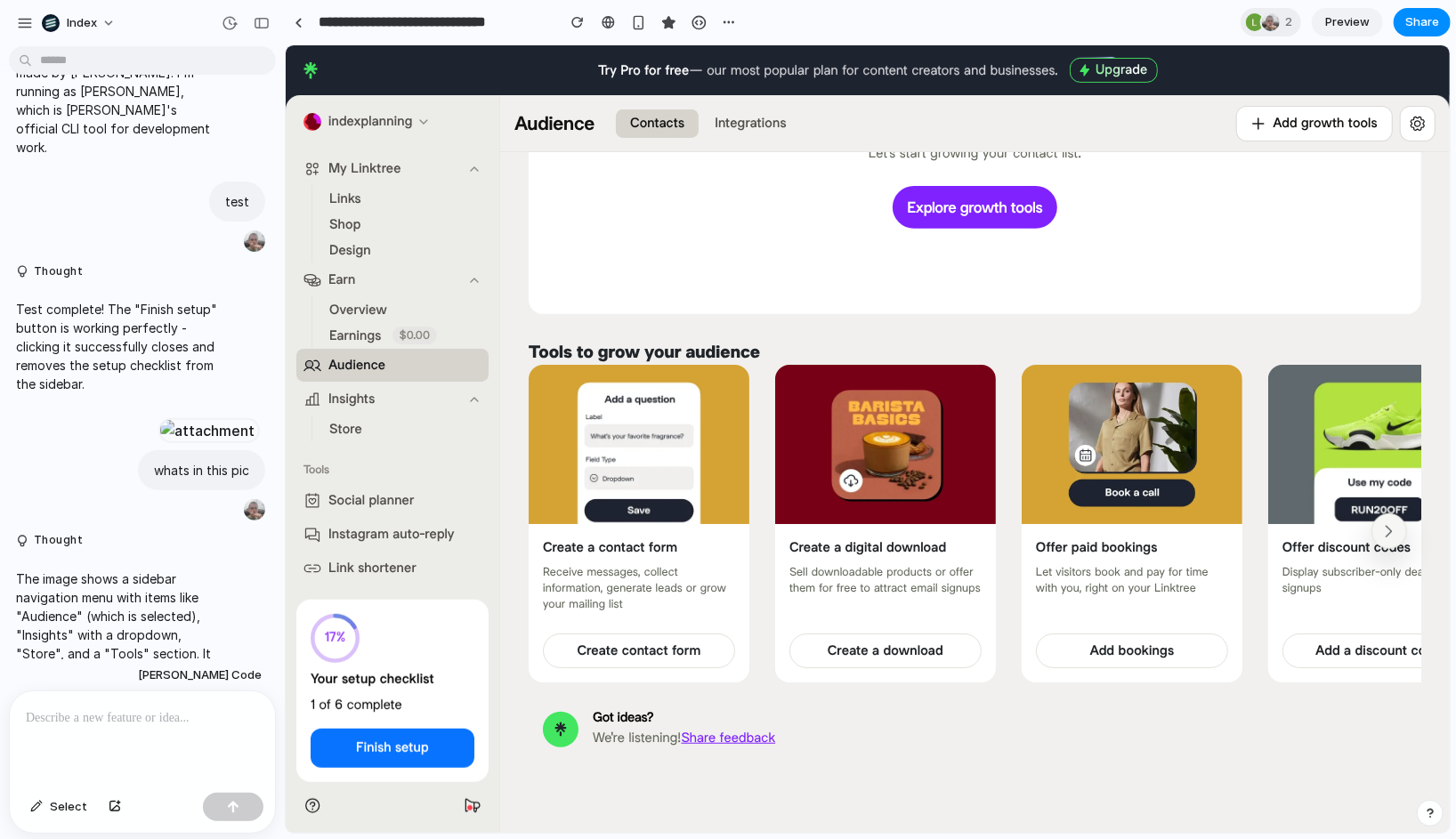
scroll to position [76, 0]
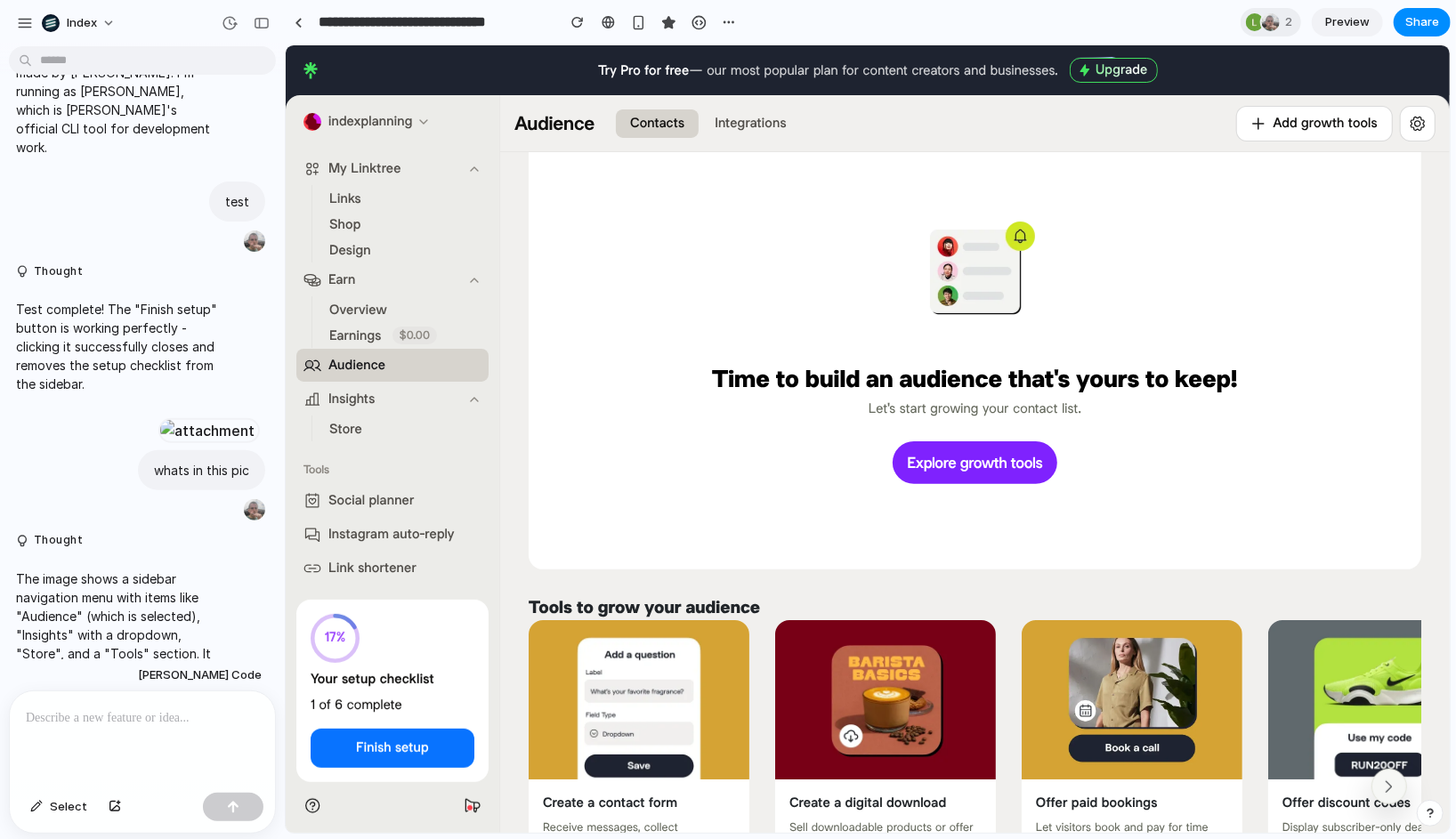
click at [377, 423] on li "Store" at bounding box center [394, 428] width 145 height 25
click at [340, 423] on span "Store" at bounding box center [344, 428] width 33 height 19
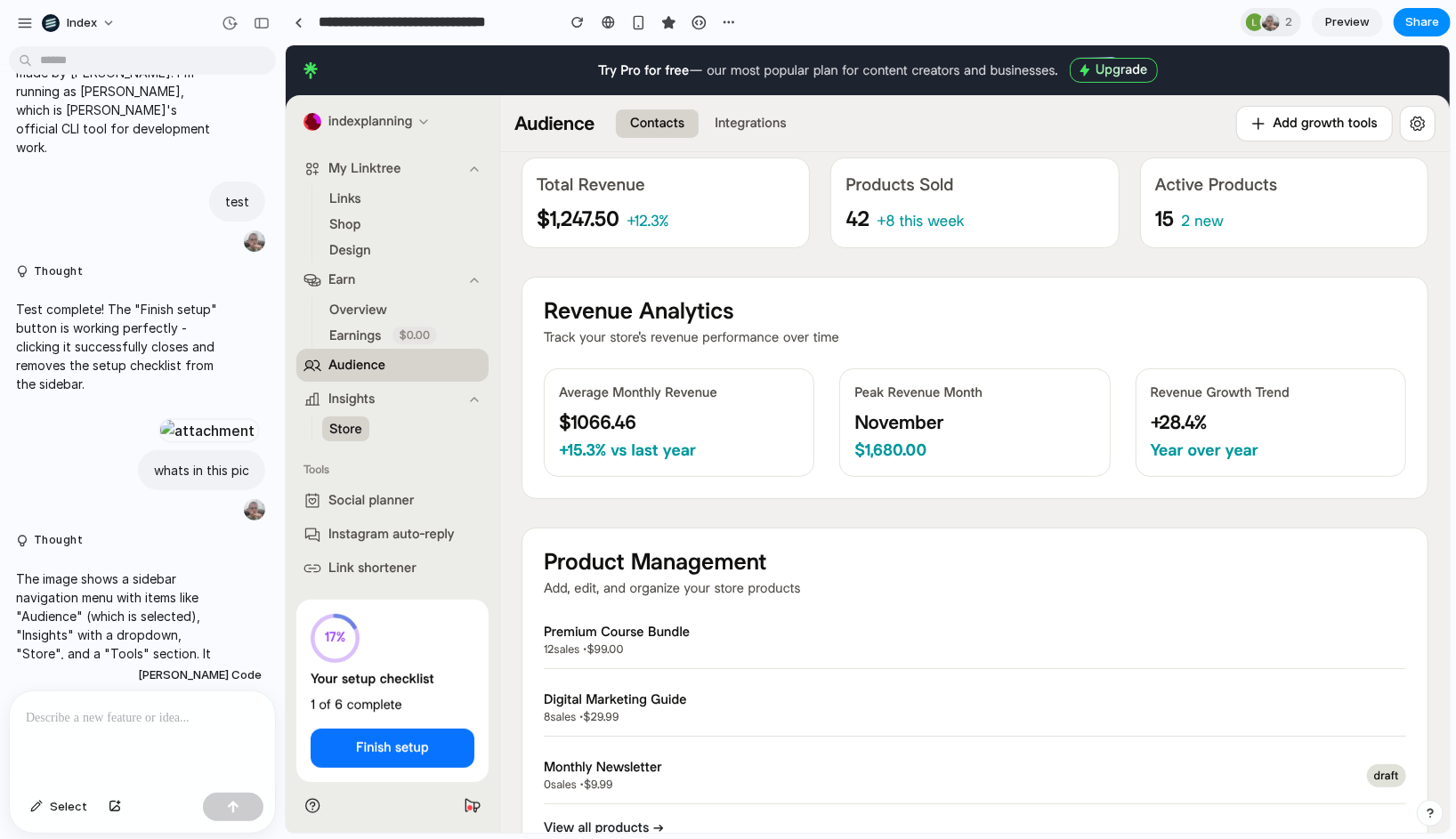
scroll to position [0, 0]
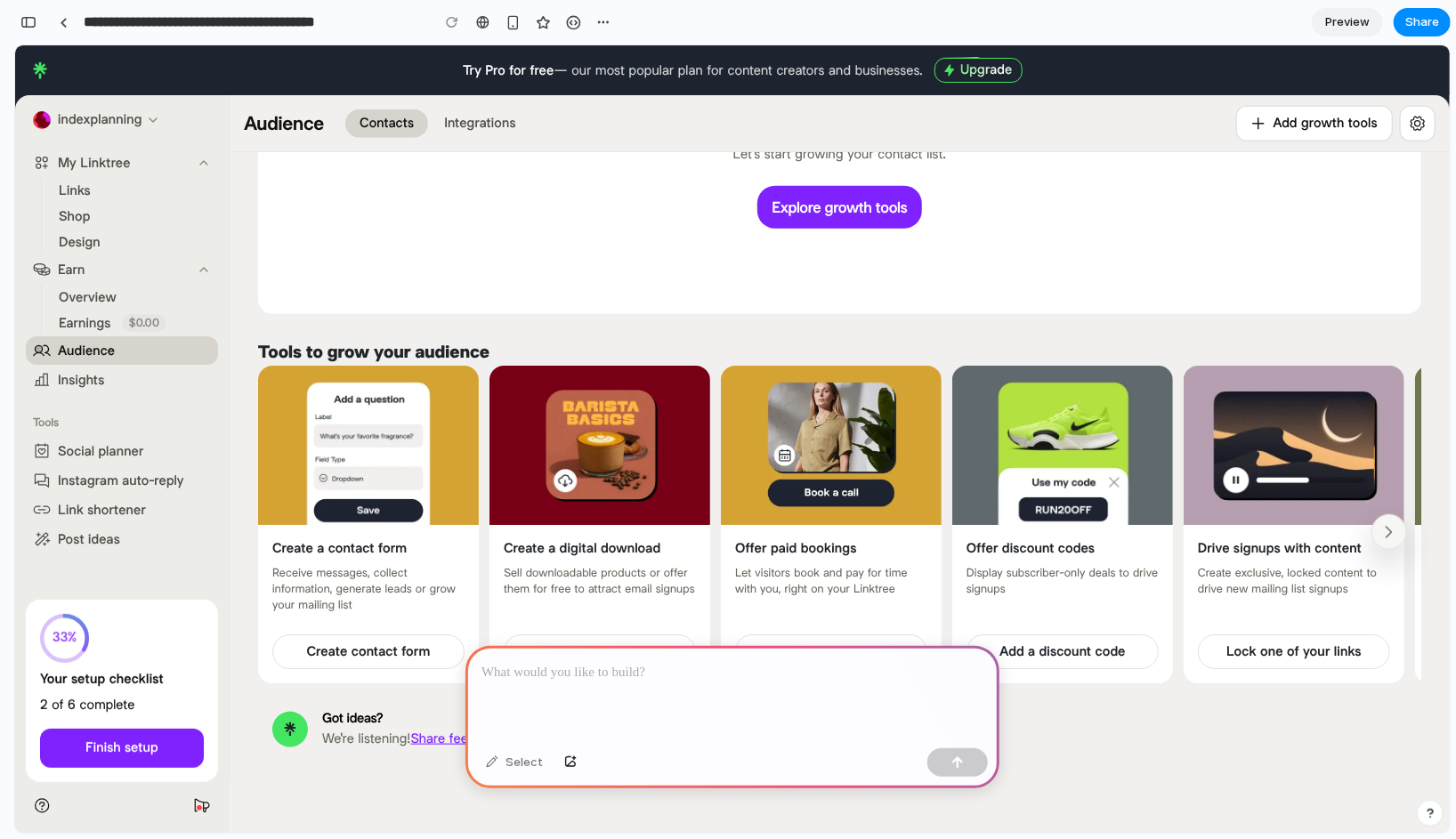
click at [648, 688] on div at bounding box center [732, 693] width 534 height 95
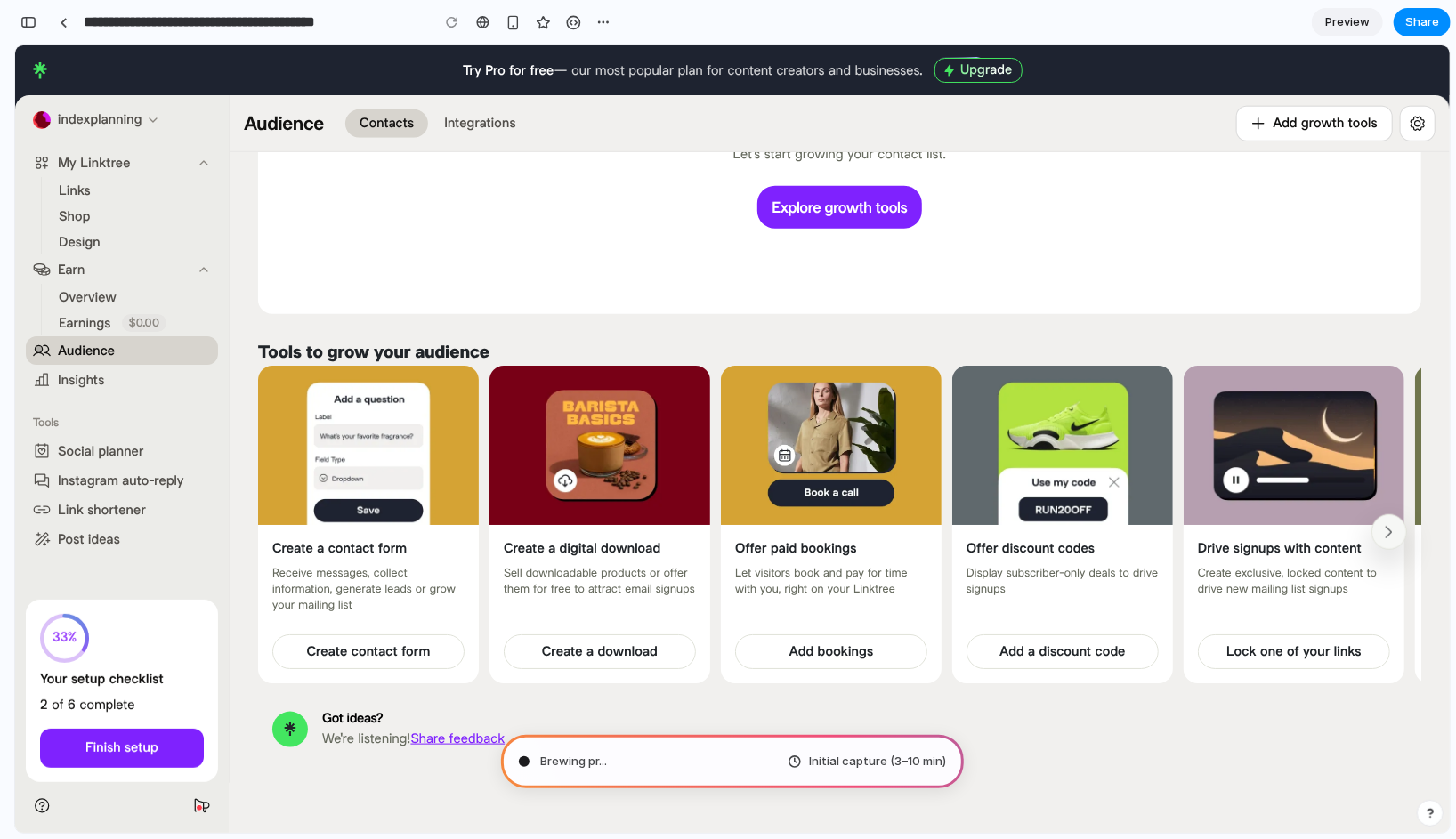
type input "**********"
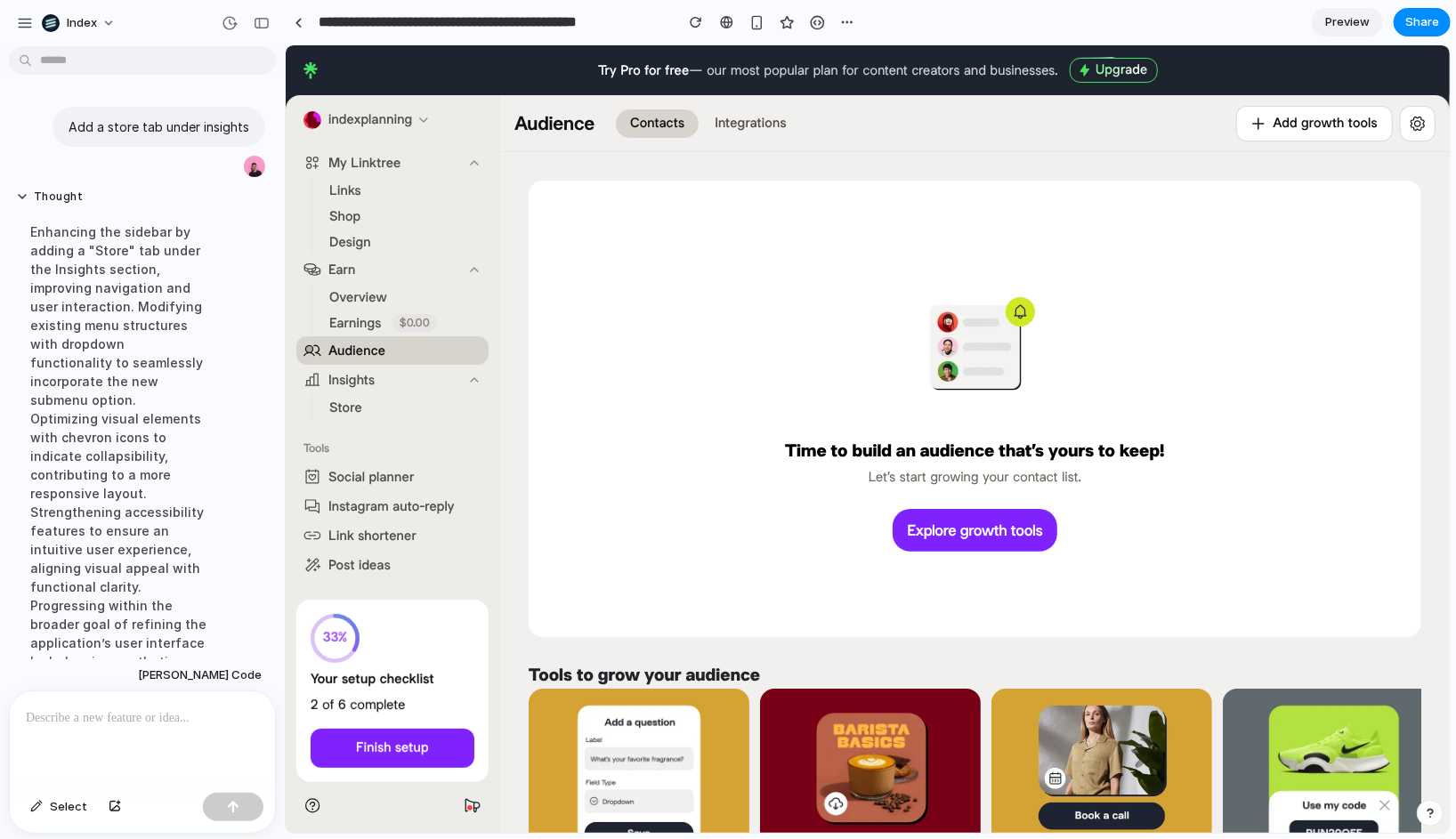
scroll to position [174, 0]
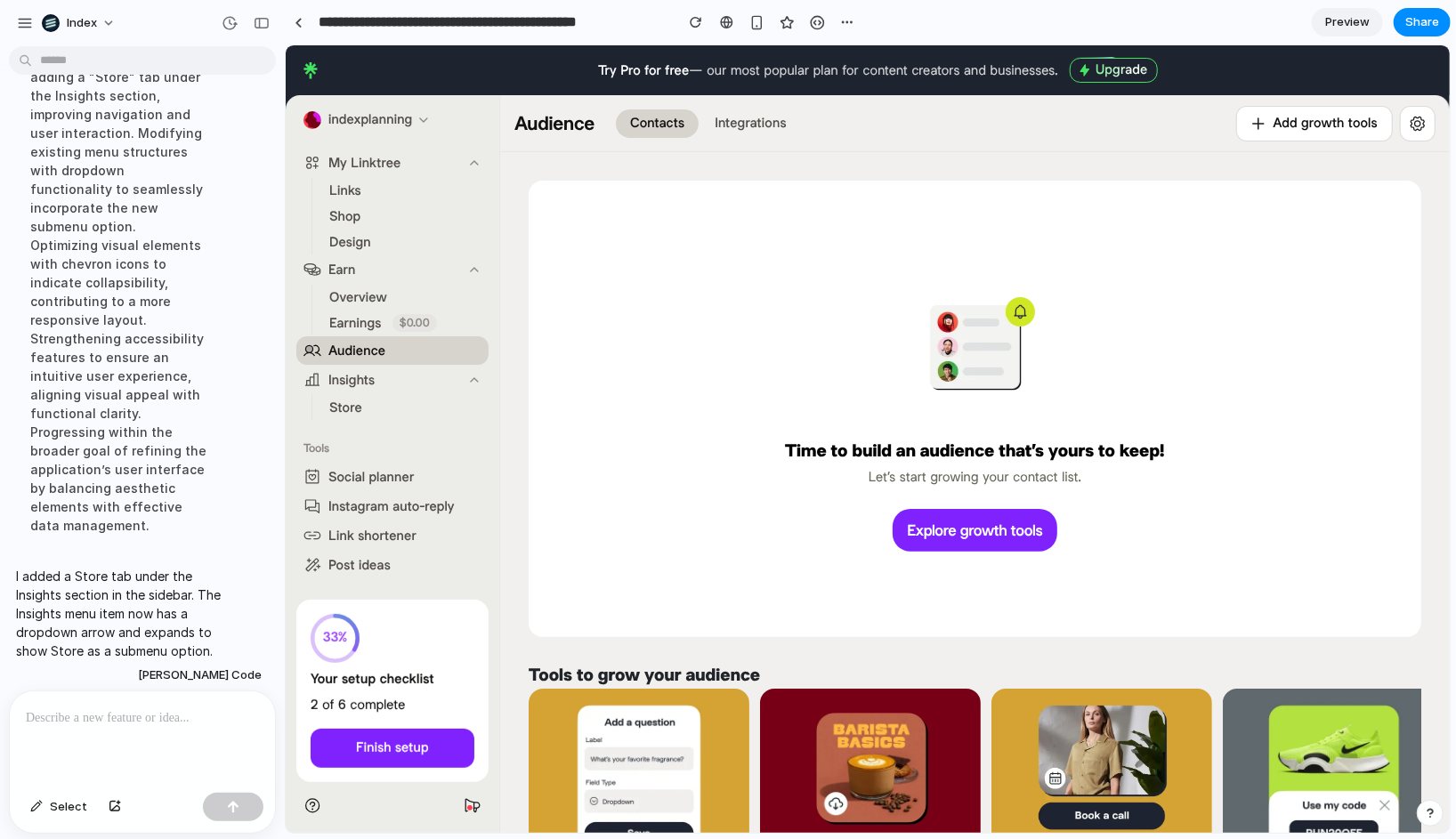
click at [363, 398] on link "Store" at bounding box center [394, 407] width 145 height 25
click at [352, 408] on span "Store" at bounding box center [344, 407] width 33 height 19
click at [206, 379] on div "Enhancing the sidebar by adding a "Store" tab under the Insights section, impro…" at bounding box center [118, 292] width 205 height 507
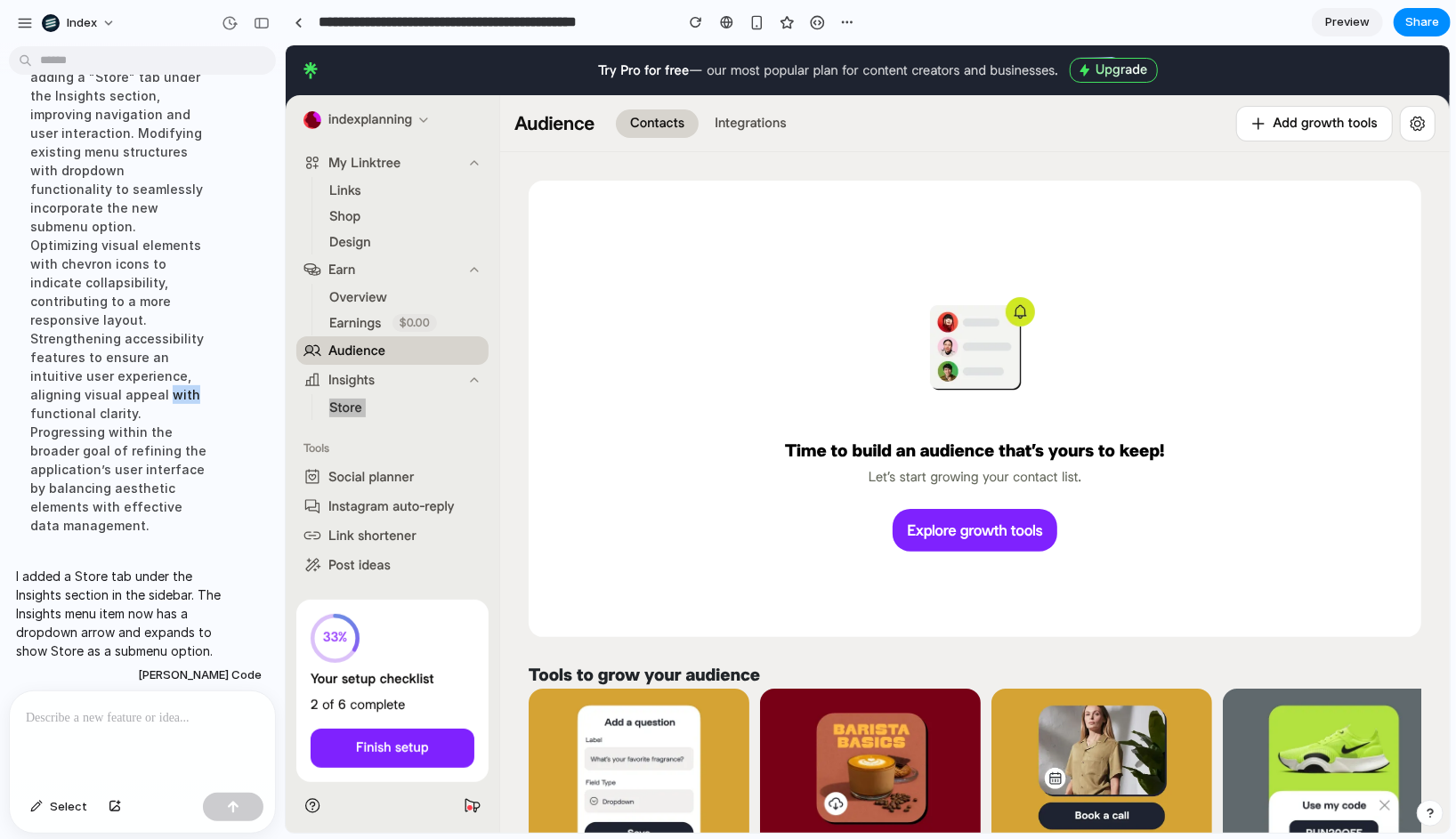
click at [206, 379] on div "Enhancing the sidebar by adding a "Store" tab under the Insights section, impro…" at bounding box center [118, 292] width 205 height 507
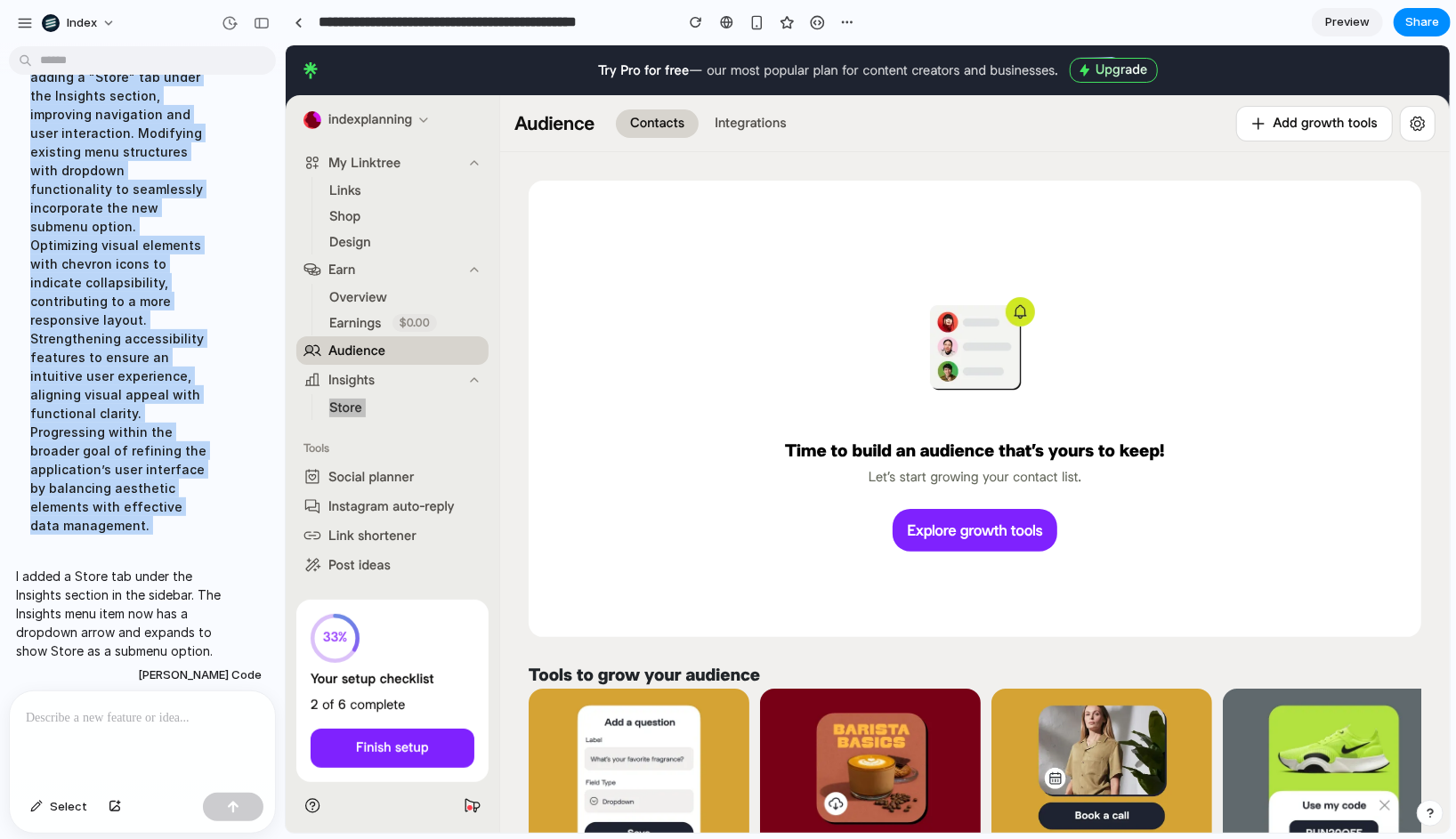
click at [206, 379] on div "Enhancing the sidebar by adding a "Store" tab under the Insights section, impro…" at bounding box center [118, 292] width 205 height 507
click at [195, 402] on div "Enhancing the sidebar by adding a "Store" tab under the Insights section, impro…" at bounding box center [118, 292] width 205 height 507
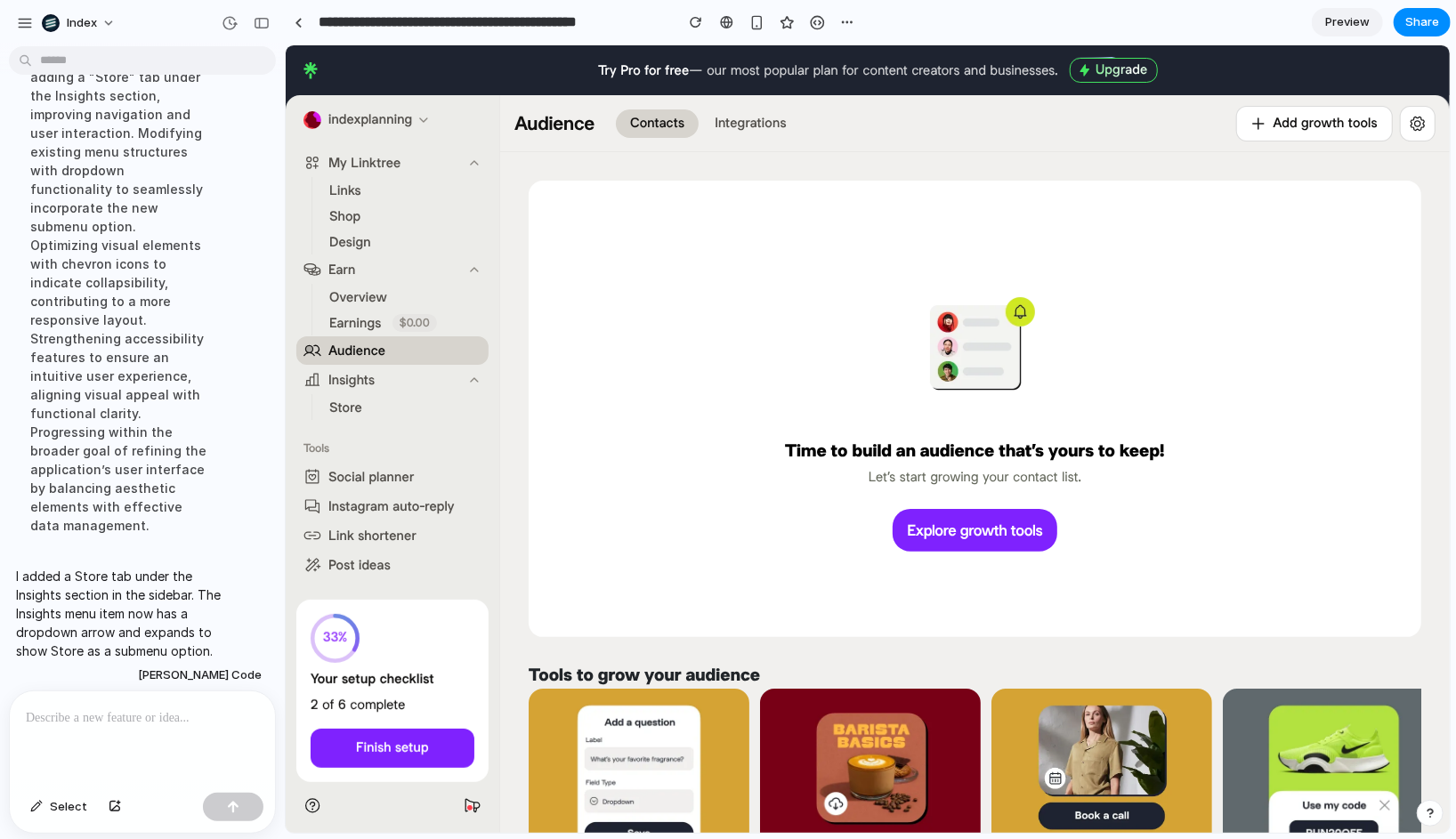
click at [350, 398] on span "Store" at bounding box center [344, 407] width 33 height 19
click at [363, 394] on ul "Store" at bounding box center [393, 406] width 165 height 26
click at [382, 379] on button "Insights" at bounding box center [391, 379] width 192 height 29
click at [370, 395] on link "Store" at bounding box center [394, 407] width 145 height 25
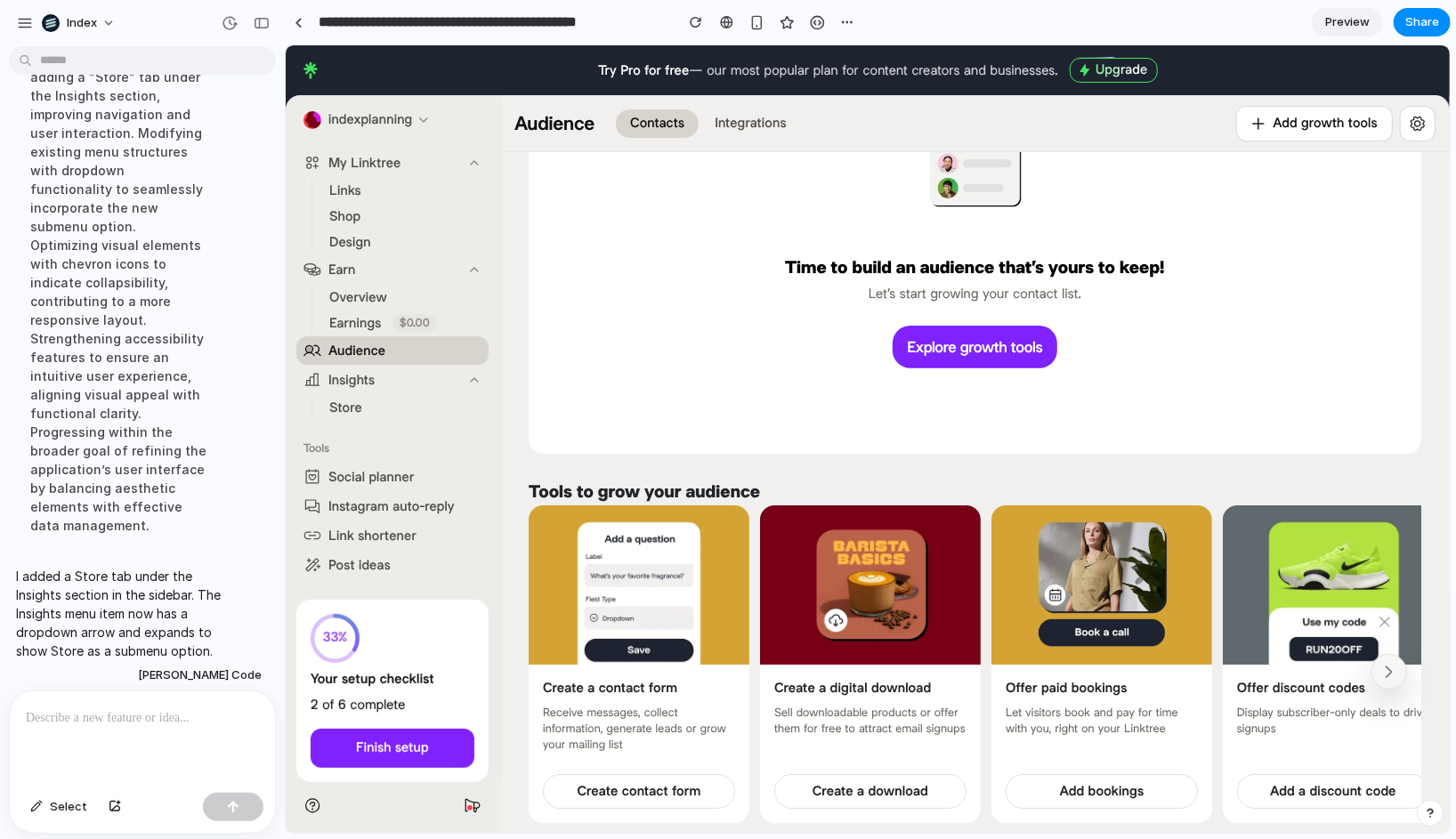
scroll to position [0, 0]
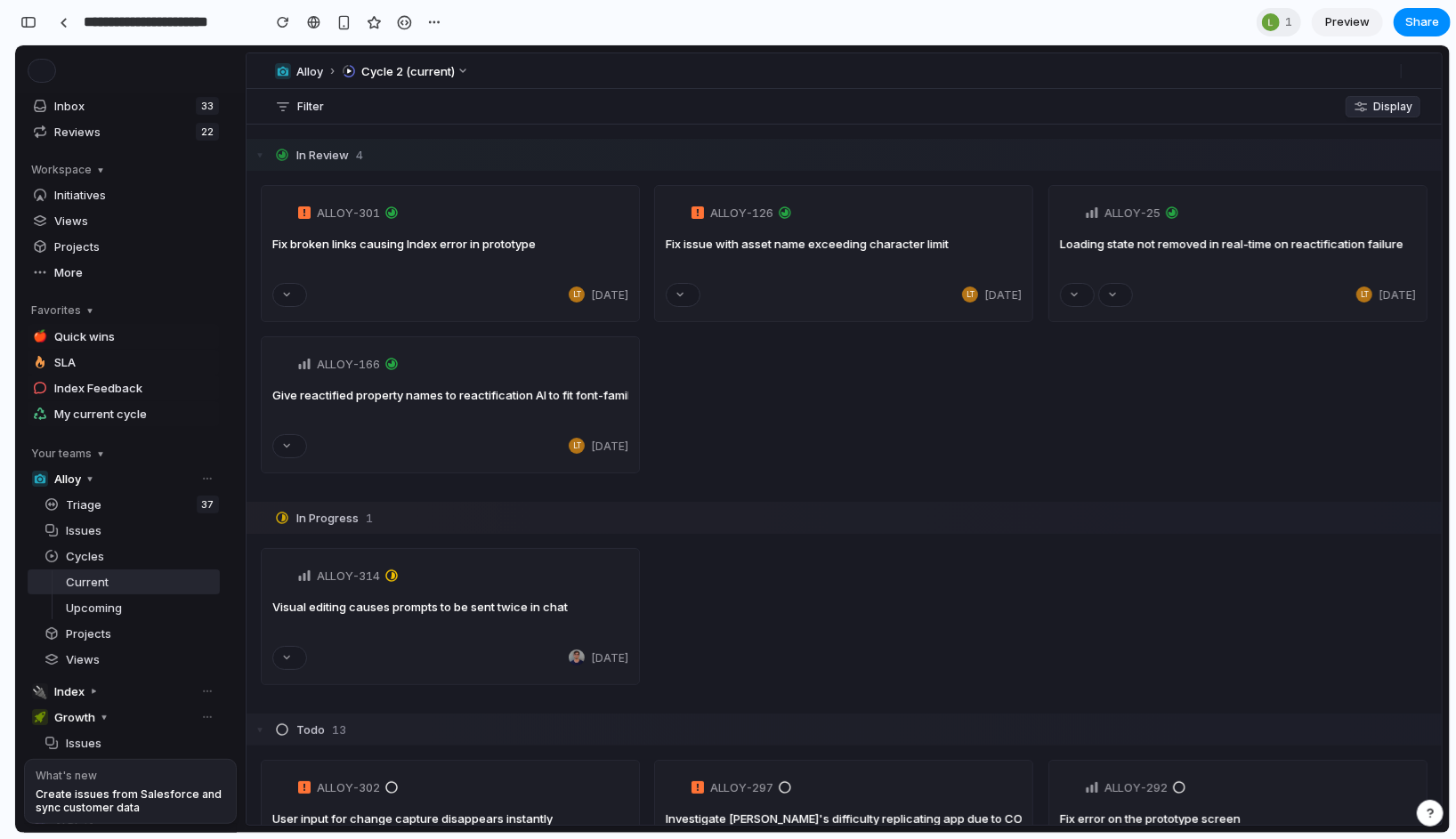
scroll to position [1371, 0]
click at [317, 18] on div at bounding box center [313, 22] width 13 height 14
click at [27, 11] on button "button" at bounding box center [29, 22] width 29 height 29
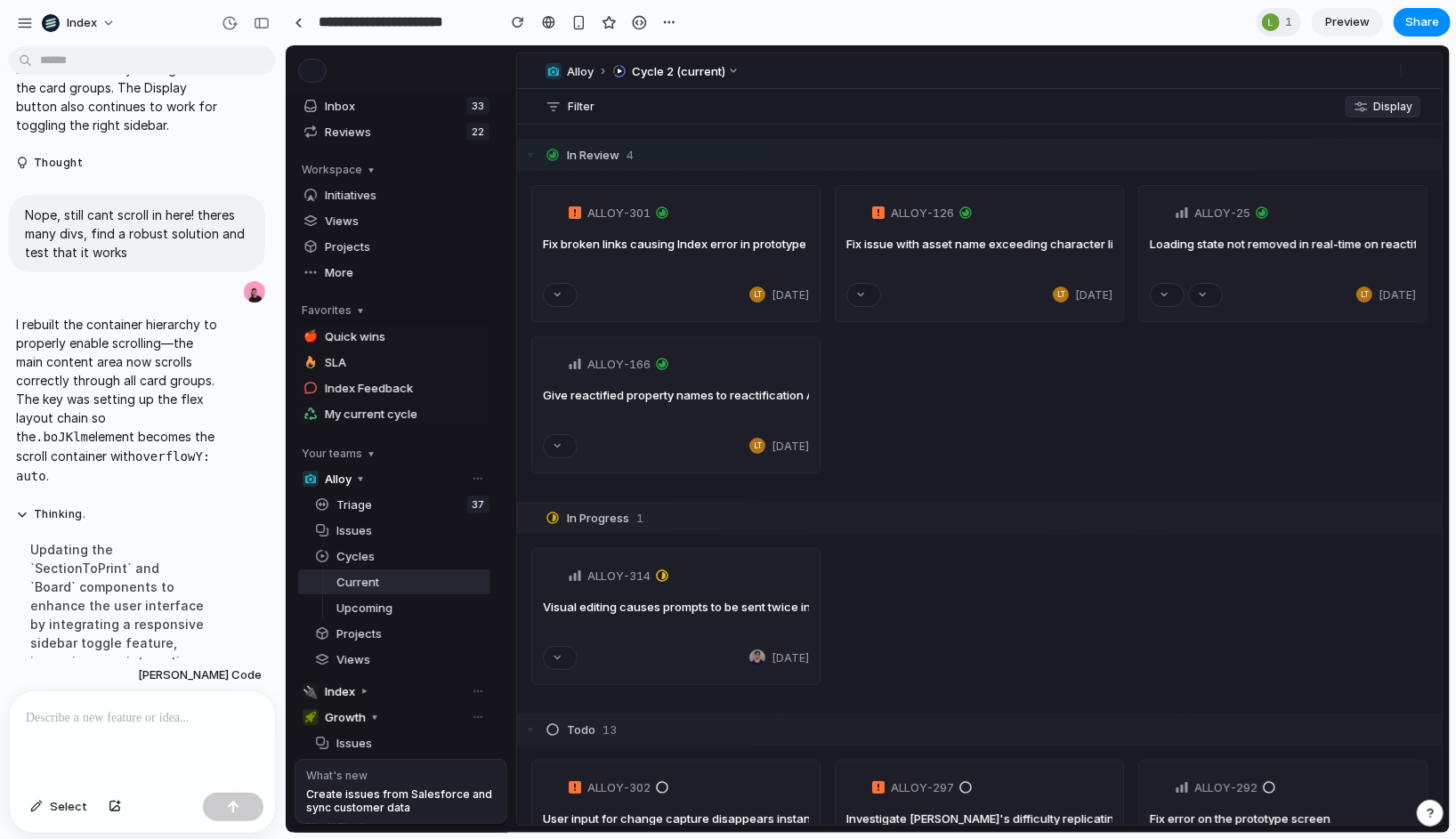
click at [85, 715] on p at bounding box center [142, 718] width 233 height 21
click at [56, 804] on span "Select" at bounding box center [69, 808] width 38 height 18
click at [553, 210] on div at bounding box center [867, 439] width 1164 height 788
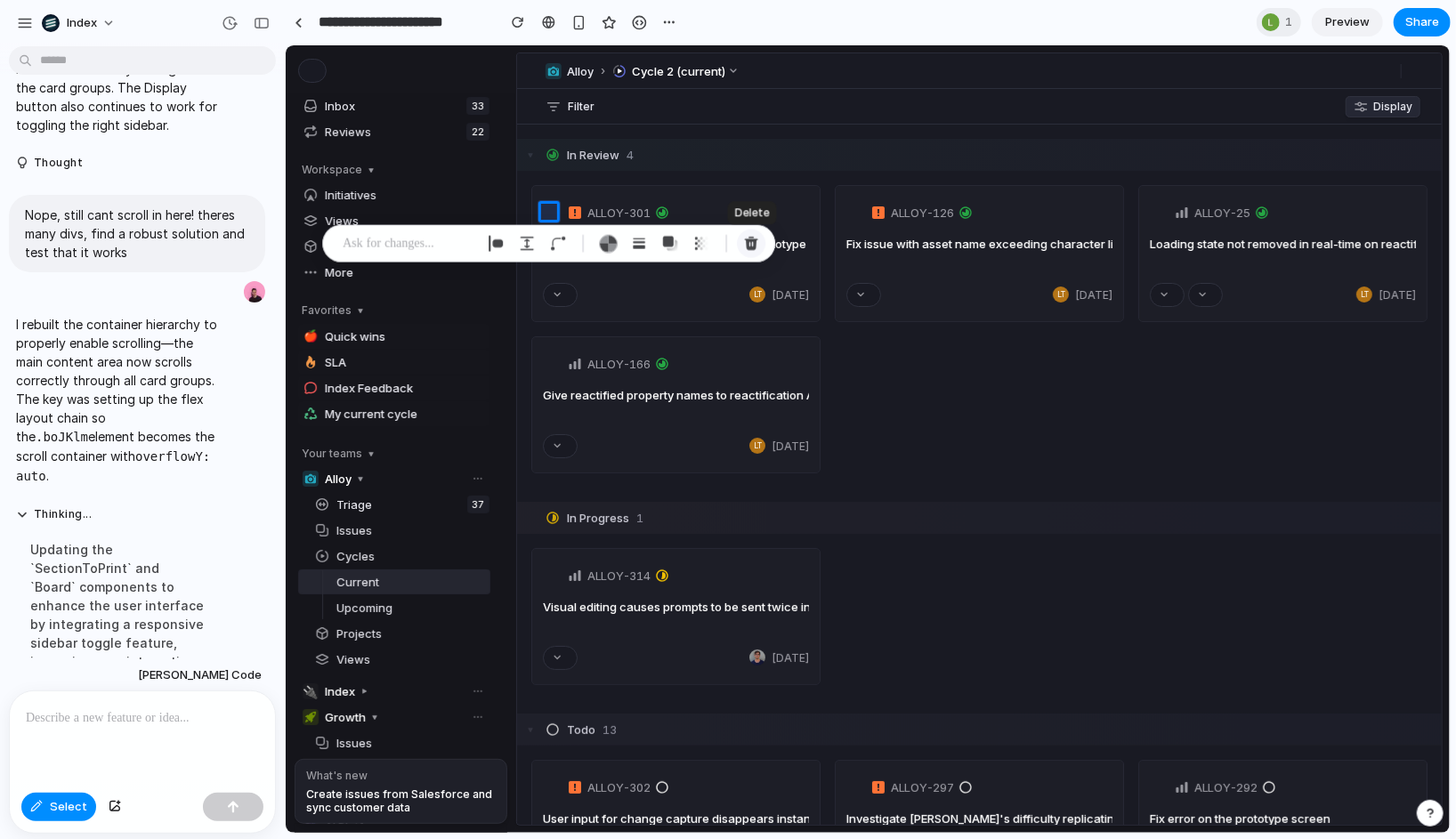
click at [745, 244] on div "button" at bounding box center [751, 244] width 16 height 16
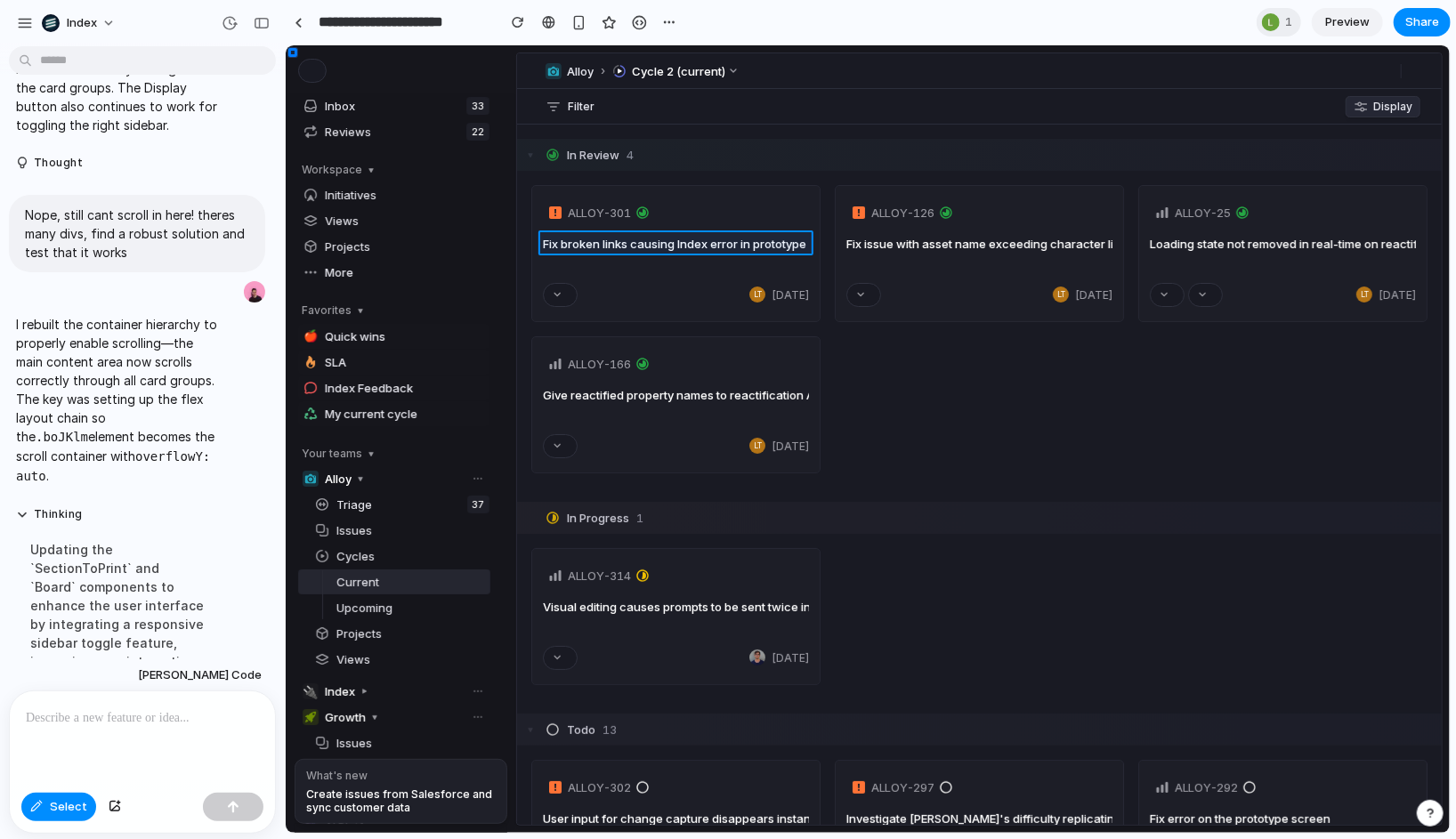
click at [579, 244] on div at bounding box center [867, 439] width 1164 height 788
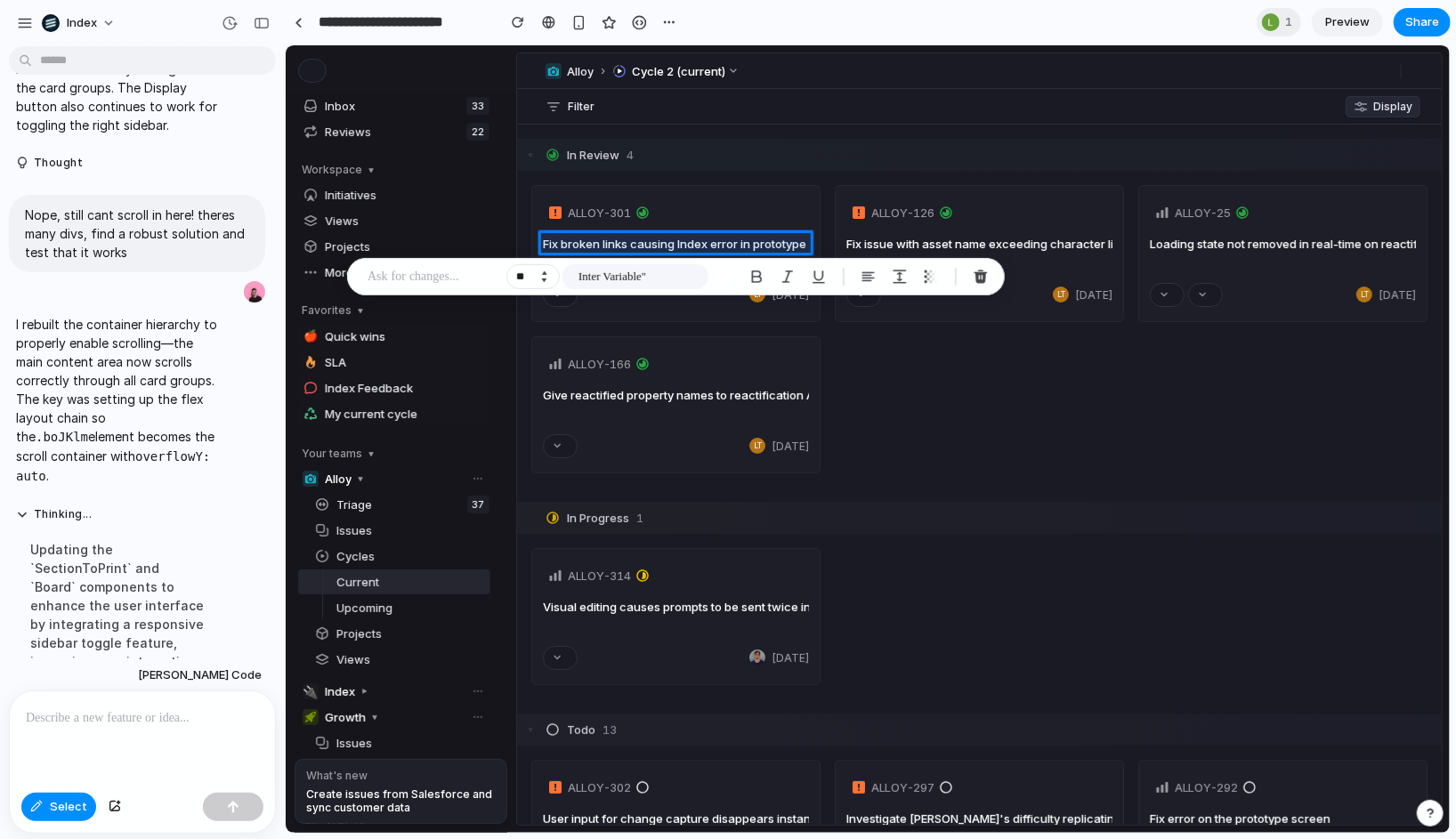
click at [543, 269] on button "Increment" at bounding box center [544, 273] width 18 height 9
type input "**"
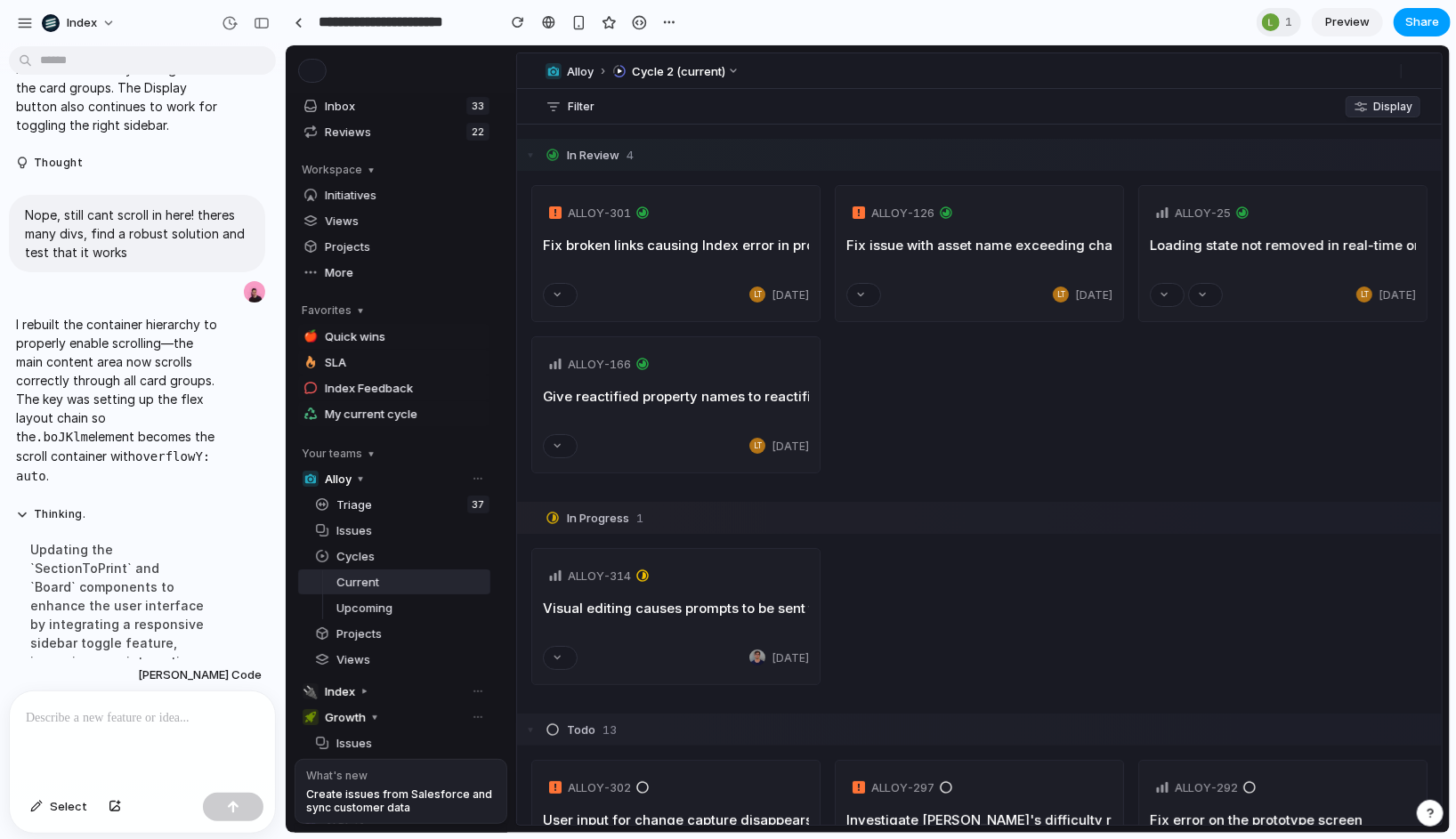
click at [1417, 21] on span "Share" at bounding box center [1422, 22] width 34 height 18
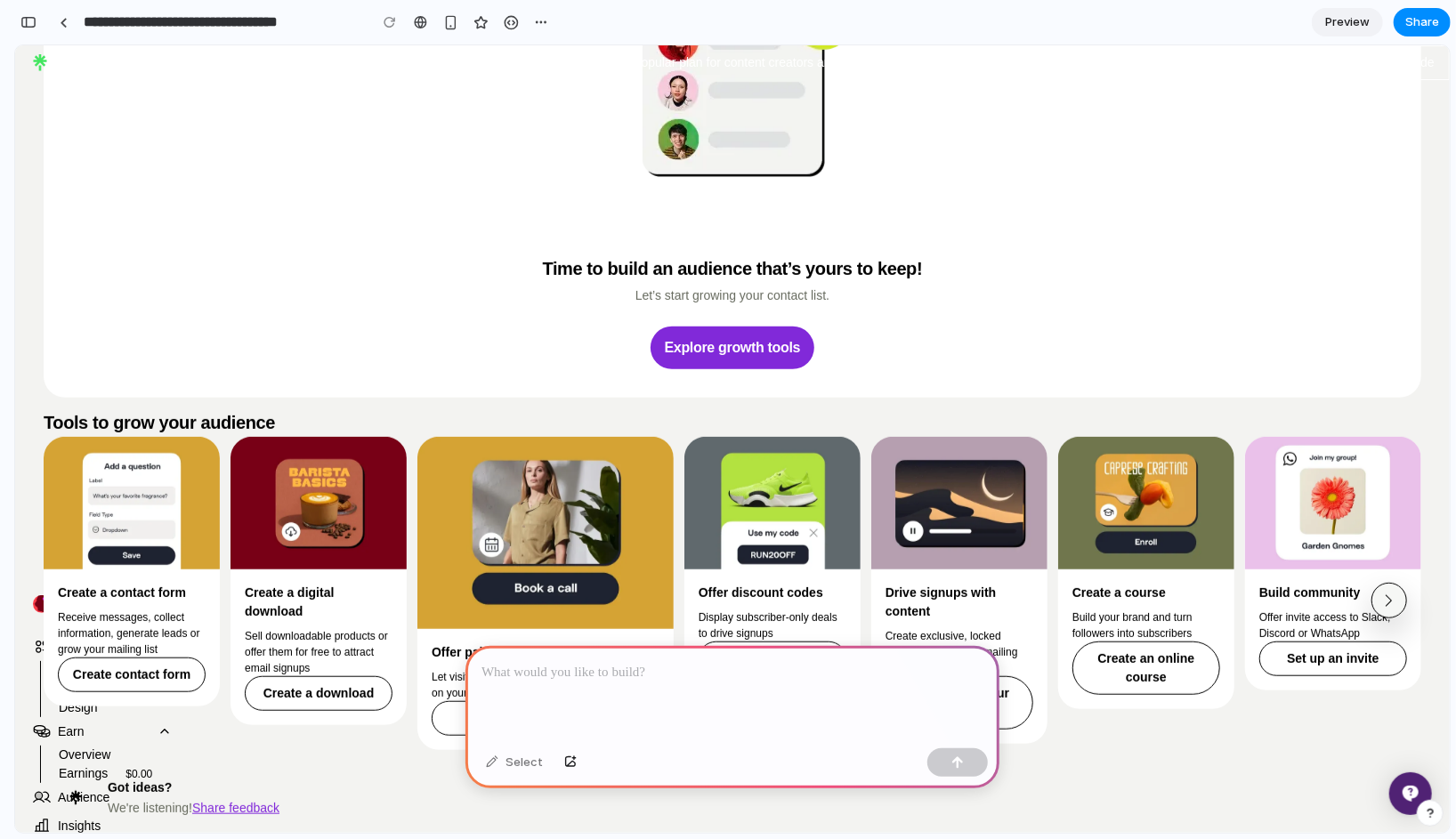
scroll to position [0, 232]
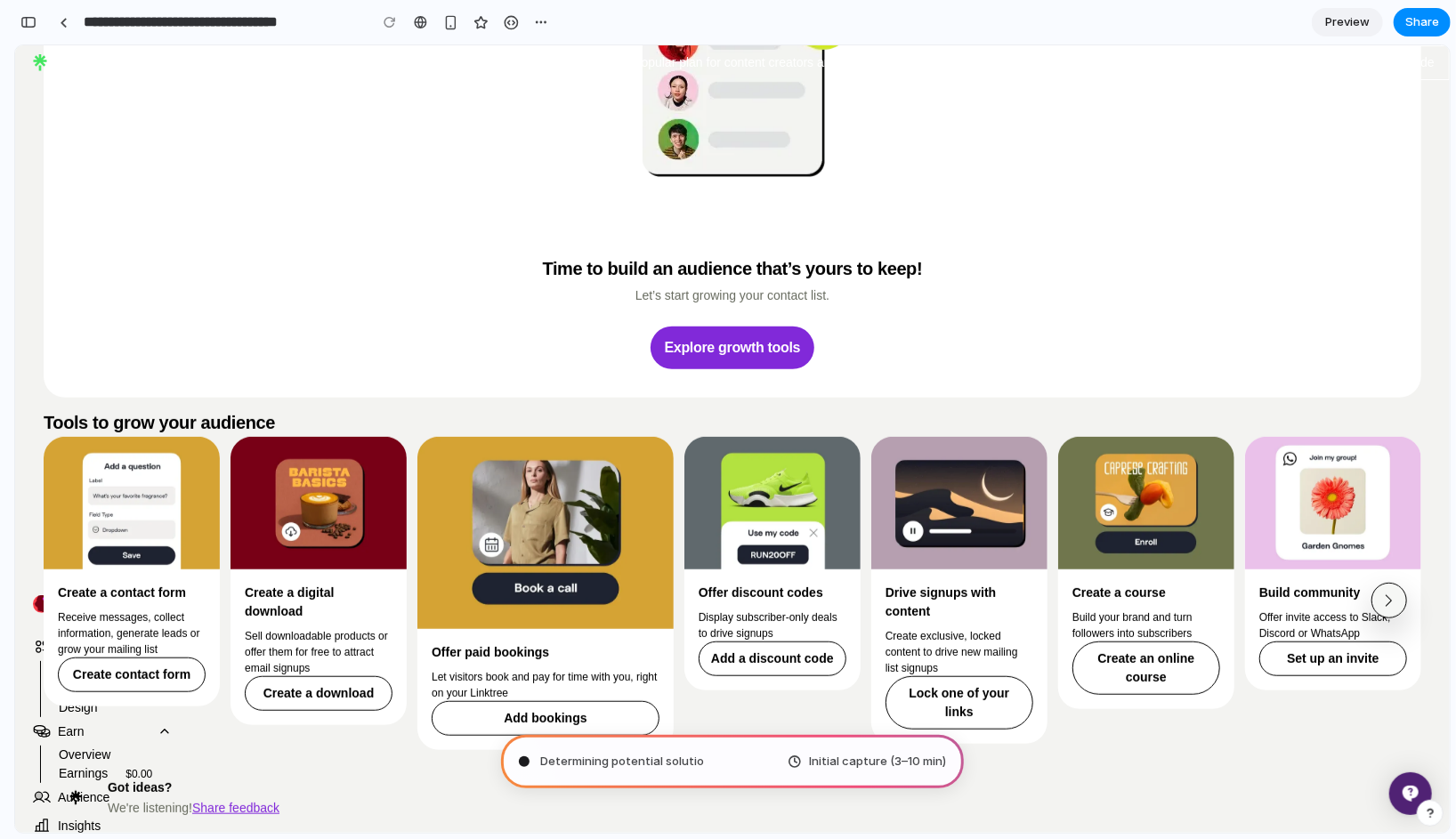
type input "**********"
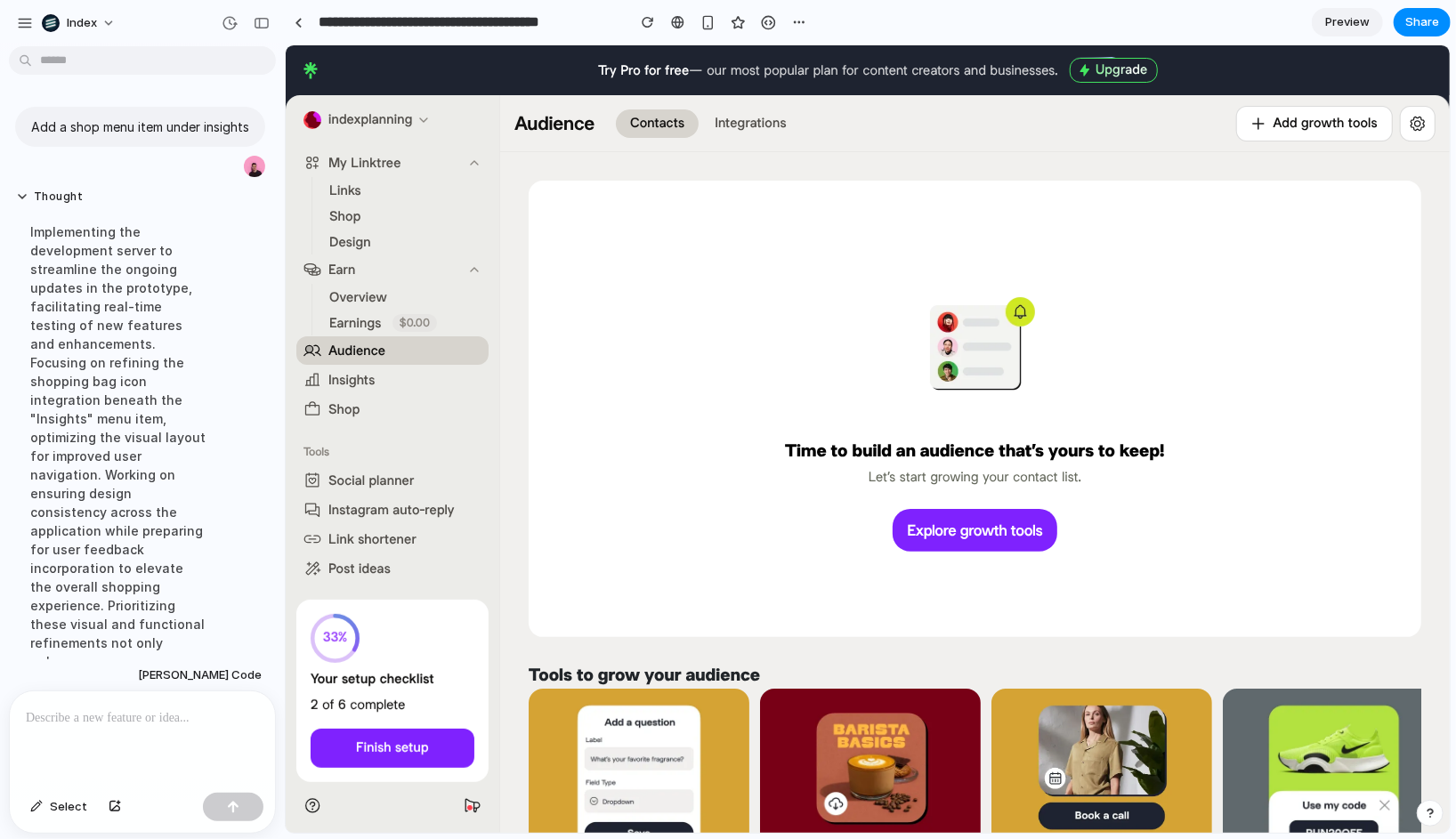
scroll to position [0, 0]
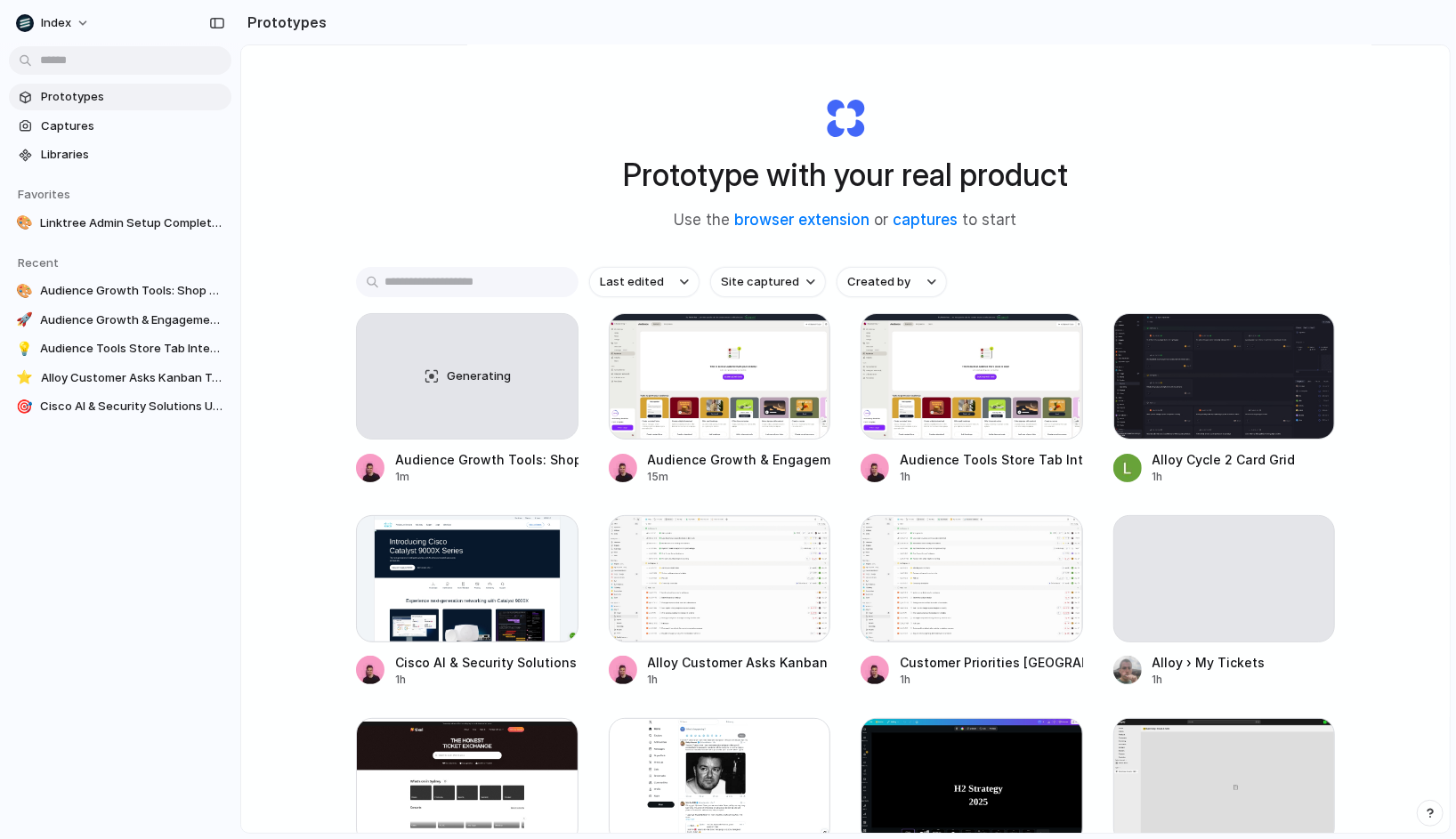
scroll to position [4, 0]
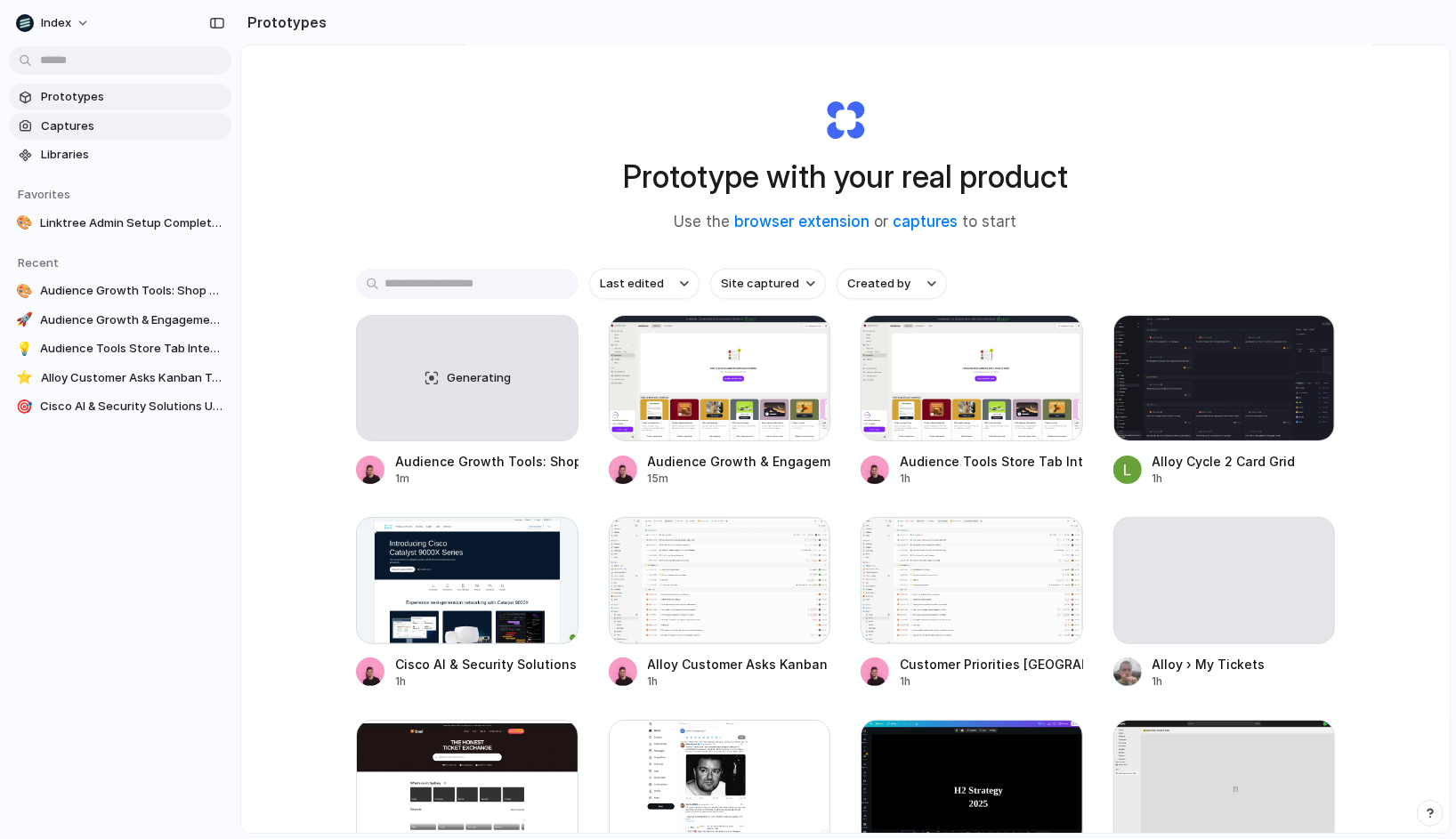
click at [127, 128] on span "Captures" at bounding box center [132, 126] width 183 height 18
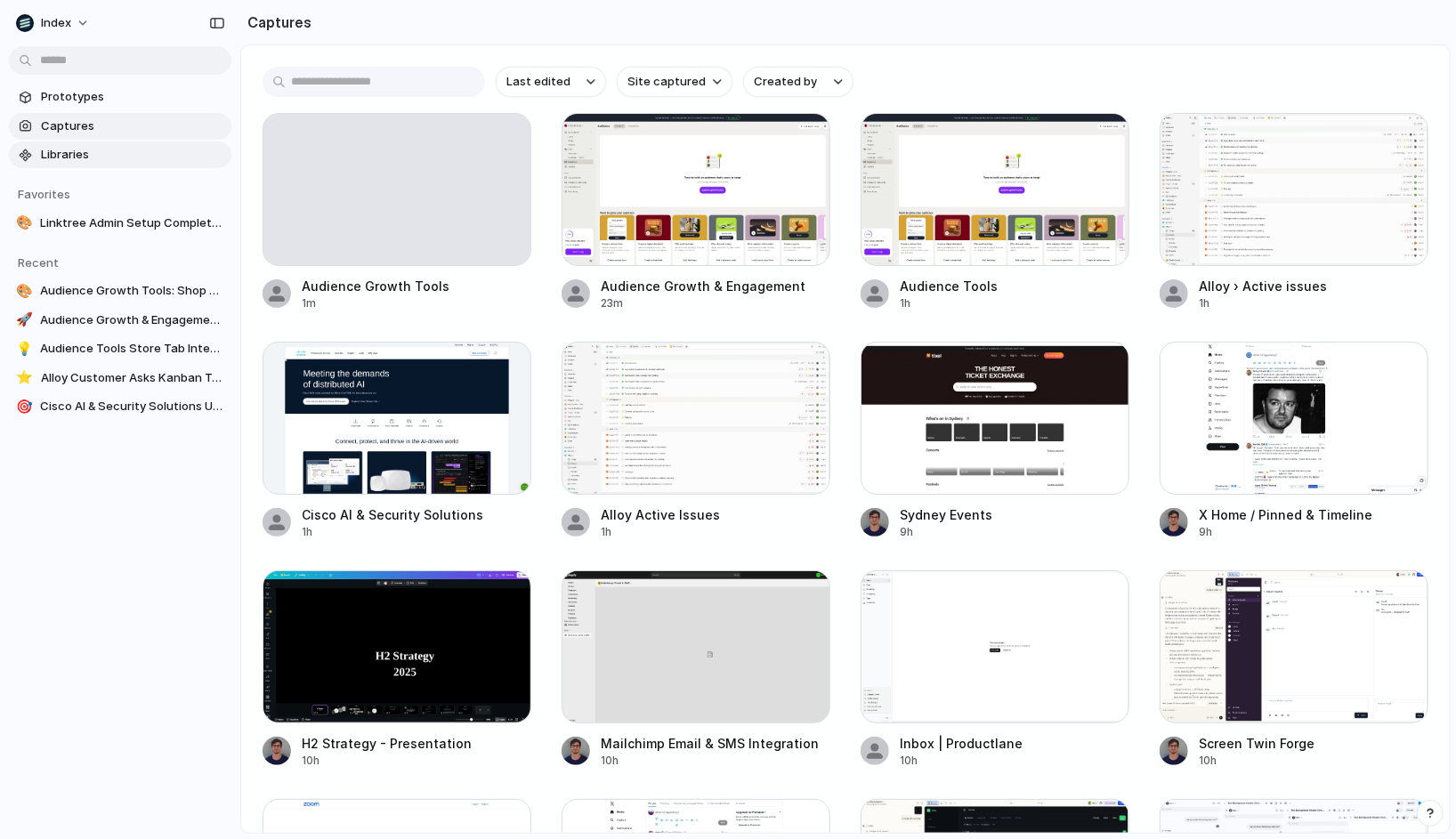
click at [115, 152] on span "Libraries" at bounding box center [132, 155] width 183 height 18
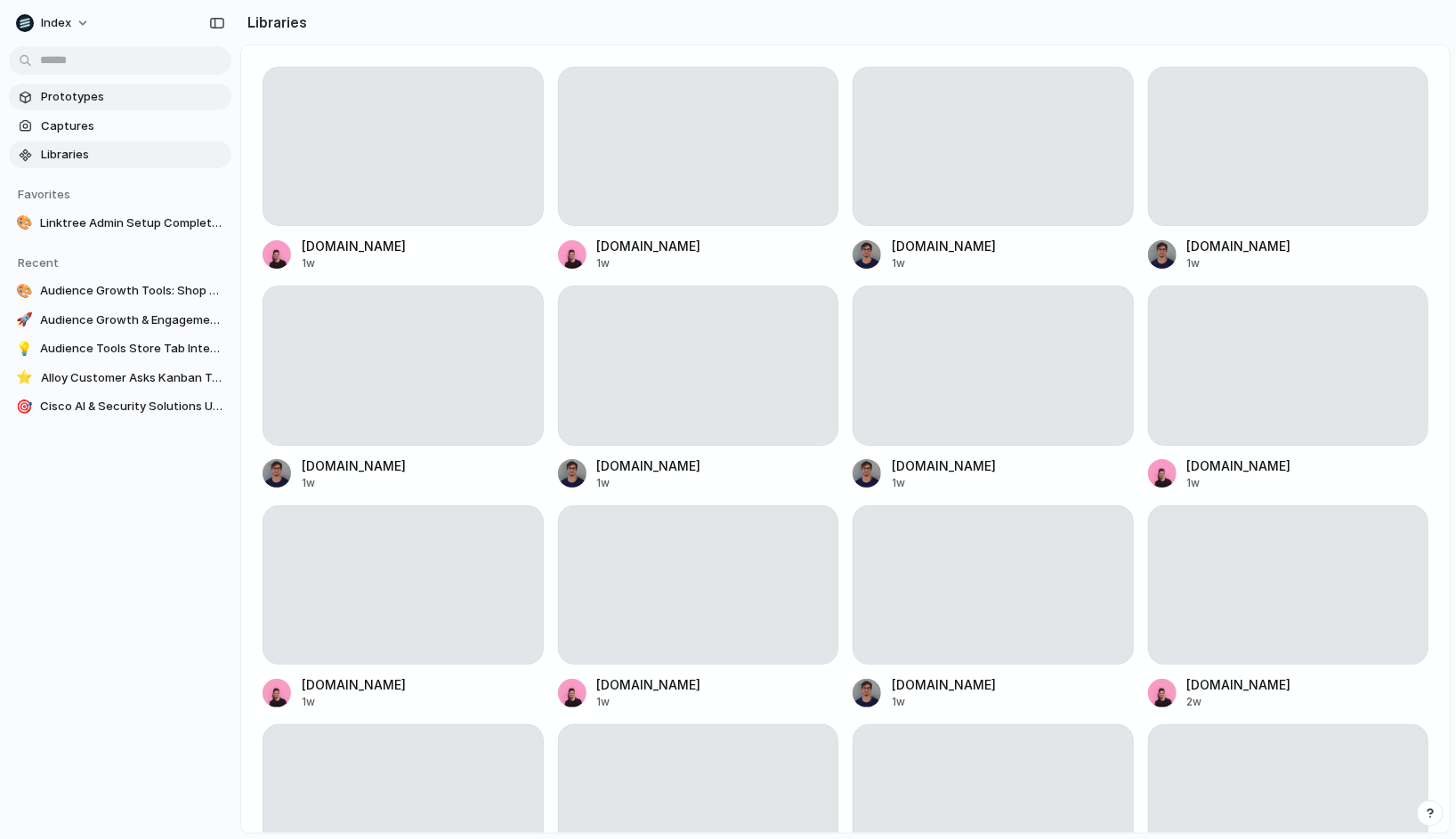
click at [53, 97] on span "Prototypes" at bounding box center [132, 97] width 183 height 18
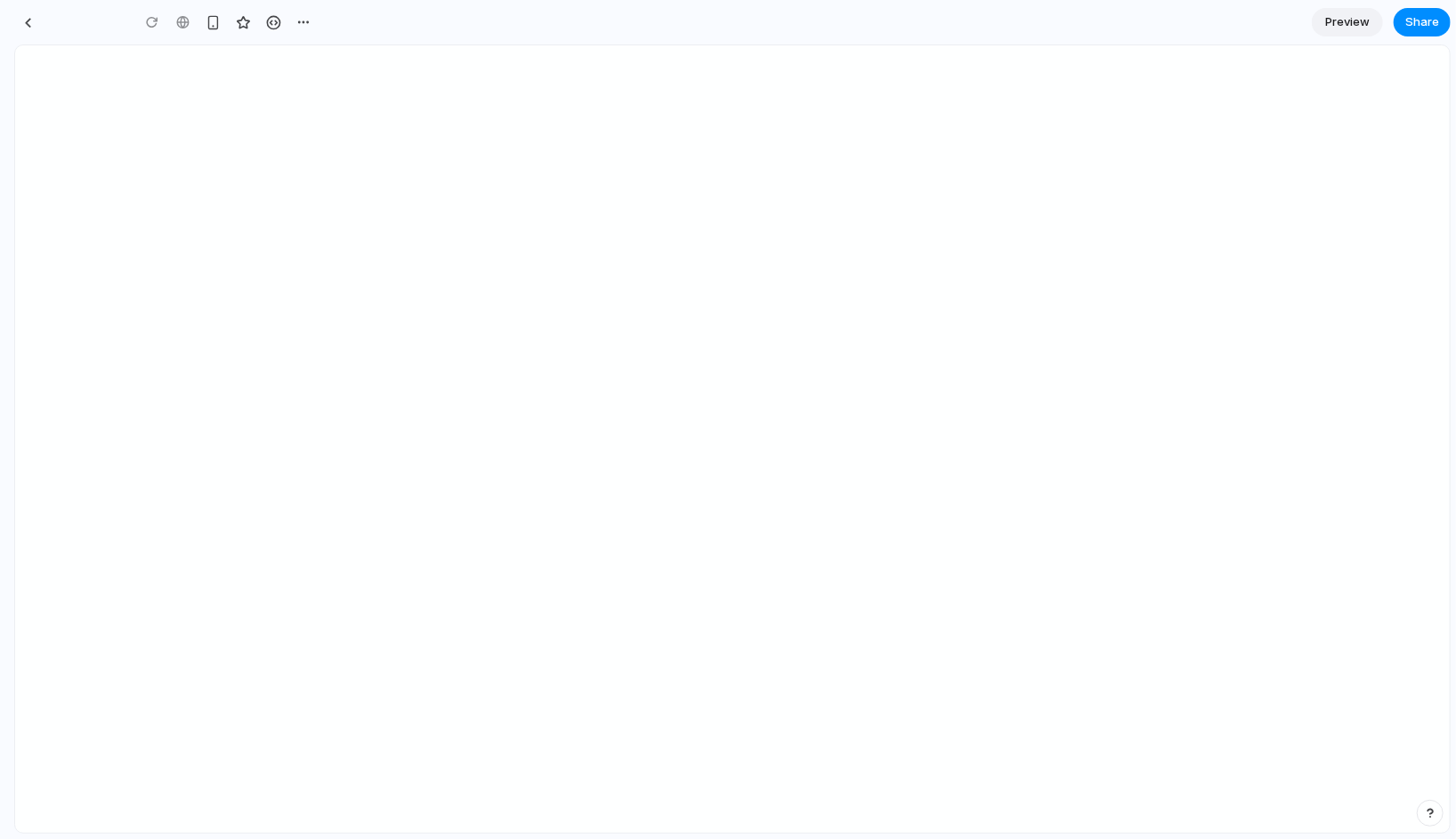
type input "**********"
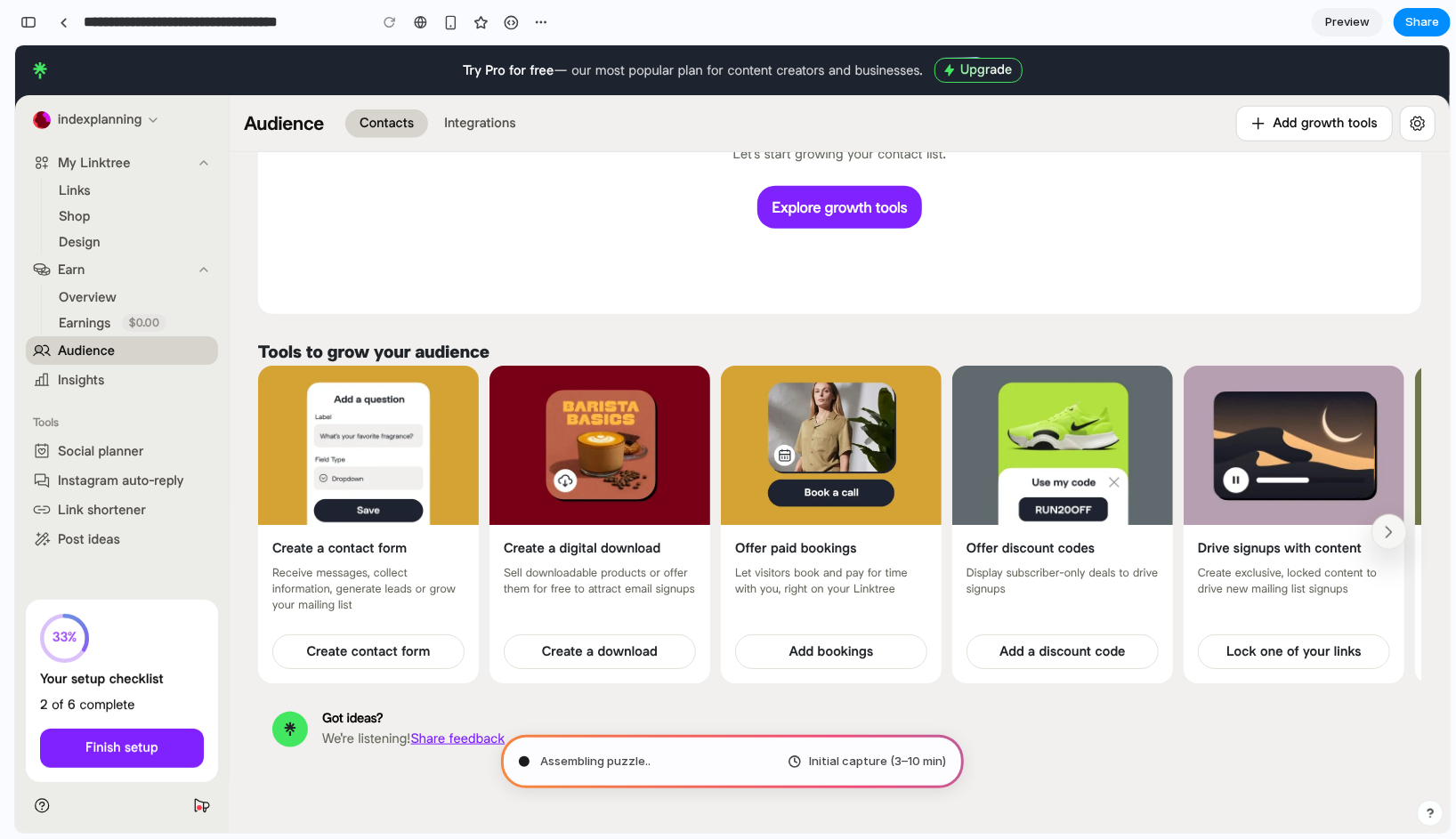
type input "**********"
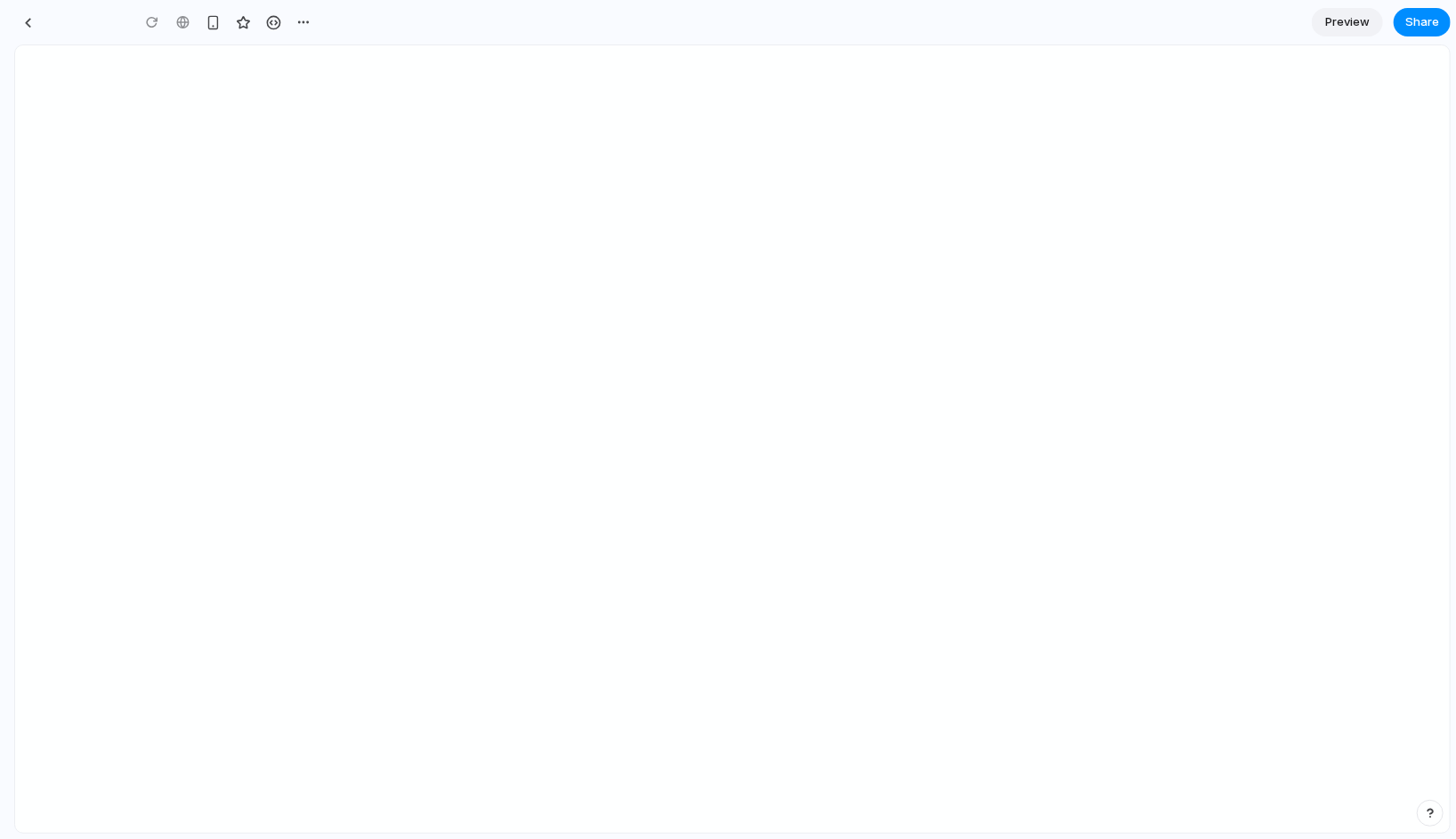
type input "**********"
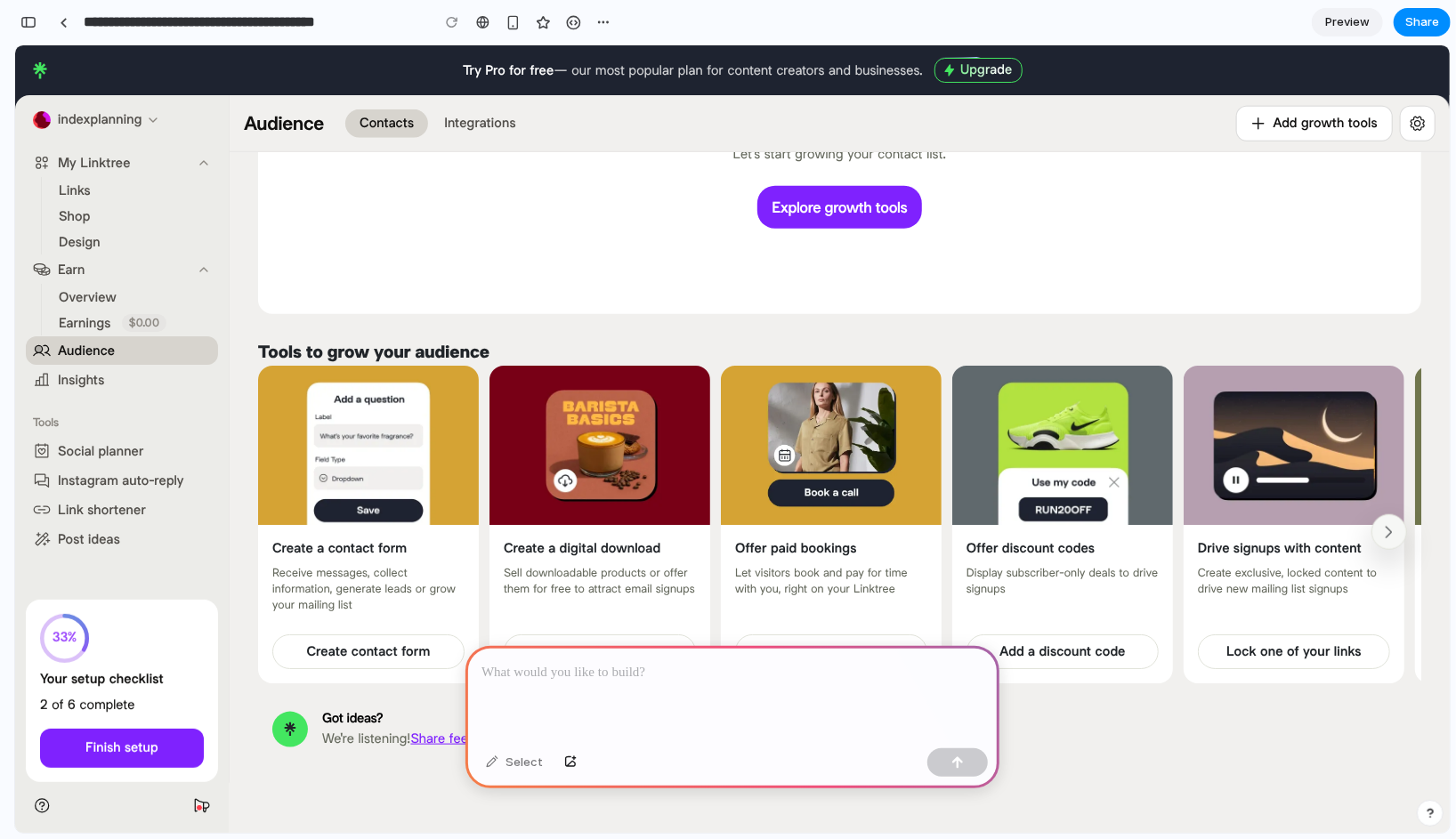
click at [510, 40] on div "**********" at bounding box center [316, 22] width 603 height 39
click at [512, 29] on div "button" at bounding box center [512, 22] width 15 height 15
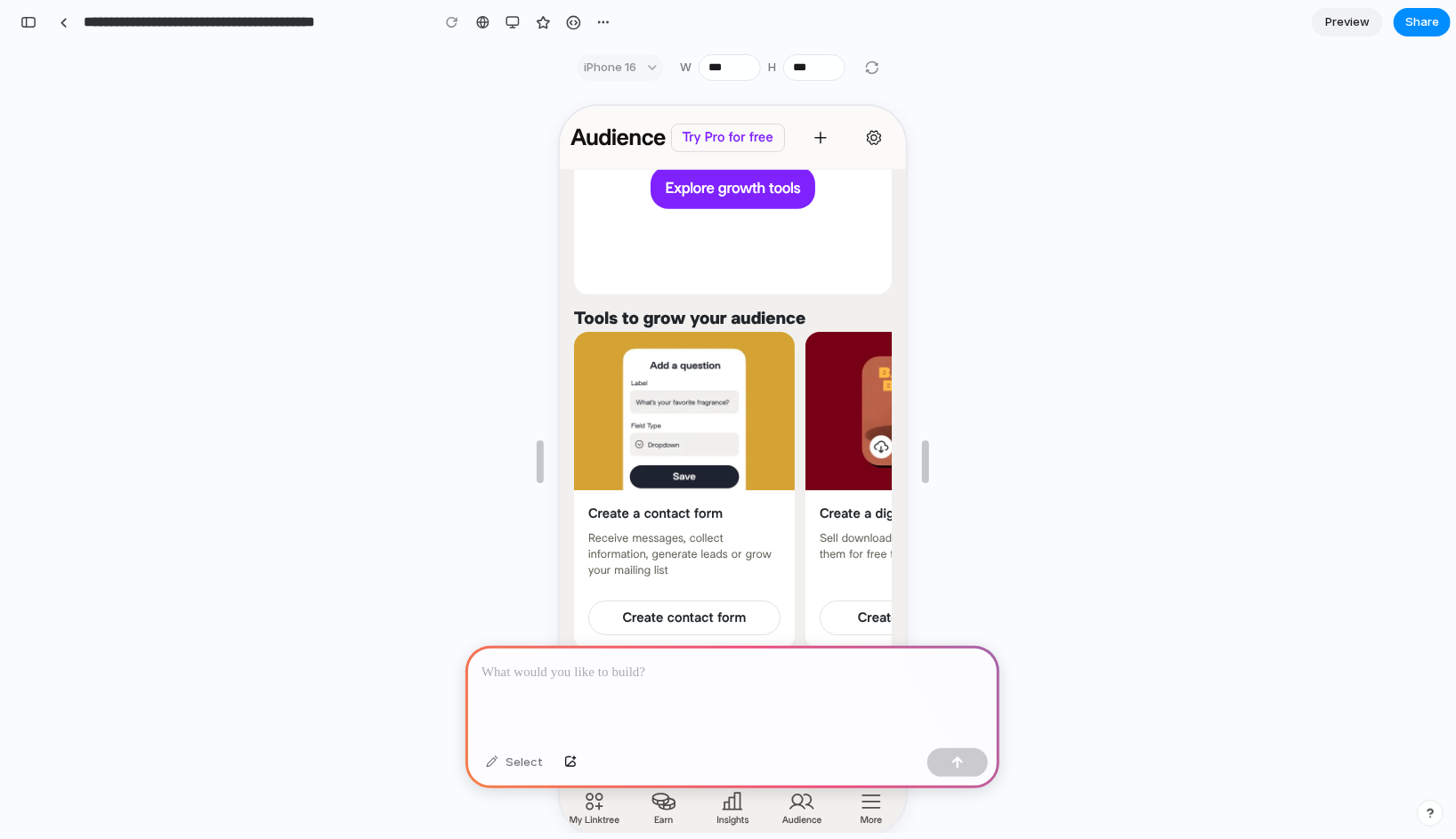
scroll to position [31, 0]
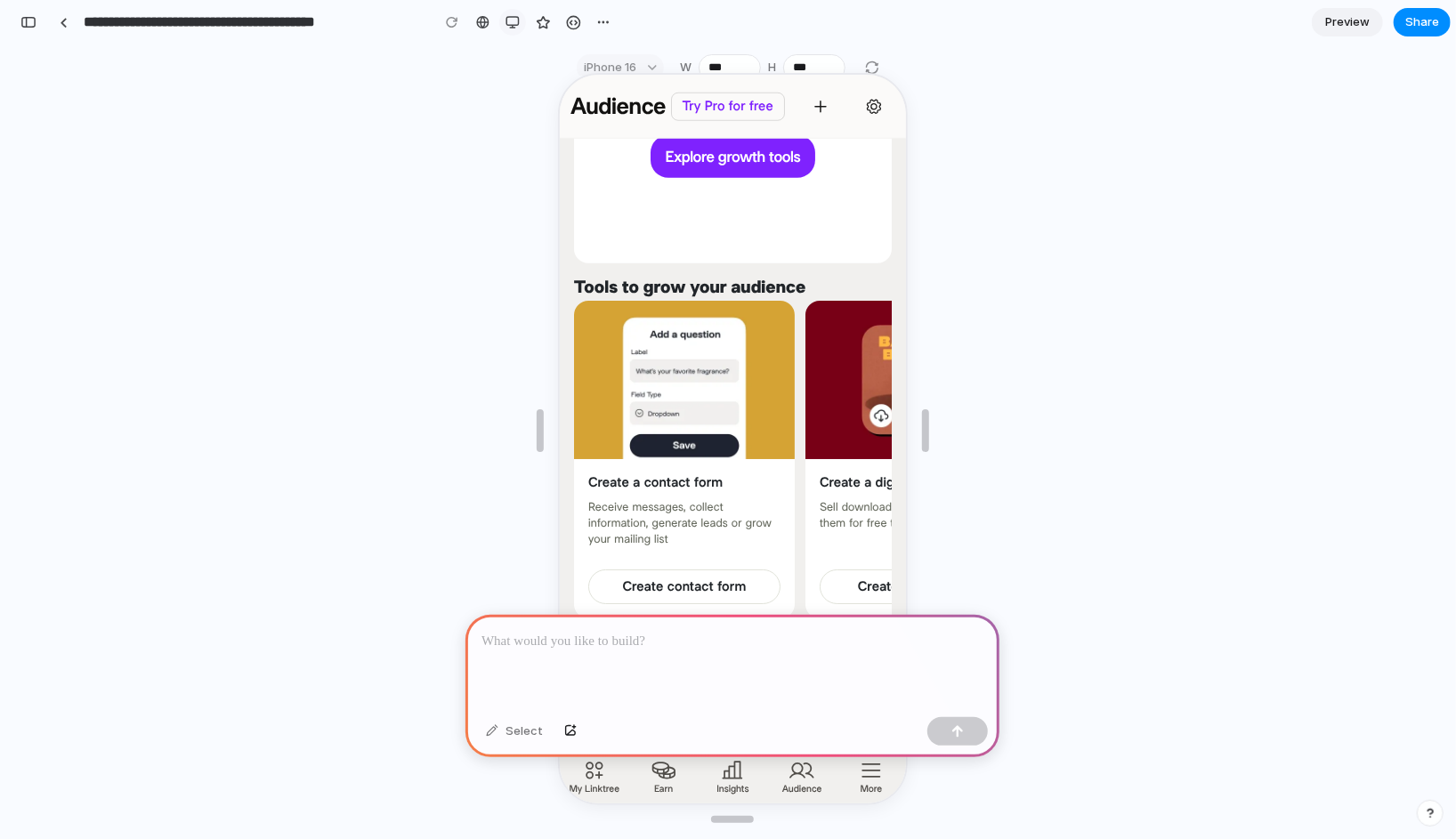
click at [513, 27] on div "button" at bounding box center [512, 22] width 14 height 14
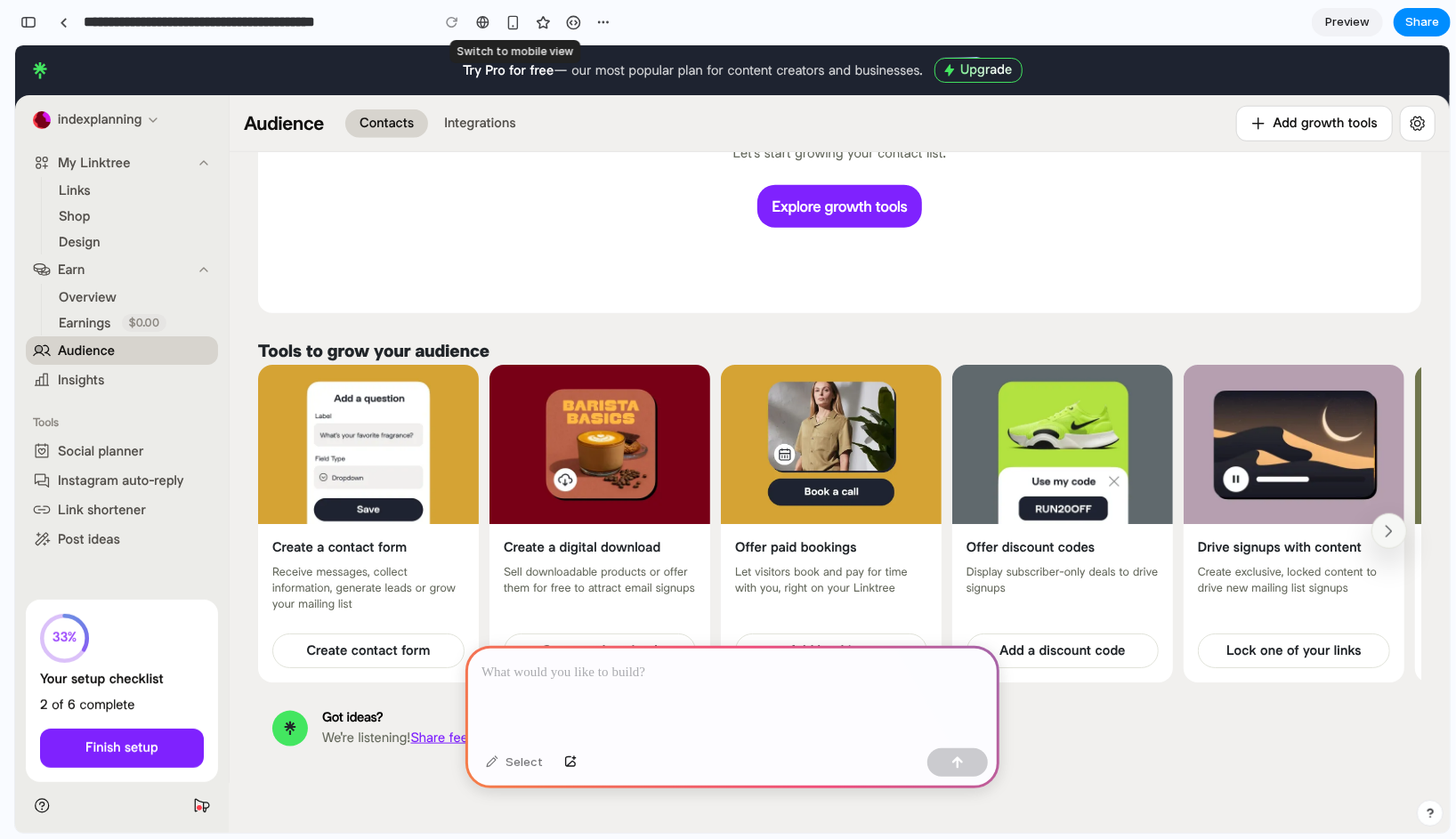
scroll to position [857, 0]
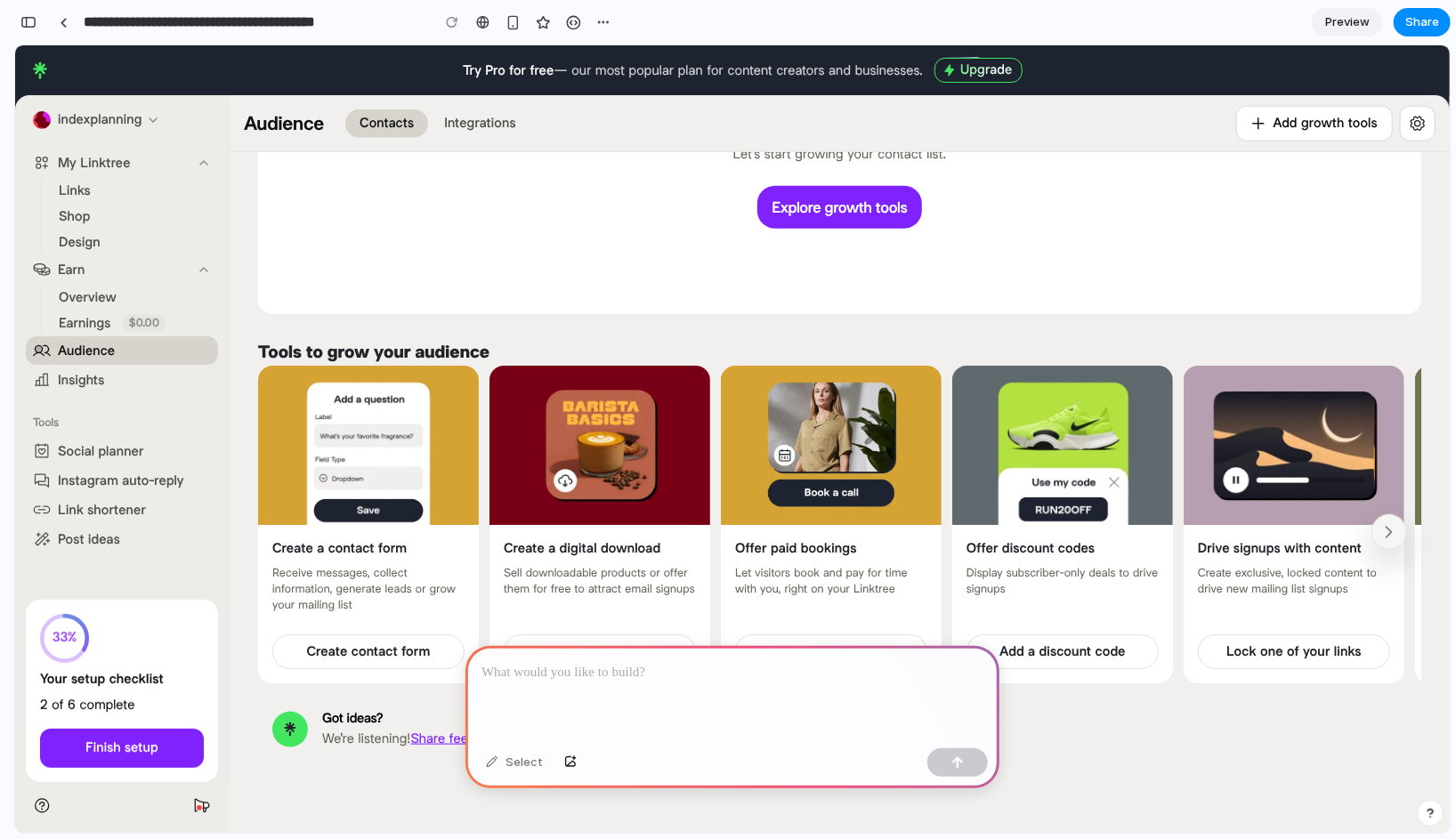
click at [513, 687] on div at bounding box center [732, 693] width 534 height 95
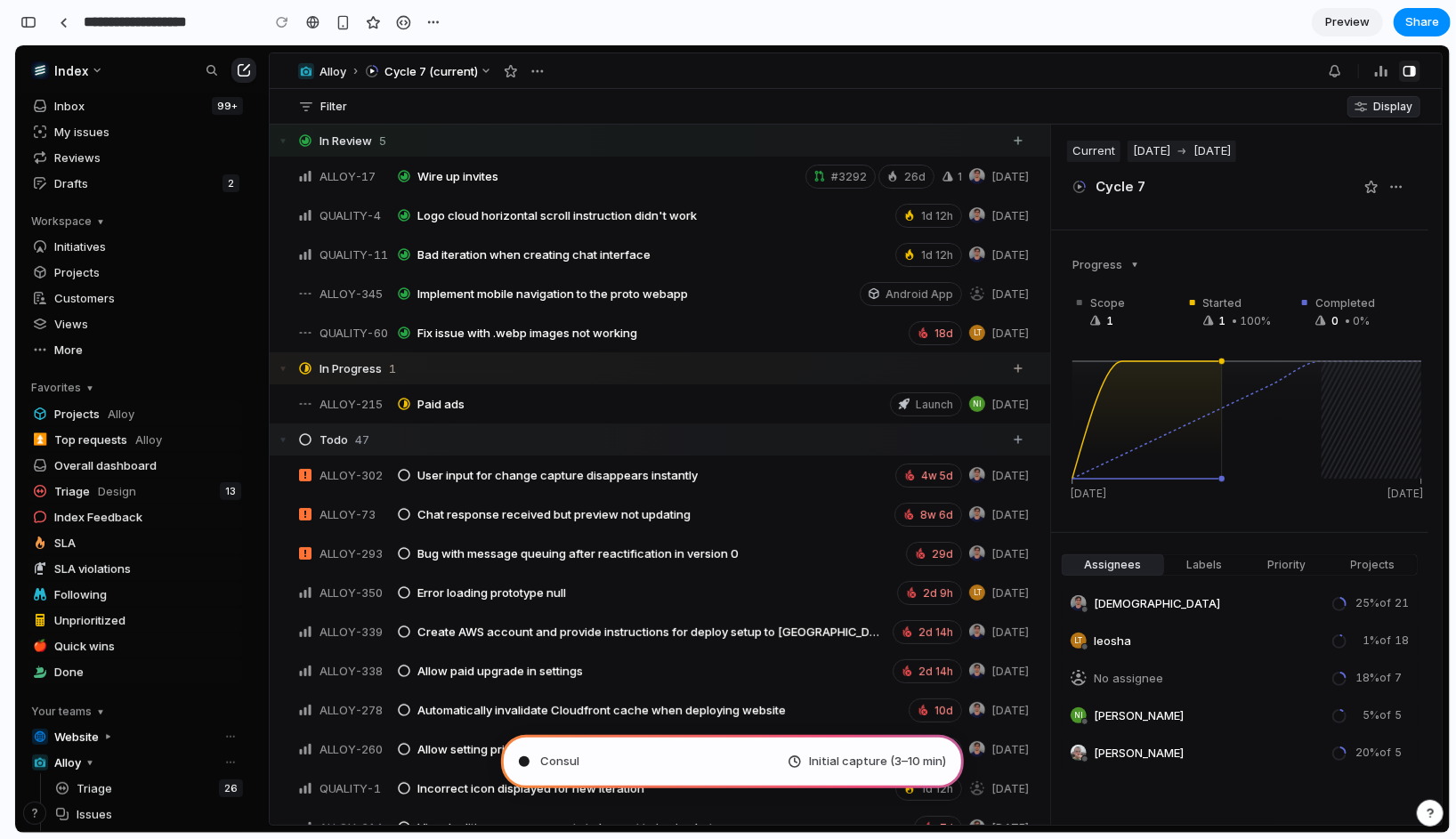
type input "**********"
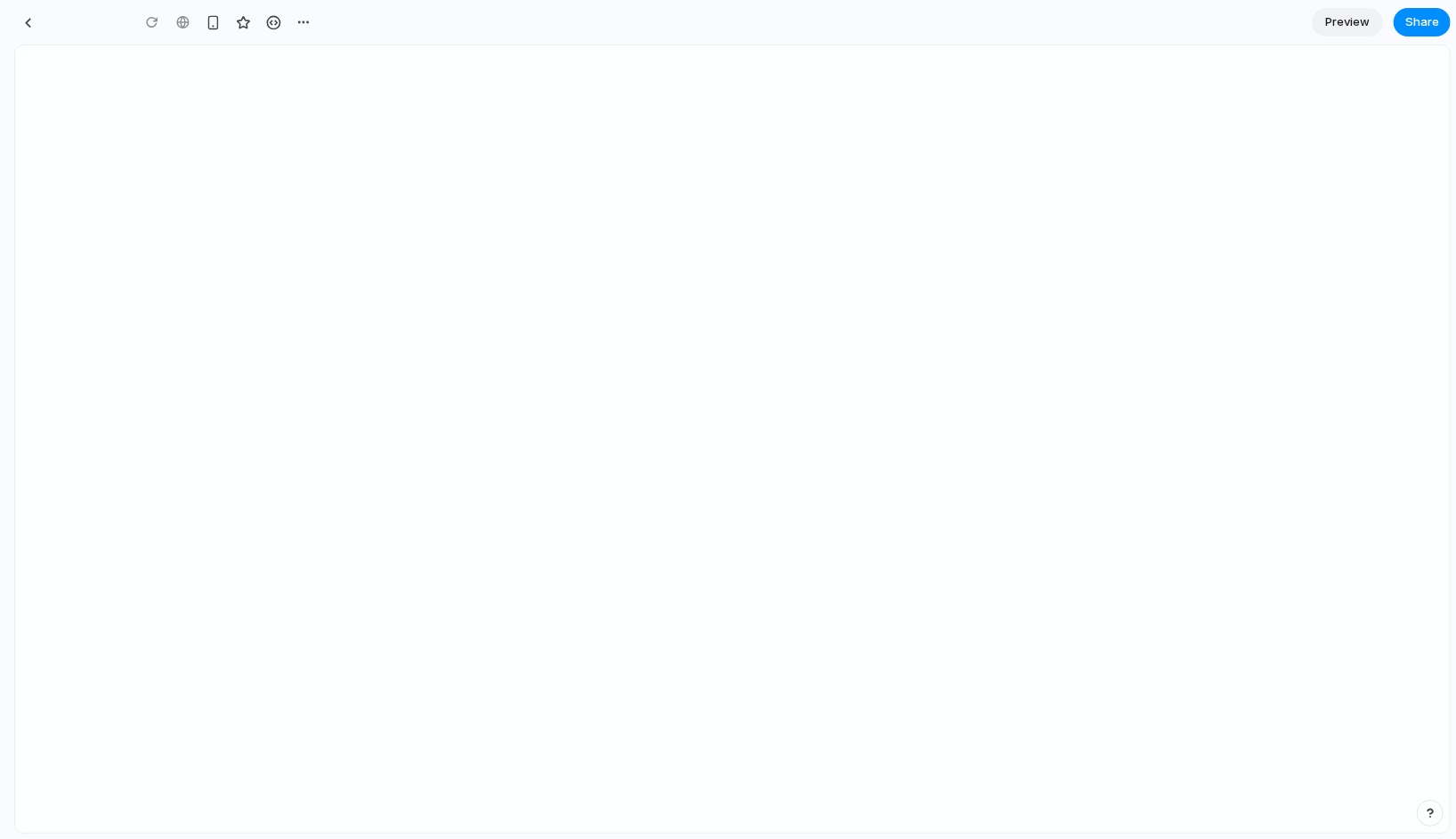
type input "**********"
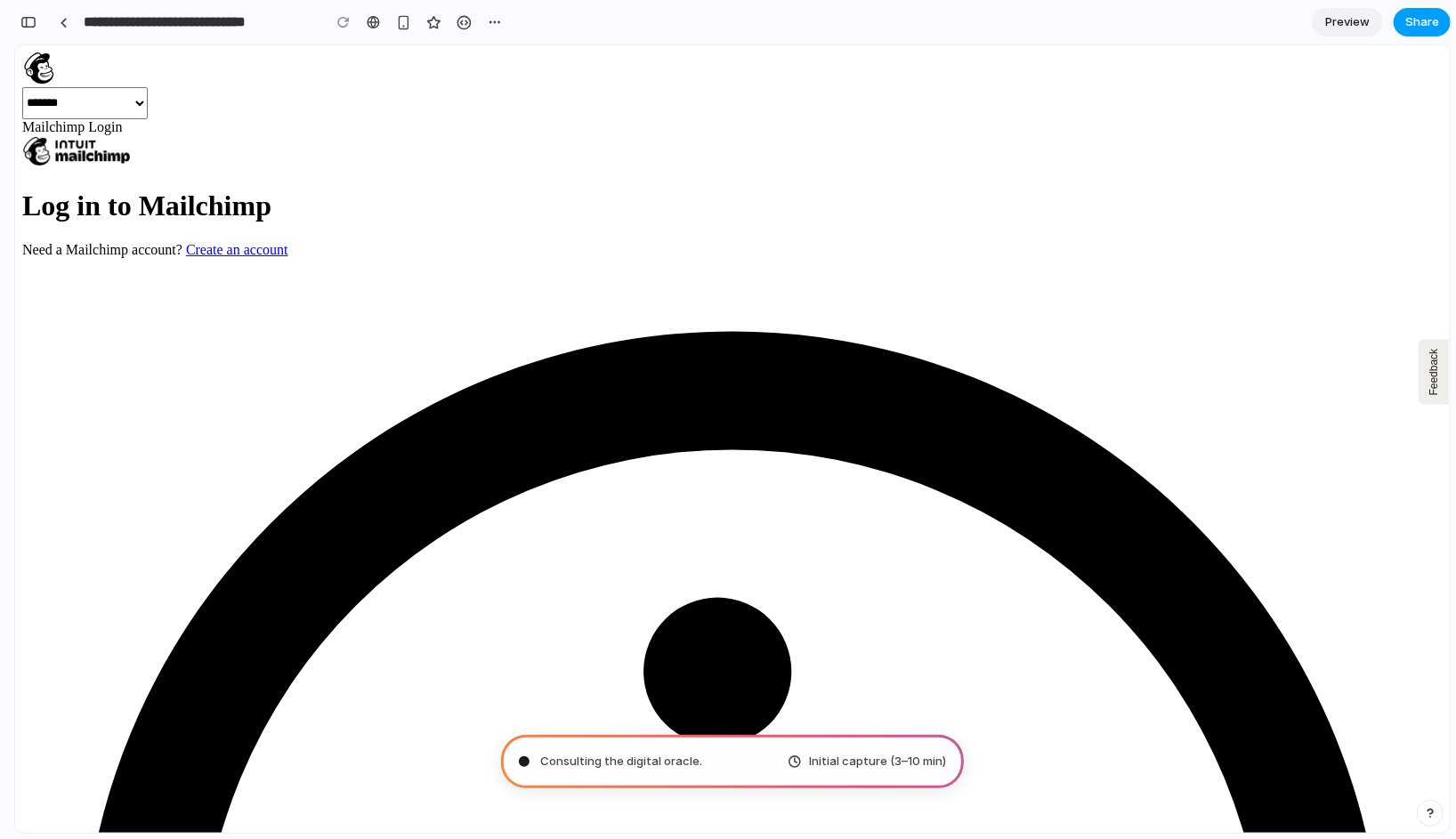
click at [1402, 14] on button "Share" at bounding box center [1422, 22] width 57 height 29
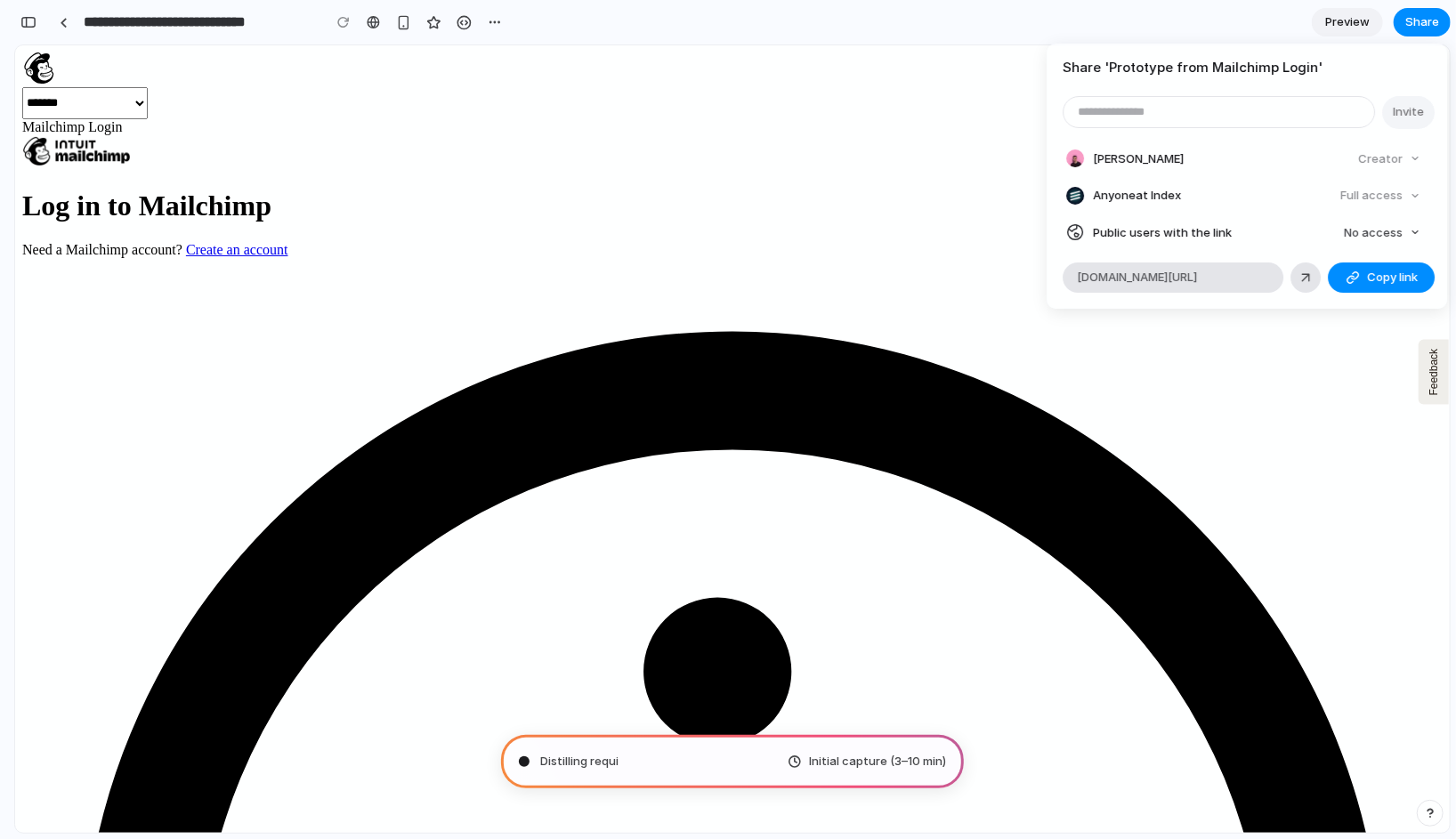
type input "**********"
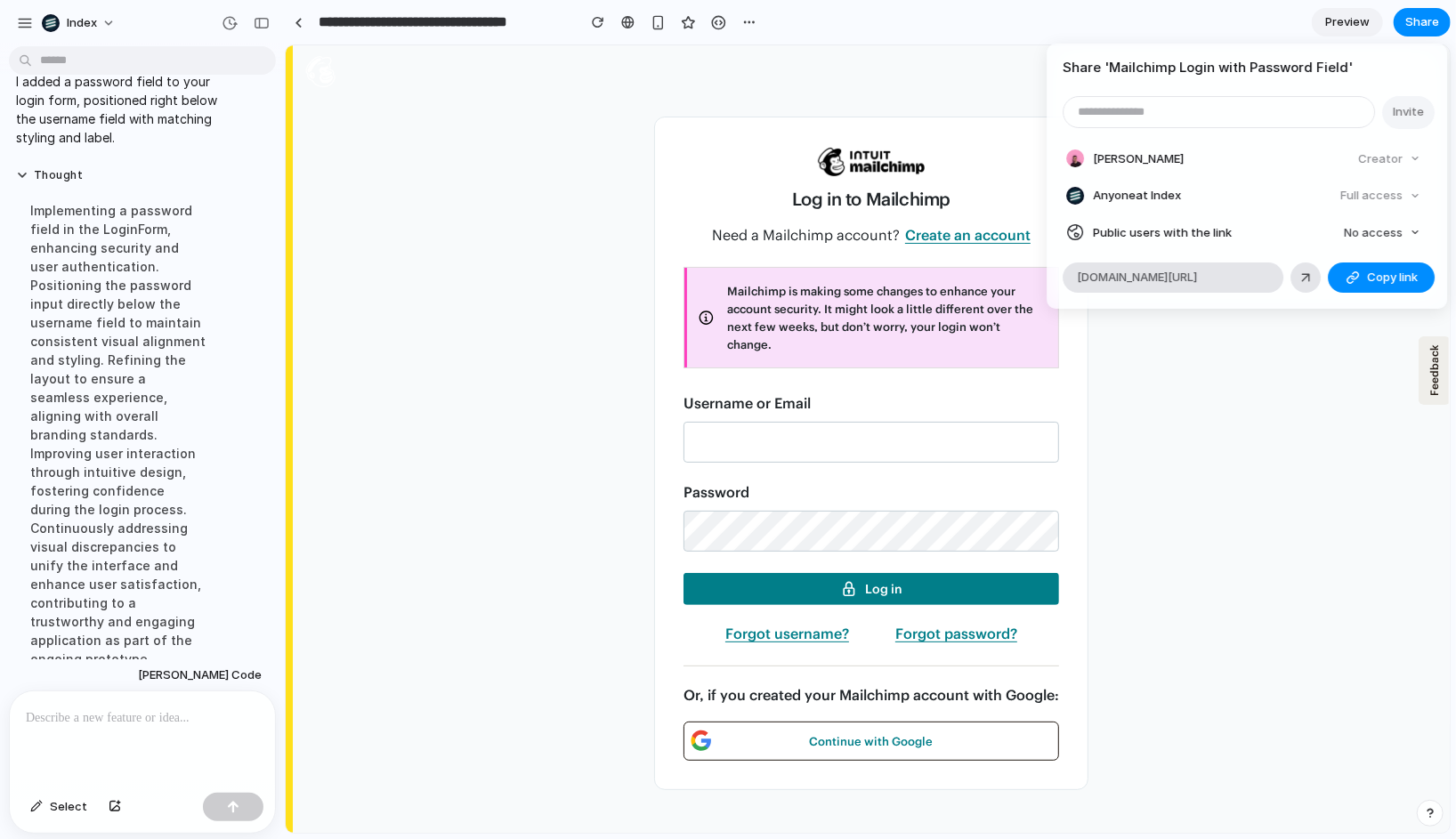
click at [701, 257] on div "Share ' Mailchimp Login with Password Field ' Invite Simon Kubica Creator Anyon…" at bounding box center [728, 420] width 1456 height 839
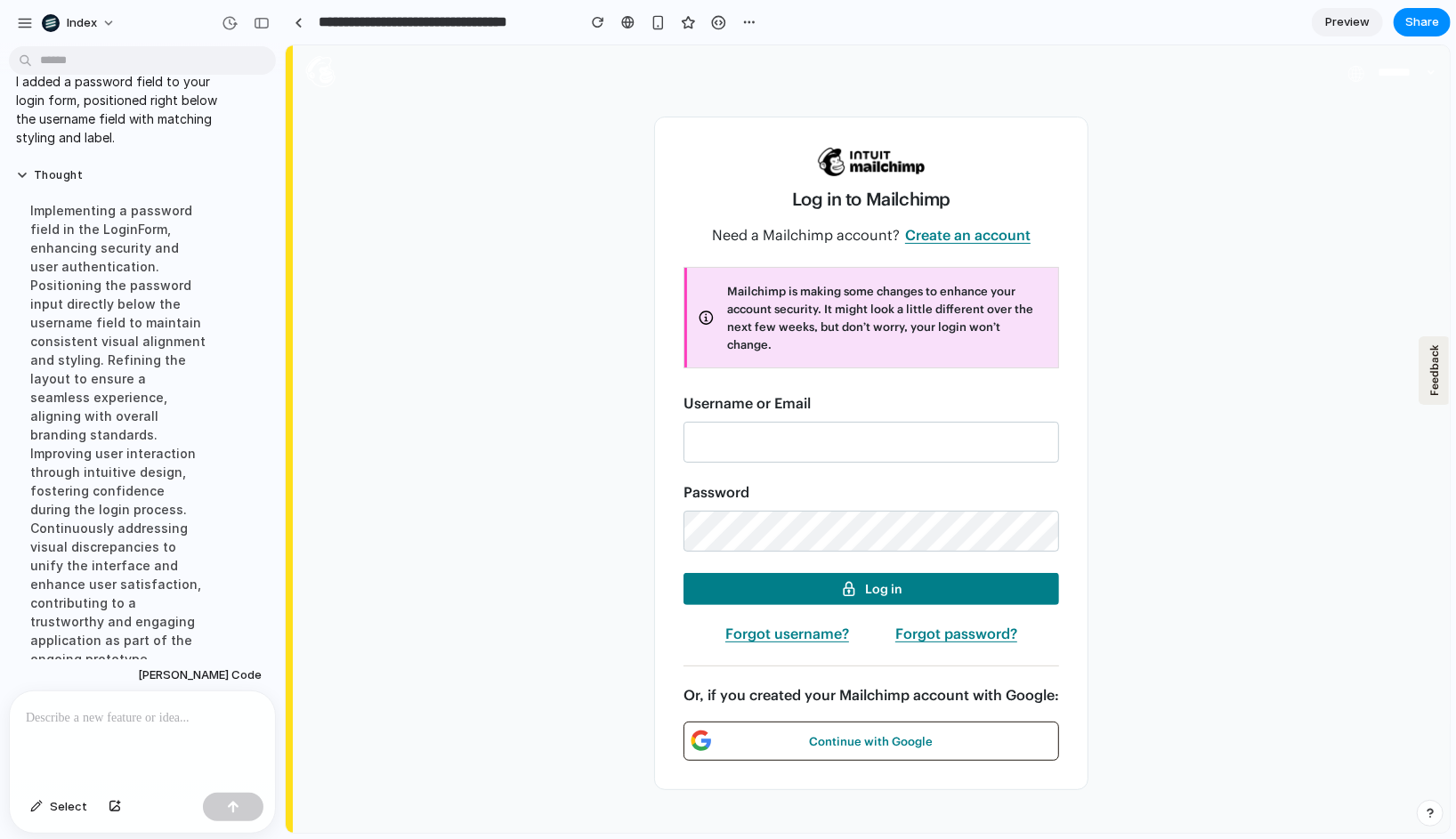
scroll to position [9, 0]
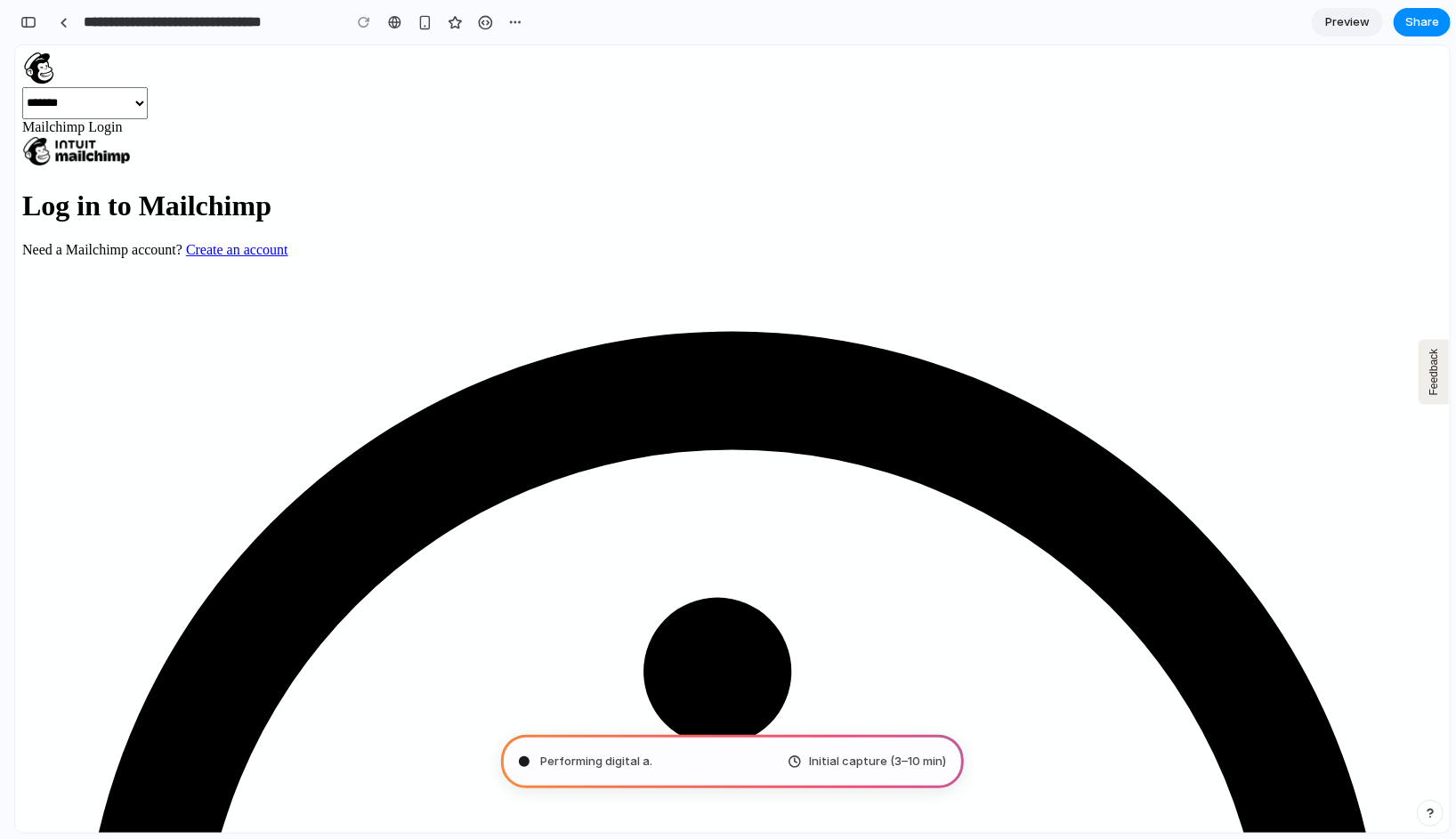
type input "**********"
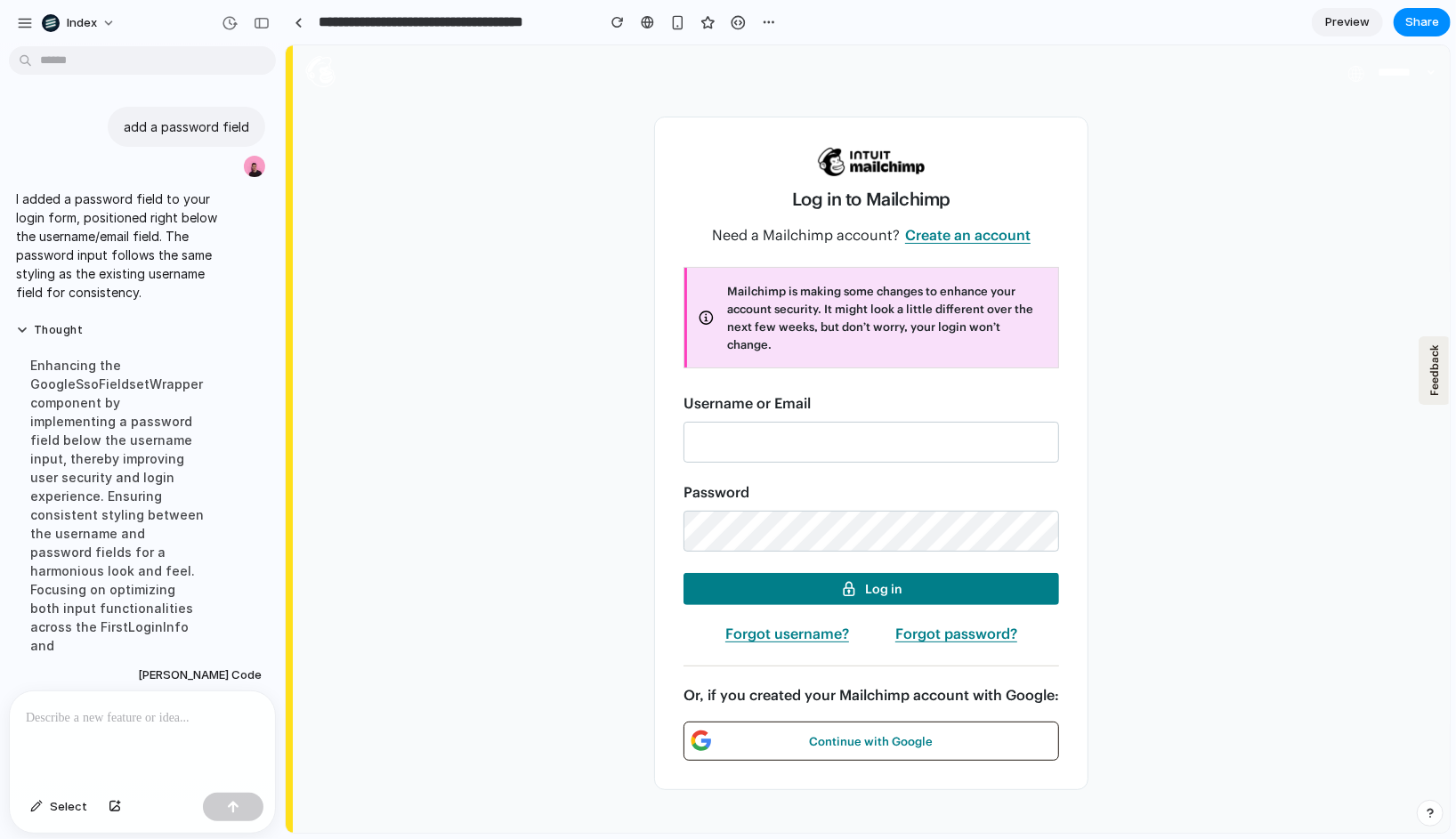
scroll to position [155, 0]
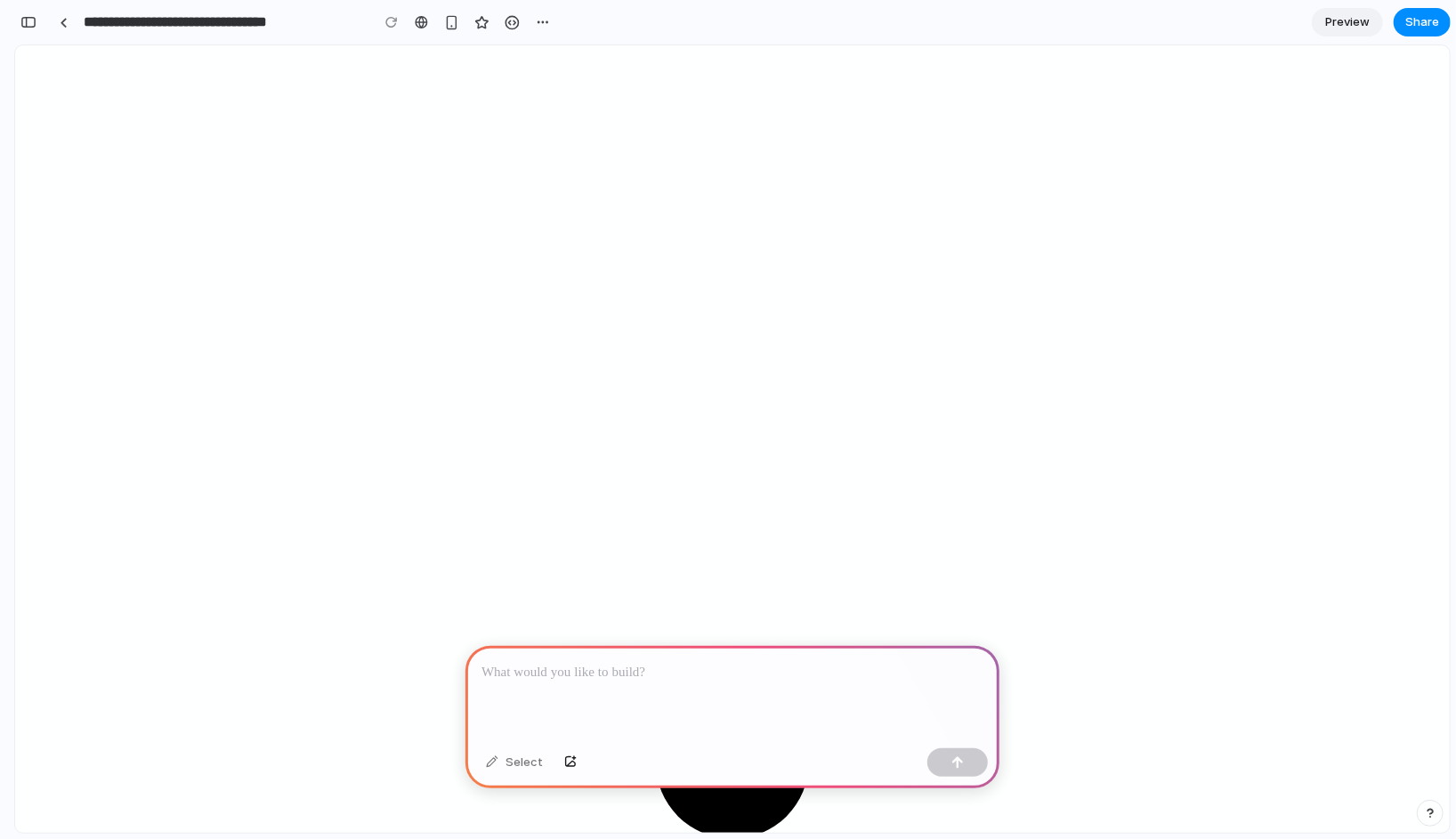
scroll to position [0, 1]
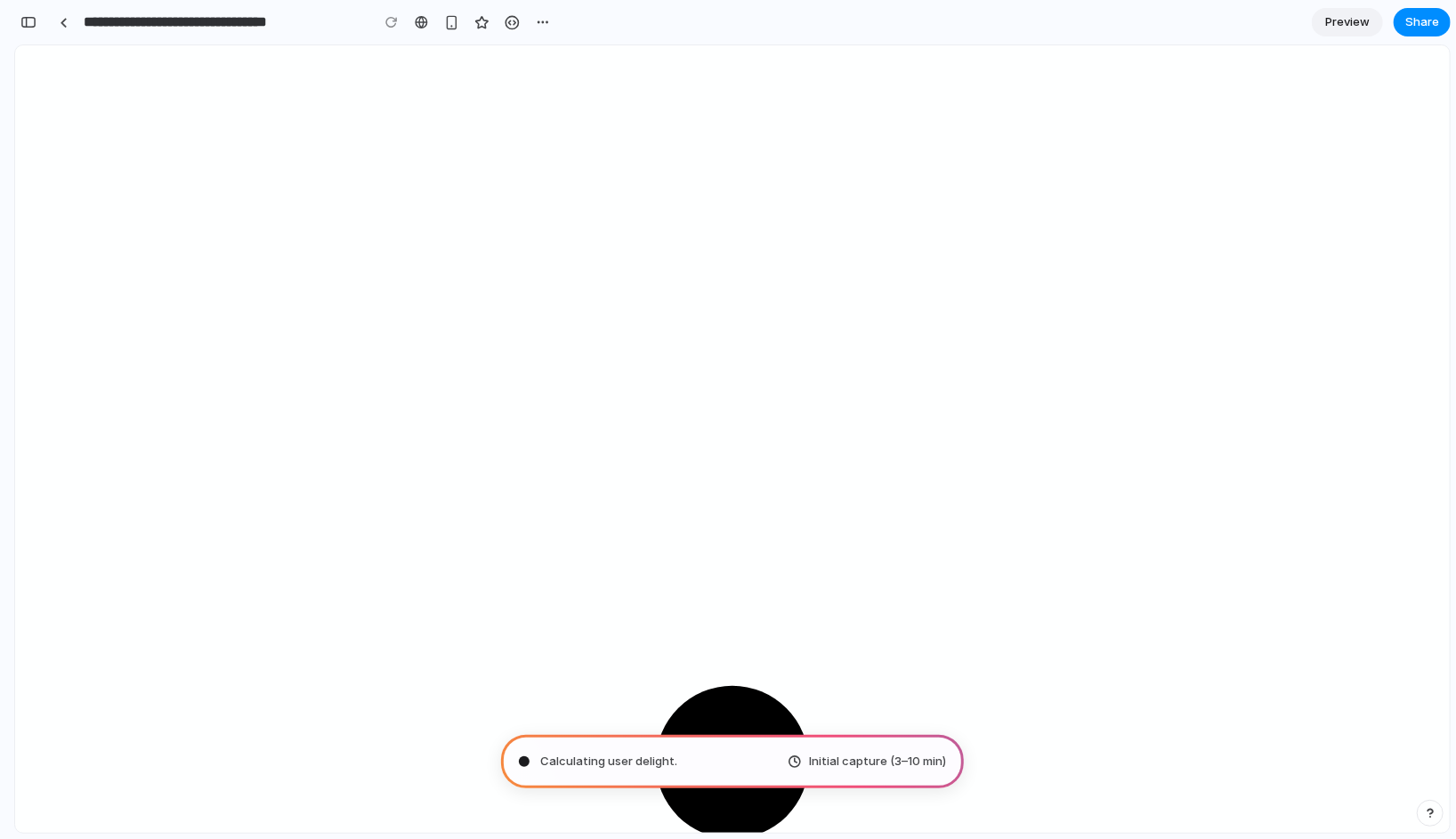
type input "**********"
click at [48, 37] on div "**********" at bounding box center [303, 22] width 579 height 39
click at [30, 29] on button "button" at bounding box center [29, 22] width 29 height 29
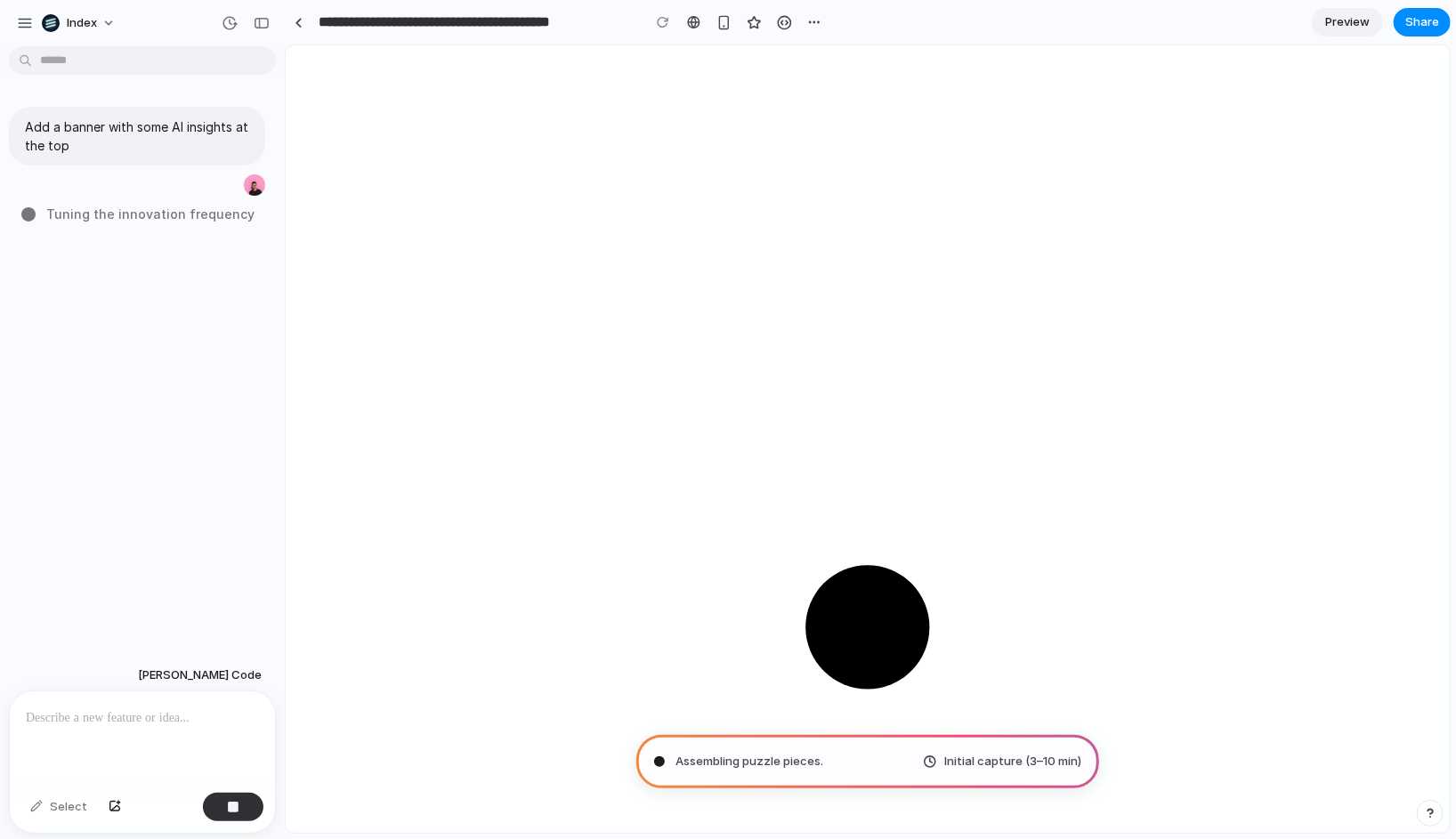
click at [245, 258] on div "Add a banner with some AI insights at the top Tuning the innovation frequency" at bounding box center [137, 357] width 274 height 606
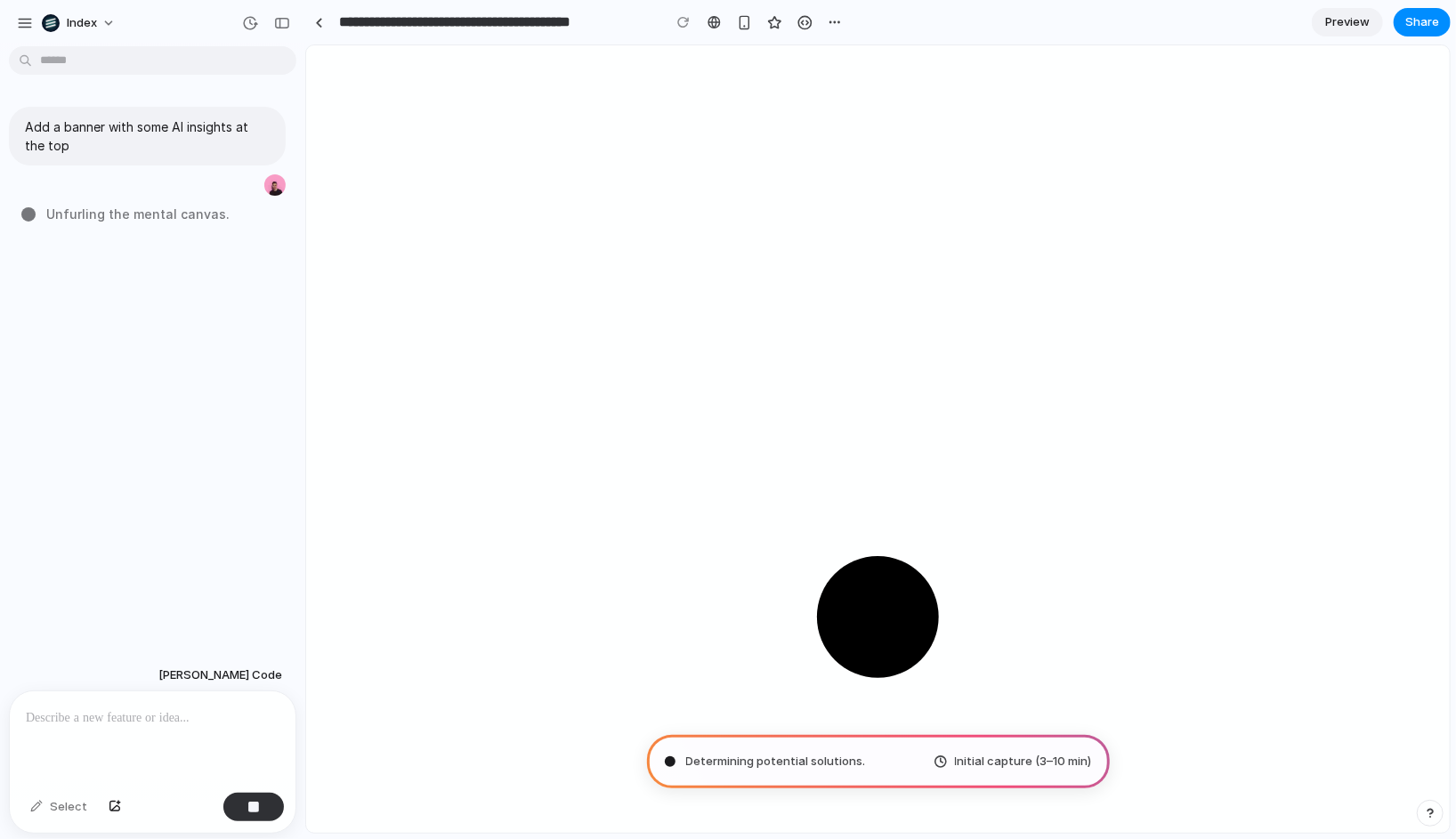
drag, startPoint x: 281, startPoint y: 221, endPoint x: 305, endPoint y: 221, distance: 24.0
click at [189, 256] on div "Add a banner with some AI insights at the top Unfurling the mental canvas ." at bounding box center [147, 357] width 294 height 606
drag, startPoint x: 166, startPoint y: 309, endPoint x: 165, endPoint y: 109, distance: 200.0
click at [165, 109] on div "Add a banner with some AI insights at the top Unfurling the mental canvas ..." at bounding box center [147, 357] width 294 height 606
click at [156, 449] on div "Add a banner with some AI insights at the top Unfurling the mental canvas" at bounding box center [147, 357] width 294 height 606
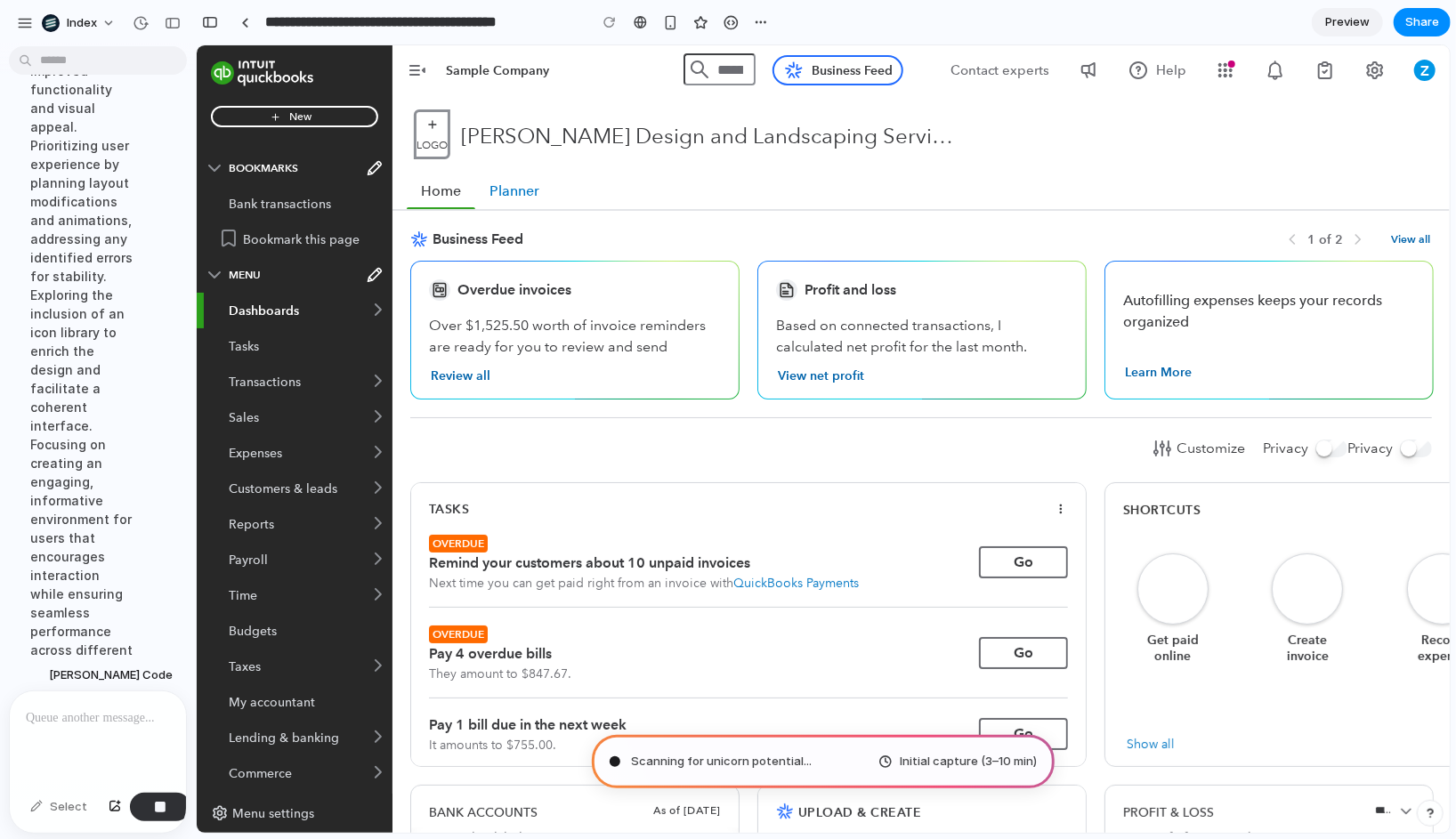
scroll to position [353, 0]
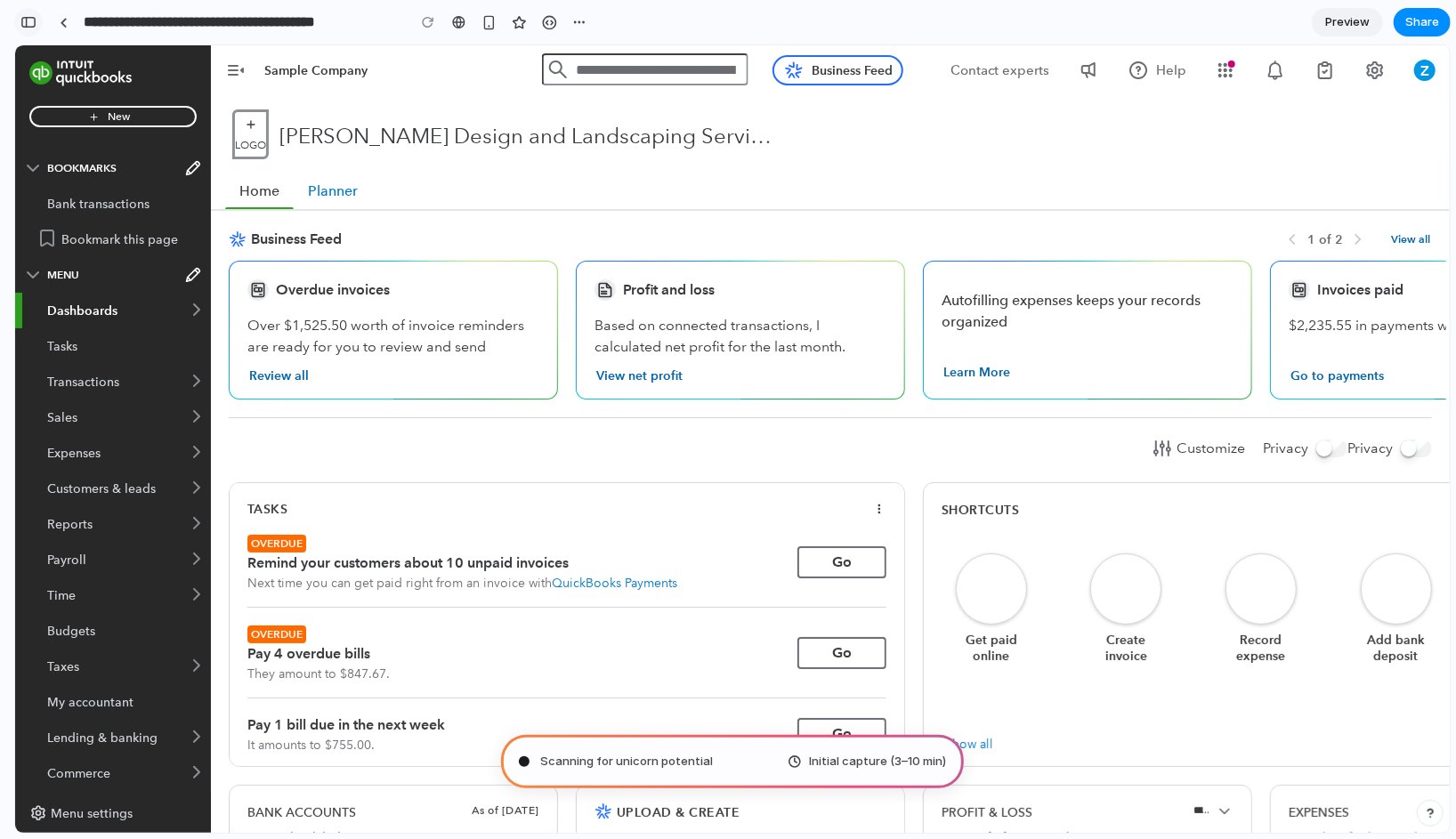
click at [35, 16] on div "button" at bounding box center [29, 22] width 16 height 13
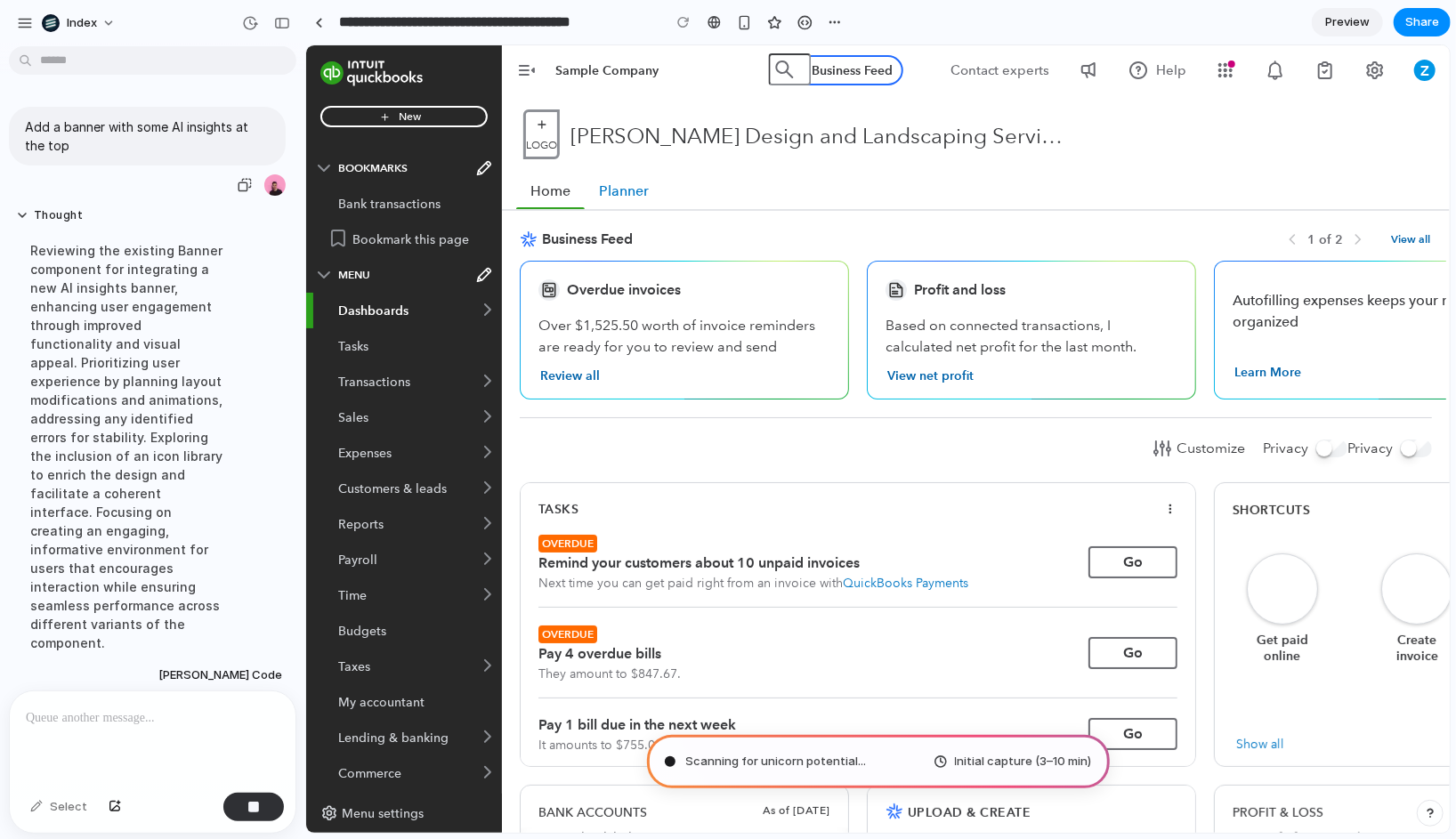
scroll to position [24, 0]
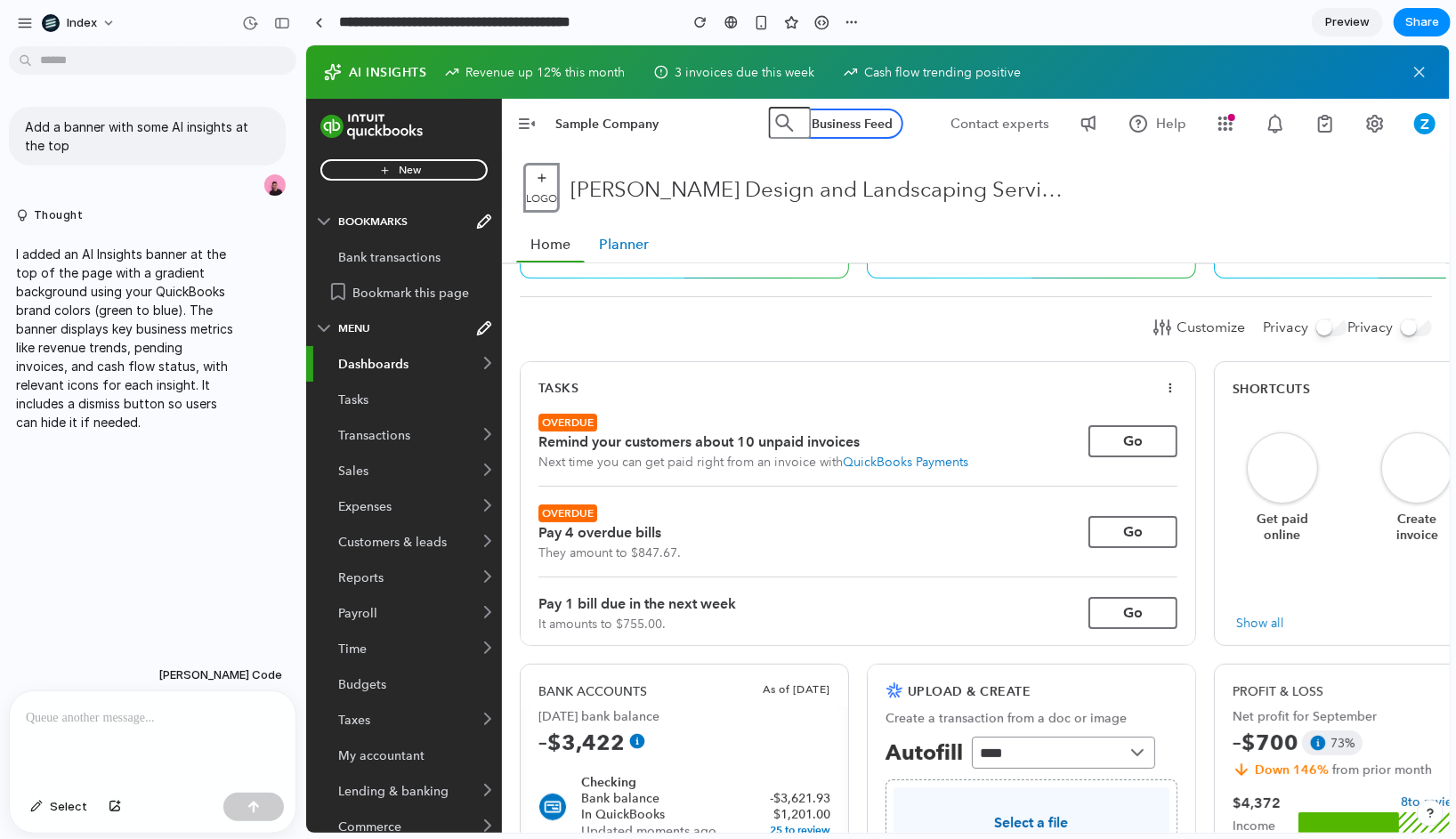
scroll to position [136, 0]
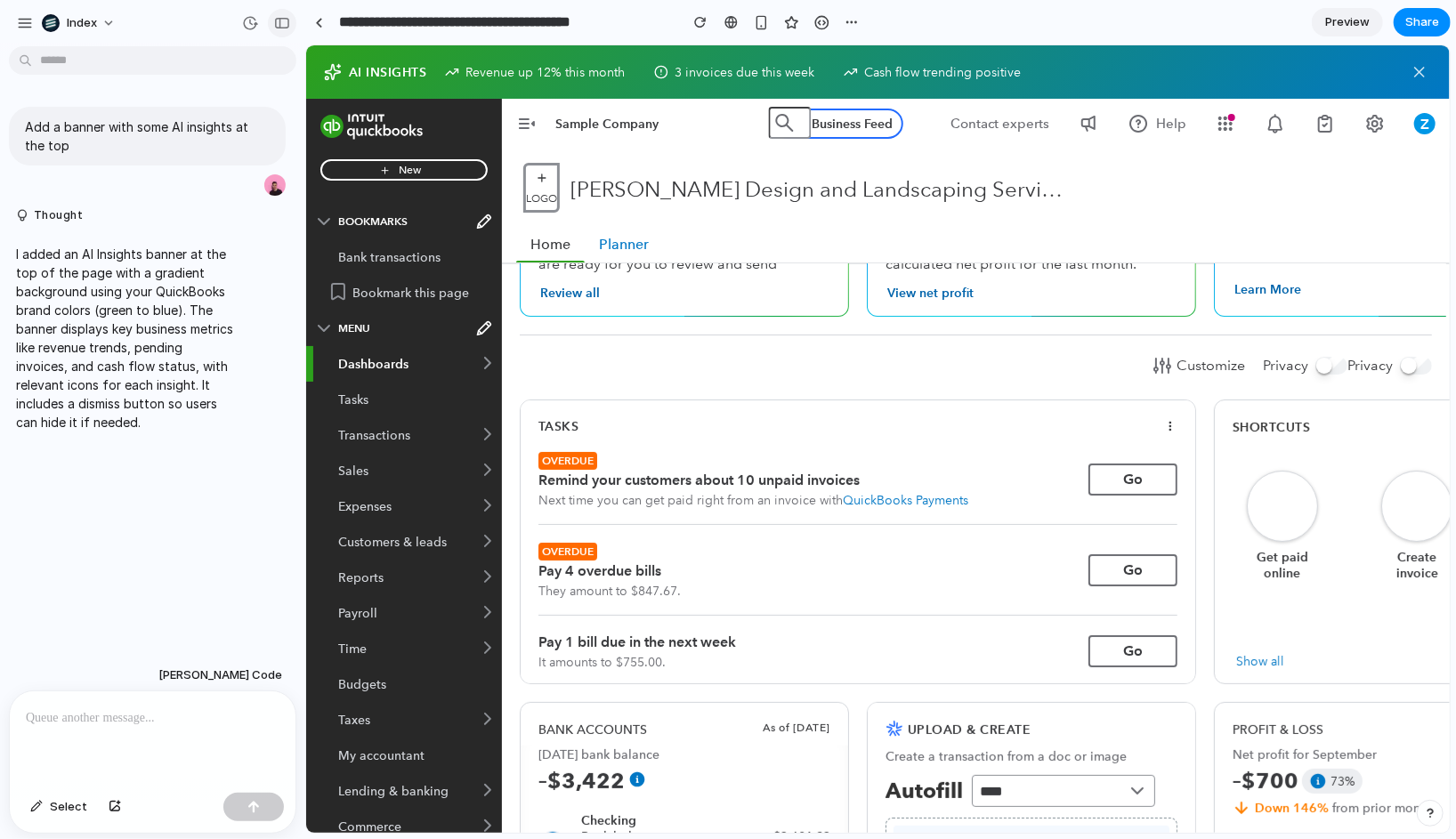
click at [273, 30] on button "button" at bounding box center [282, 23] width 29 height 29
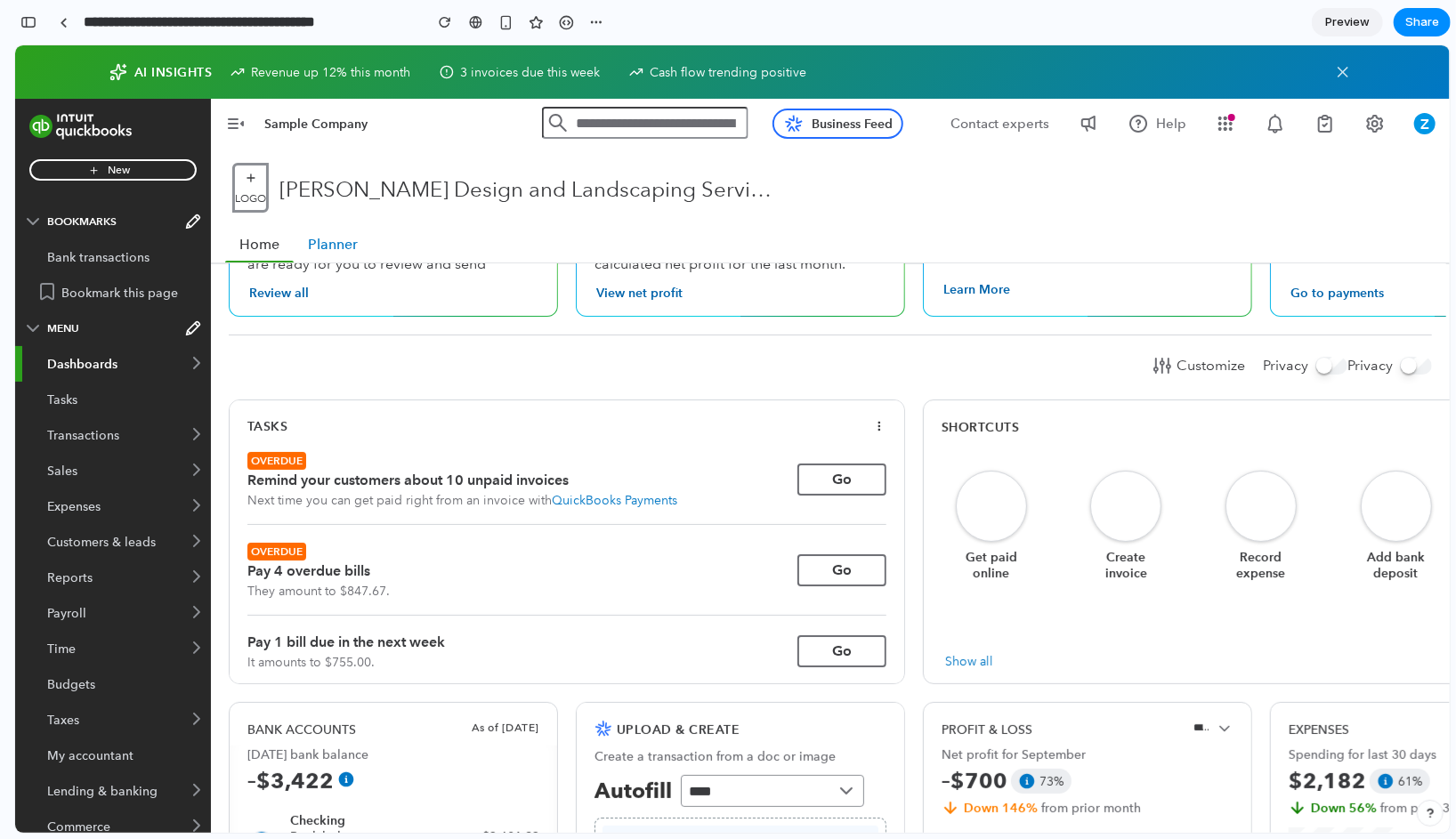
scroll to position [0, 0]
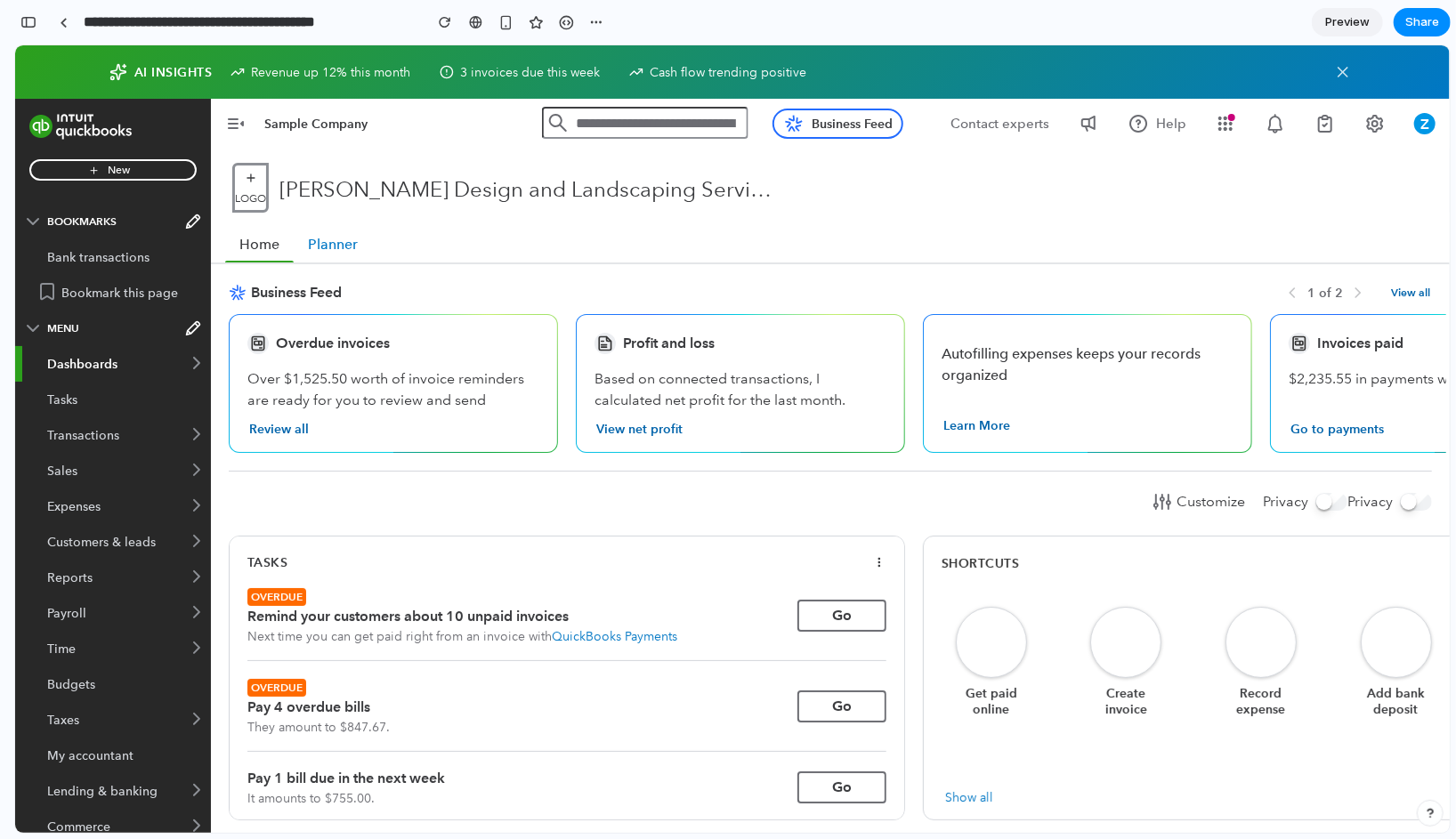
click at [563, 342] on div "Overdue invoices Over $1,525.50 worth of invoice reminders are ready for you to…" at bounding box center [402, 382] width 347 height 139
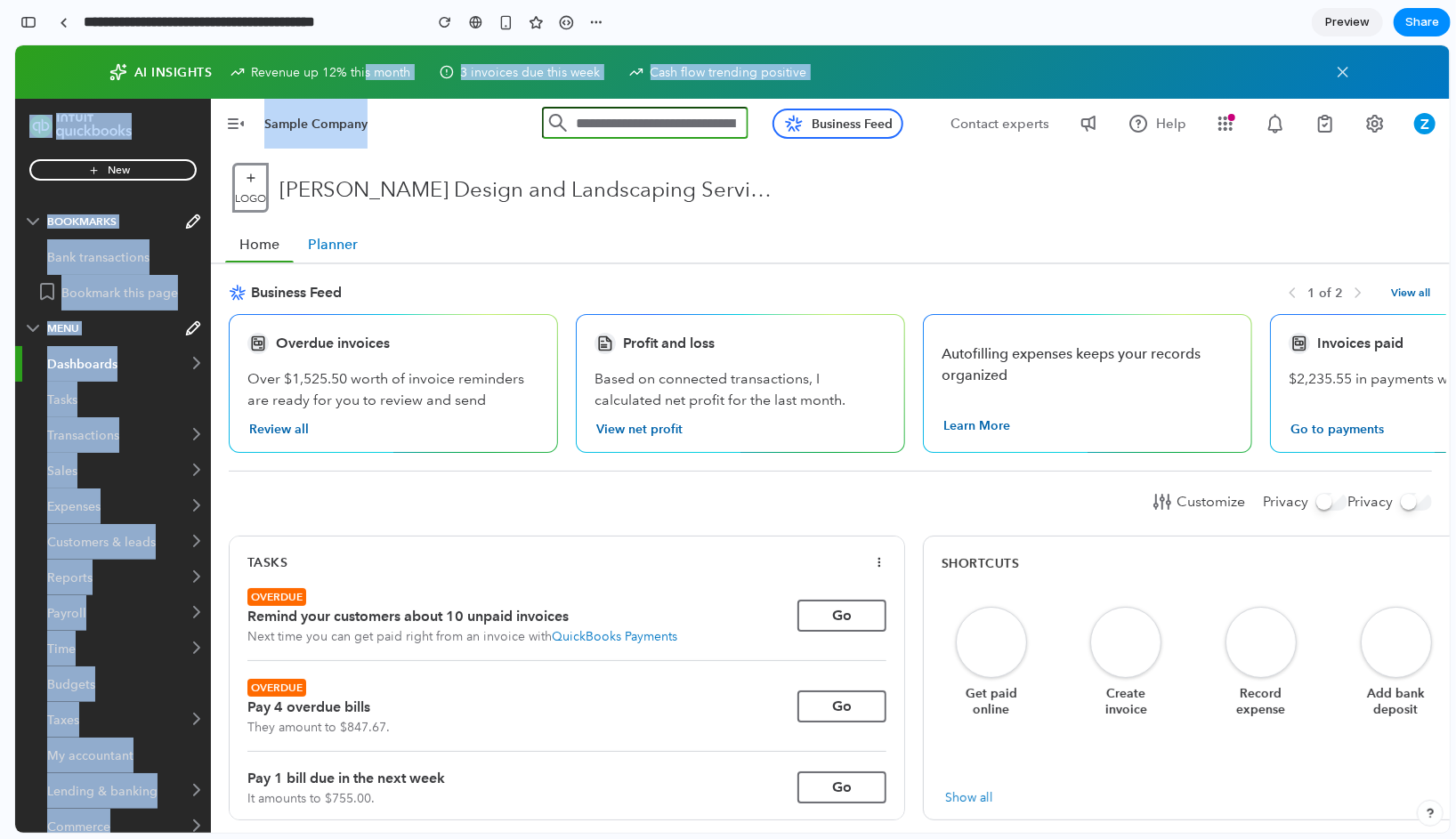
drag, startPoint x: 366, startPoint y: 73, endPoint x: 724, endPoint y: 106, distance: 359.5
click at [724, 97] on div "AI INSIGHTS Revenue up 12% this month 3 invoices due this week Cash flow trendi…" at bounding box center [732, 72] width 1435 height 54
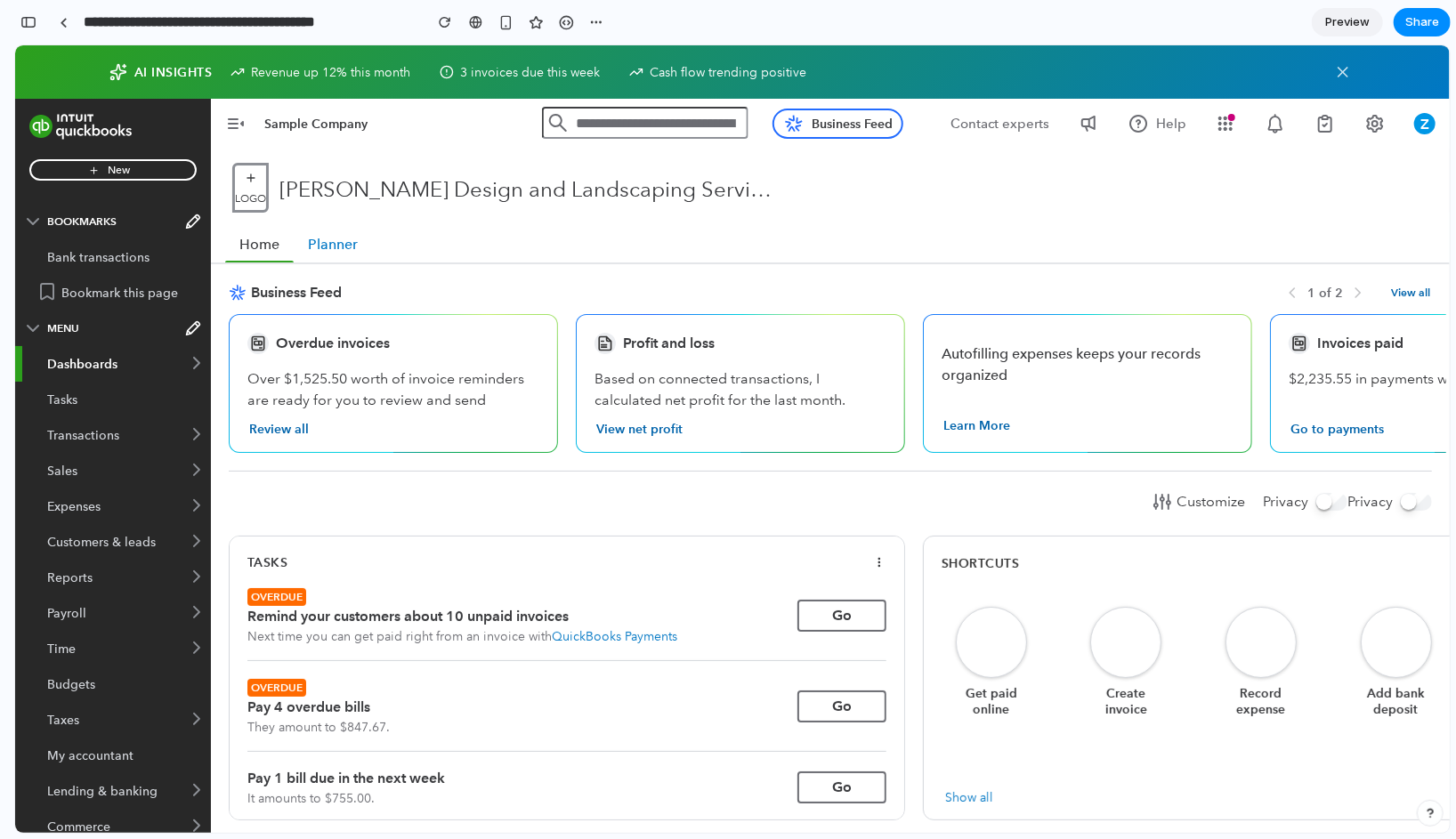
click at [724, 232] on ul "Home Planner" at bounding box center [830, 237] width 1239 height 50
click at [926, 243] on ul "Home Planner" at bounding box center [830, 237] width 1239 height 50
click at [29, 20] on div "button" at bounding box center [29, 22] width 16 height 13
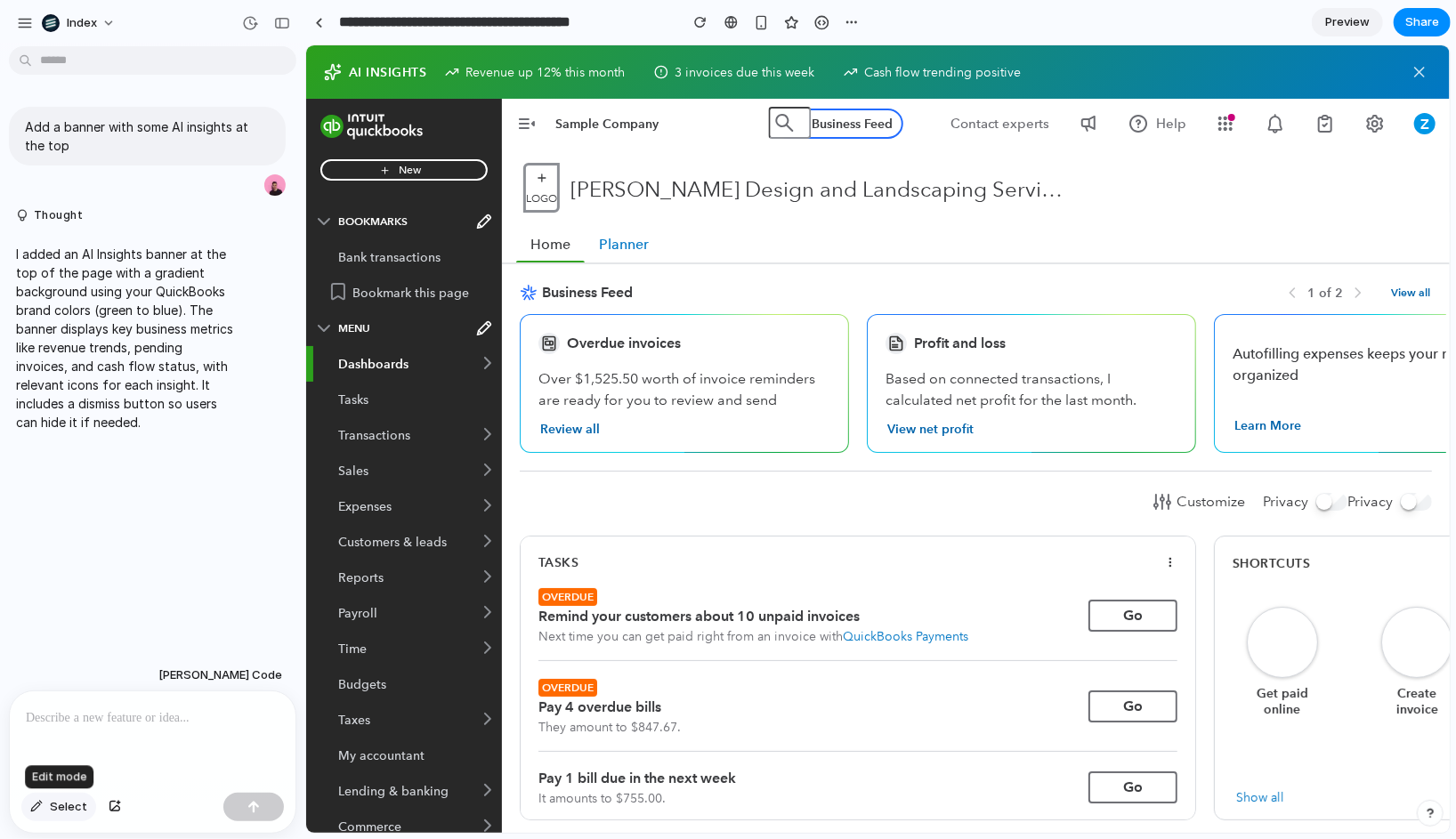
click at [49, 804] on button "Select" at bounding box center [59, 808] width 75 height 29
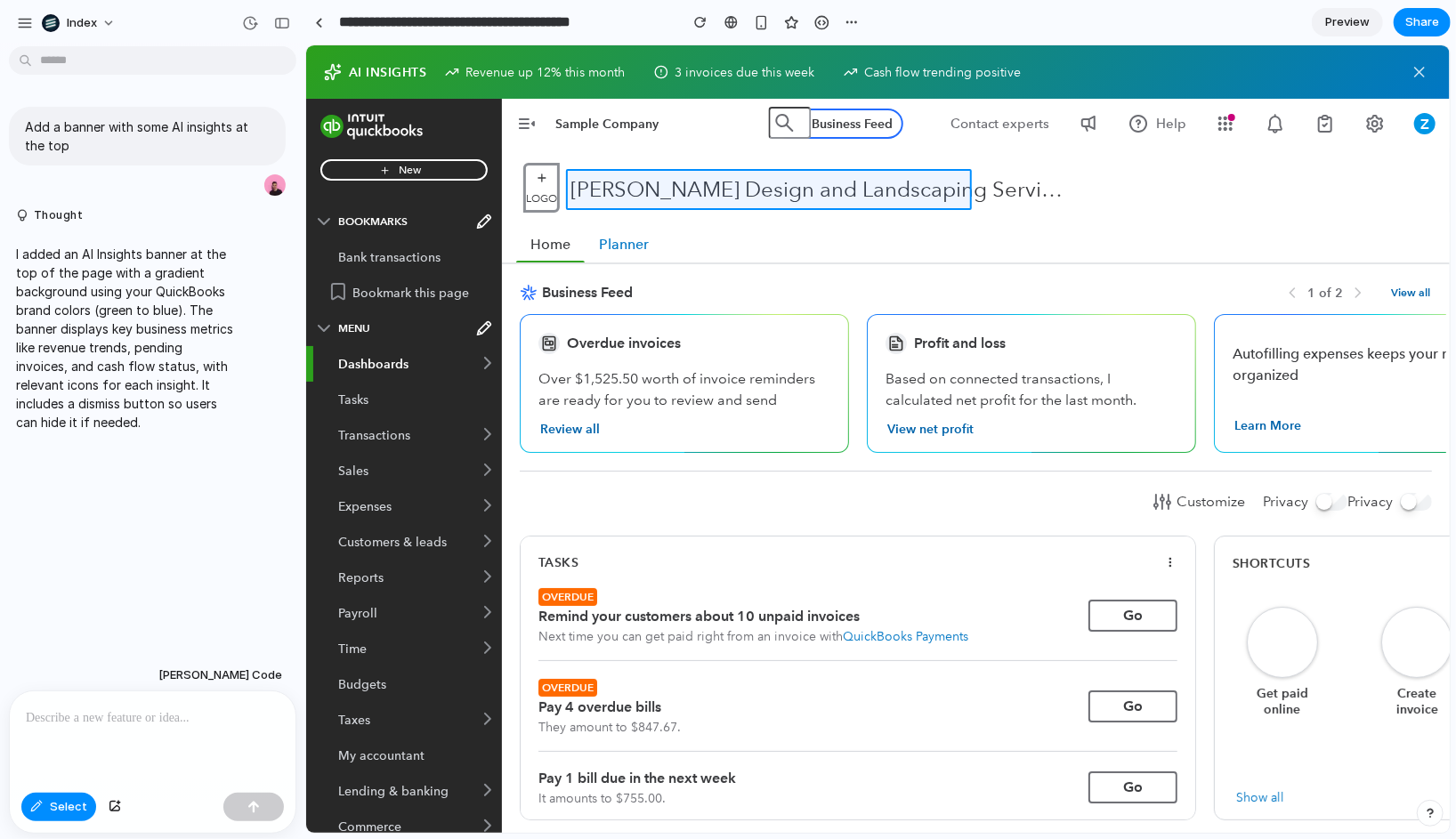
click at [632, 193] on div at bounding box center [877, 439] width 1144 height 788
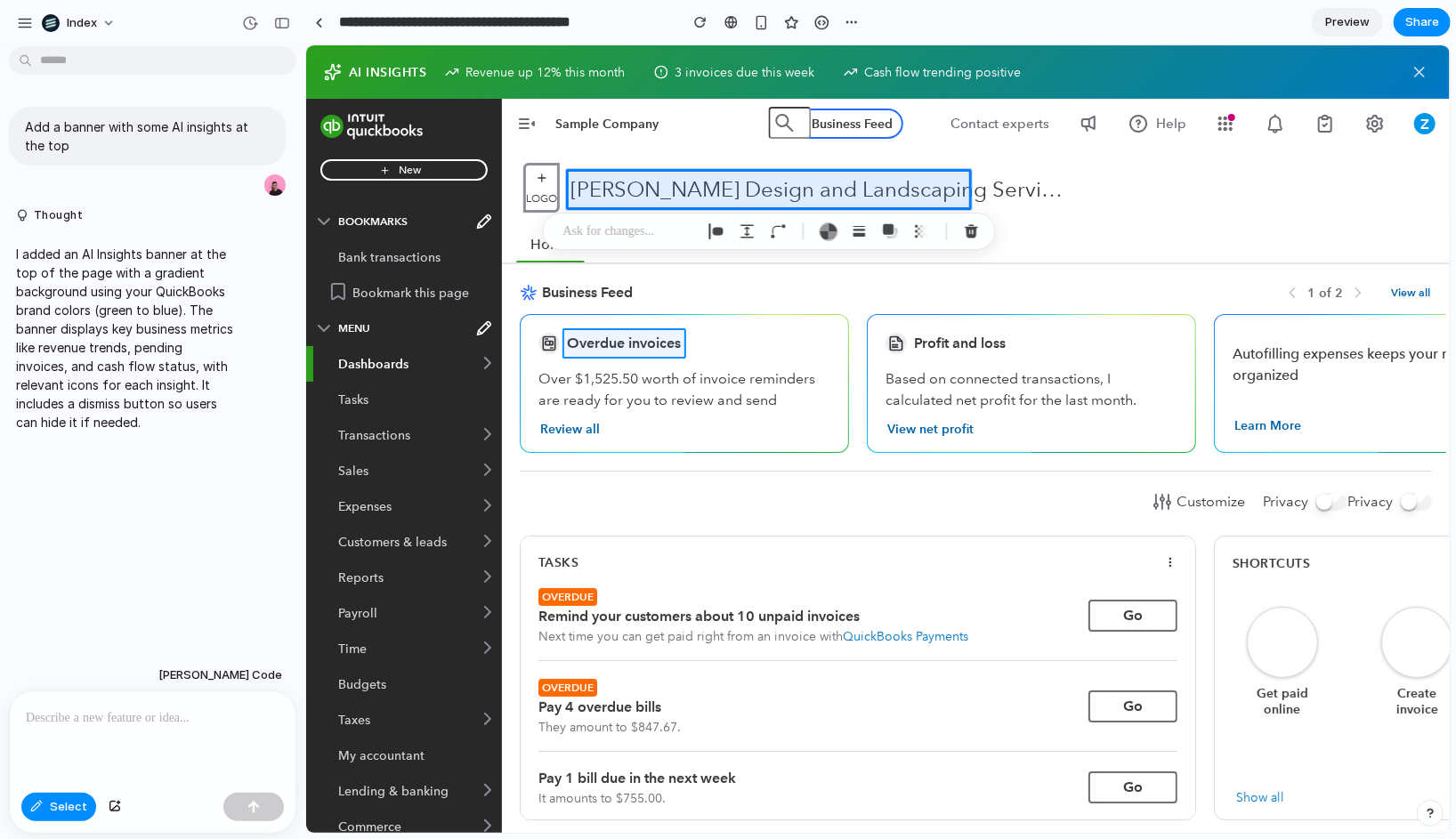
click at [607, 343] on div at bounding box center [877, 439] width 1144 height 788
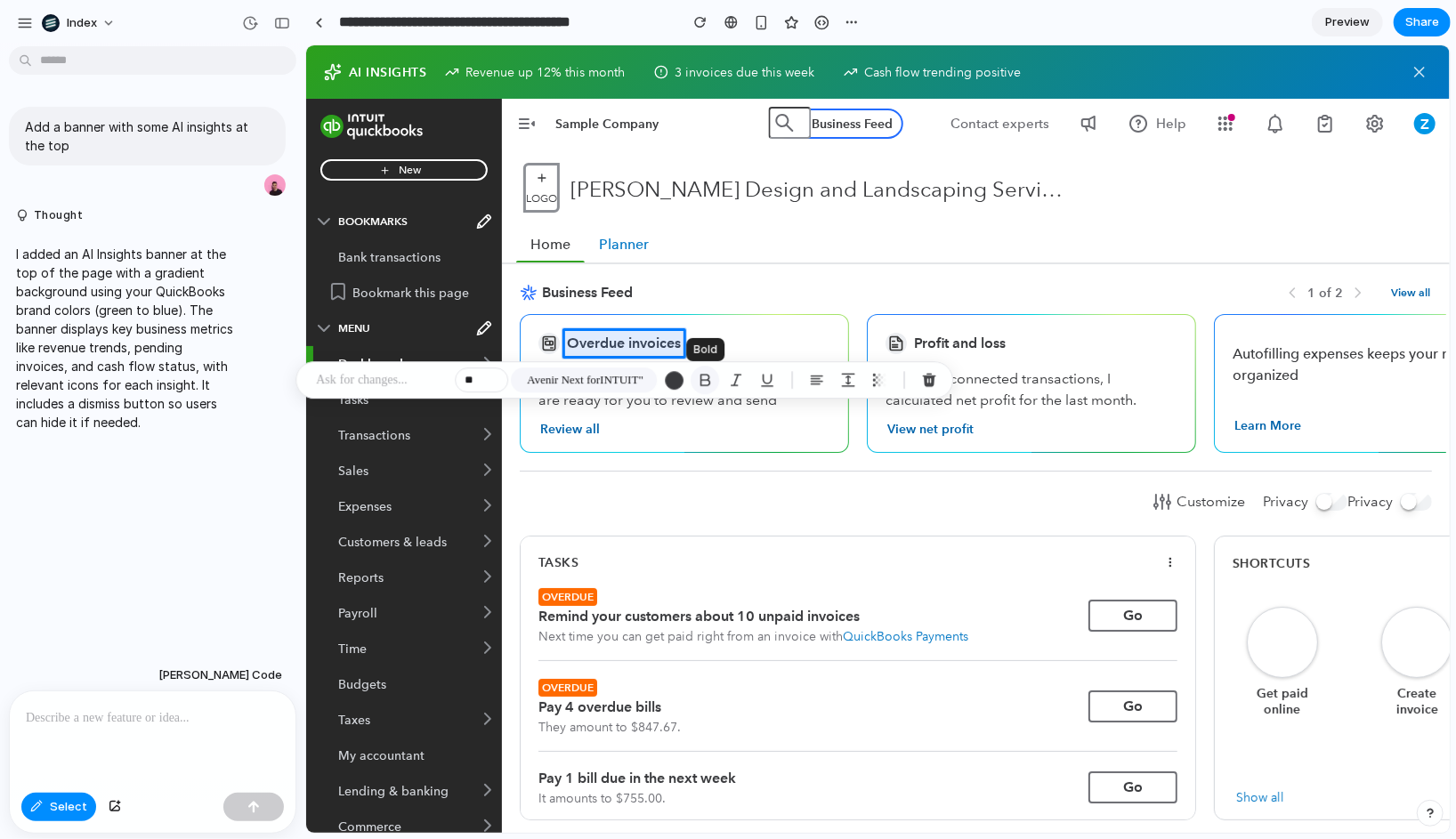
click at [699, 387] on div "button" at bounding box center [705, 380] width 16 height 16
click at [495, 377] on button "Increment" at bounding box center [492, 377] width 18 height 9
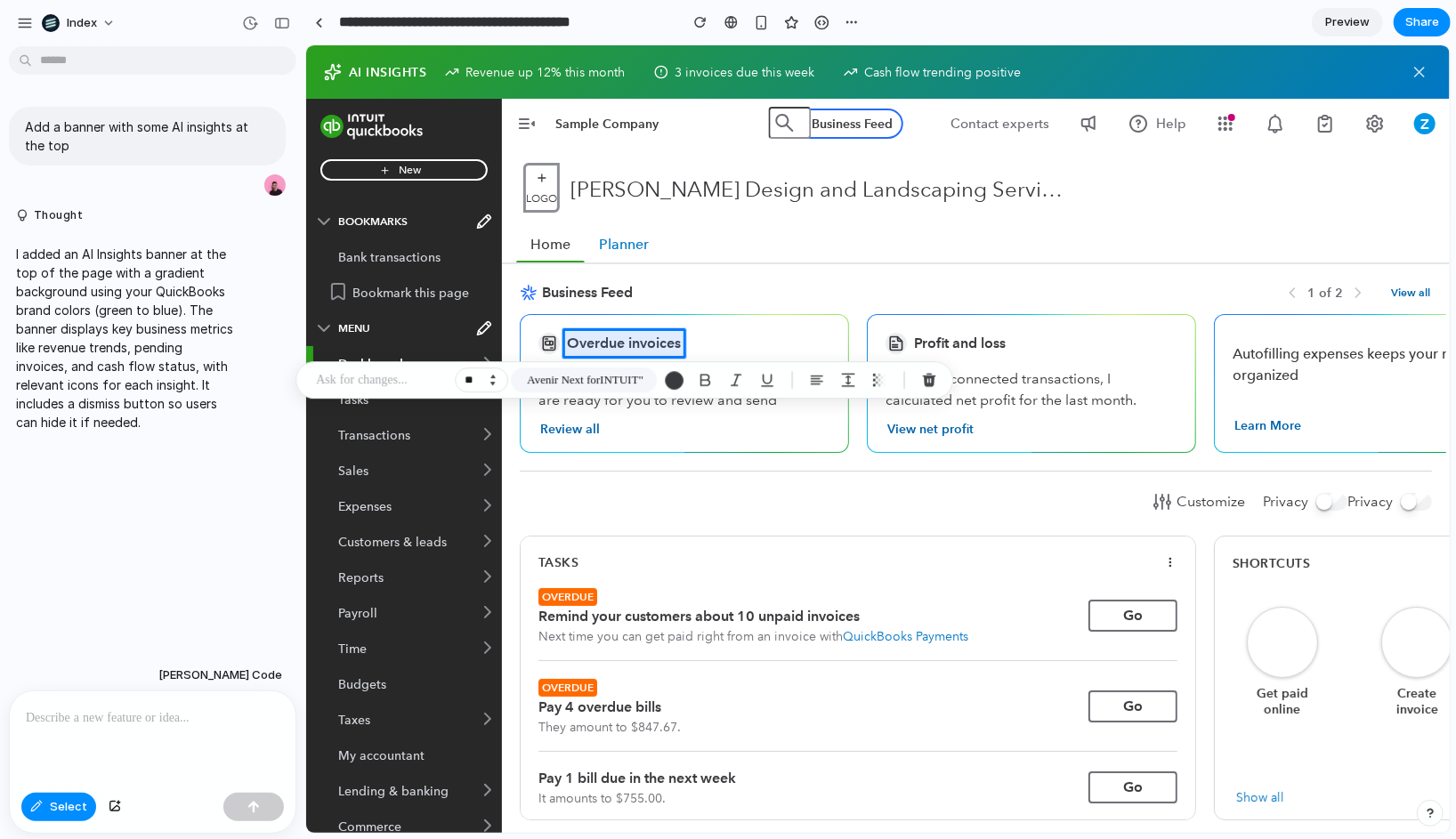
type input "**"
click at [573, 597] on div at bounding box center [877, 439] width 1144 height 788
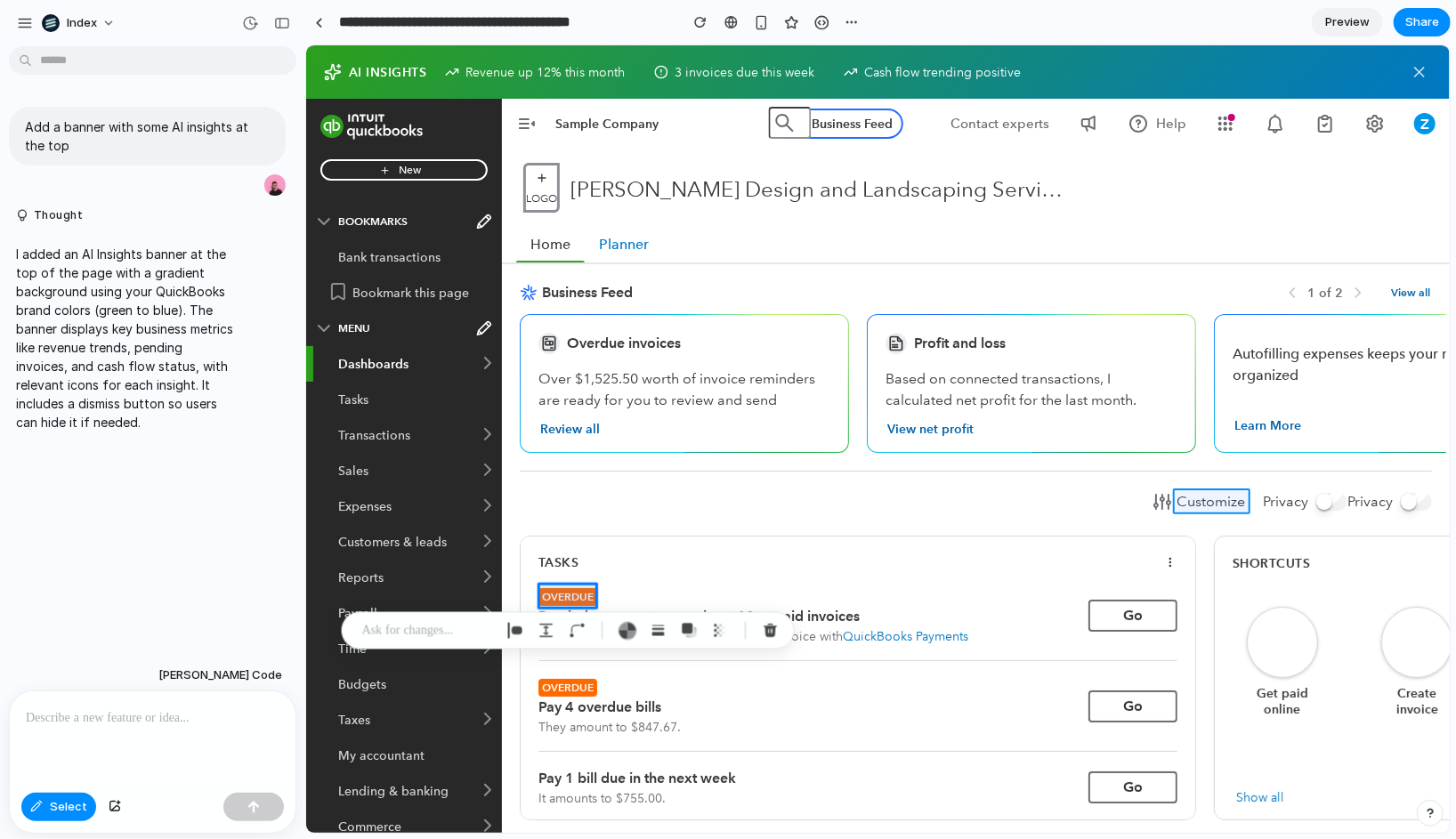
click at [1209, 507] on div at bounding box center [877, 439] width 1144 height 788
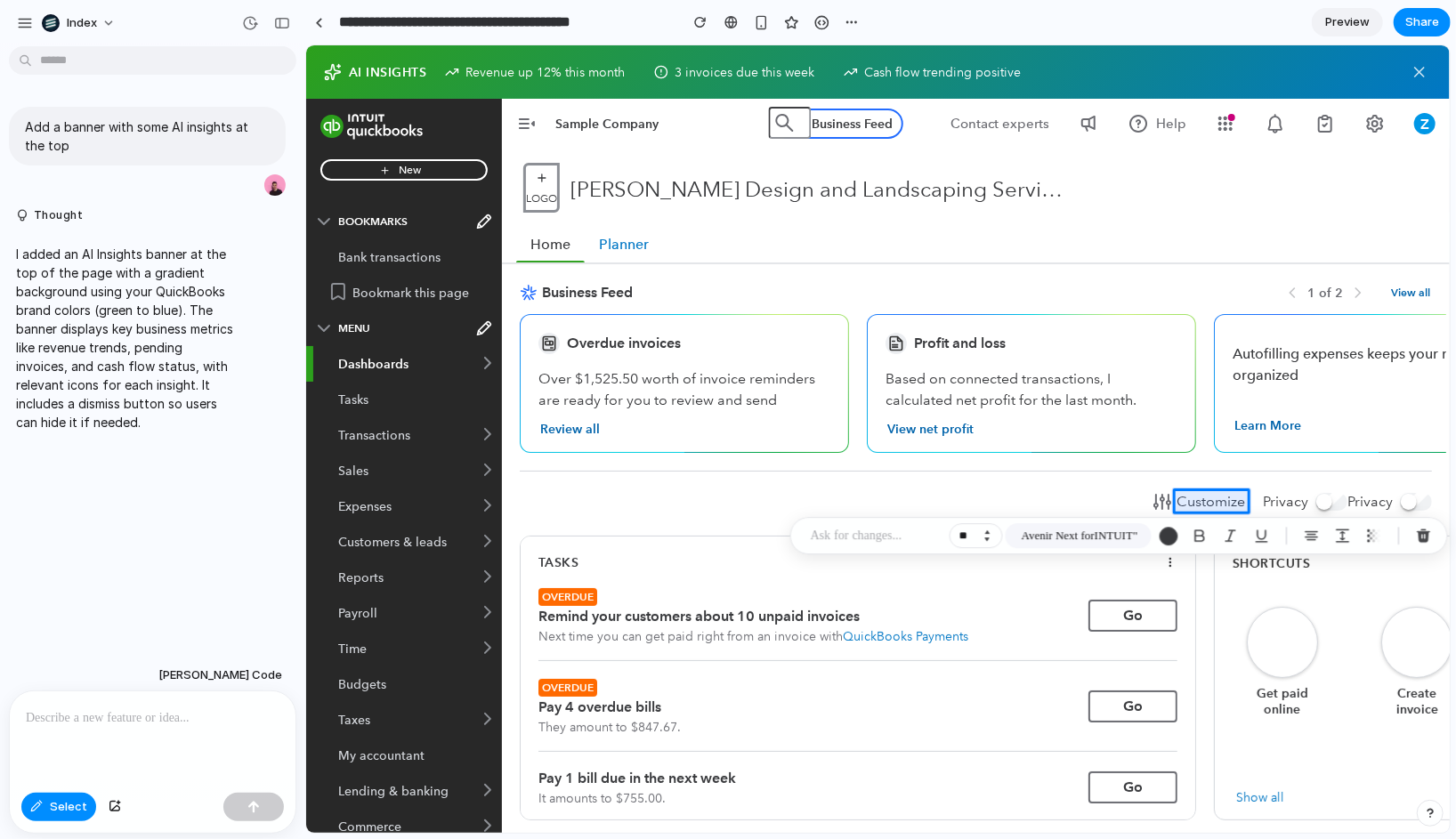
click at [989, 529] on button "Increment" at bounding box center [987, 532] width 18 height 9
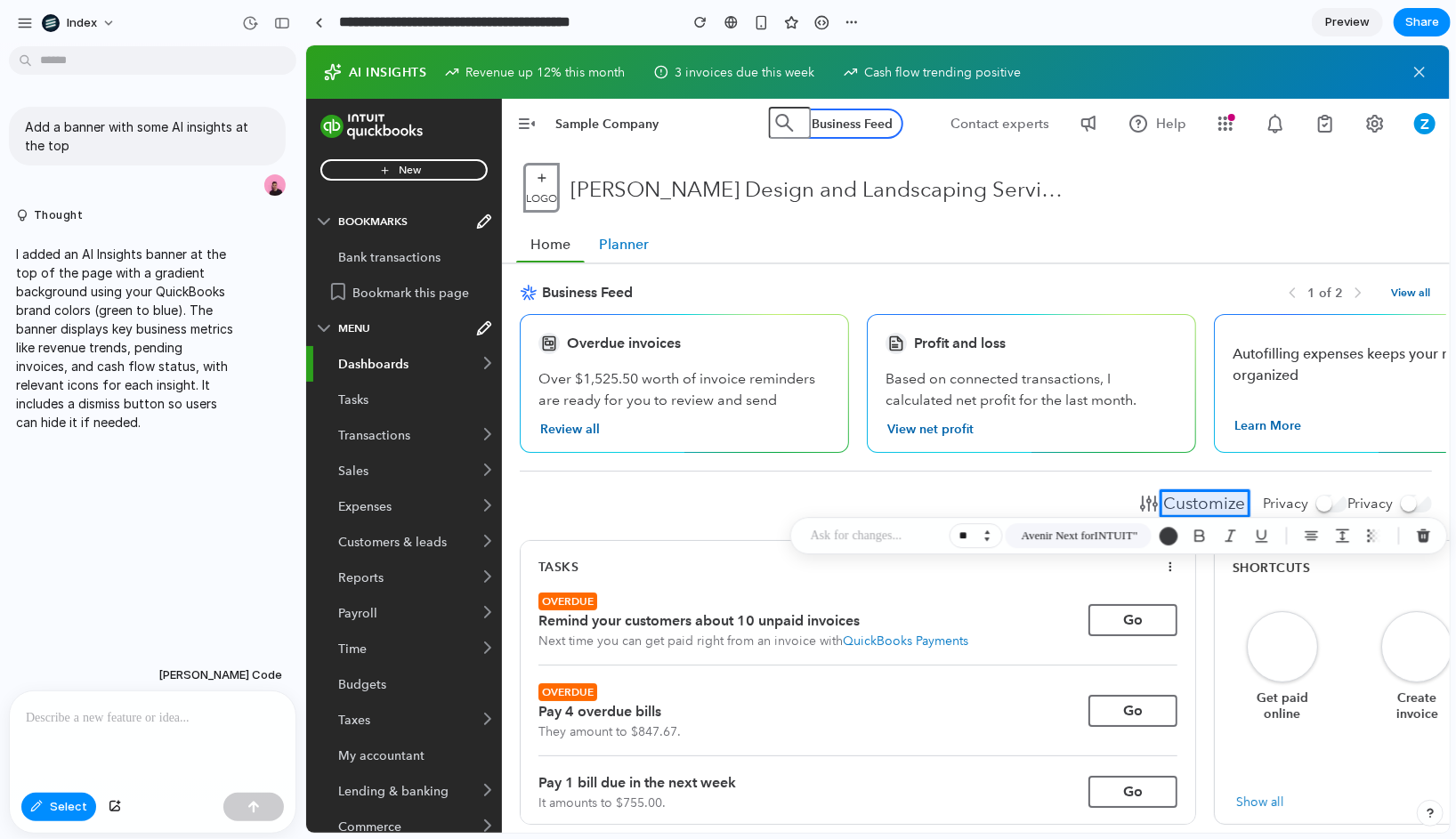
click at [989, 529] on button "Increment" at bounding box center [987, 532] width 18 height 9
click at [986, 544] on input "**" at bounding box center [977, 536] width 54 height 25
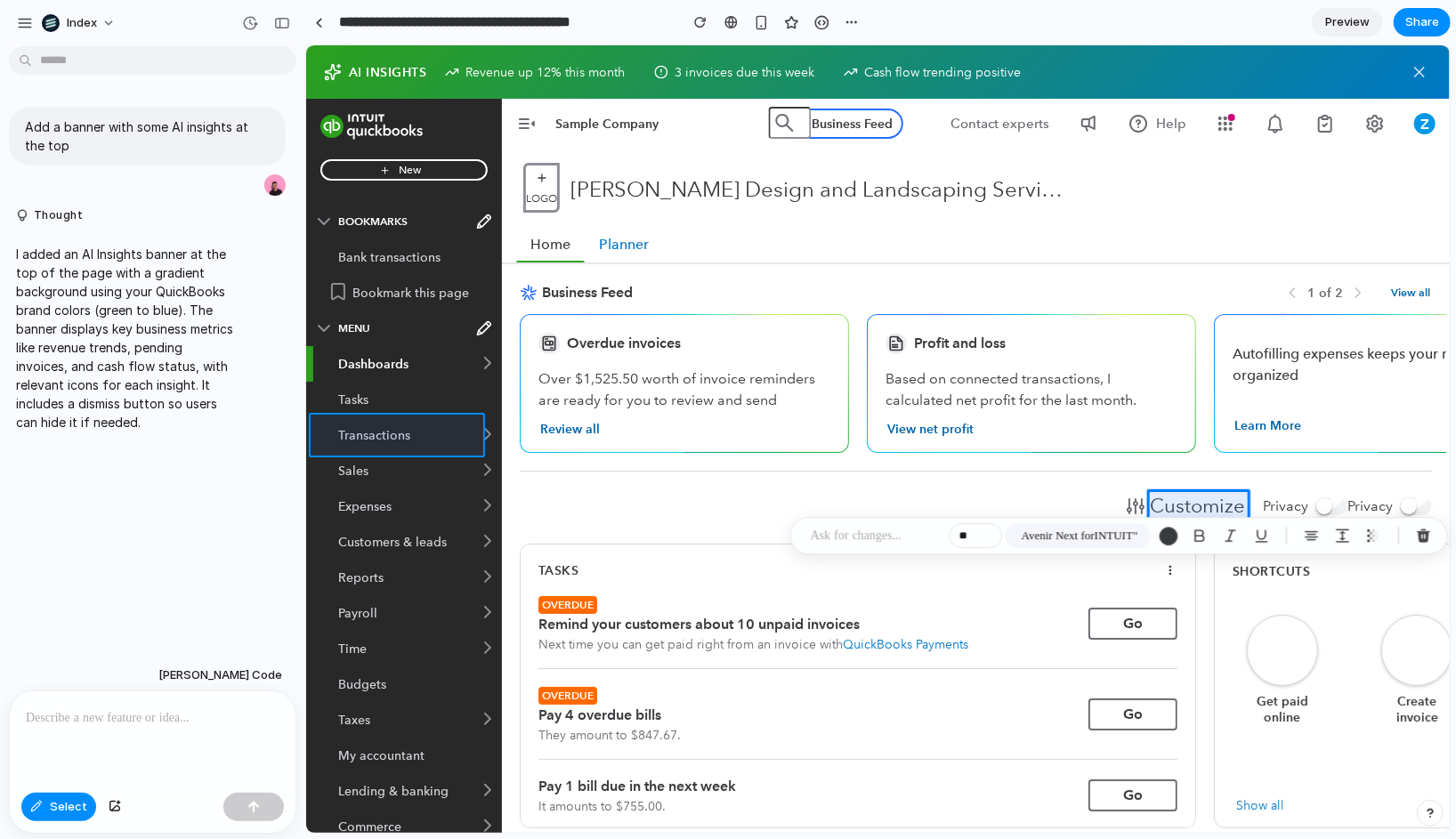
click at [378, 428] on div at bounding box center [877, 439] width 1144 height 788
type input "**"
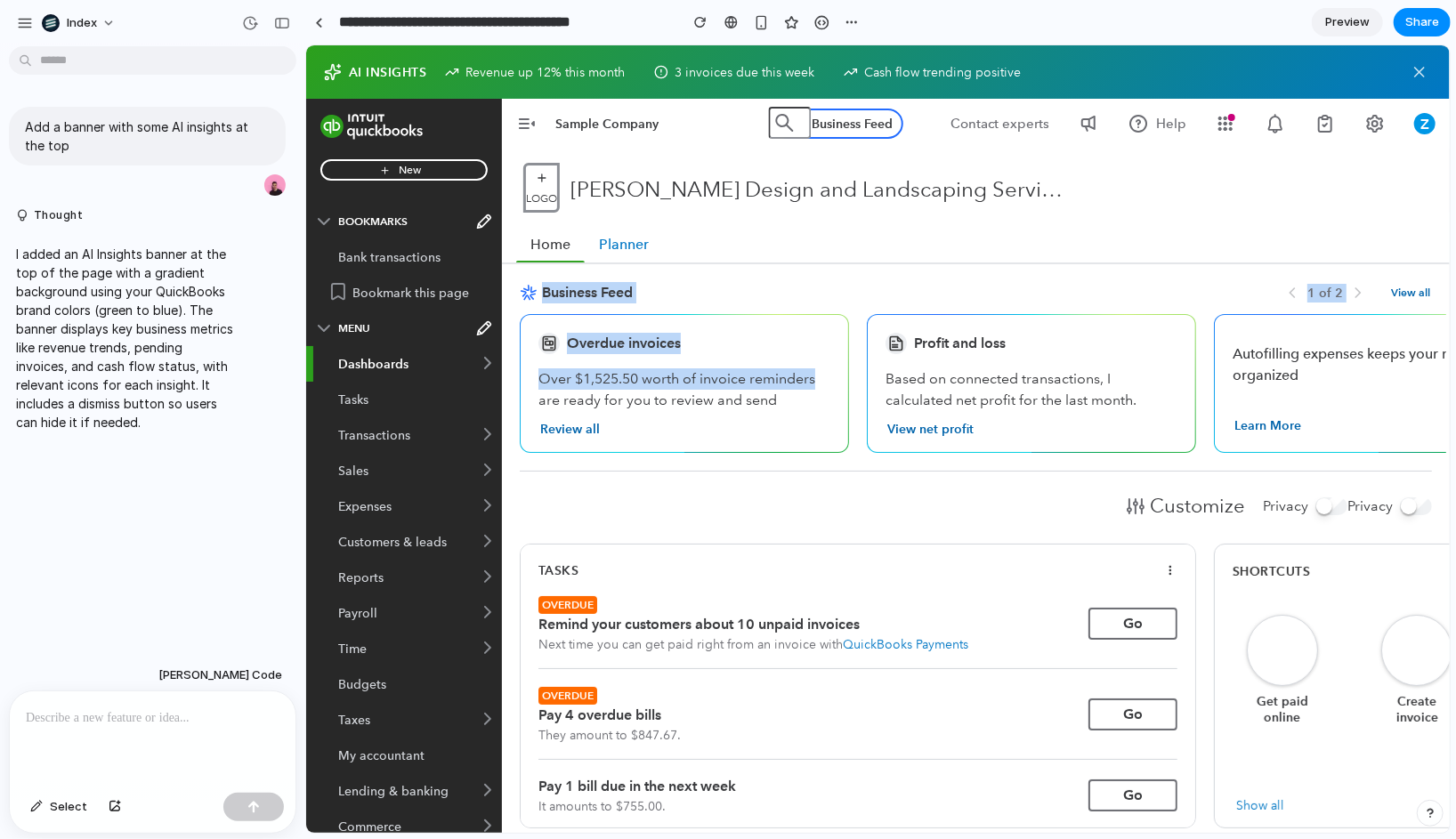
drag, startPoint x: 846, startPoint y: 294, endPoint x: 850, endPoint y: 382, distance: 88.1
click at [850, 382] on div "Business Feed 1 of 2 View all Overdue invoices Over $1,525.50 worth of invoice …" at bounding box center [975, 376] width 912 height 190
click at [850, 382] on div "Overdue invoices Over $1,525.50 worth of invoice reminders are ready for you to…" at bounding box center [692, 382] width 347 height 139
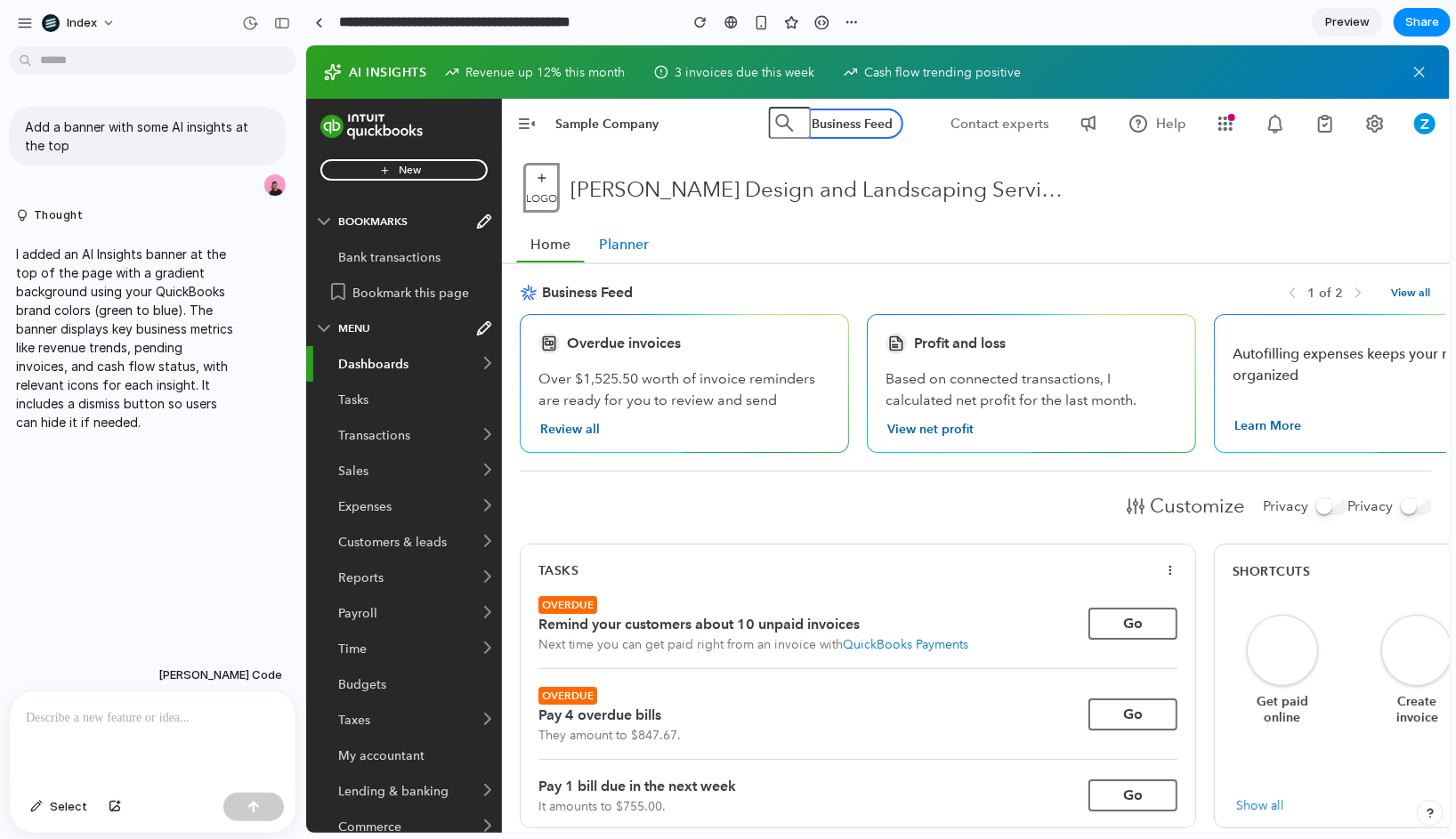
click at [776, 458] on div "Overdue invoices Over $1,525.50 worth of invoice reminders are ready for you to…" at bounding box center [975, 382] width 941 height 167
click at [816, 255] on ul "Home Planner" at bounding box center [975, 237] width 948 height 50
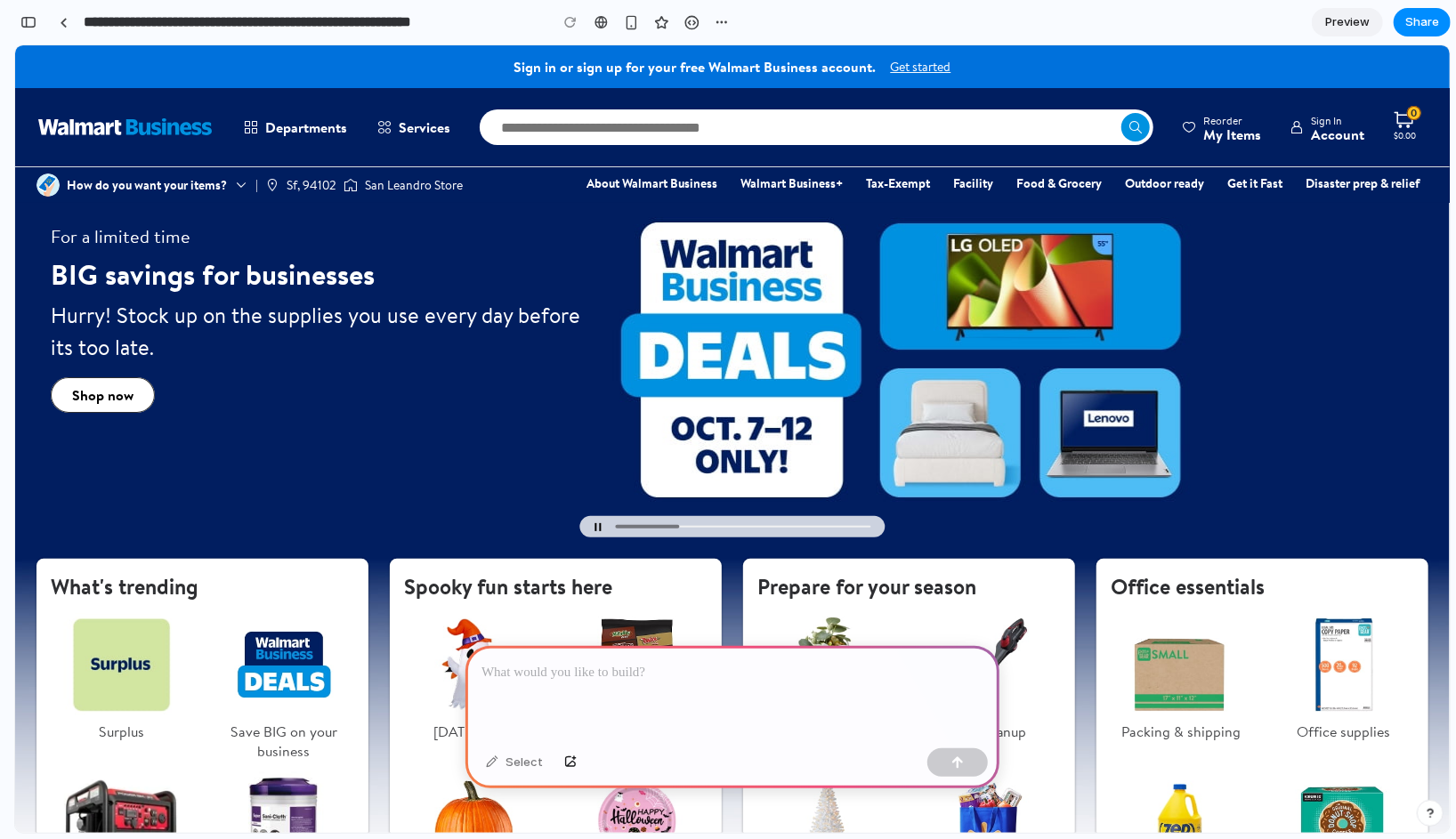
click at [636, 690] on div at bounding box center [732, 693] width 534 height 95
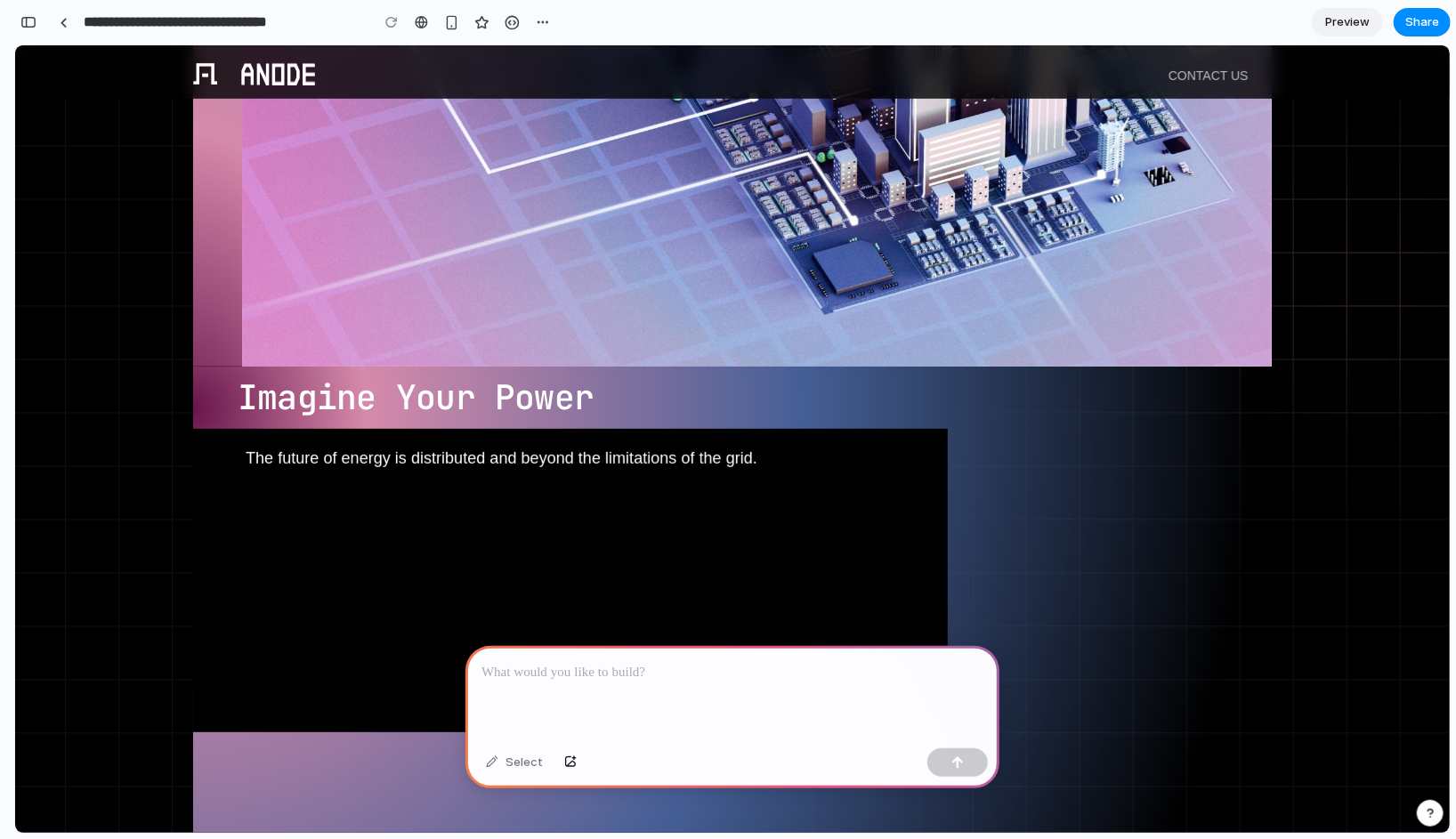
scroll to position [399, 0]
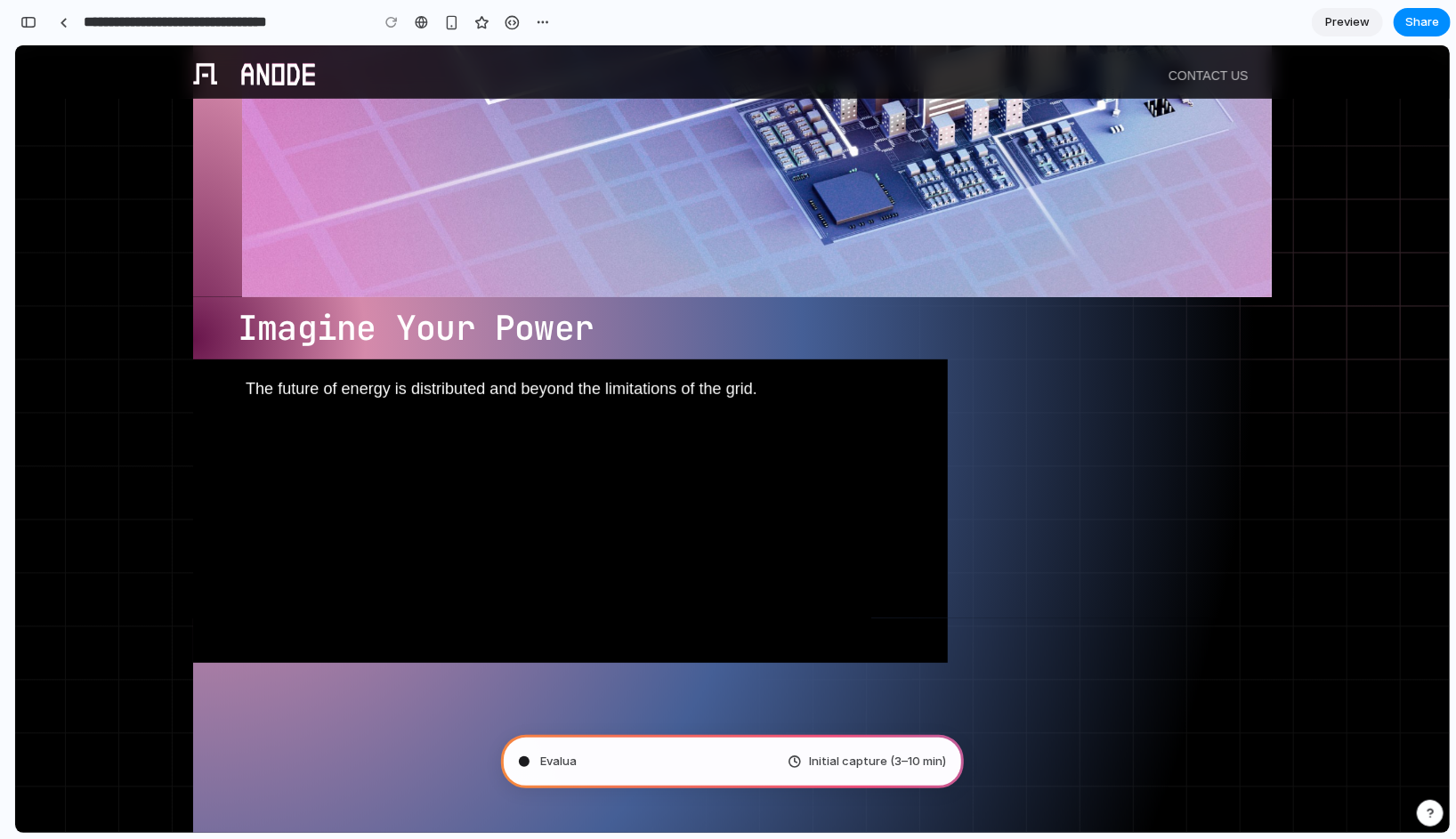
type input "**********"
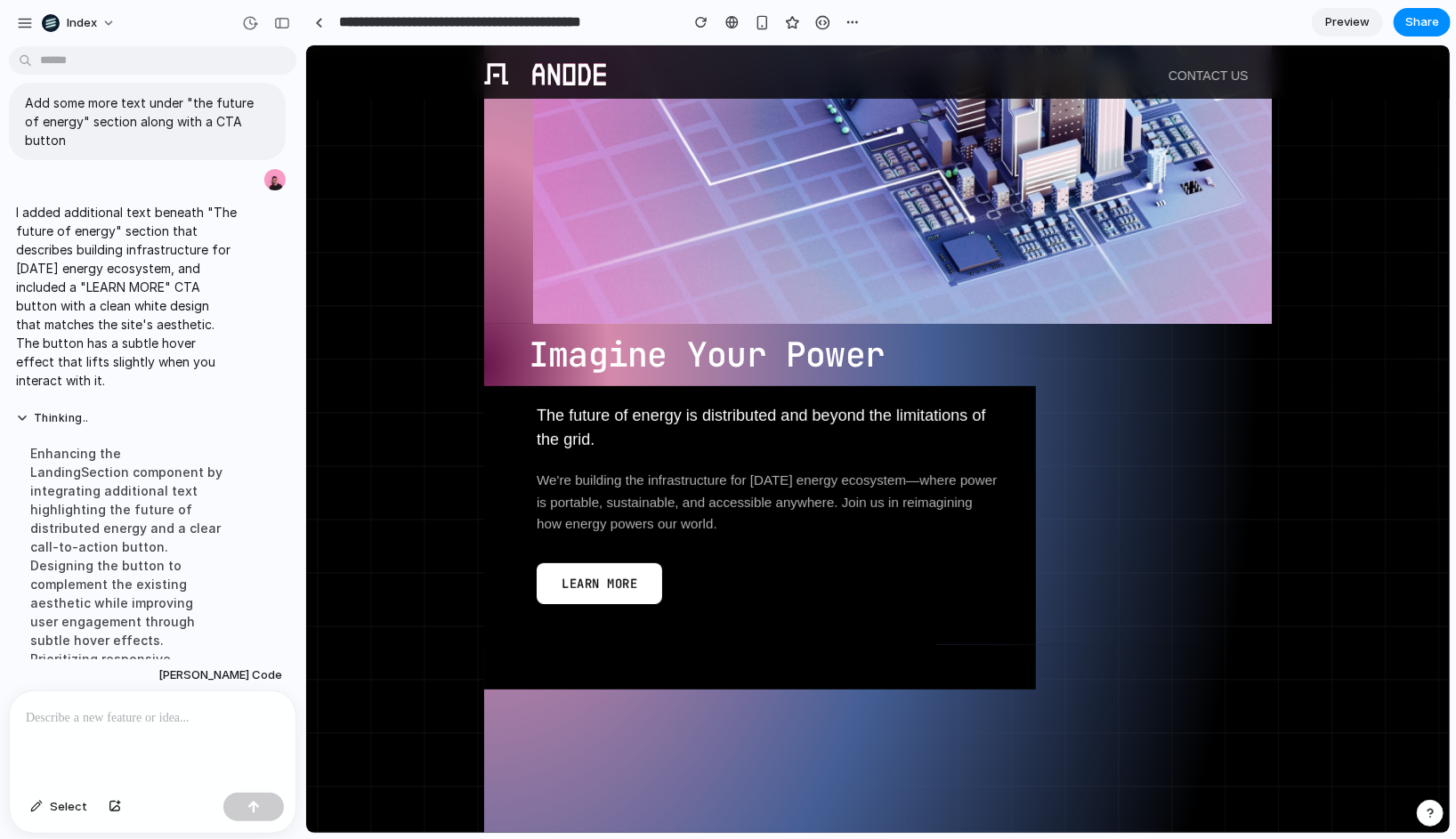
scroll to position [205, 0]
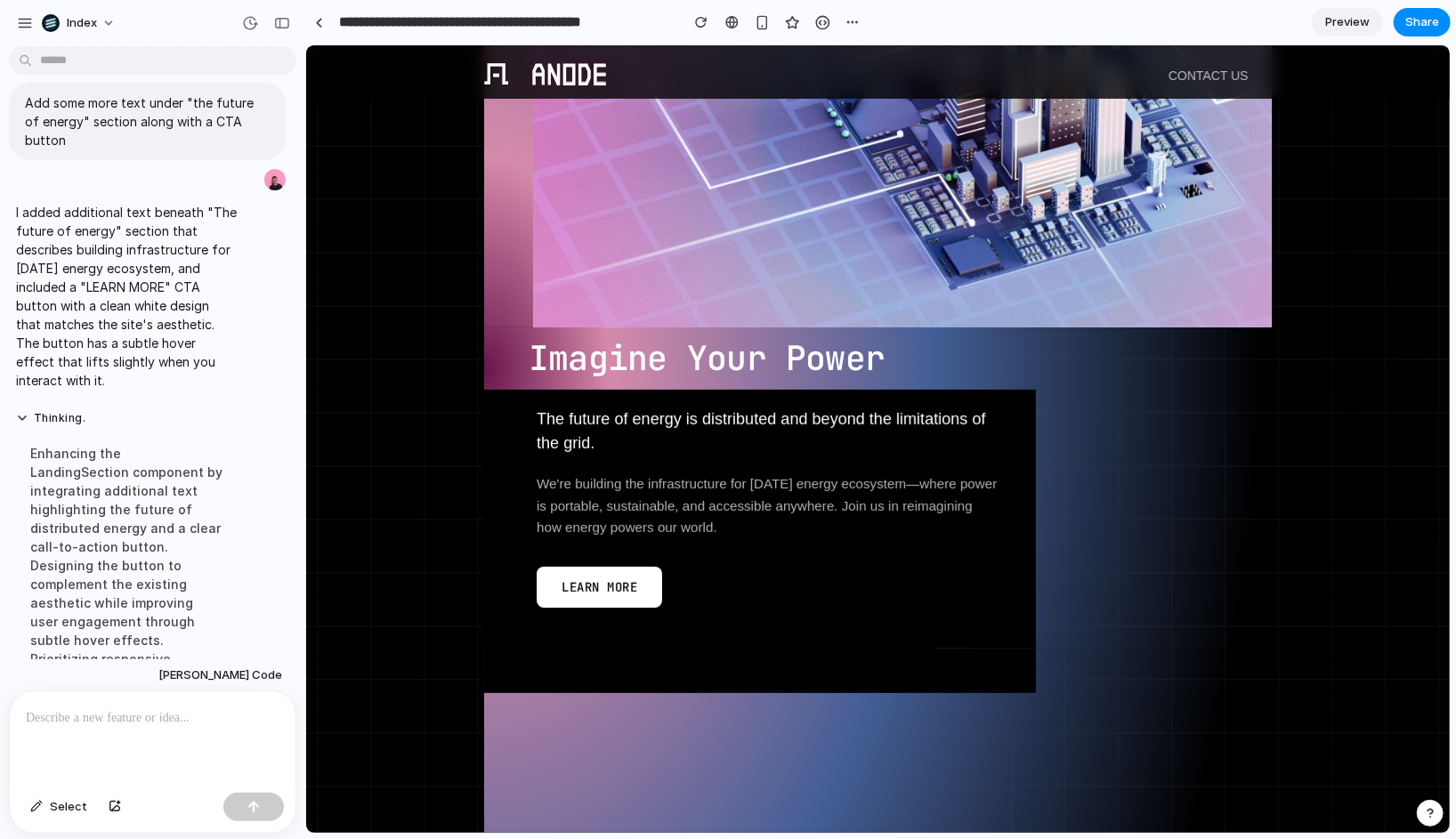
click at [750, 610] on div at bounding box center [876, 487] width 788 height 321
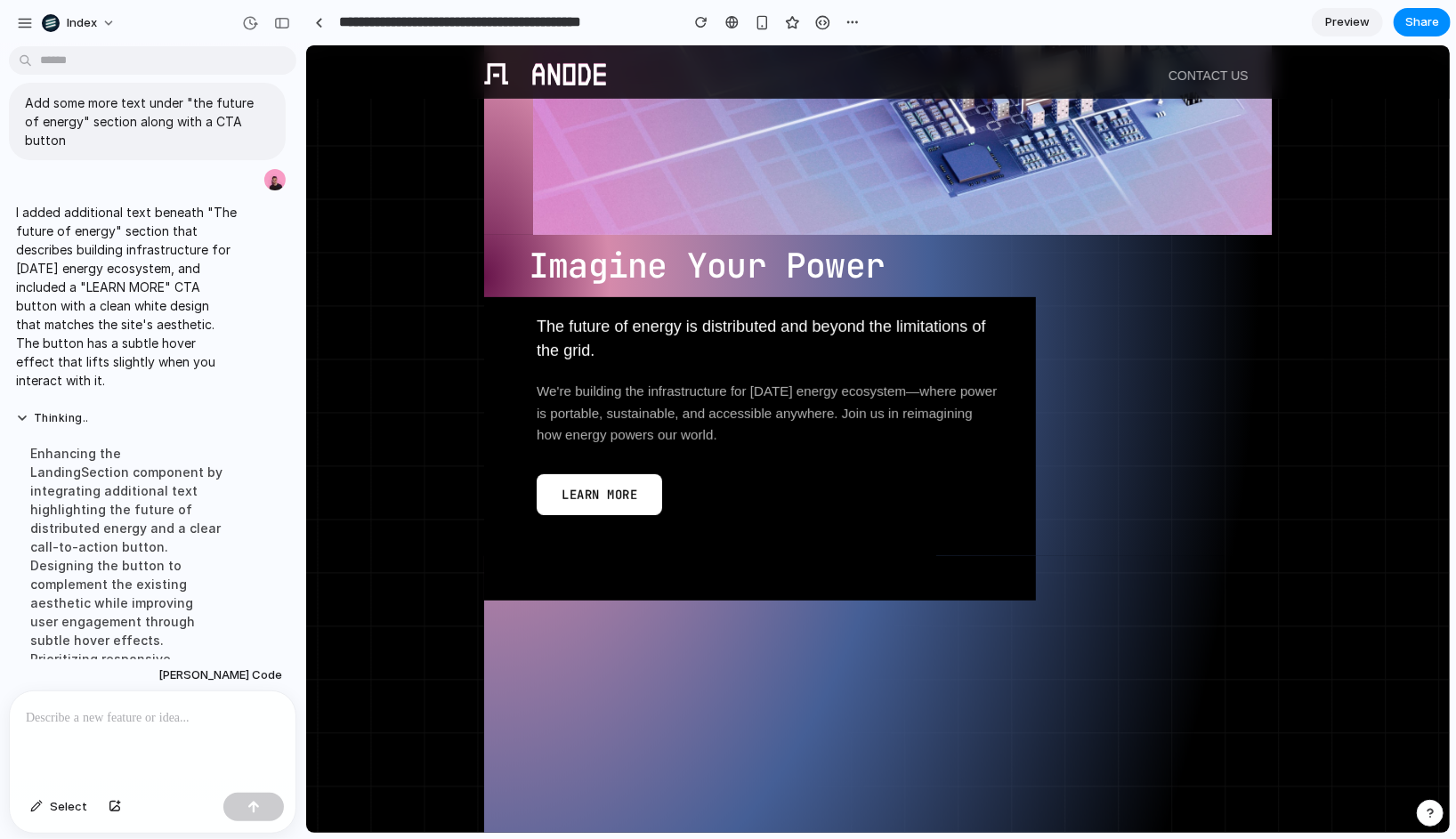
scroll to position [329, 0]
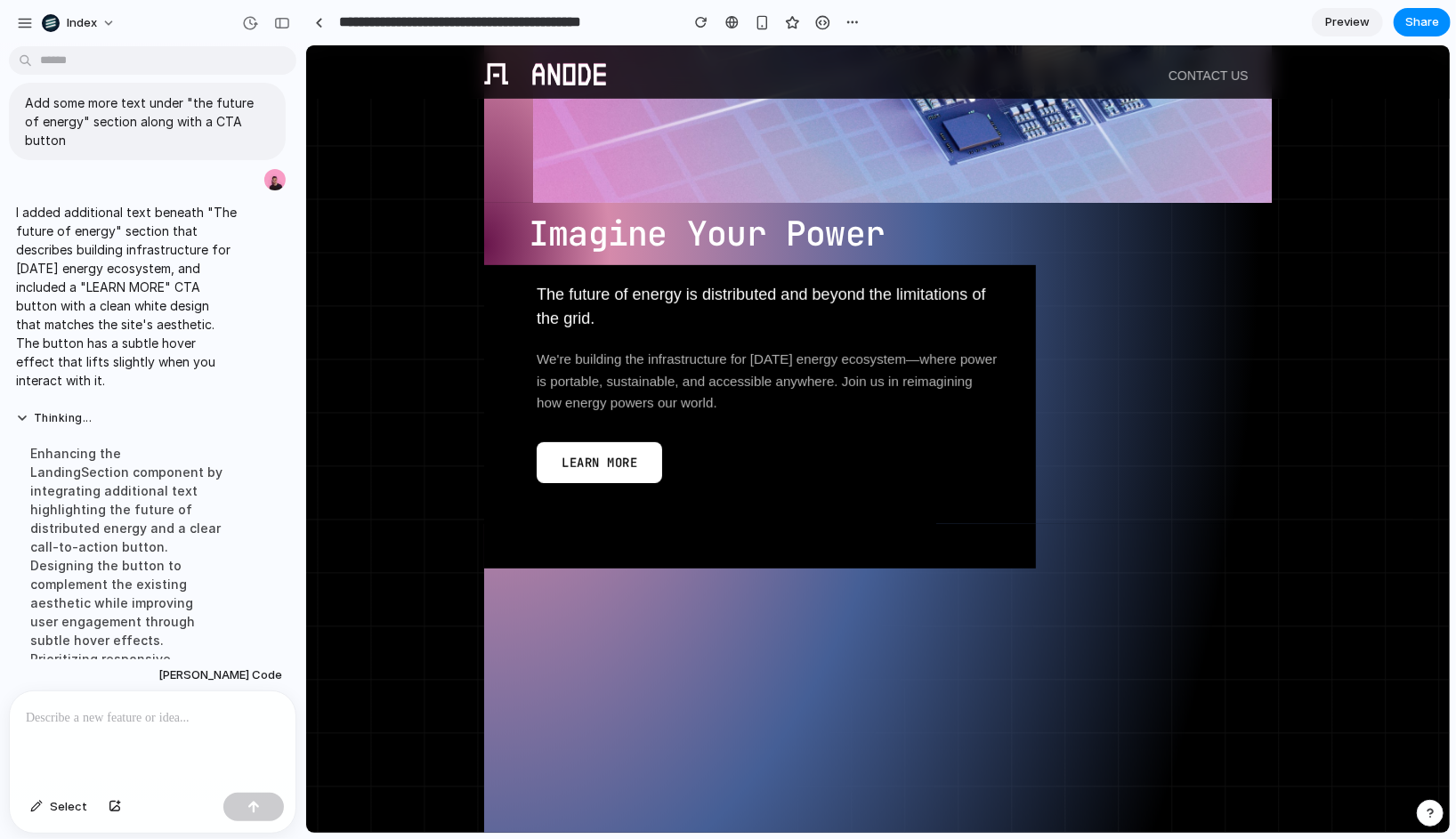
drag, startPoint x: 619, startPoint y: 465, endPoint x: 619, endPoint y: 572, distance: 107.0
click at [712, 454] on div at bounding box center [876, 362] width 788 height 321
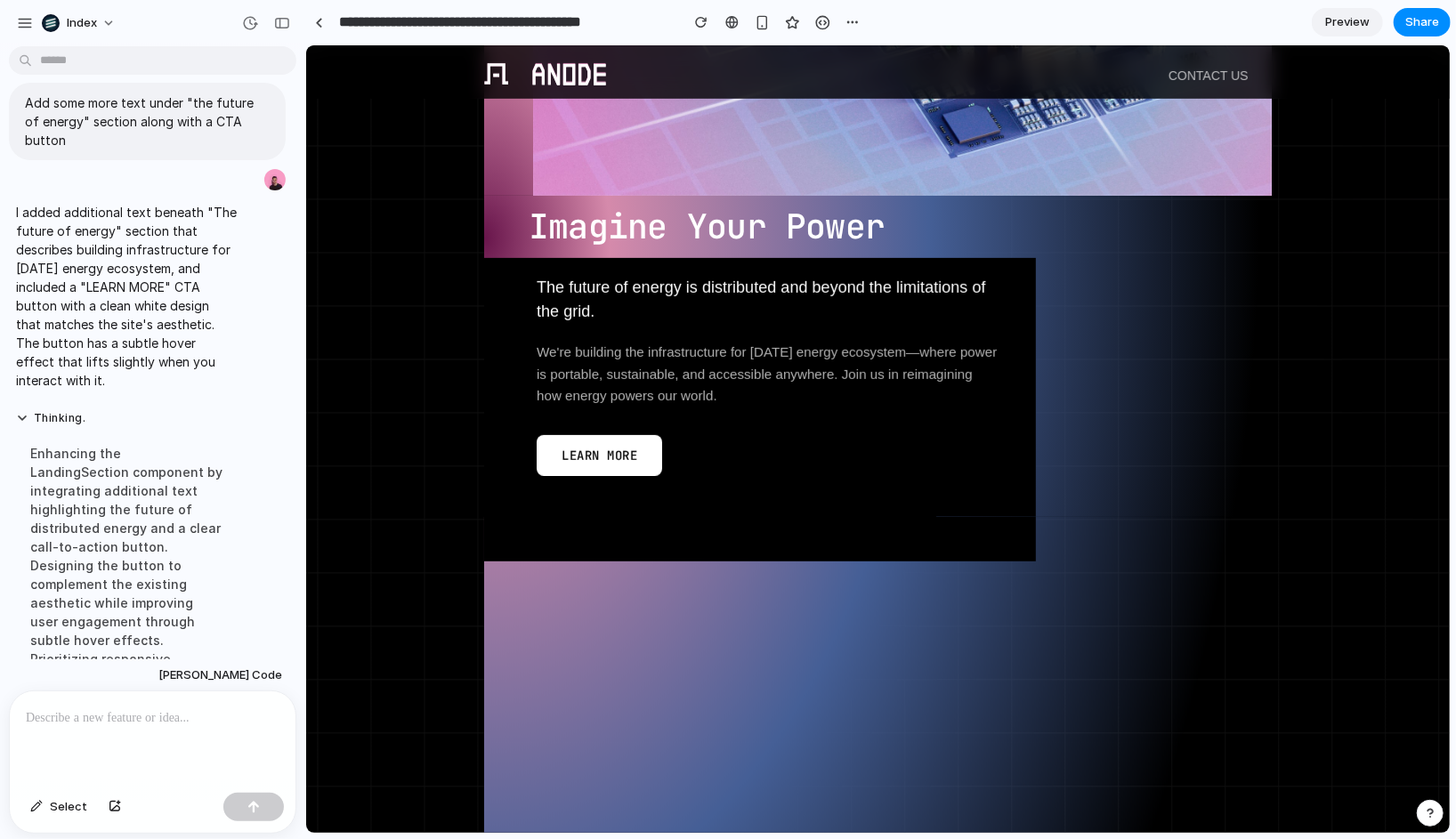
scroll to position [341, 0]
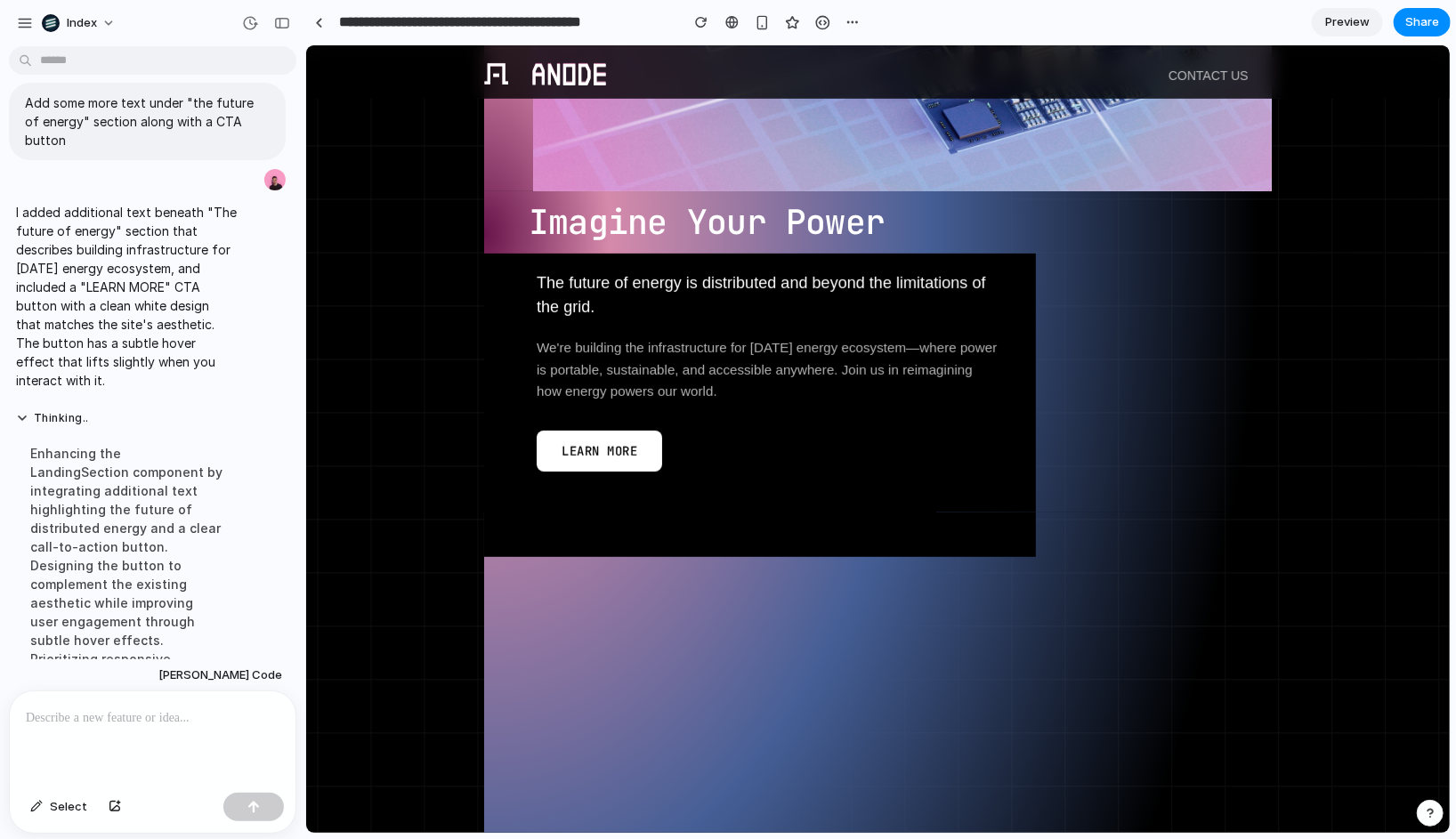
click at [712, 454] on div at bounding box center [876, 351] width 788 height 321
drag, startPoint x: 712, startPoint y: 451, endPoint x: 713, endPoint y: 381, distance: 70.0
click at [713, 380] on div at bounding box center [876, 351] width 788 height 321
click at [713, 381] on div at bounding box center [876, 351] width 788 height 321
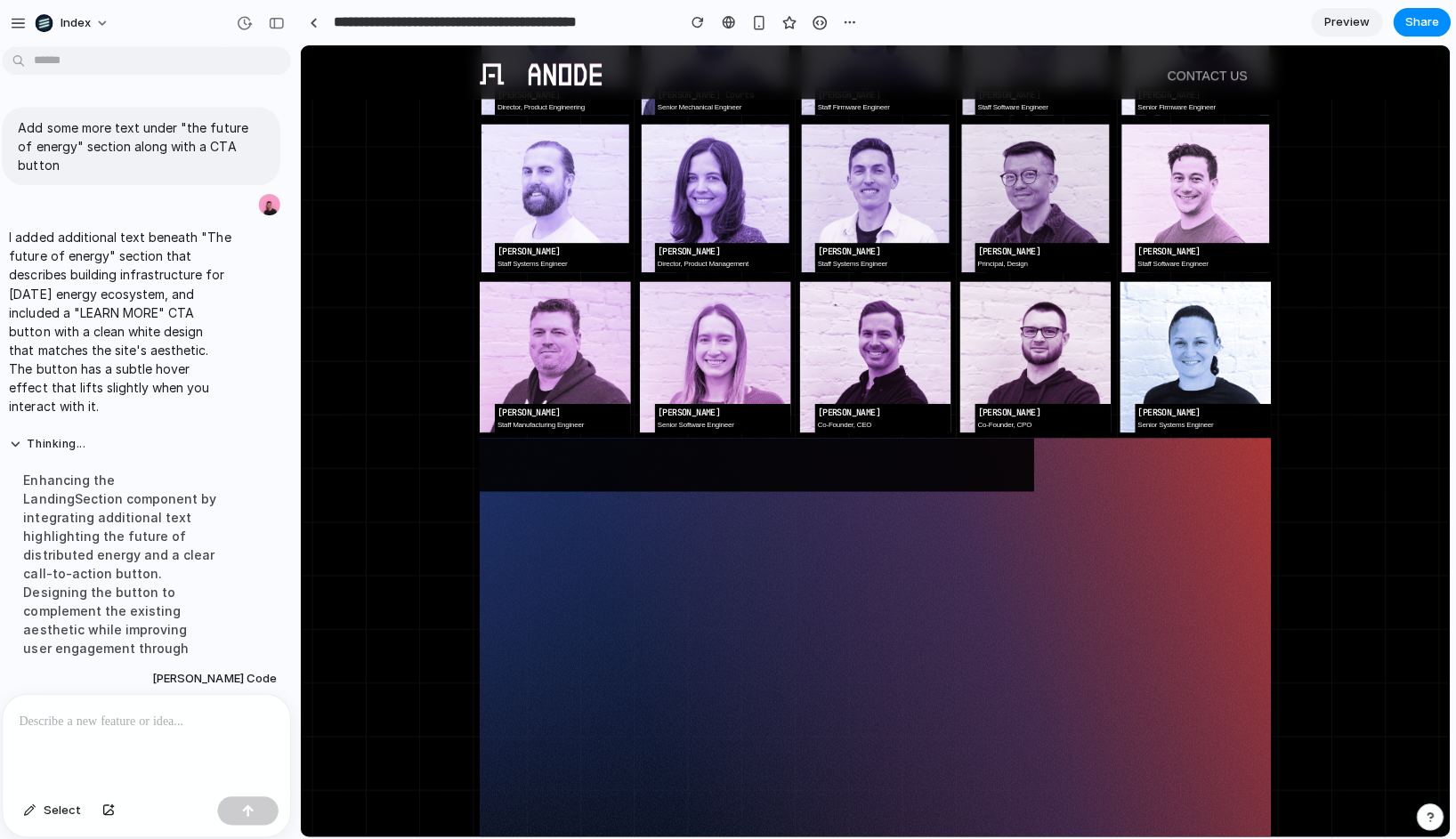
scroll to position [0, 0]
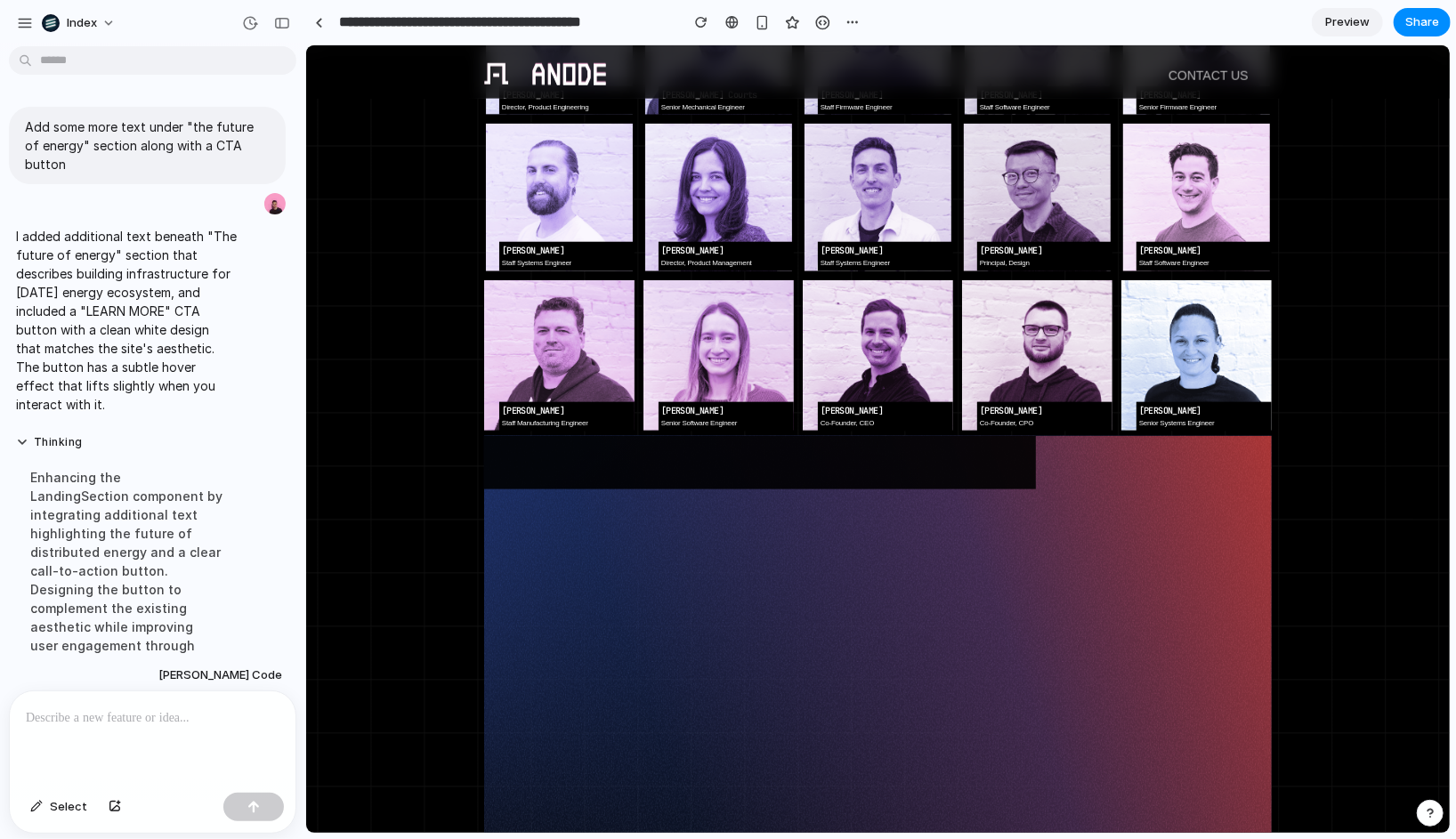
click at [370, 279] on section "TEAM ANODE Alec Macklis Director, Product Engineering Michael Courts Senior Mec…" at bounding box center [876, 165] width 1144 height 532
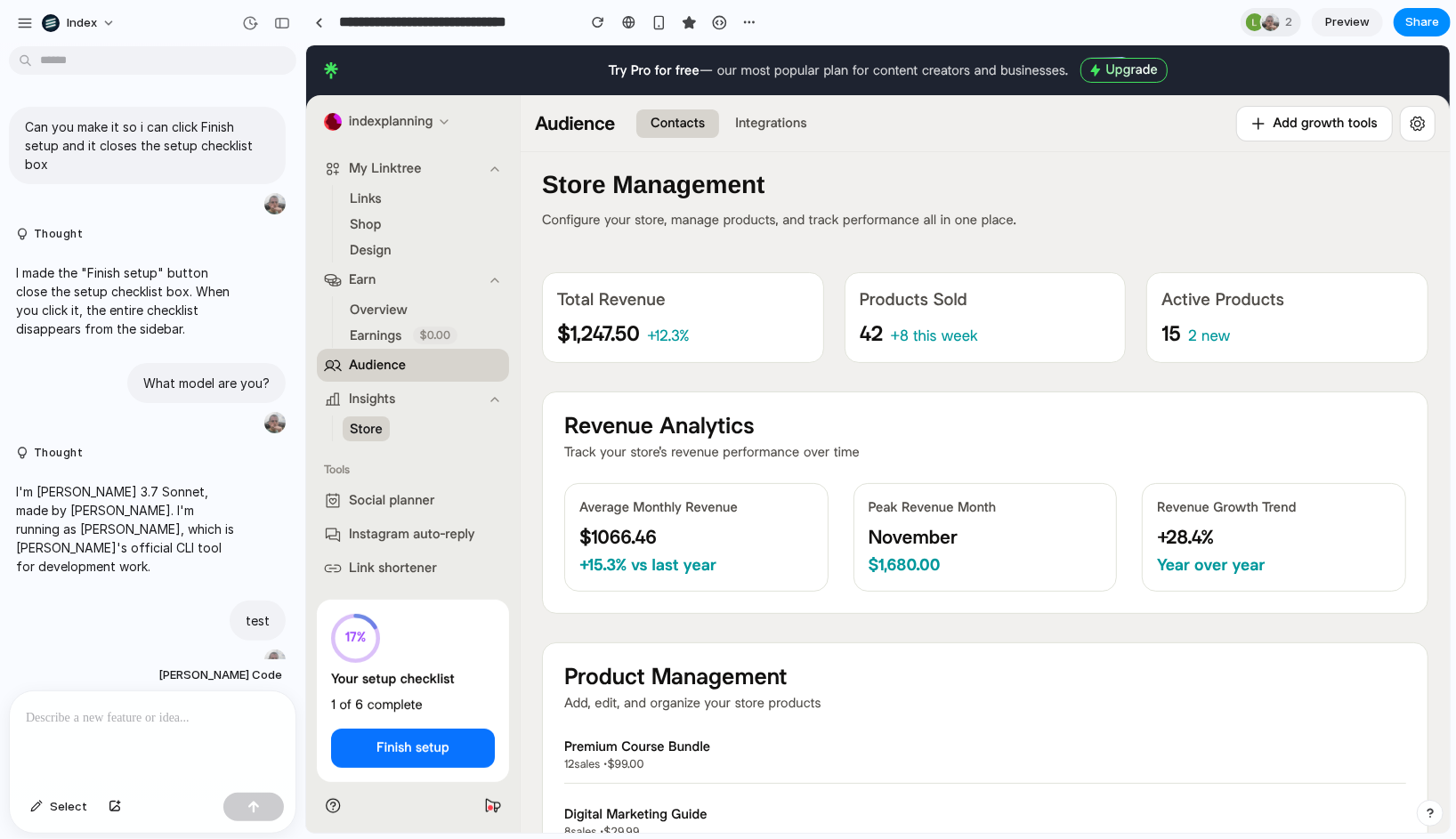
scroll to position [438, 0]
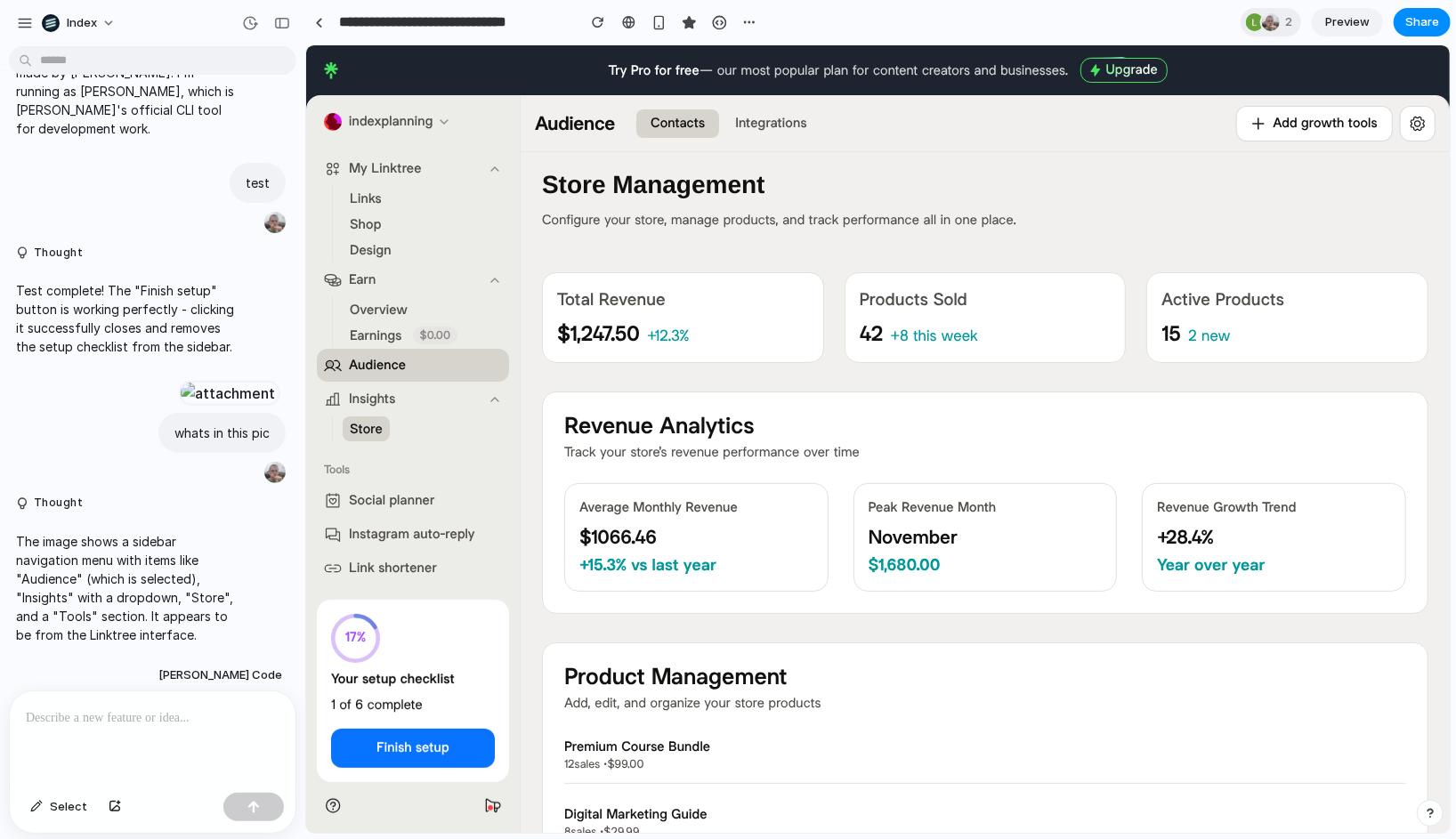
click at [392, 447] on div "Tools Social planner Instagram auto-reply Link shortener Post ideas" at bounding box center [411, 536] width 214 height 177
click at [376, 359] on span "Audience" at bounding box center [377, 364] width 57 height 19
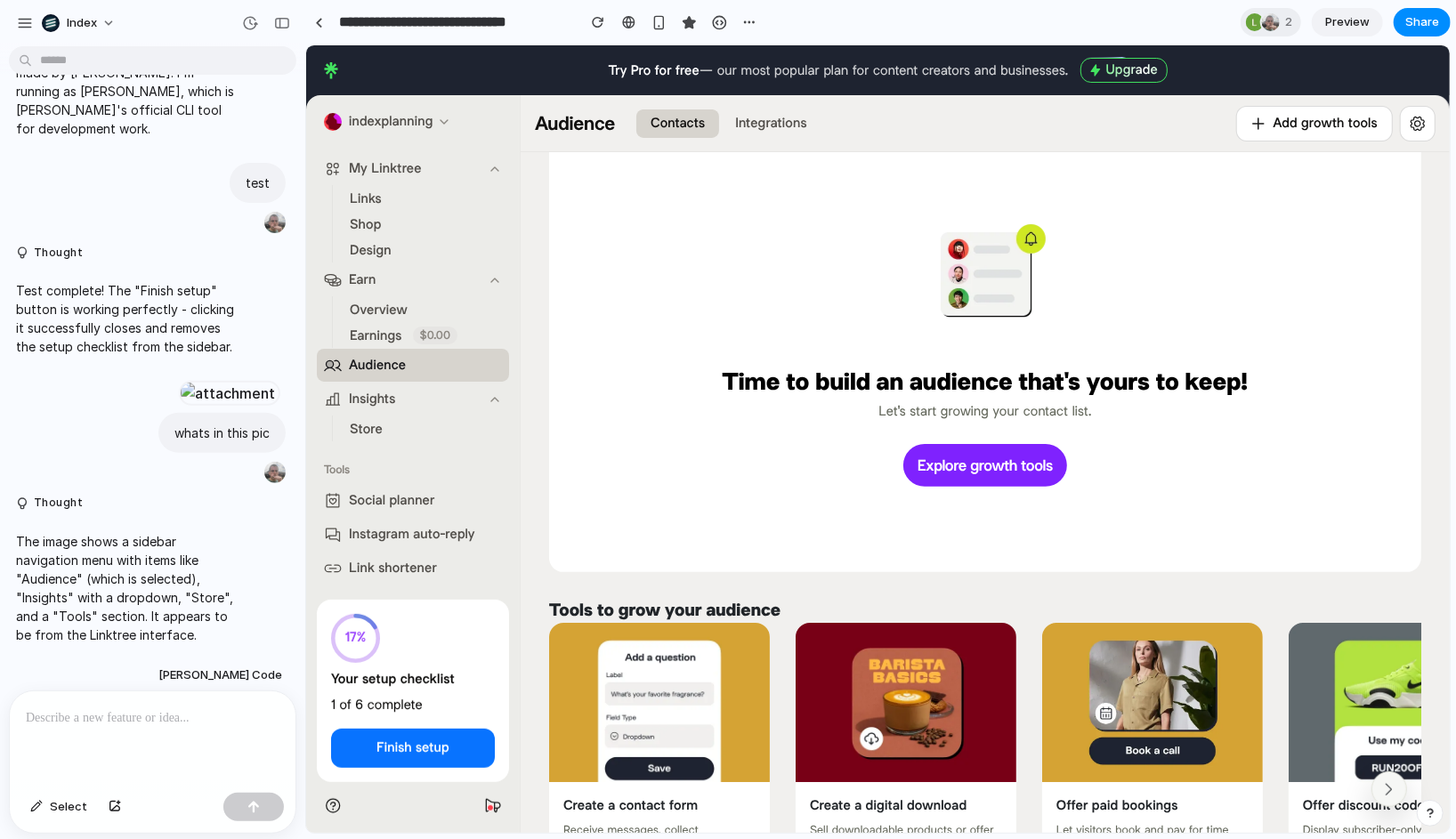
scroll to position [109, 0]
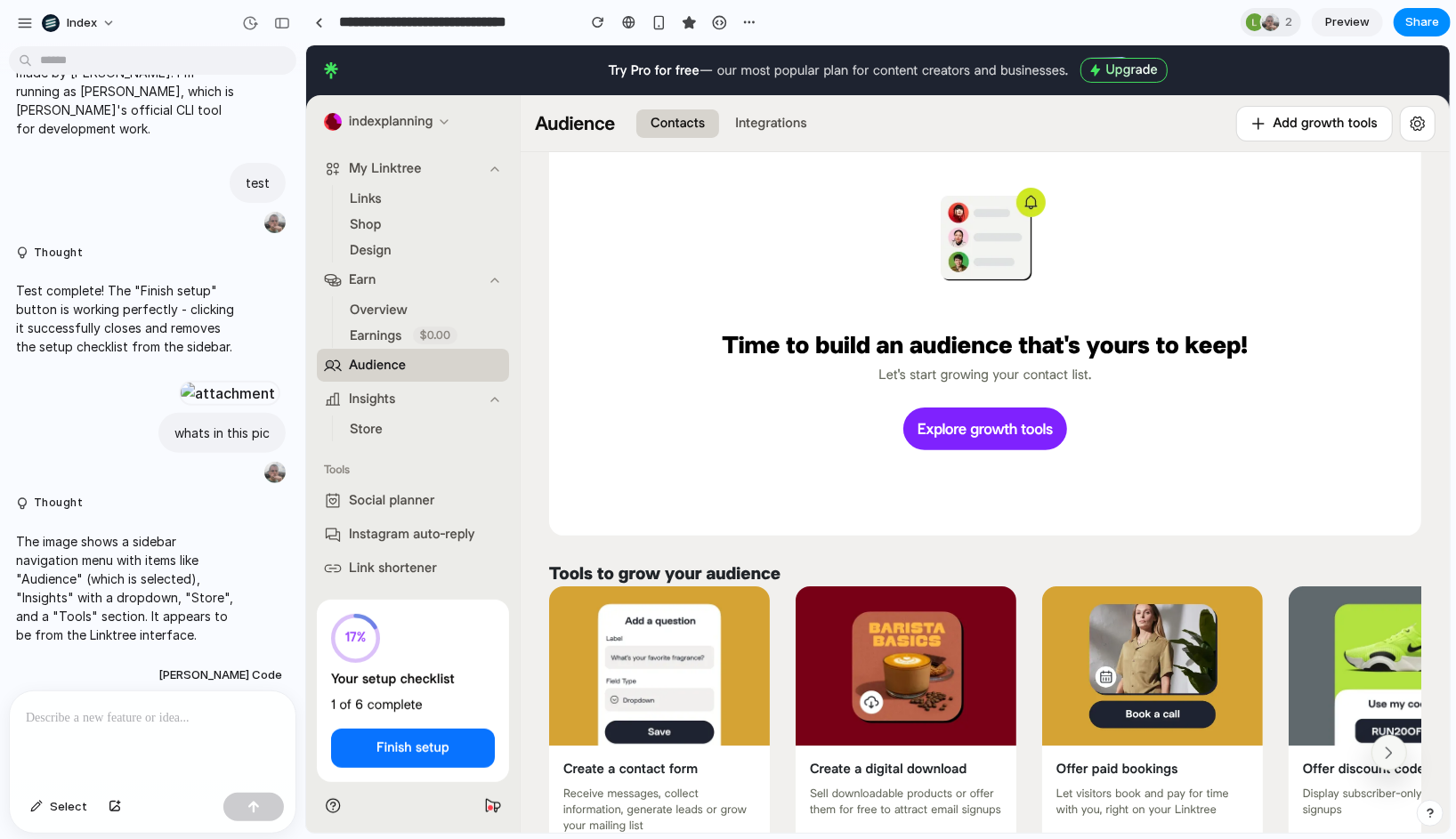
click at [351, 428] on span "Store" at bounding box center [365, 428] width 33 height 19
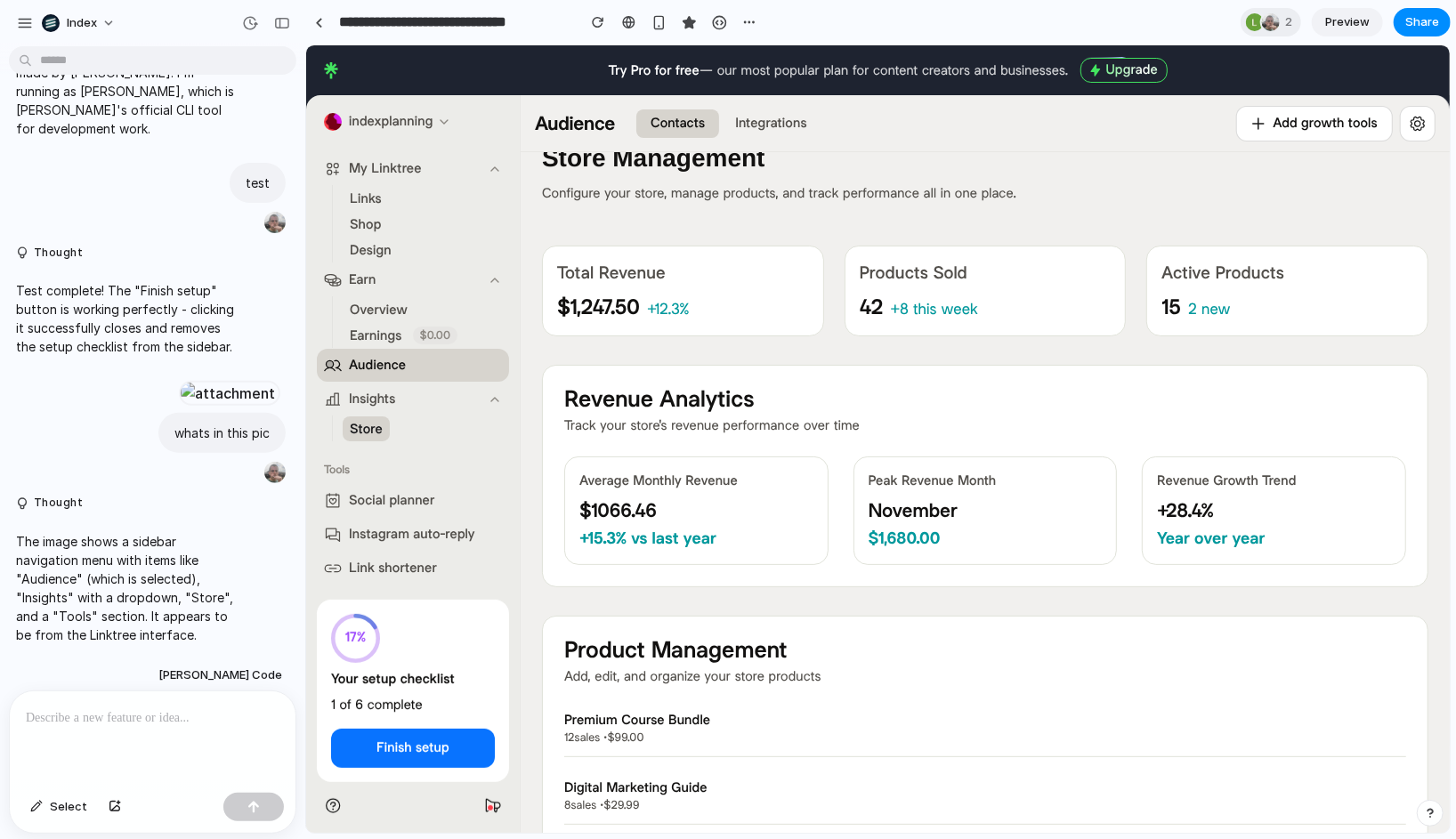
scroll to position [0, 0]
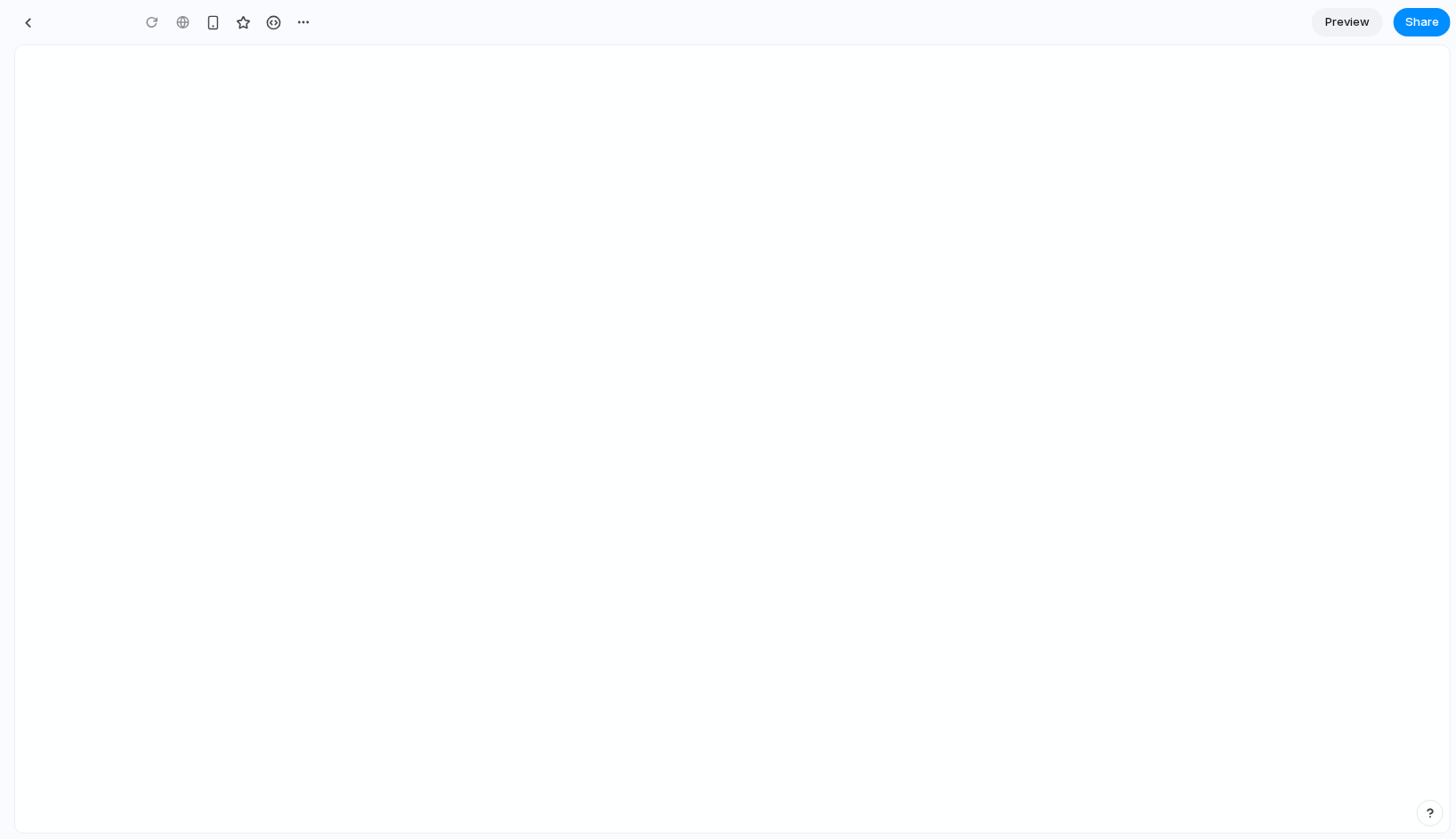
type input "**********"
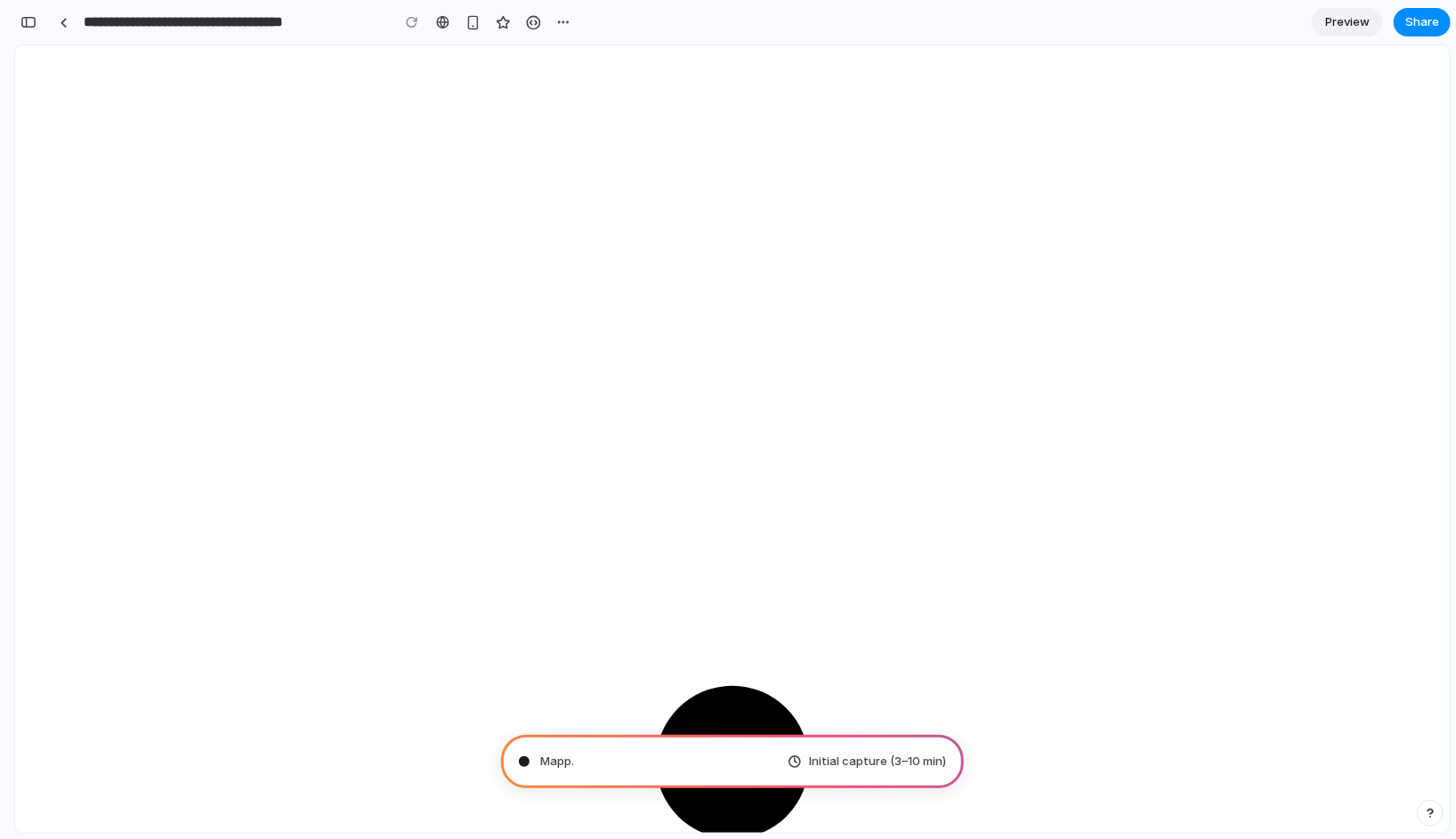
scroll to position [102, 0]
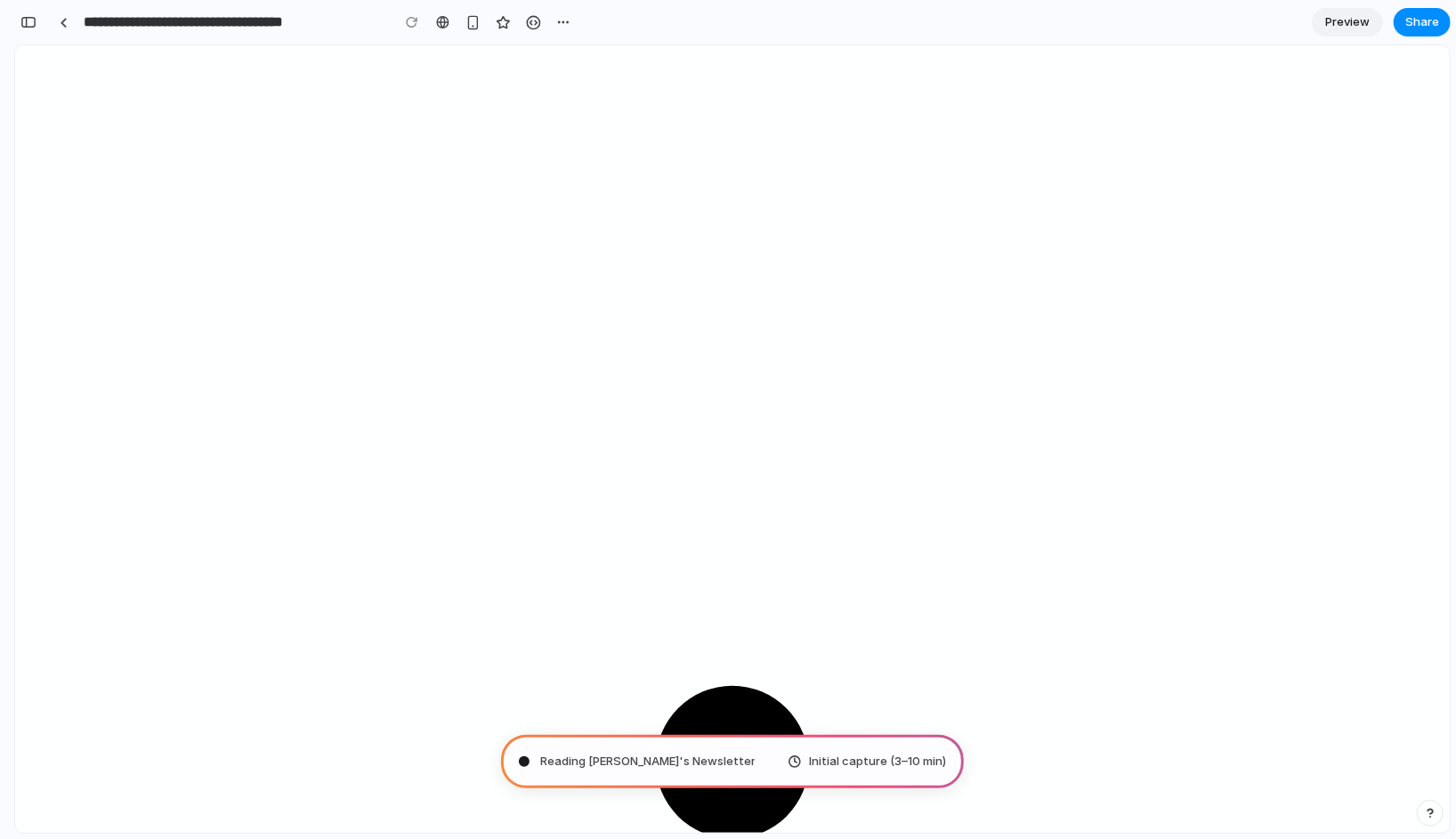
drag, startPoint x: 262, startPoint y: 365, endPoint x: 339, endPoint y: 362, distance: 77.1
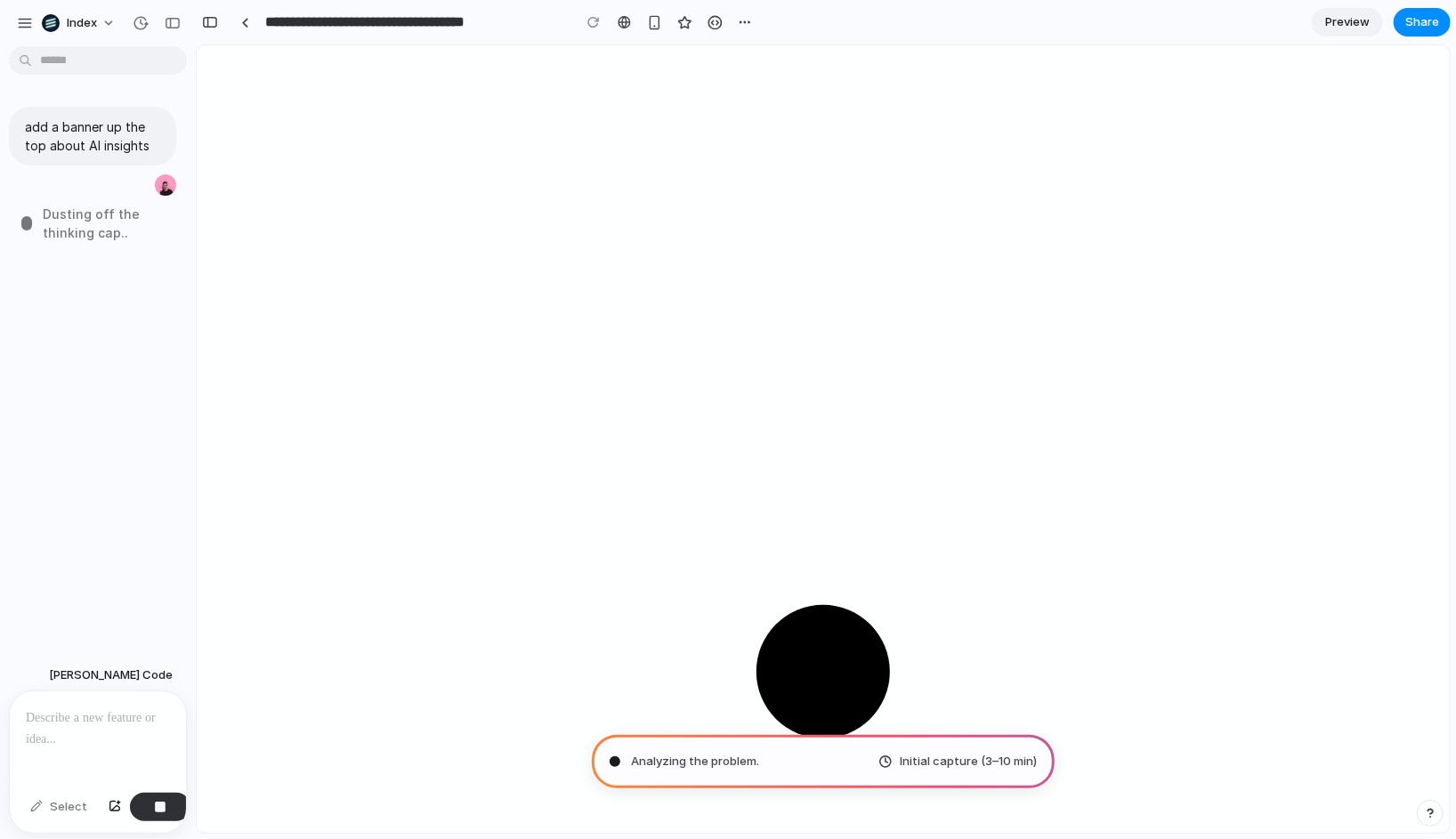
scroll to position [0, 0]
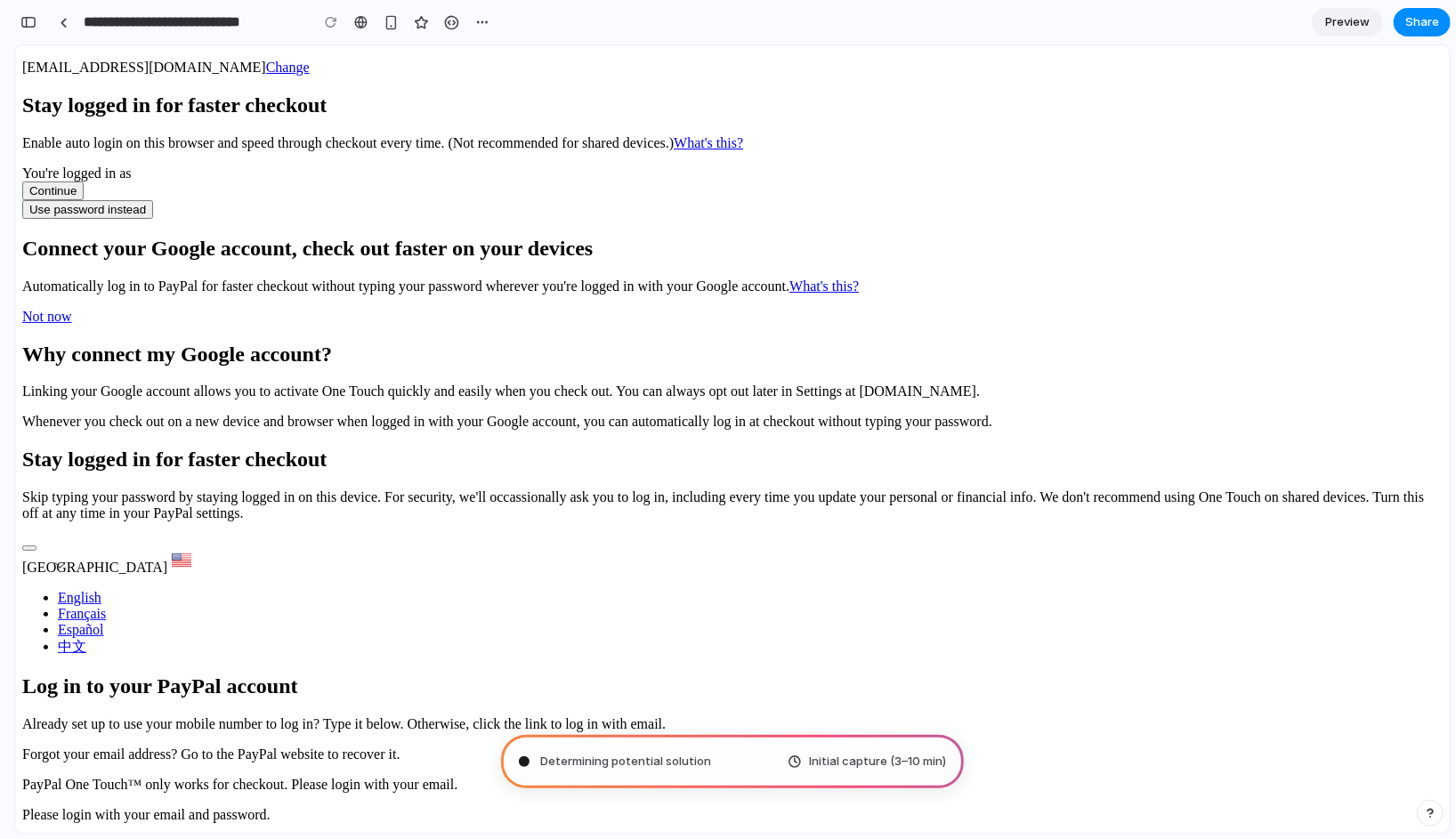
type input "**********"
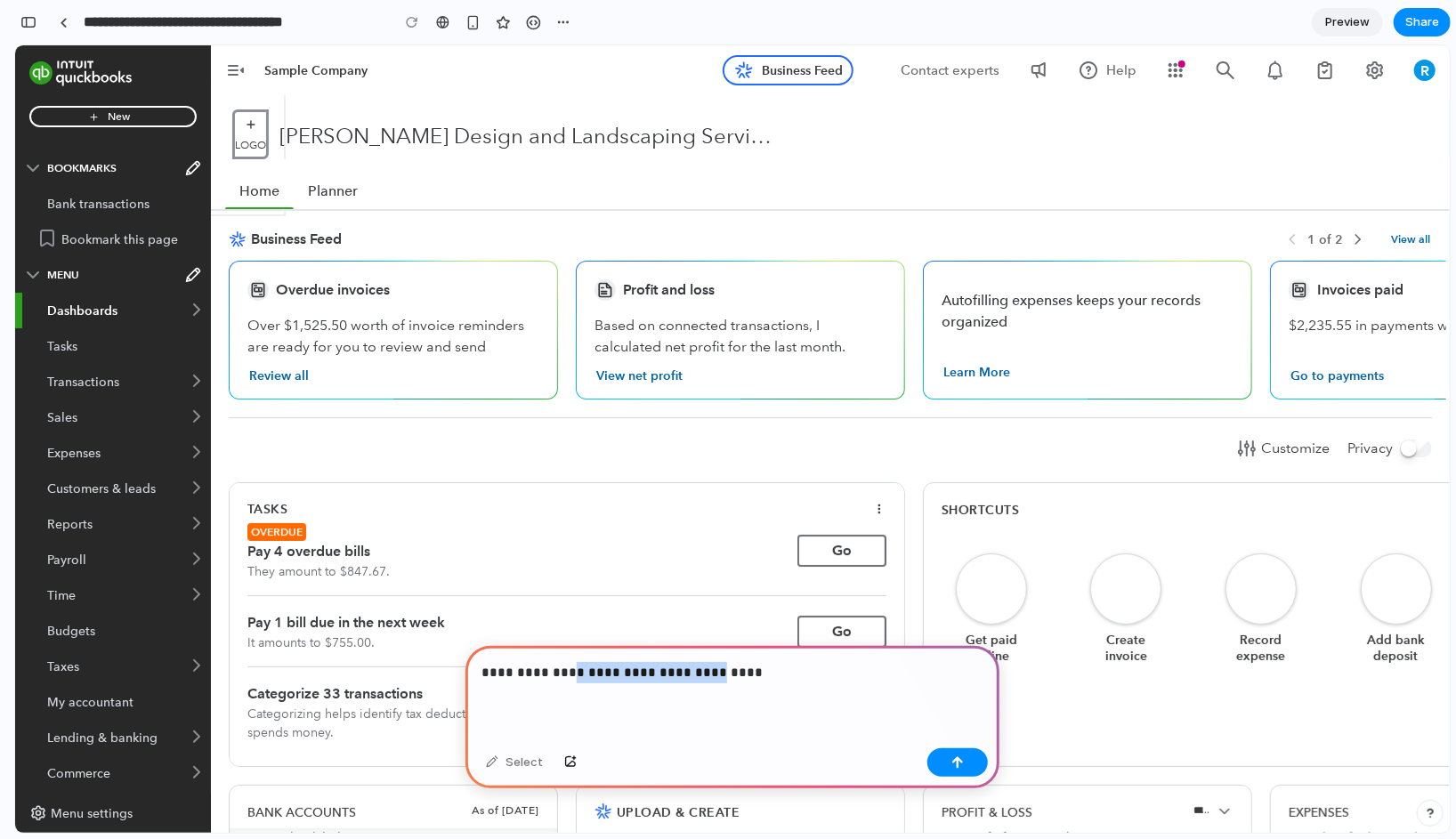
drag, startPoint x: 568, startPoint y: 673, endPoint x: 691, endPoint y: 673, distance: 123.0
click at [691, 673] on p "**********" at bounding box center [732, 673] width 502 height 21
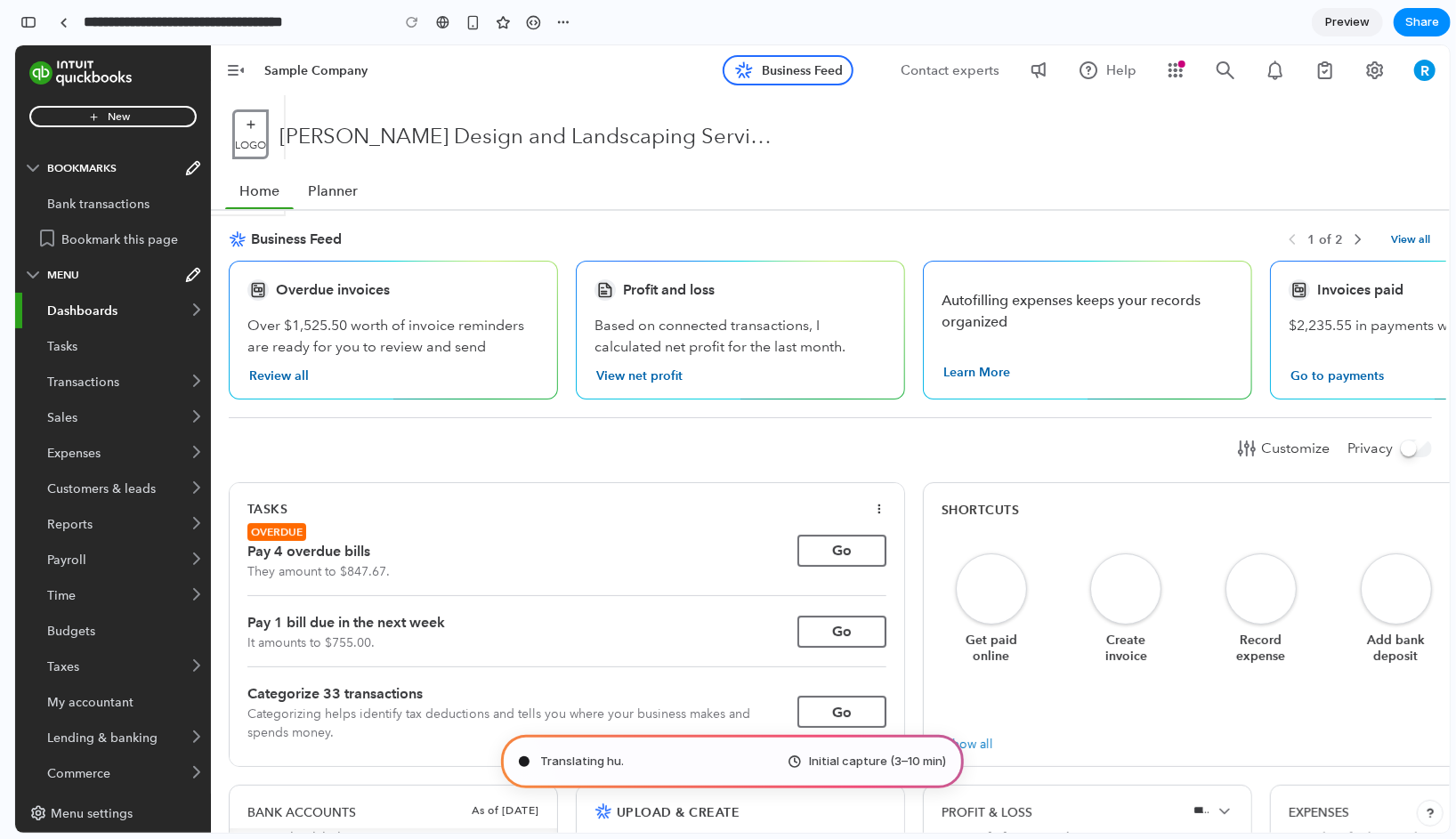
type input "**********"
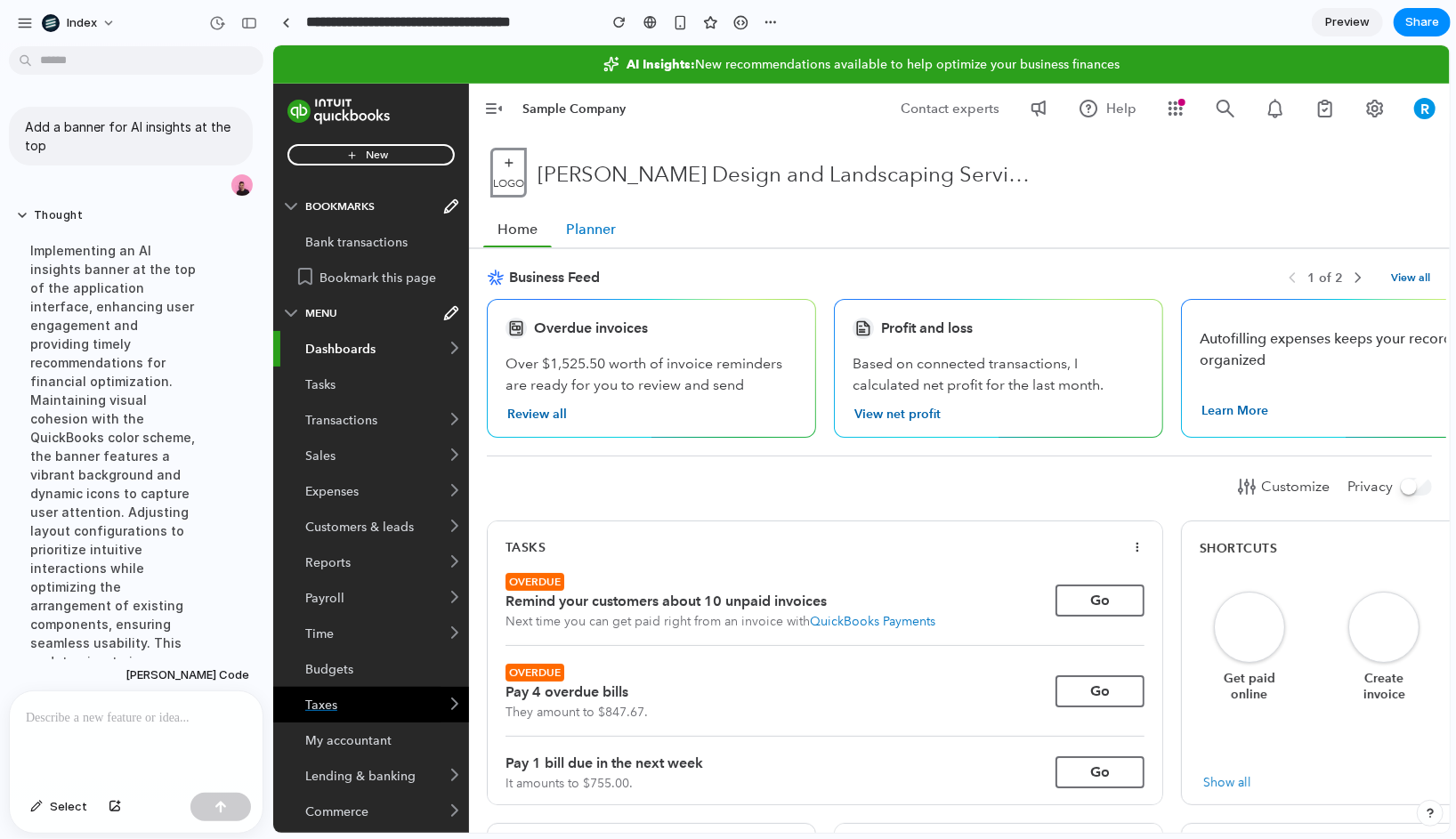
scroll to position [267, 0]
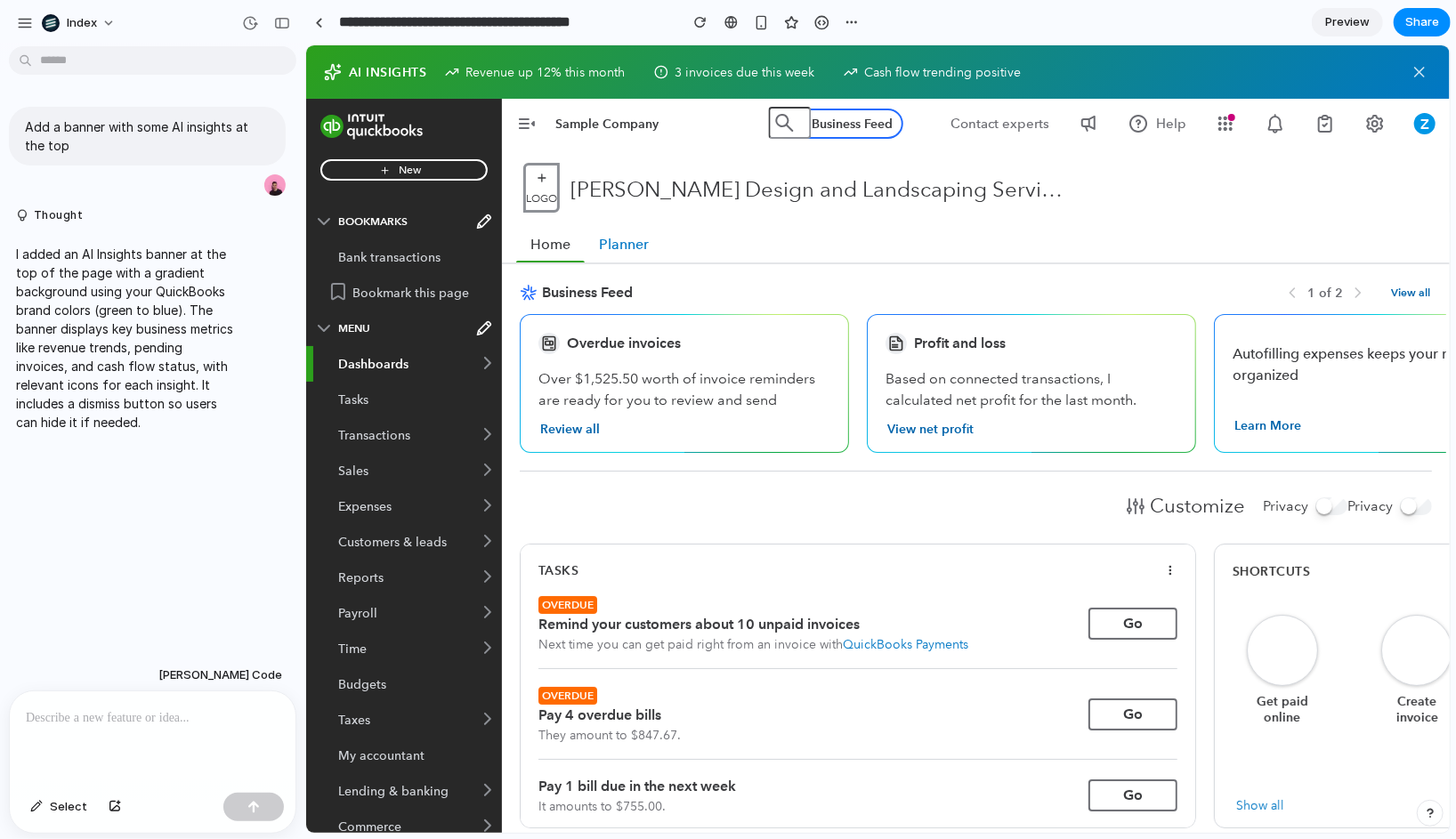
click at [801, 295] on span "Business Feed" at bounding box center [888, 292] width 740 height 21
click at [582, 529] on div "Customize Privacy Privacy" at bounding box center [975, 513] width 912 height 58
click at [63, 808] on span "Select" at bounding box center [69, 808] width 38 height 18
click at [944, 346] on div at bounding box center [877, 439] width 1144 height 788
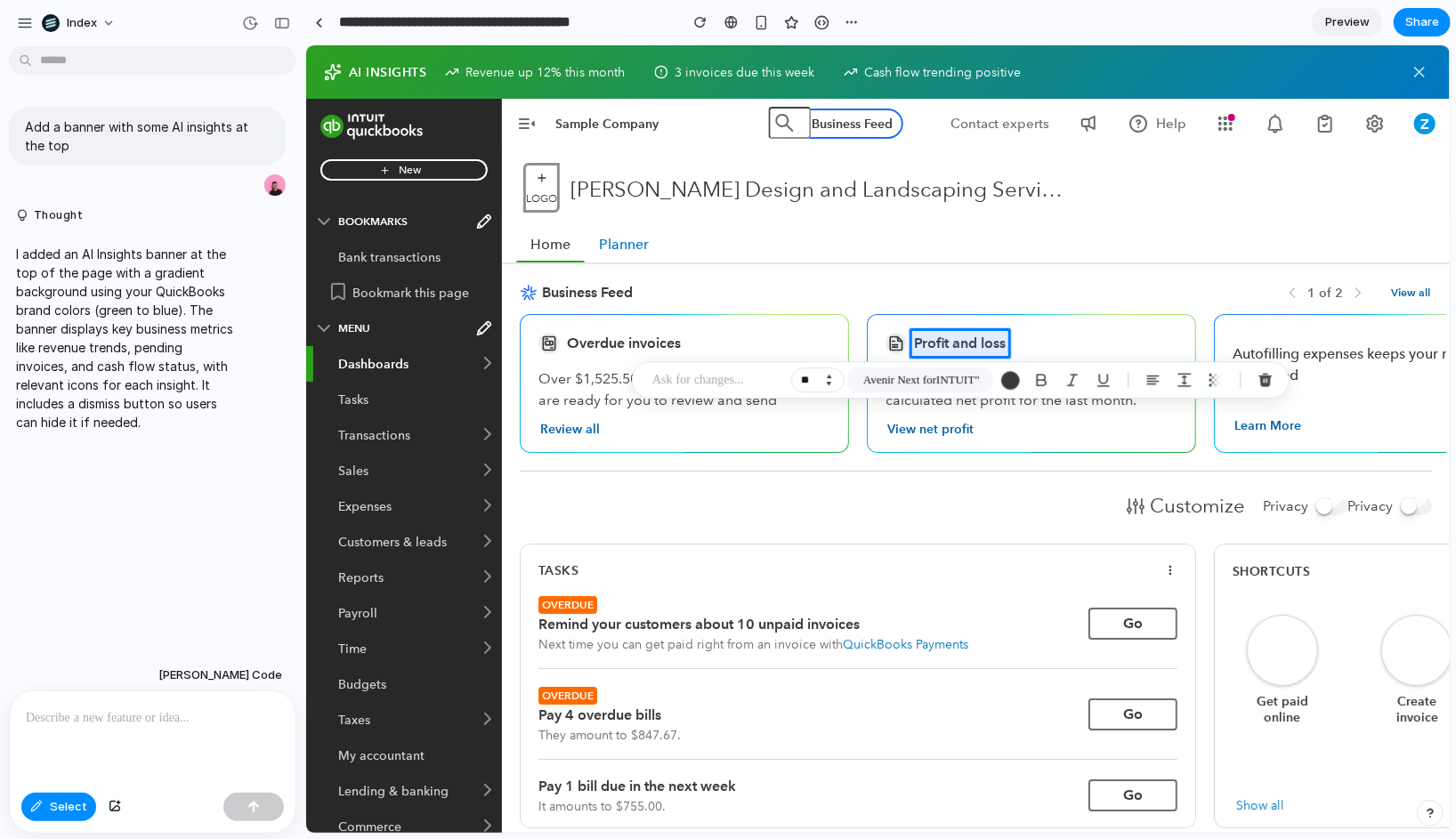
click at [831, 375] on button "Increment" at bounding box center [828, 377] width 18 height 9
click at [940, 403] on div at bounding box center [877, 439] width 1144 height 788
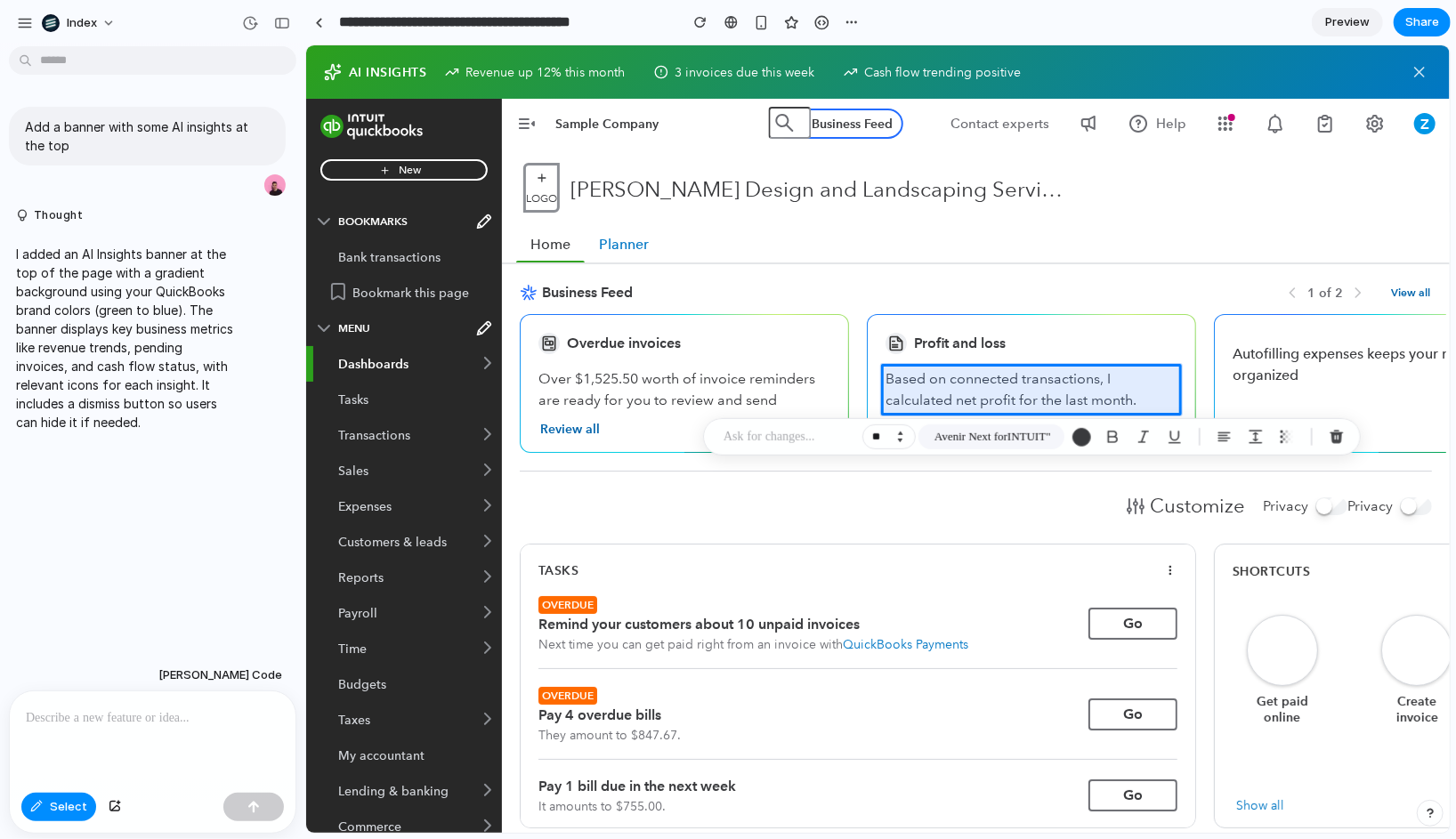
click at [902, 431] on button "Increment" at bounding box center [900, 434] width 18 height 9
click at [902, 444] on button "Decrement" at bounding box center [900, 441] width 18 height 9
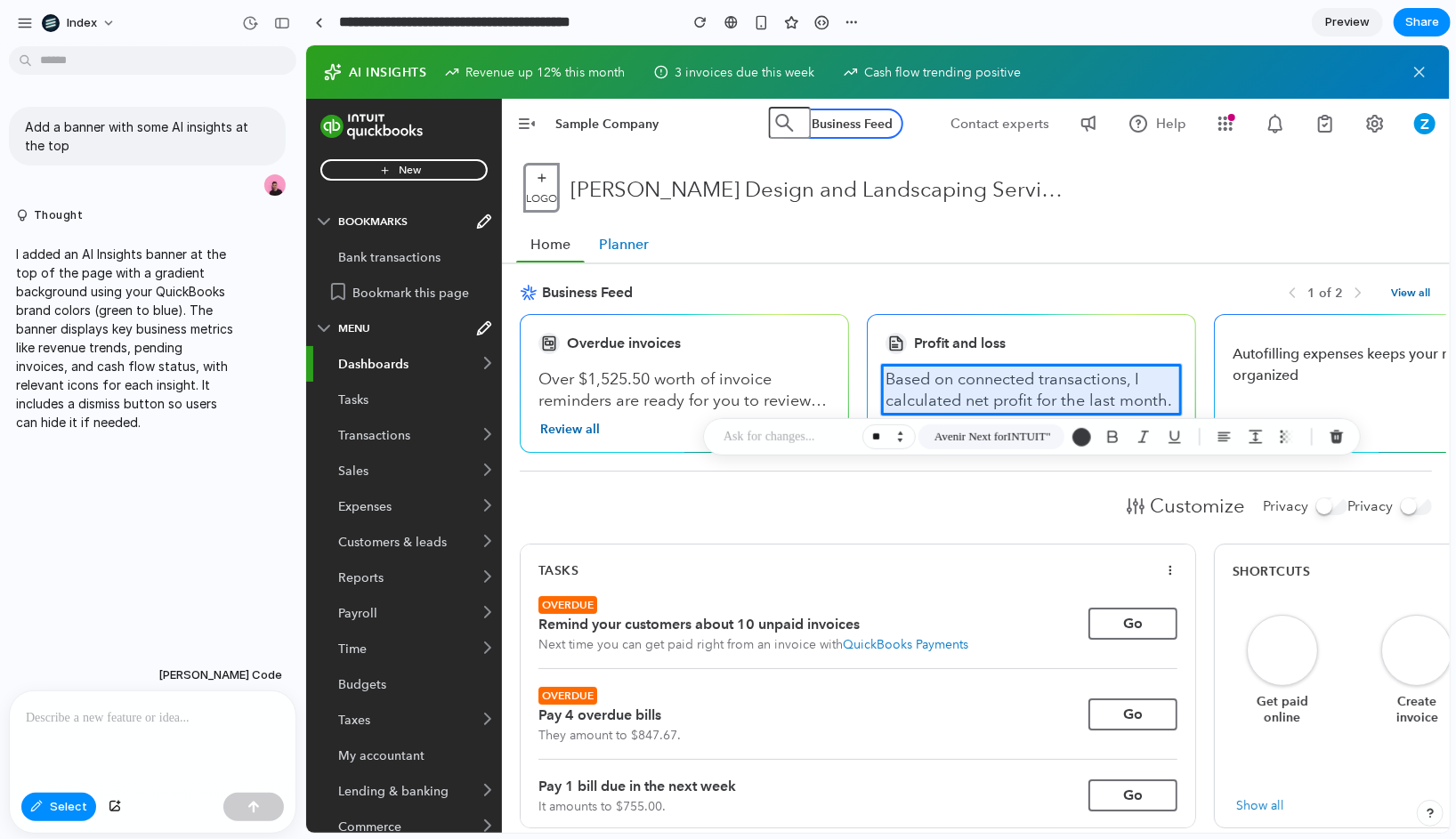
click at [902, 444] on button "Decrement" at bounding box center [900, 441] width 18 height 9
type input "**"
click at [956, 443] on span "Avenir Next forINTUIT"" at bounding box center [993, 437] width 116 height 18
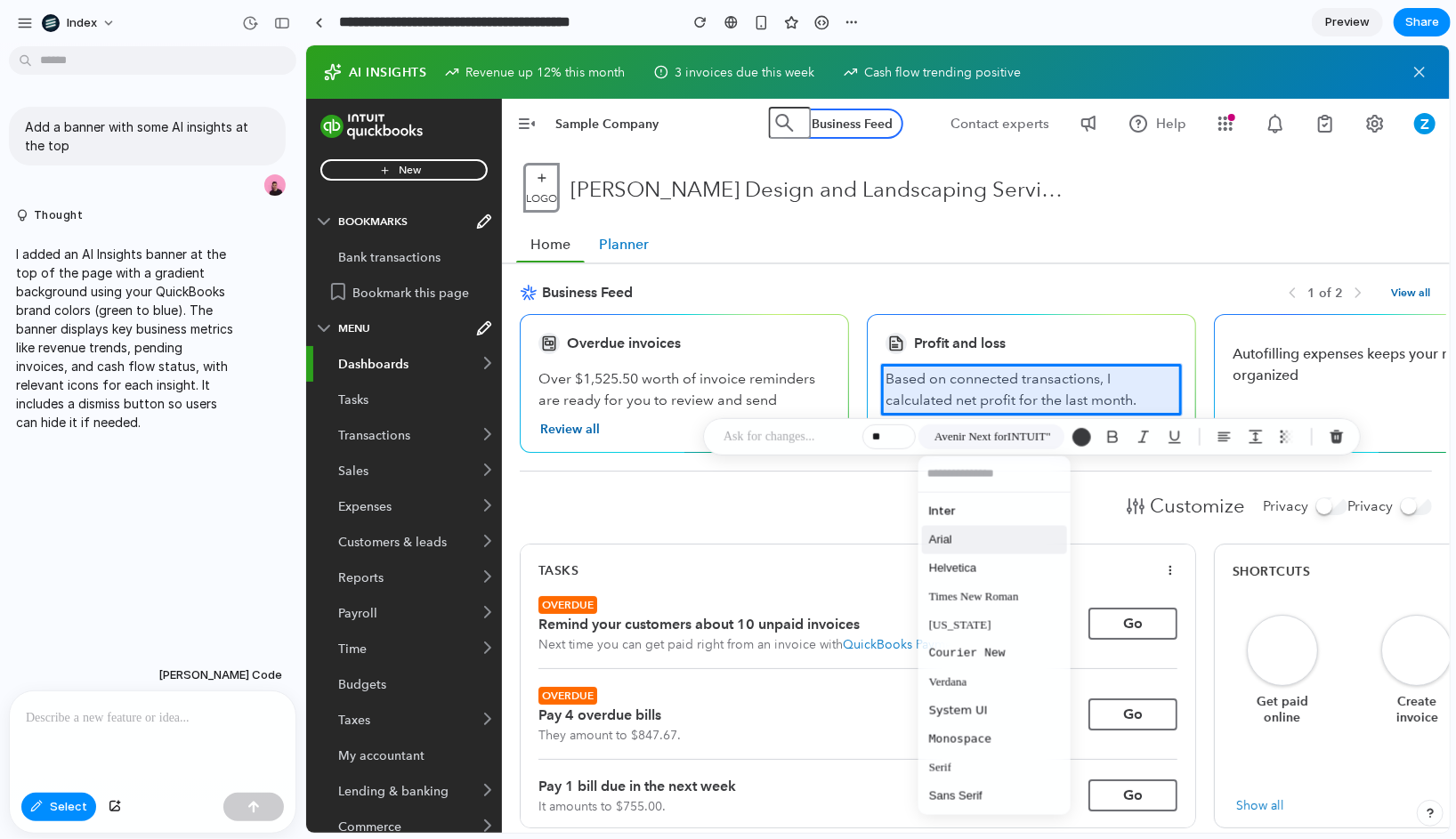
click at [966, 517] on li "Inter" at bounding box center [995, 512] width 145 height 29
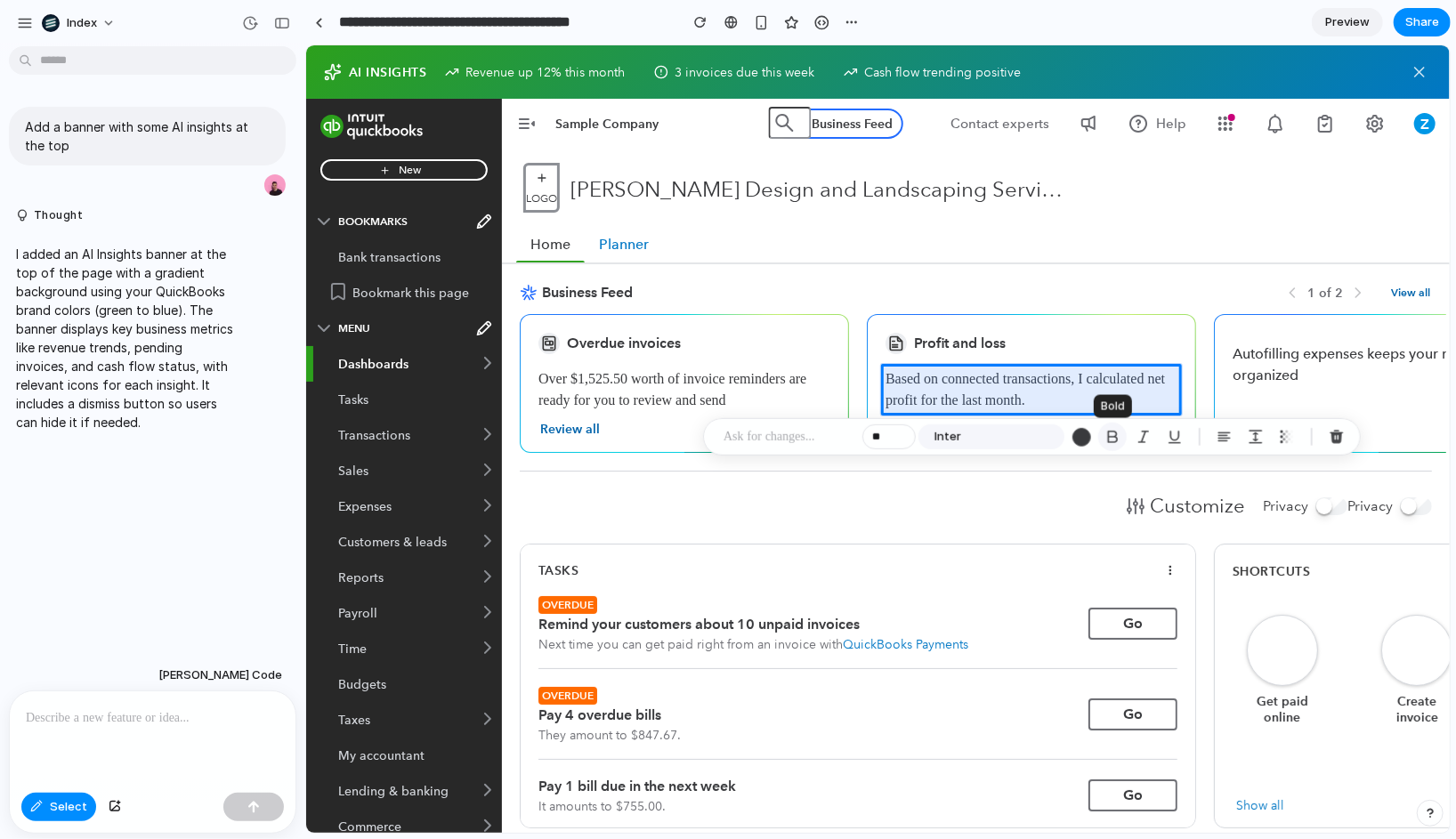
click at [1114, 437] on div "button" at bounding box center [1113, 437] width 16 height 16
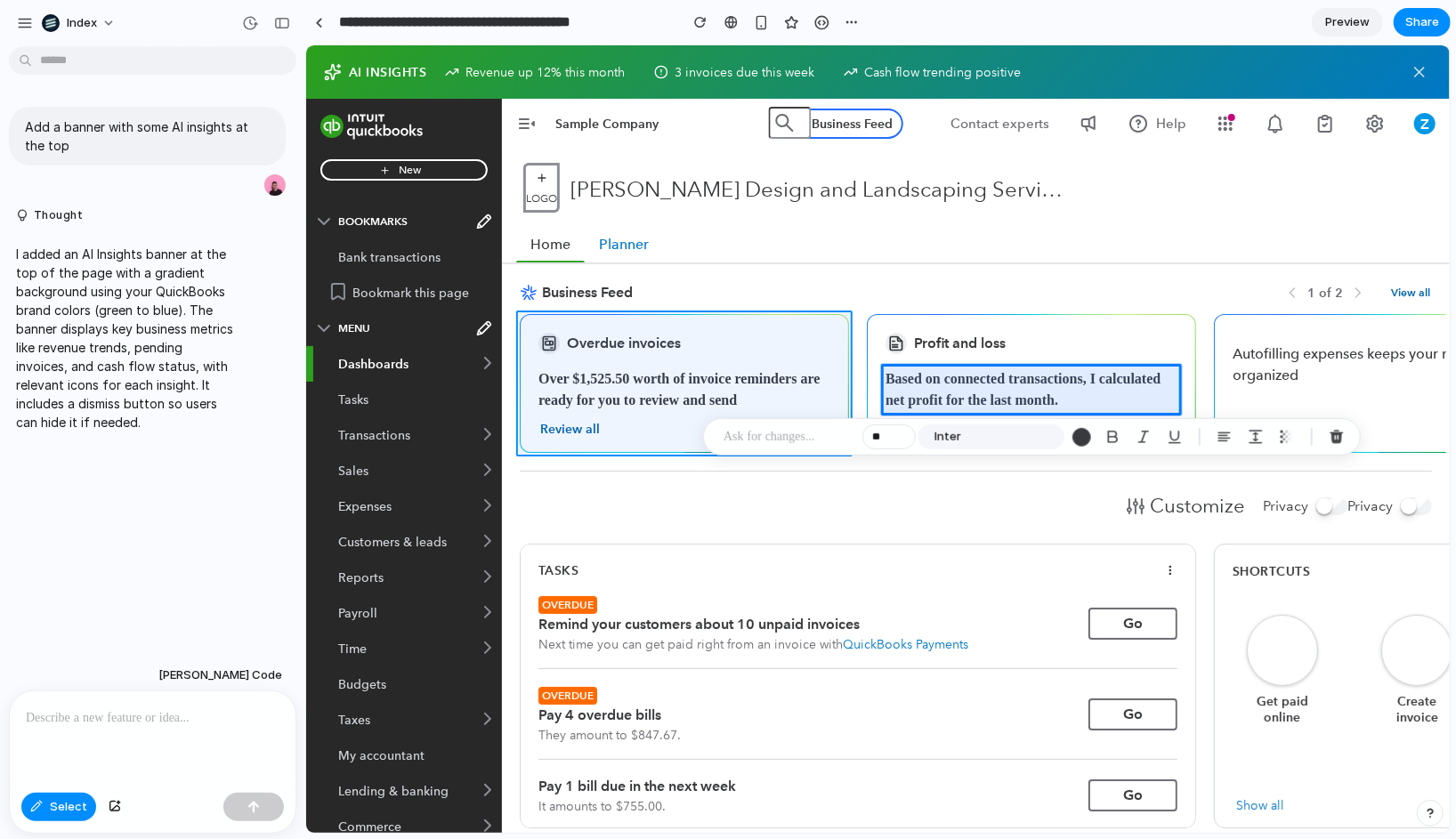
click at [717, 323] on div at bounding box center [877, 439] width 1144 height 788
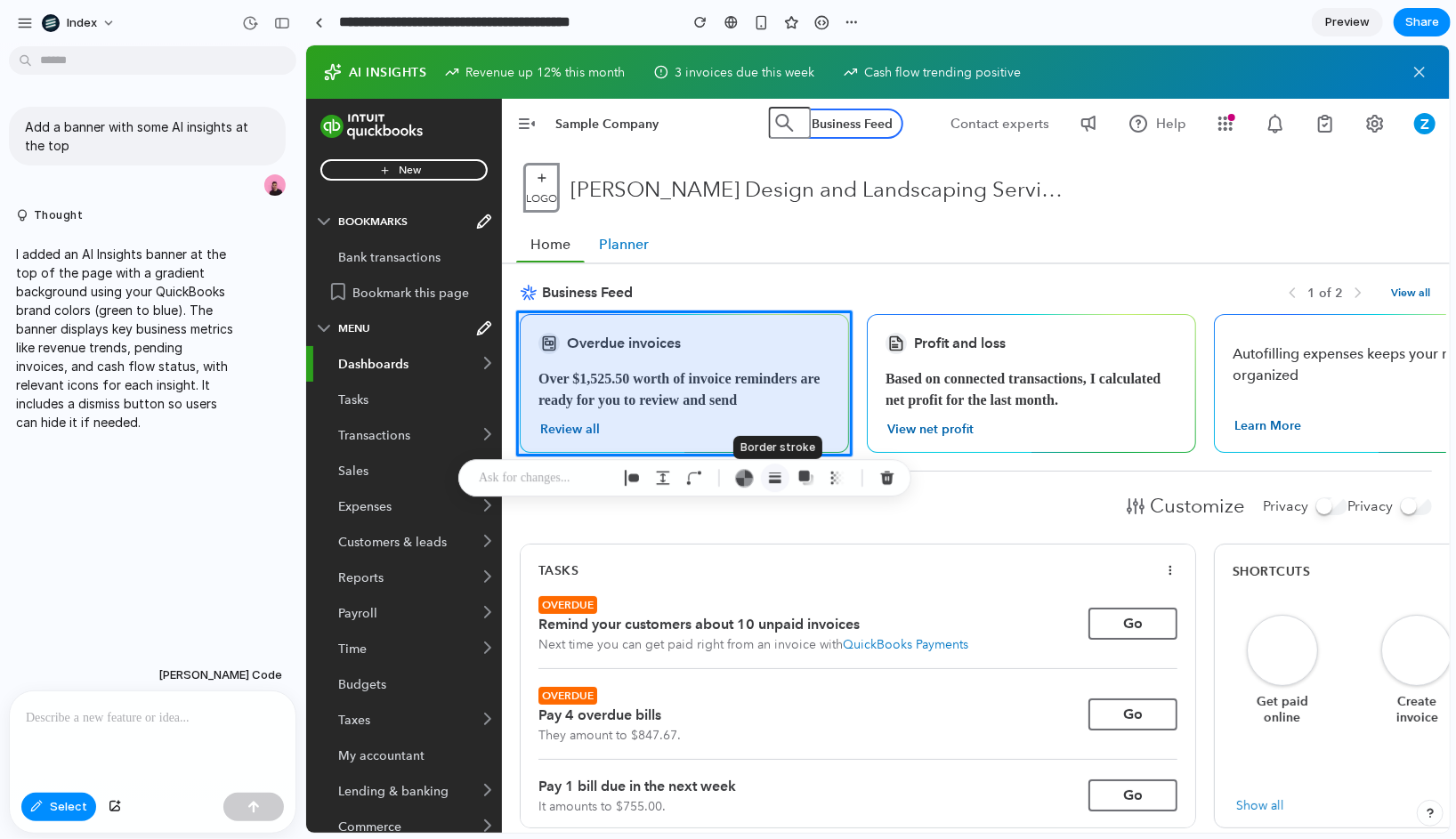
click at [782, 482] on div "button" at bounding box center [775, 478] width 16 height 16
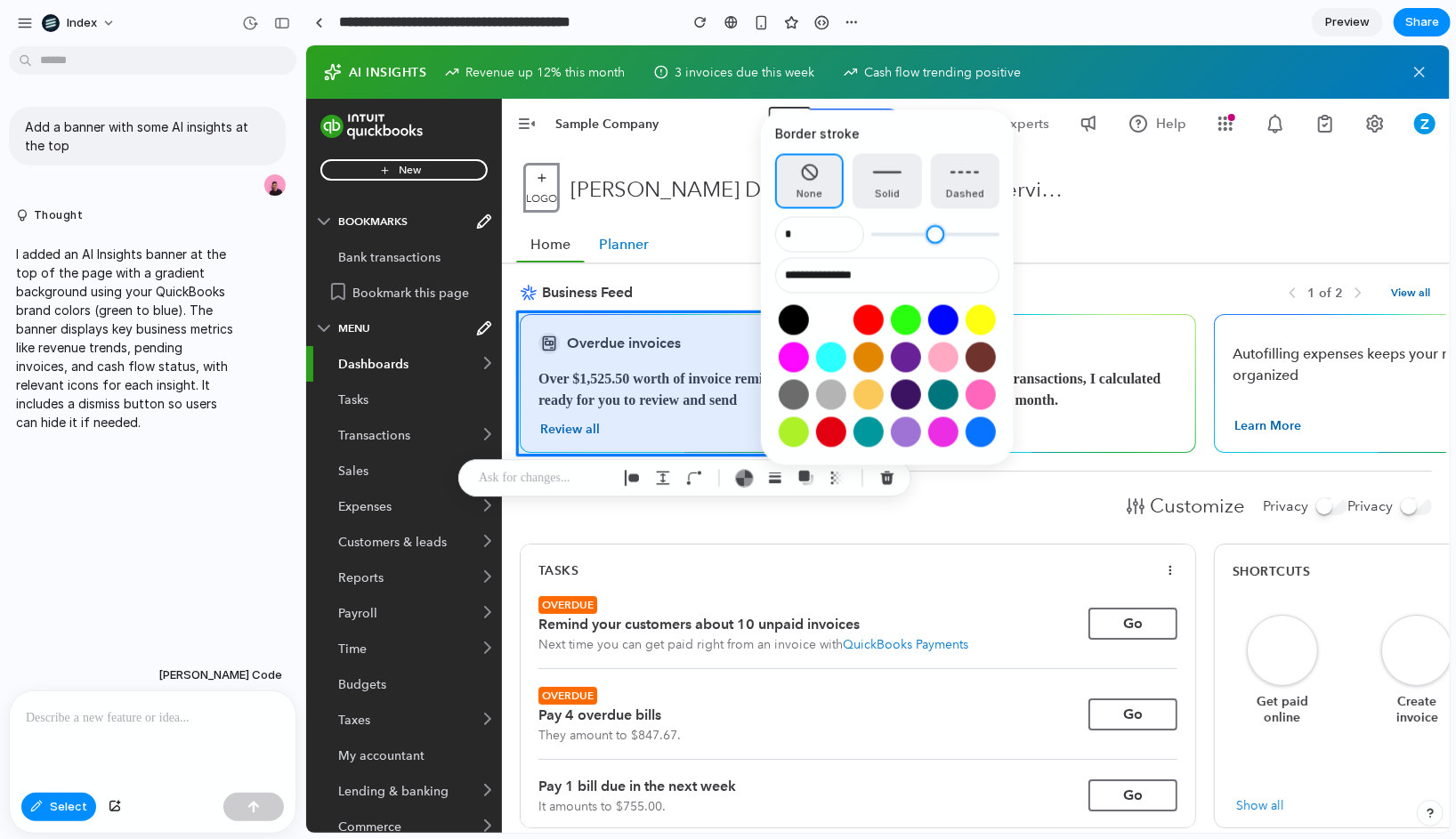
type input "*"
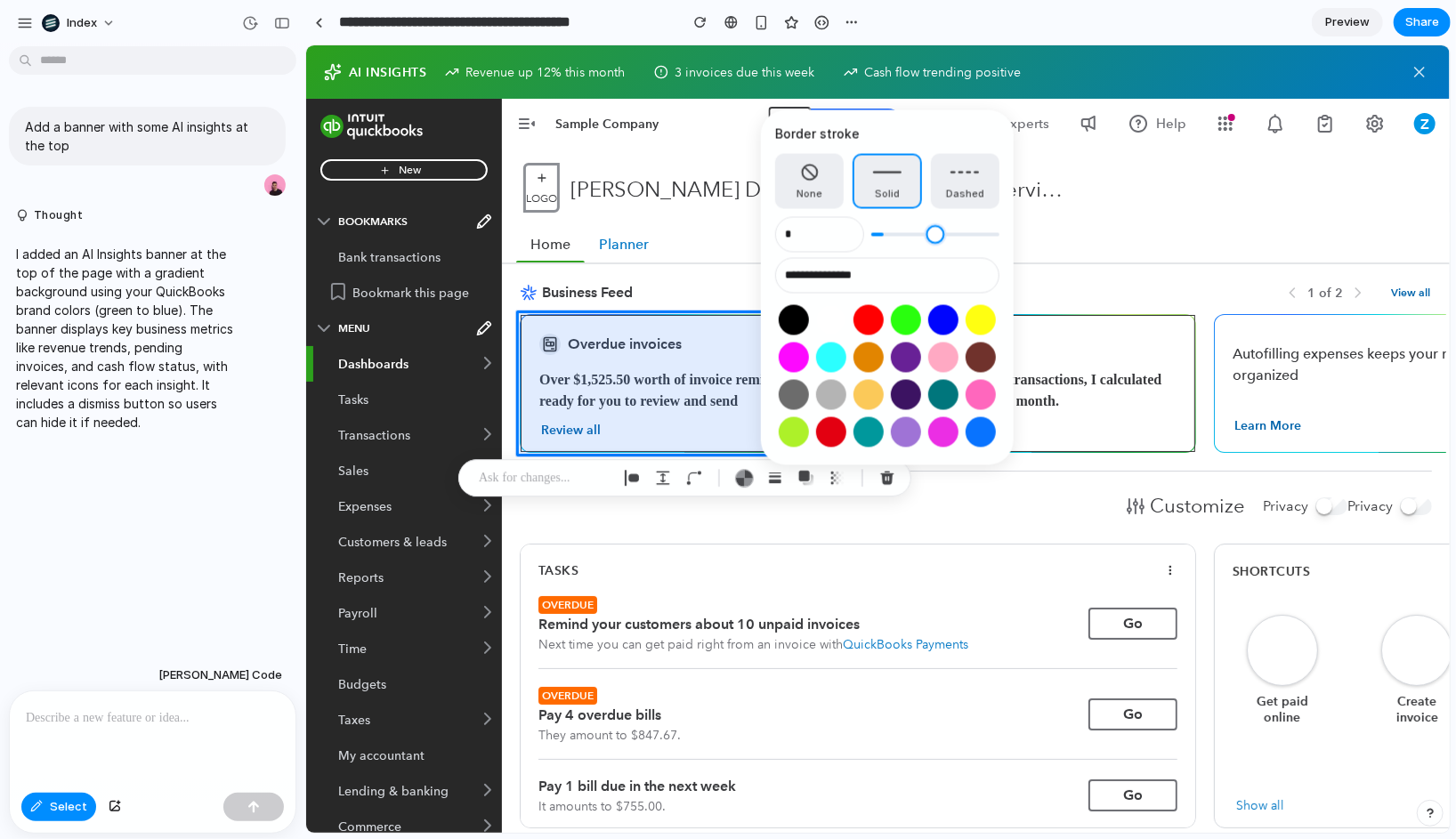
type input "*"
drag, startPoint x: 877, startPoint y: 233, endPoint x: 907, endPoint y: 233, distance: 30.0
type input "*"
click at [907, 233] on input "range" at bounding box center [935, 235] width 128 height 18
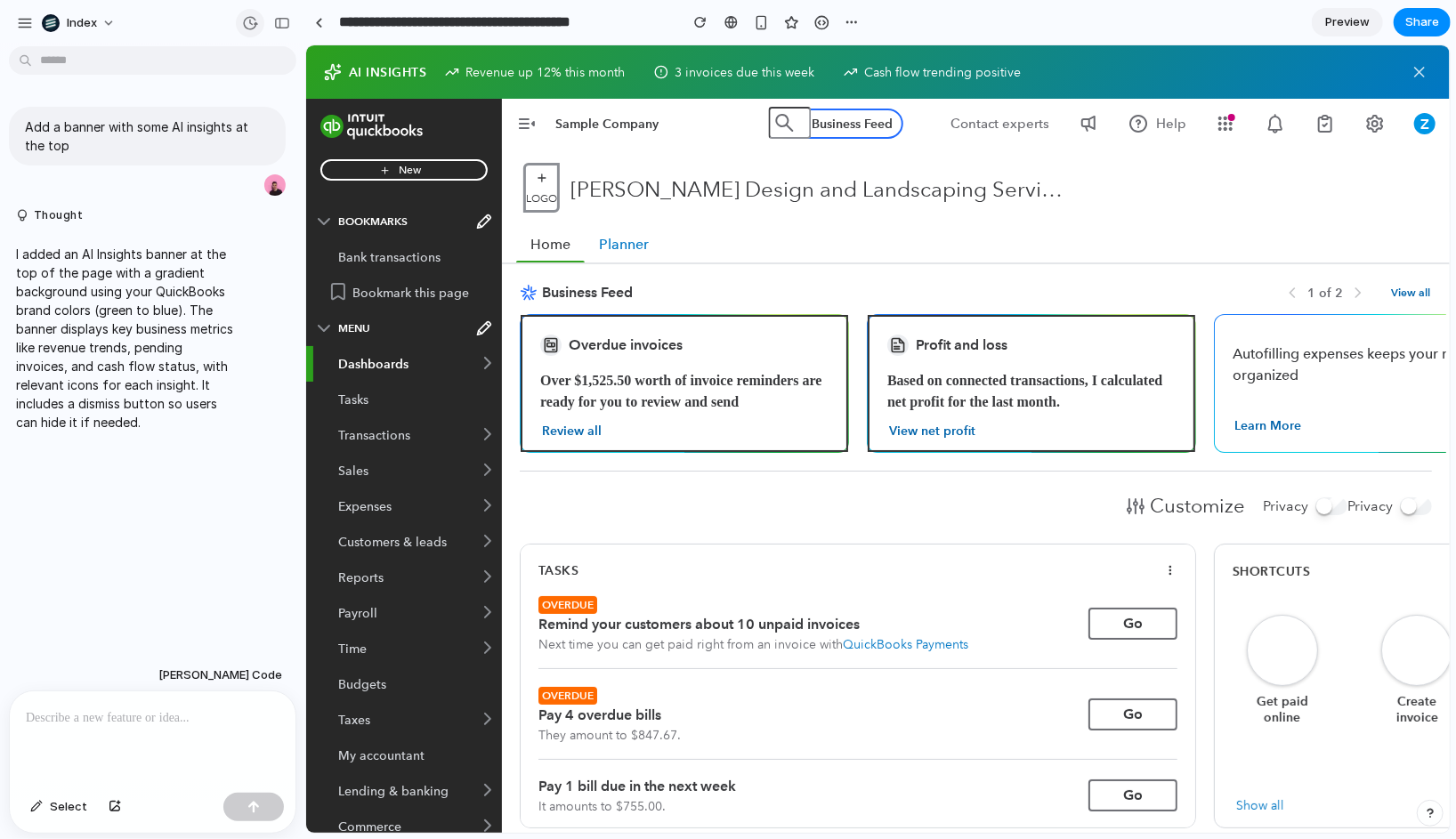
click at [256, 34] on button "button" at bounding box center [250, 23] width 29 height 29
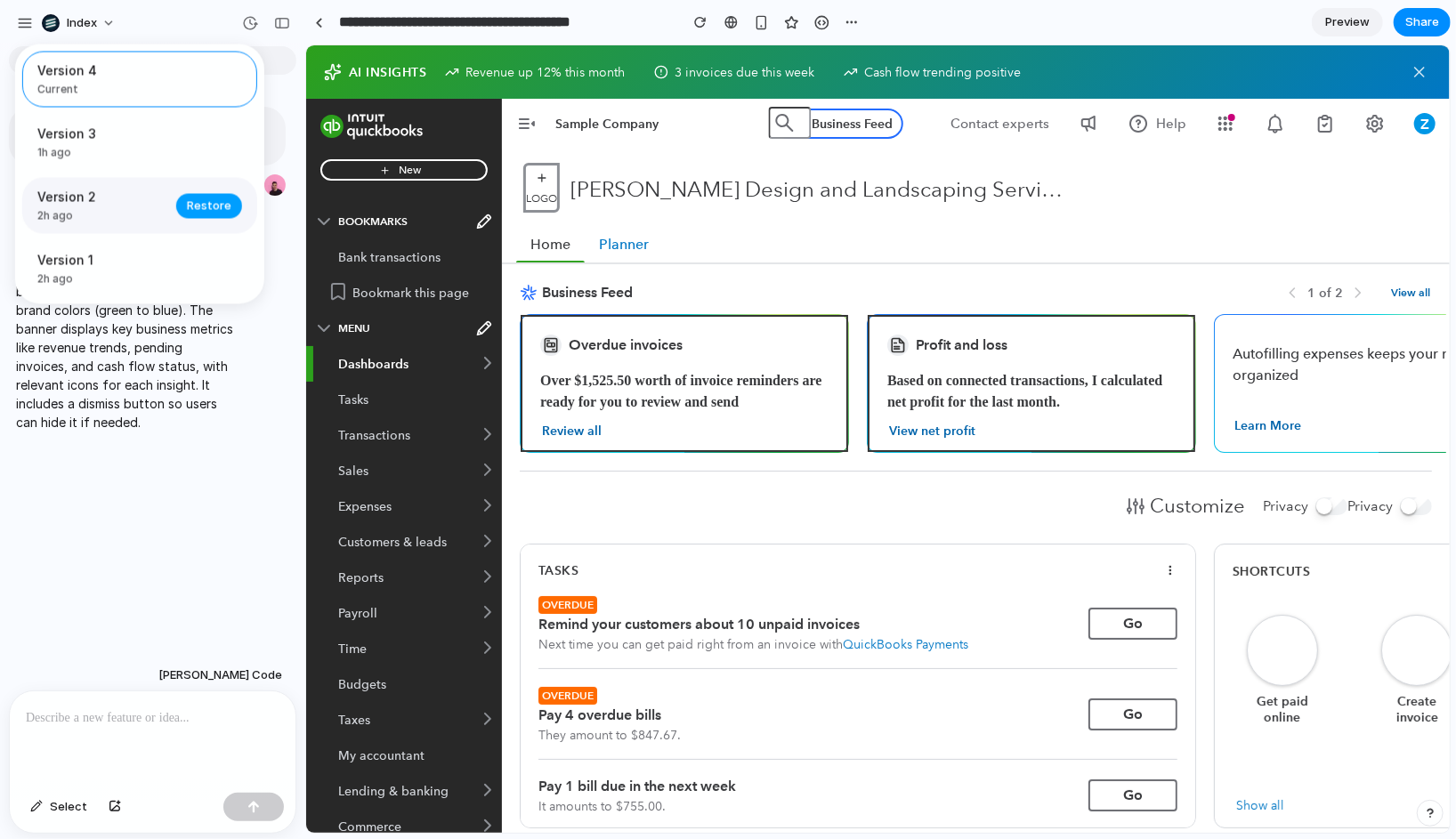
click at [210, 208] on span "Restore" at bounding box center [209, 206] width 45 height 18
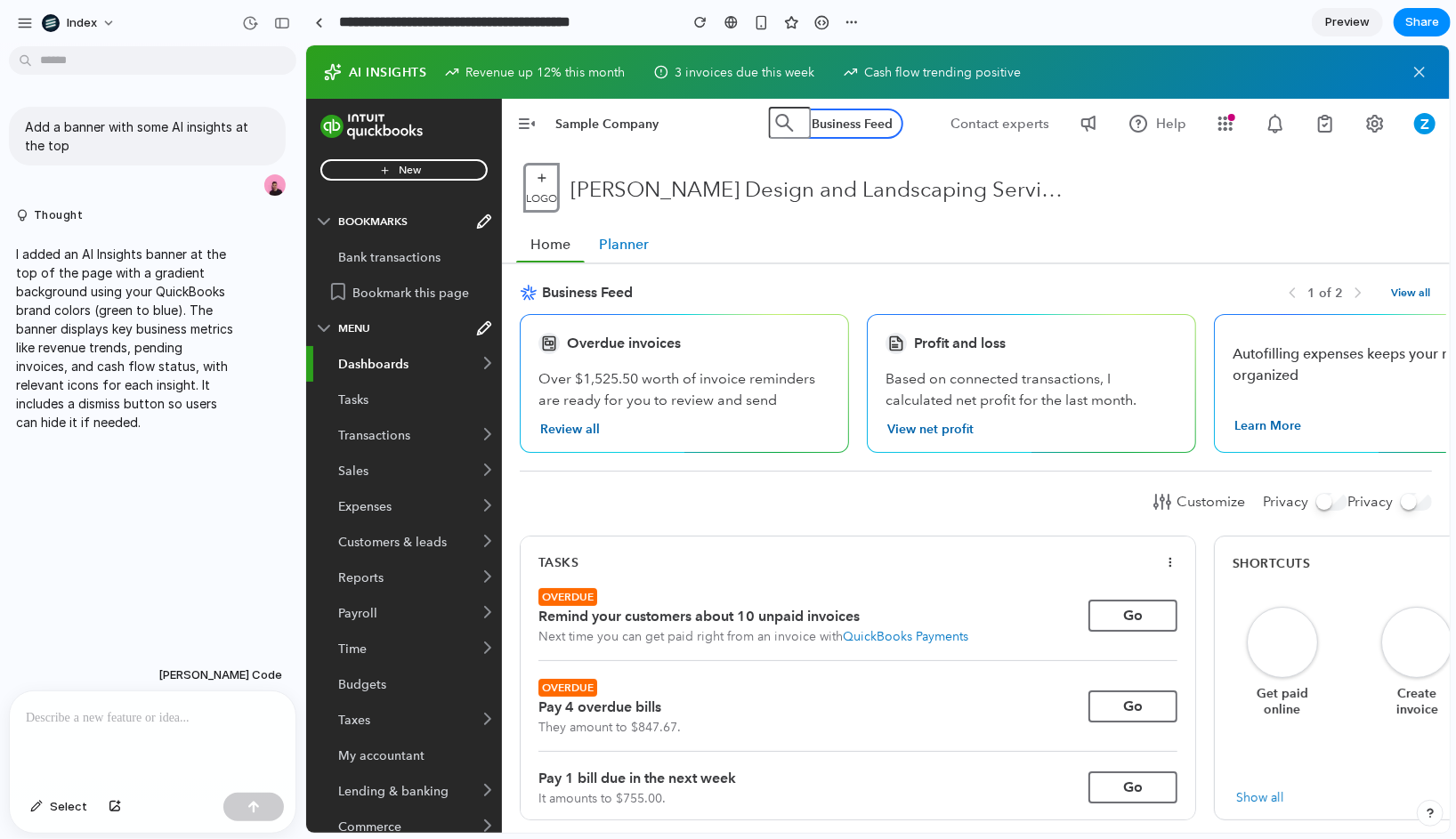
drag, startPoint x: 300, startPoint y: 223, endPoint x: 272, endPoint y: 223, distance: 28.0
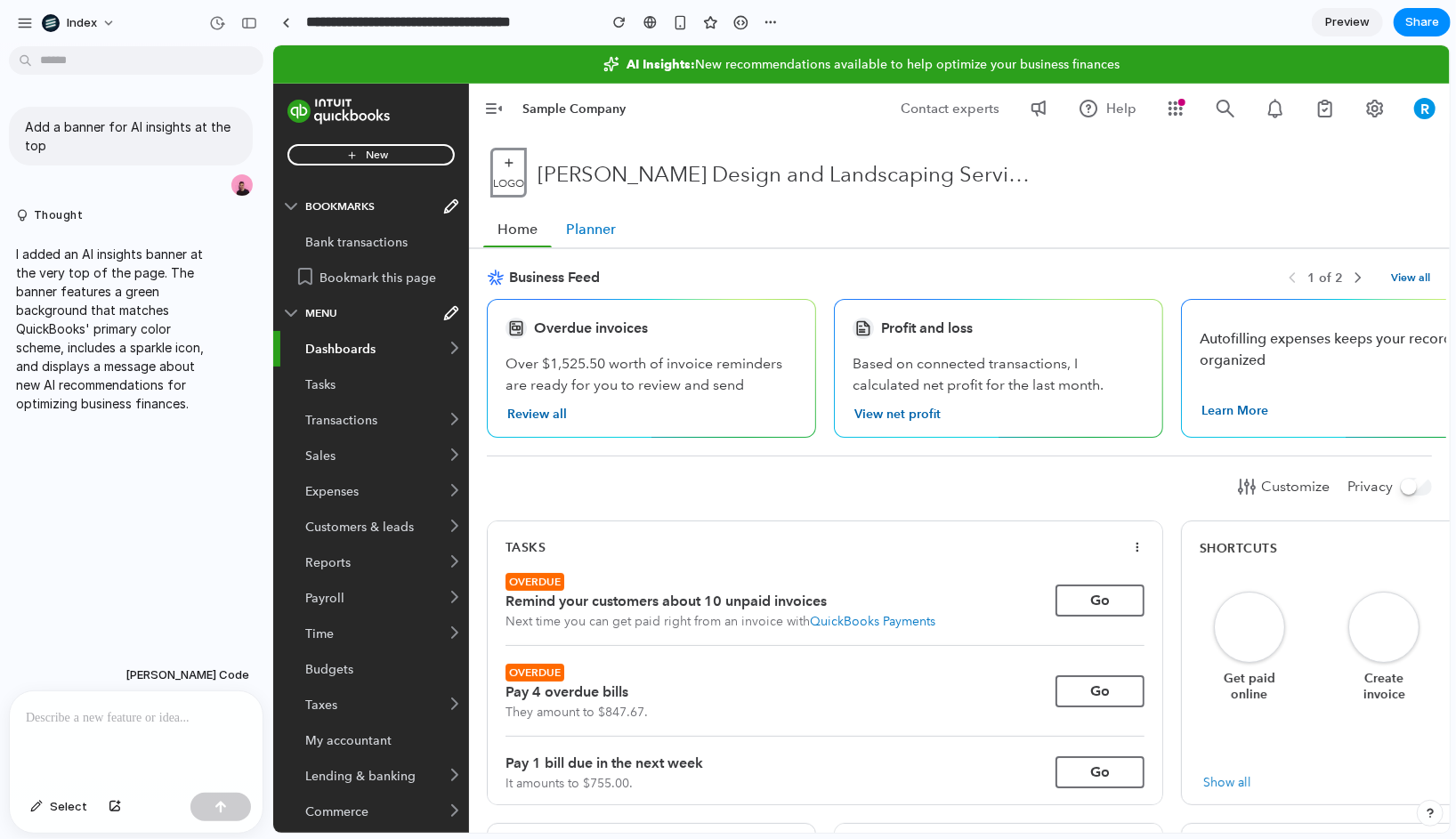
click at [810, 104] on div "R Help Contact experts Business Feed" at bounding box center [1091, 108] width 715 height 50
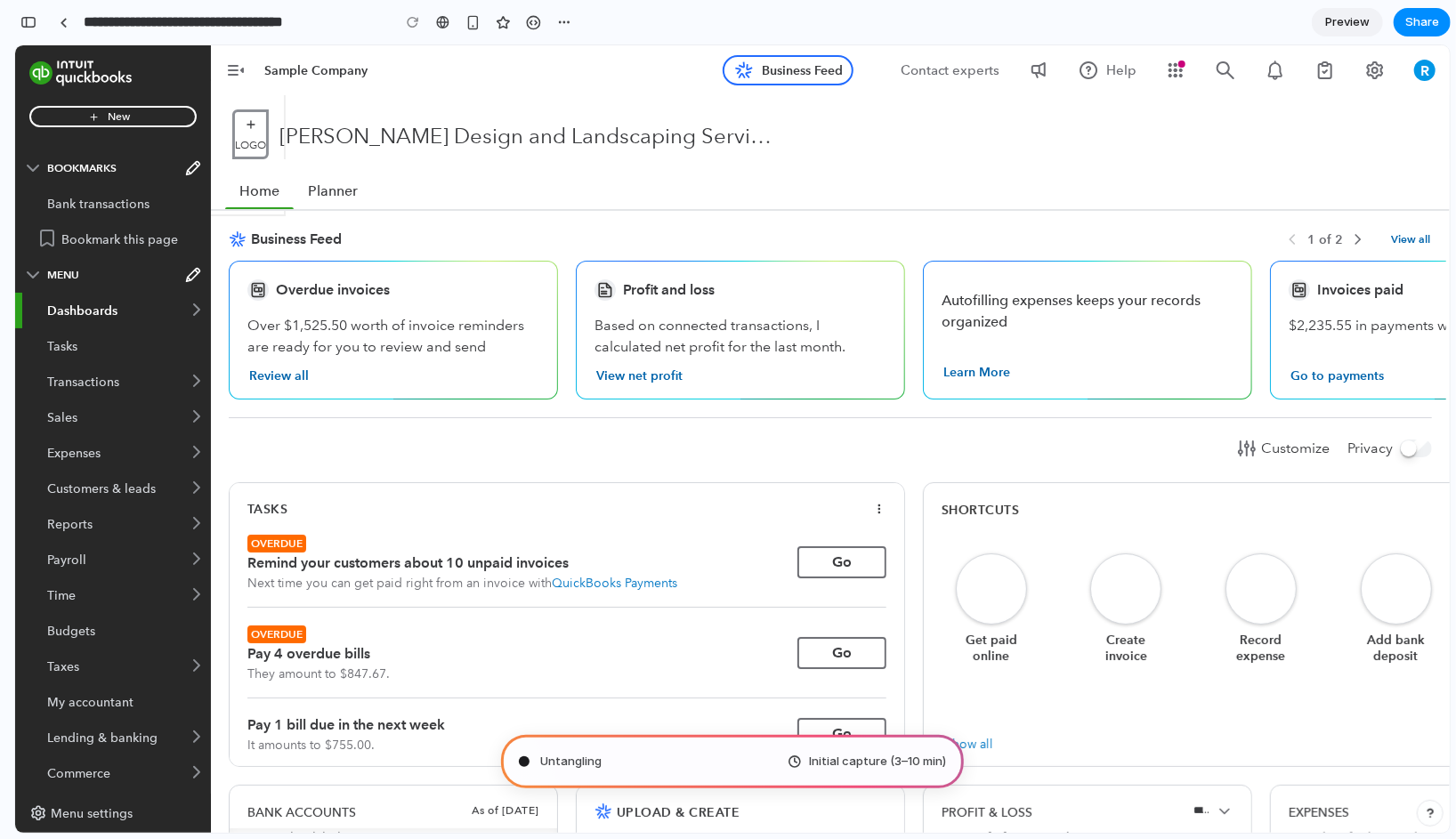
type input "**********"
